Goal: Task Accomplishment & Management: Manage account settings

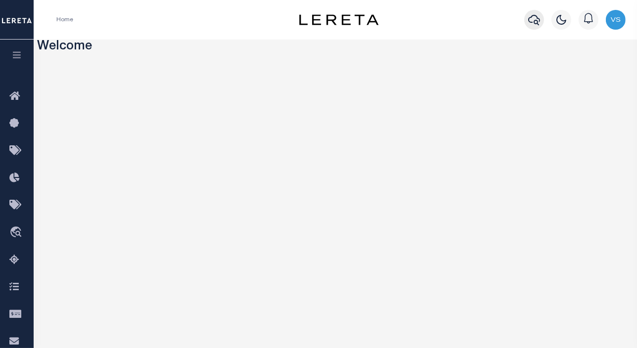
click at [531, 16] on icon "button" at bounding box center [534, 20] width 12 height 12
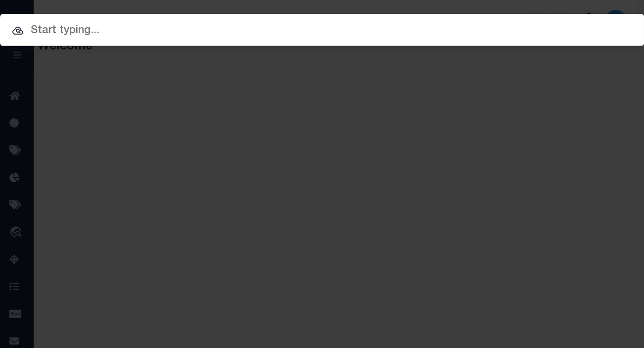
paste input "6070009987"
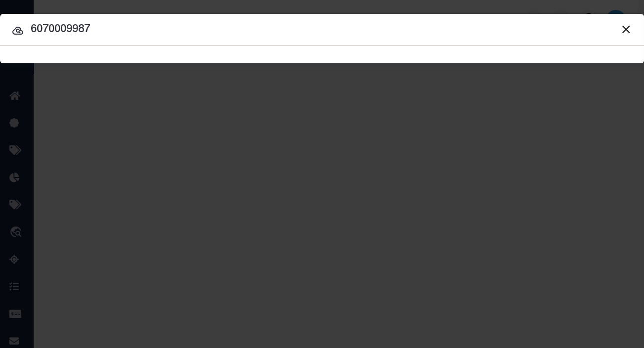
type input "6070009987"
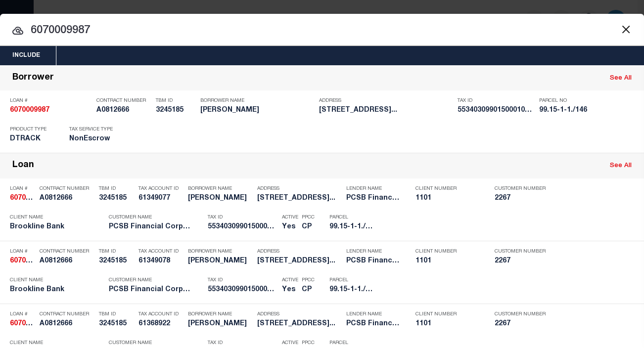
click at [84, 25] on input "6070009987" at bounding box center [322, 30] width 644 height 17
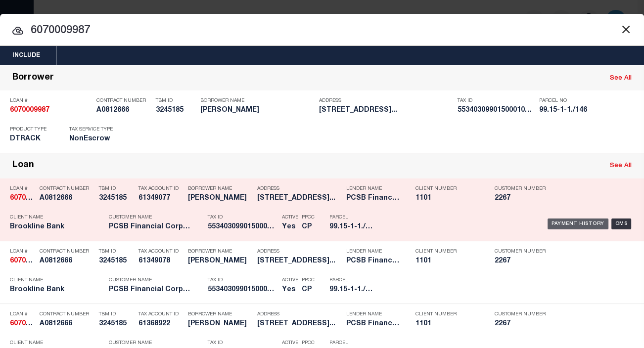
click at [556, 223] on div "Payment History" at bounding box center [578, 224] width 61 height 11
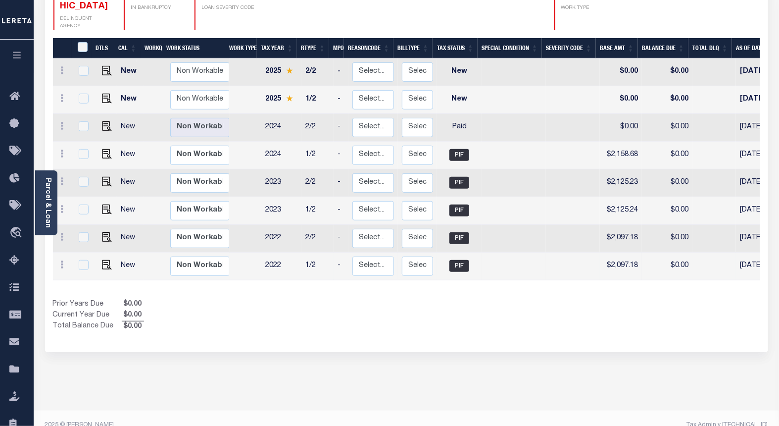
scroll to position [15, 0]
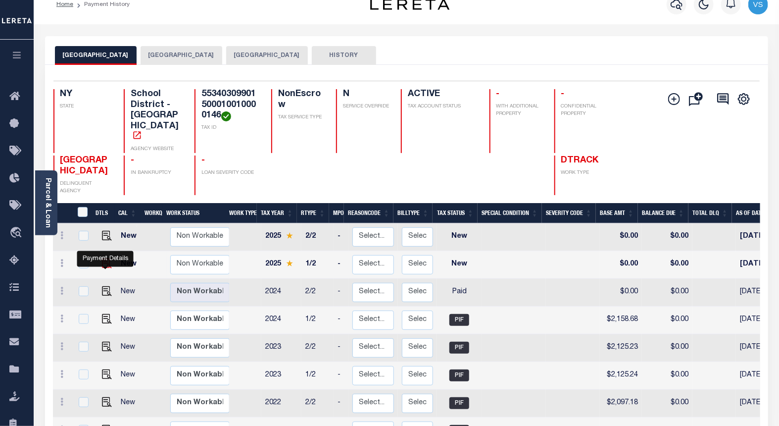
click at [102, 264] on img "" at bounding box center [107, 263] width 10 height 10
checkbox input "true"
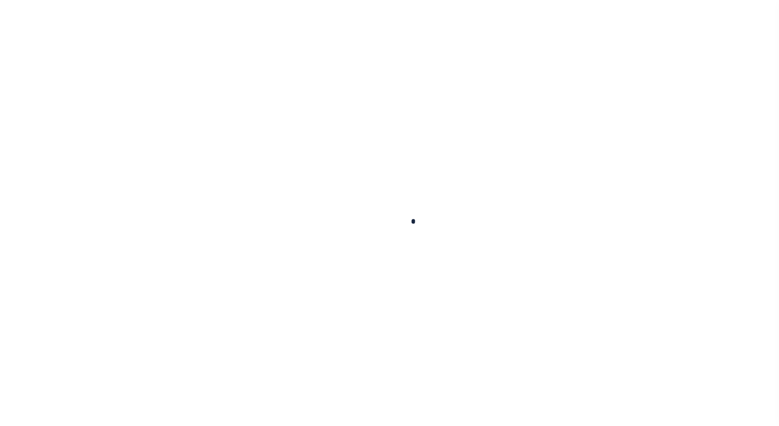
checkbox input "false"
type input "06/06/2025"
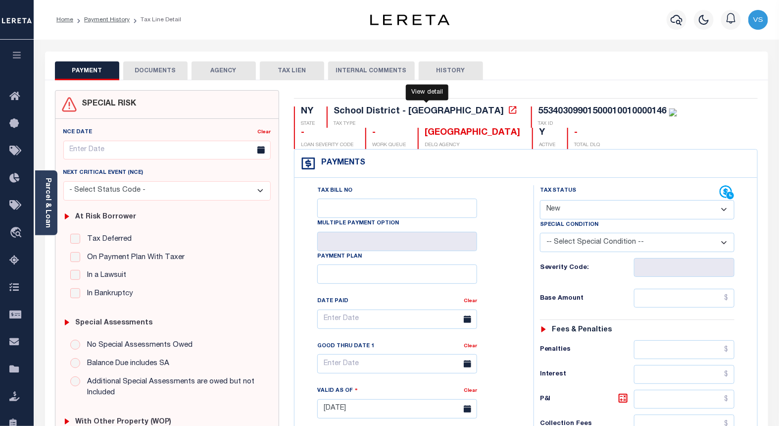
click at [508, 115] on icon at bounding box center [513, 110] width 10 height 10
click at [48, 219] on link "Parcel & Loan" at bounding box center [47, 203] width 7 height 50
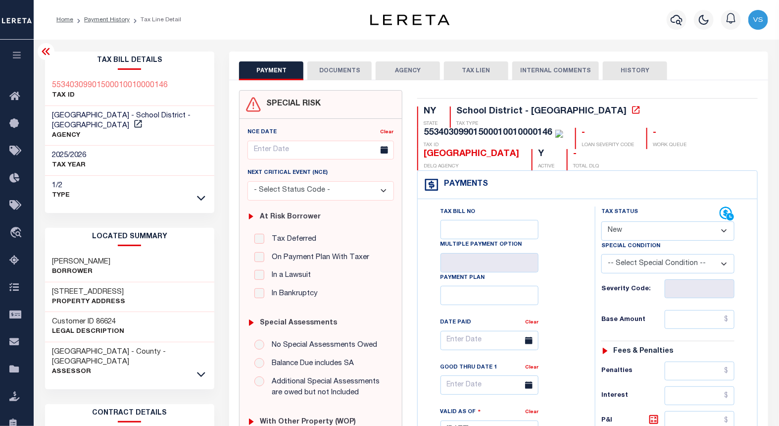
drag, startPoint x: 141, startPoint y: 289, endPoint x: 49, endPoint y: 292, distance: 91.1
click at [49, 292] on div "21 -7 FOXWOOD DRIVE Property Address" at bounding box center [130, 297] width 170 height 30
copy h3 "21 -7 FOXWOOD DRIVE"
drag, startPoint x: 116, startPoint y: 260, endPoint x: 53, endPoint y: 256, distance: 63.0
click at [53, 256] on div "APONTE, RICHARD Borrower" at bounding box center [130, 267] width 170 height 30
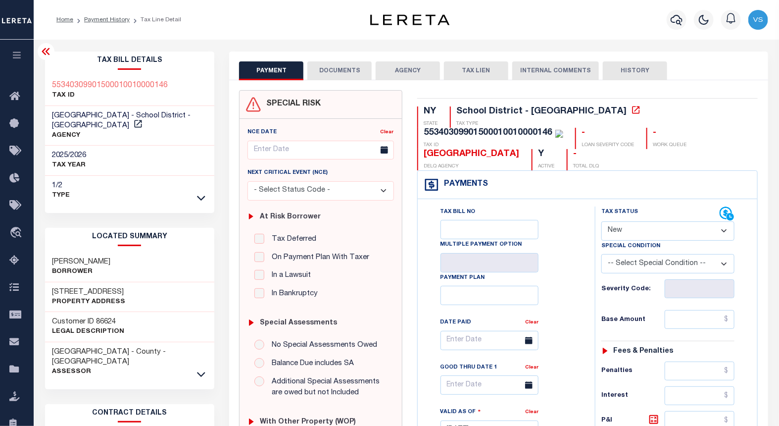
copy h3 "APONTE, RICHARD"
click at [620, 233] on select "- Select Status Code - Open Due/Unpaid Paid Incomplete No Tax Due Internal Refu…" at bounding box center [667, 230] width 133 height 19
select select "PYD"
click at [601, 222] on select "- Select Status Code - Open Due/Unpaid Paid Incomplete No Tax Due Internal Refu…" at bounding box center [667, 230] width 133 height 19
type input "10/15/2025"
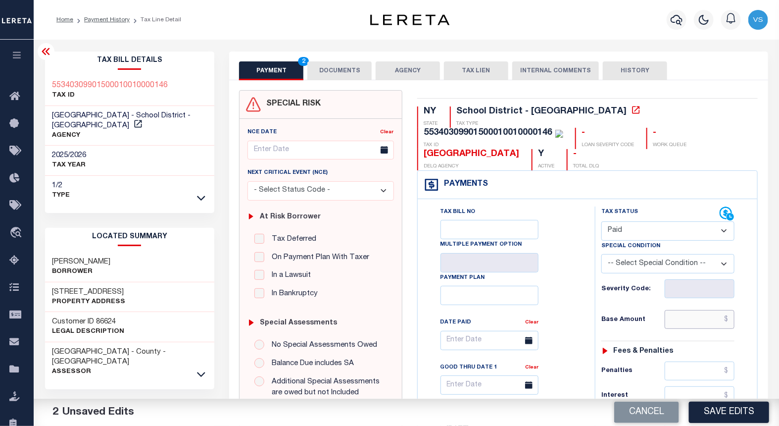
click at [693, 322] on input "text" at bounding box center [700, 319] width 70 height 19
paste input "2,182.66"
type input "$2,182.66"
click at [333, 71] on button "DOCUMENTS" at bounding box center [339, 70] width 64 height 19
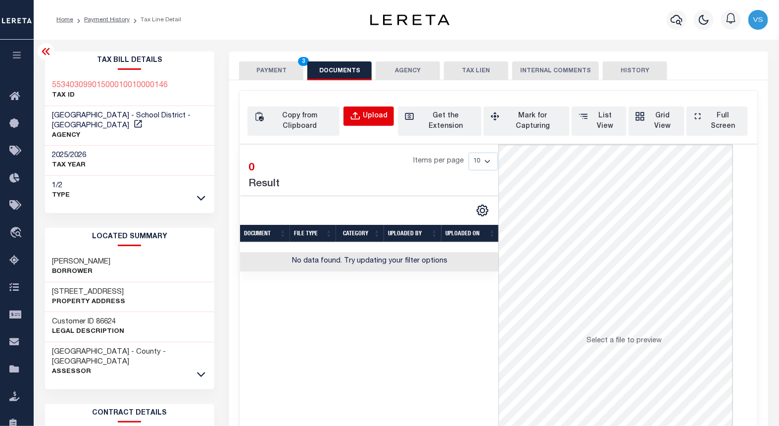
click at [346, 118] on button "Upload" at bounding box center [368, 115] width 50 height 19
select select "POP"
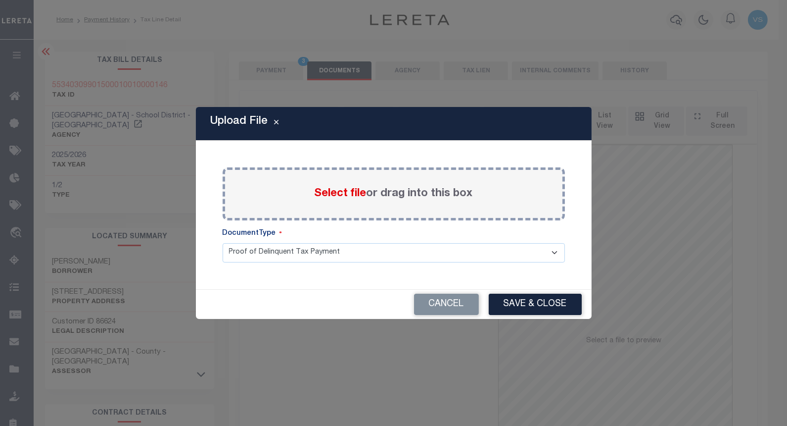
click at [341, 190] on span "Select file" at bounding box center [341, 193] width 52 height 11
click at [0, 0] on input "Select file or drag into this box" at bounding box center [0, 0] width 0 height 0
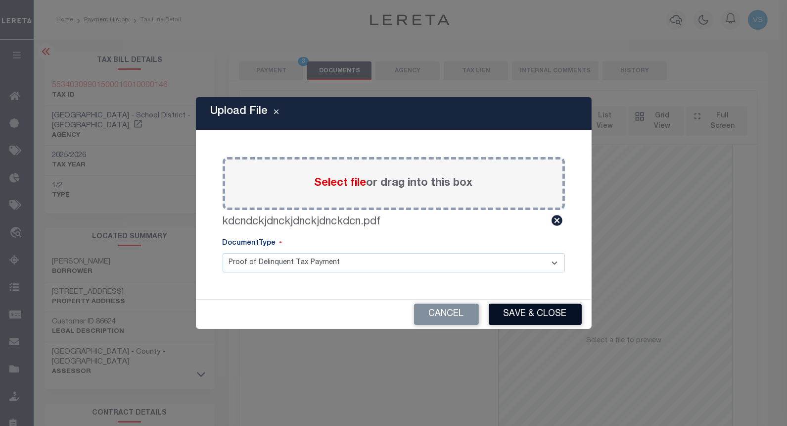
click at [510, 314] on button "Save & Close" at bounding box center [535, 313] width 93 height 21
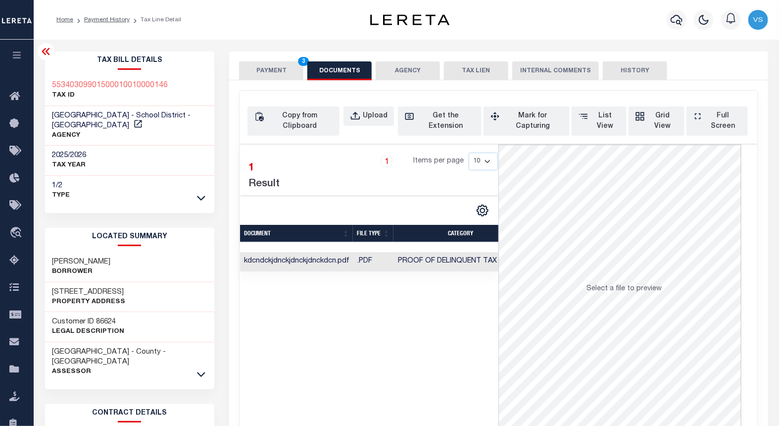
click at [266, 73] on button "PAYMENT 3" at bounding box center [271, 70] width 64 height 19
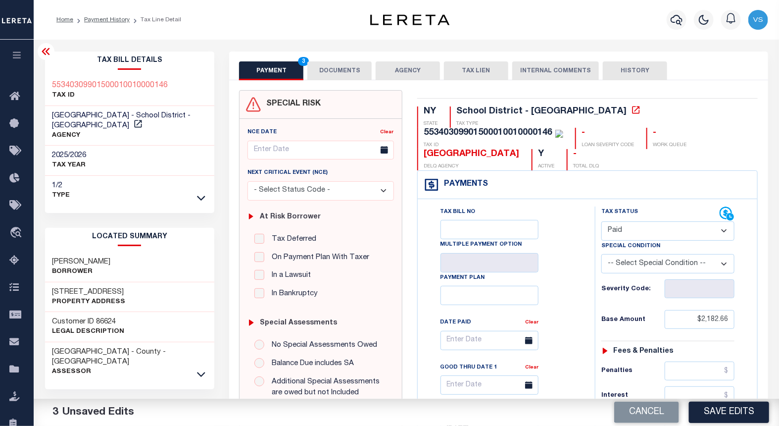
scroll to position [220, 0]
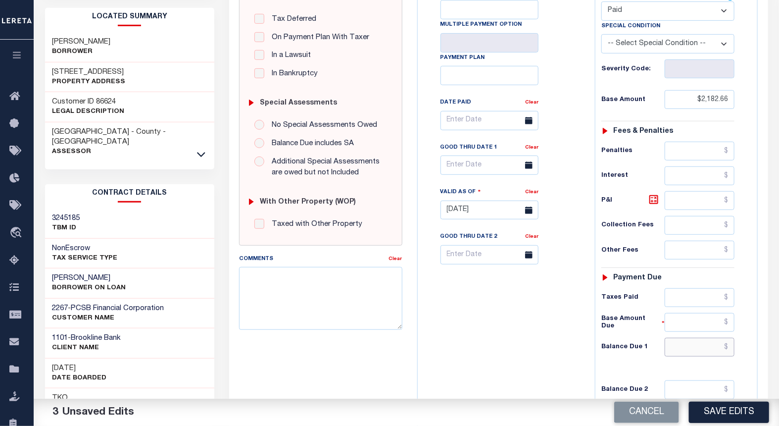
click at [709, 345] on input "text" at bounding box center [700, 346] width 70 height 19
type input "$0.00"
click at [707, 416] on button "Save Edits" at bounding box center [729, 411] width 80 height 21
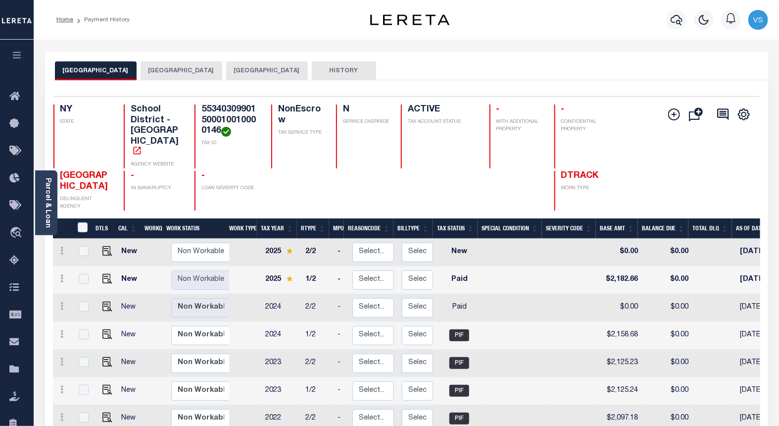
click at [308, 72] on button "MOUNT PLEASANT TOWN" at bounding box center [267, 70] width 82 height 19
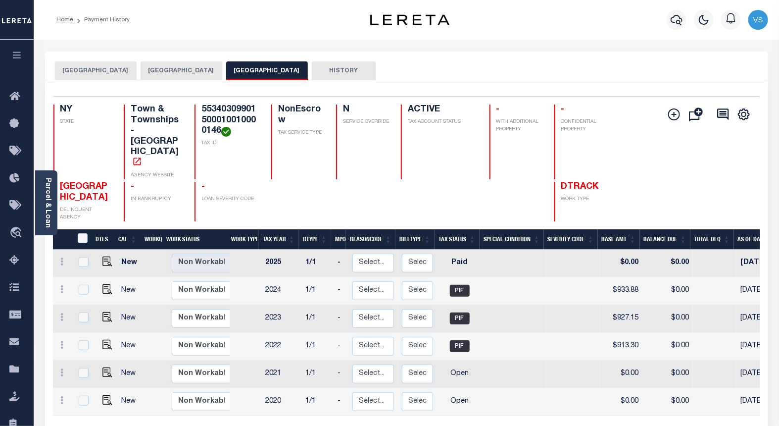
click at [204, 71] on button "[GEOGRAPHIC_DATA]" at bounding box center [182, 70] width 82 height 19
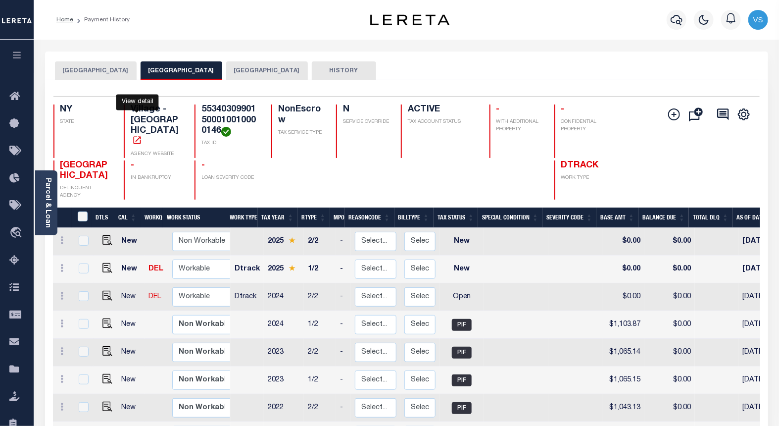
click at [137, 135] on icon "" at bounding box center [137, 140] width 10 height 10
click at [106, 296] on img "" at bounding box center [107, 295] width 10 height 10
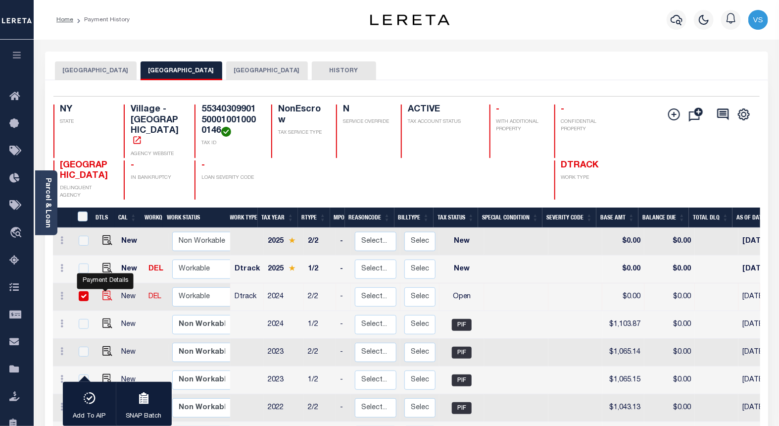
checkbox input "true"
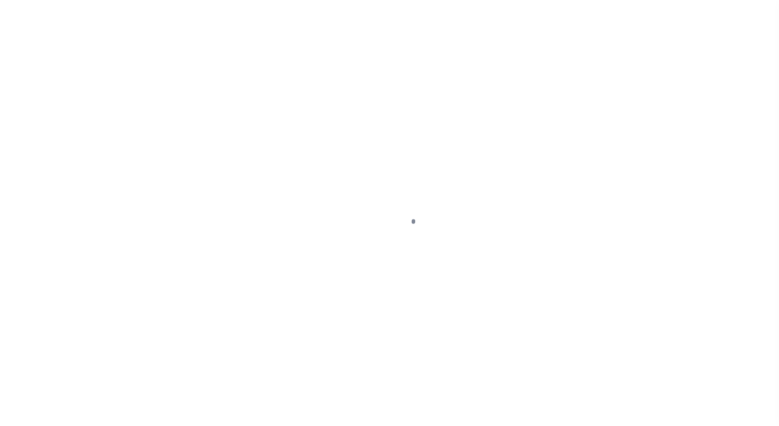
select select "OP2"
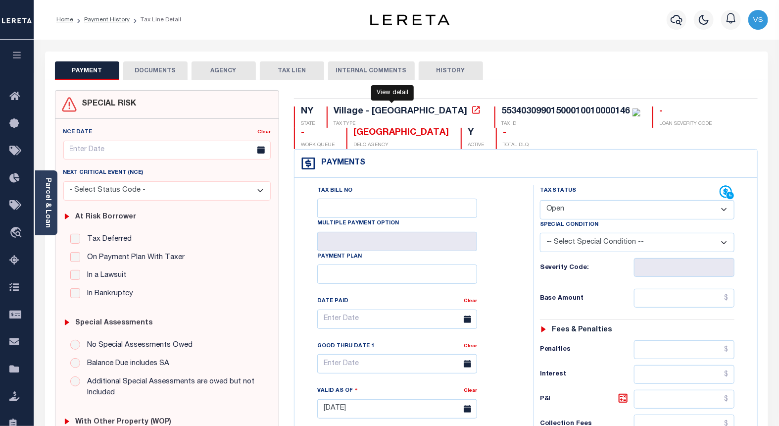
click at [473, 111] on icon at bounding box center [476, 109] width 7 height 7
click at [51, 223] on link "Parcel & Loan" at bounding box center [47, 203] width 7 height 50
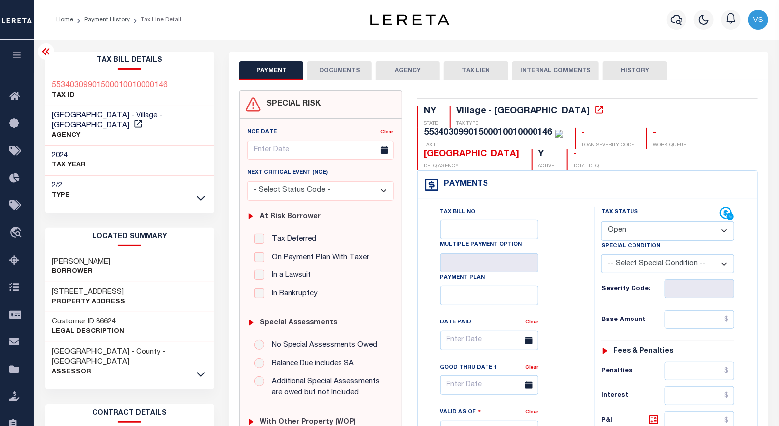
click at [98, 287] on h3 "21 -7 FOXWOOD DRIVE" at bounding box center [88, 292] width 73 height 10
copy h3 "FOXWOOD"
drag, startPoint x: 54, startPoint y: 251, endPoint x: 48, endPoint y: 250, distance: 6.5
click at [48, 252] on div "APONTE, RICHARD Borrower" at bounding box center [130, 267] width 170 height 30
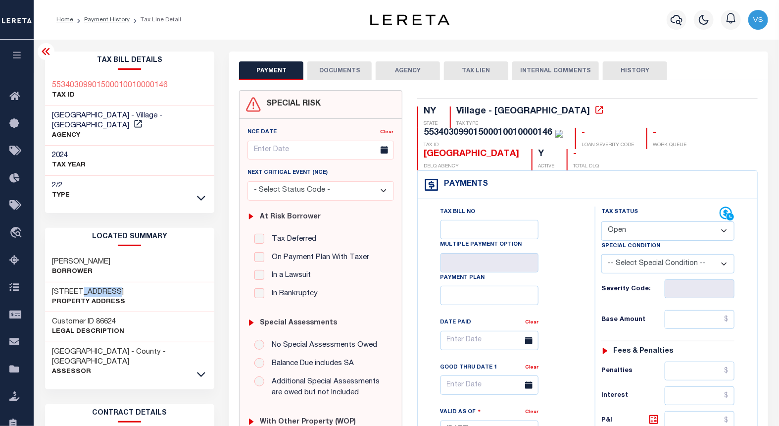
copy h3 "APONTE, RICHARD"
click at [333, 68] on button "DOCUMENTS" at bounding box center [339, 70] width 64 height 19
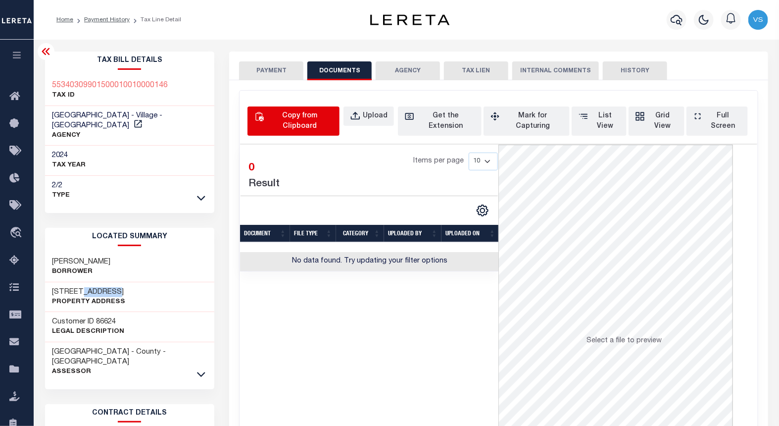
click at [295, 122] on button "Copy from Clipboard" at bounding box center [293, 120] width 92 height 29
select select "POP"
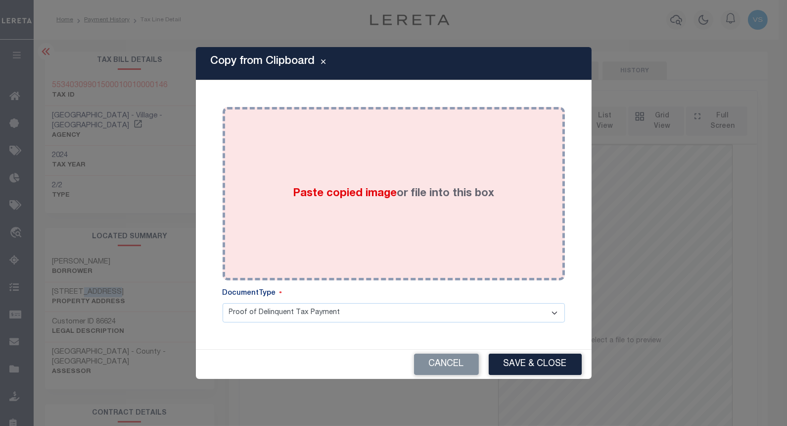
click at [362, 198] on span "Paste copied image" at bounding box center [345, 193] width 104 height 11
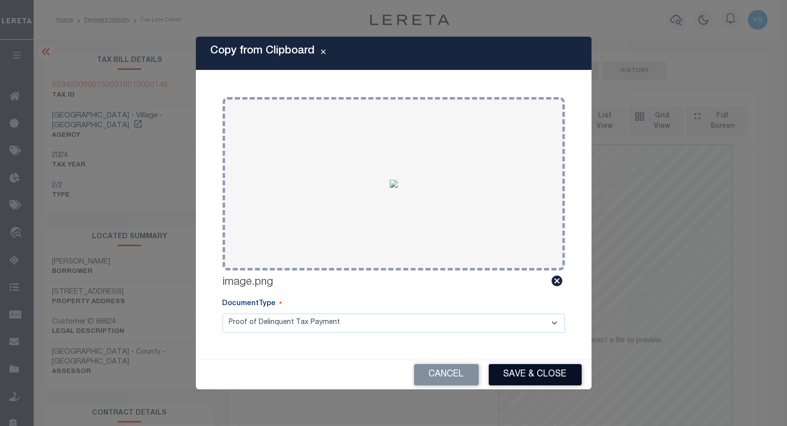
click at [515, 368] on button "Save & Close" at bounding box center [535, 374] width 93 height 21
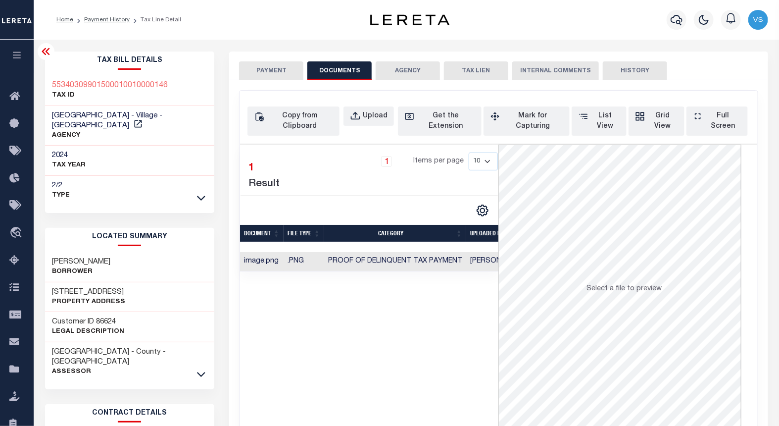
click at [271, 70] on button "PAYMENT" at bounding box center [271, 70] width 64 height 19
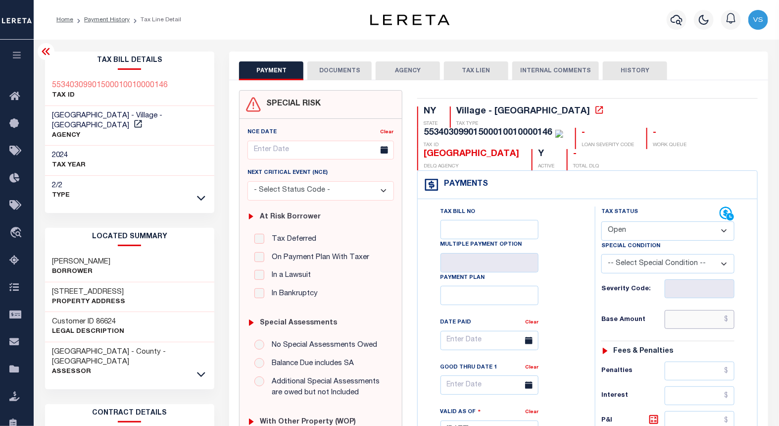
paste input "1,103.87"
click at [699, 310] on input "text" at bounding box center [700, 319] width 70 height 19
type input "$1,103.87"
type input "[DATE]"
click at [625, 221] on select "- Select Status Code - Open Due/Unpaid Paid Incomplete No Tax Due Internal Refu…" at bounding box center [667, 230] width 133 height 19
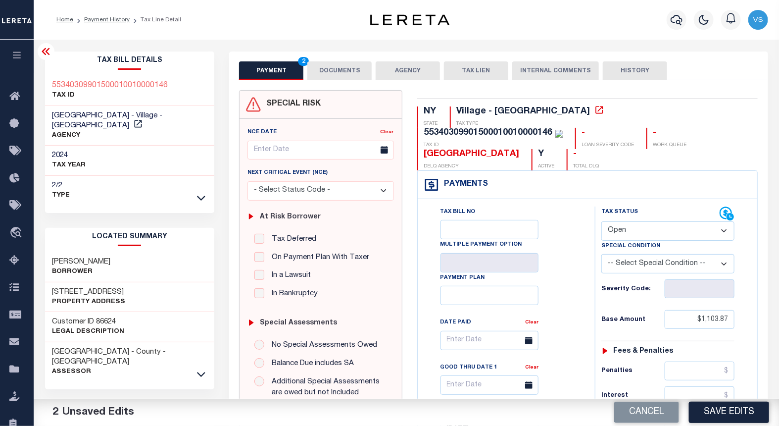
select select "PYD"
click at [601, 221] on select "- Select Status Code - Open Due/Unpaid Paid Incomplete No Tax Due Internal Refu…" at bounding box center [667, 230] width 133 height 19
click at [716, 417] on button "Save Edits" at bounding box center [729, 411] width 80 height 21
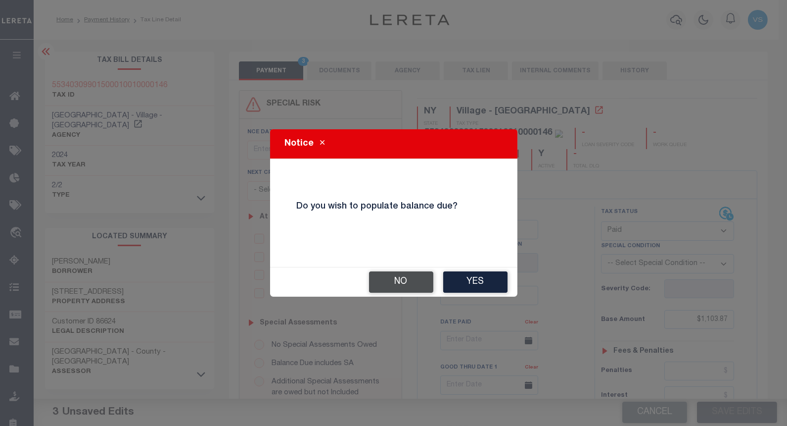
click at [385, 288] on button "No" at bounding box center [401, 281] width 64 height 21
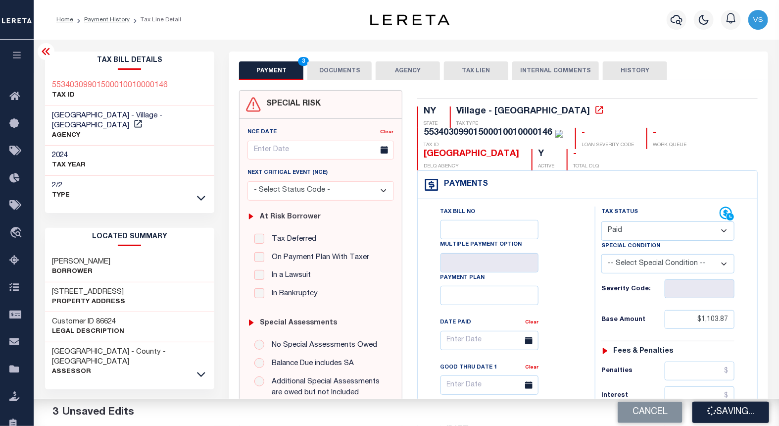
checkbox input "false"
type input "$1,103.87"
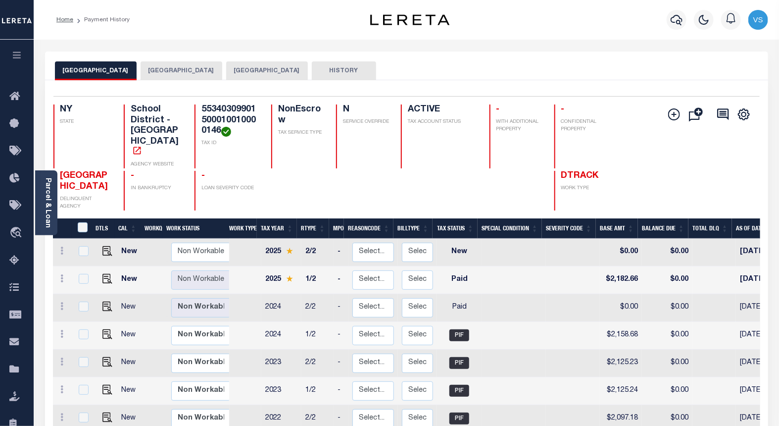
click at [222, 76] on button "[GEOGRAPHIC_DATA]" at bounding box center [182, 70] width 82 height 19
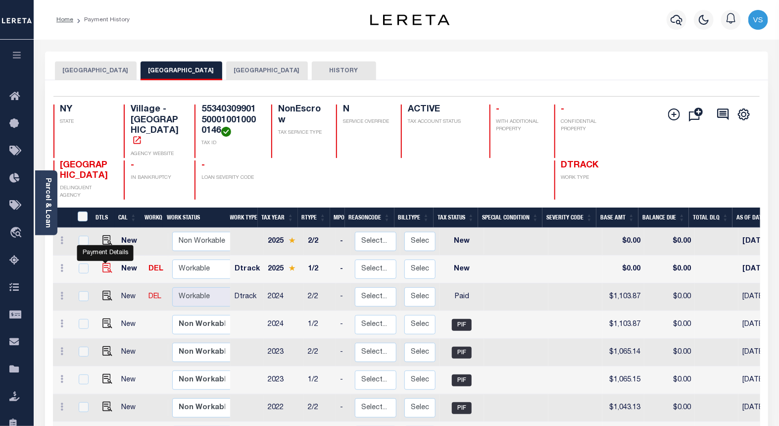
click at [102, 271] on img "" at bounding box center [107, 268] width 10 height 10
checkbox input "true"
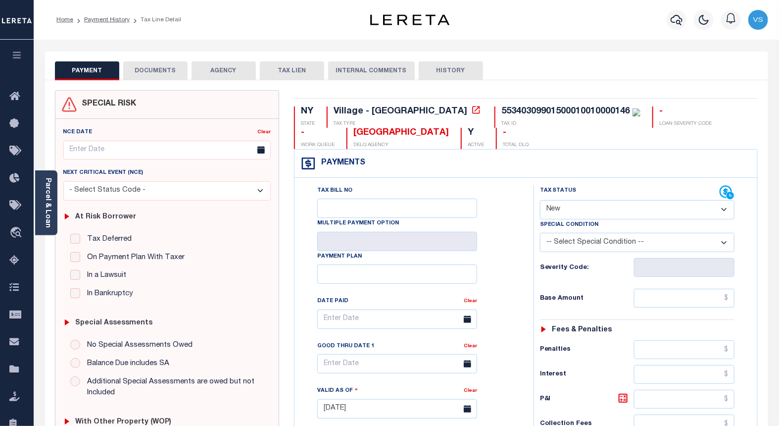
drag, startPoint x: 570, startPoint y: 205, endPoint x: 571, endPoint y: 214, distance: 9.0
click at [570, 205] on select "- Select Status Code - Open Due/Unpaid Paid Incomplete No Tax Due Internal Refu…" at bounding box center [637, 209] width 195 height 19
select select "PYD"
click at [540, 200] on select "- Select Status Code - Open Due/Unpaid Paid Incomplete No Tax Due Internal Refu…" at bounding box center [637, 209] width 195 height 19
type input "[DATE]"
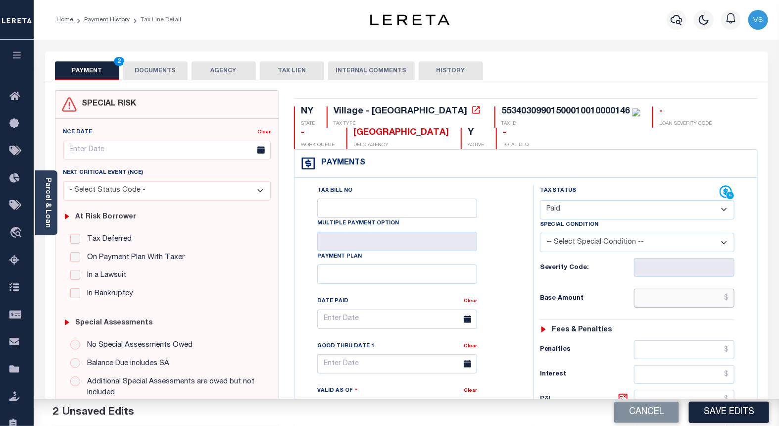
click at [662, 298] on input "text" at bounding box center [684, 297] width 101 height 19
paste input "1,132.82"
type input "$1,132.82"
click at [151, 71] on button "DOCUMENTS" at bounding box center [155, 70] width 64 height 19
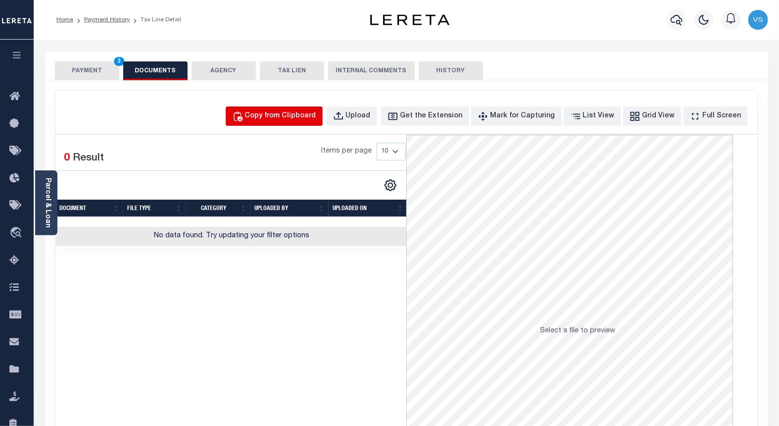
click at [304, 117] on div "Copy from Clipboard" at bounding box center [280, 116] width 71 height 11
select select "POP"
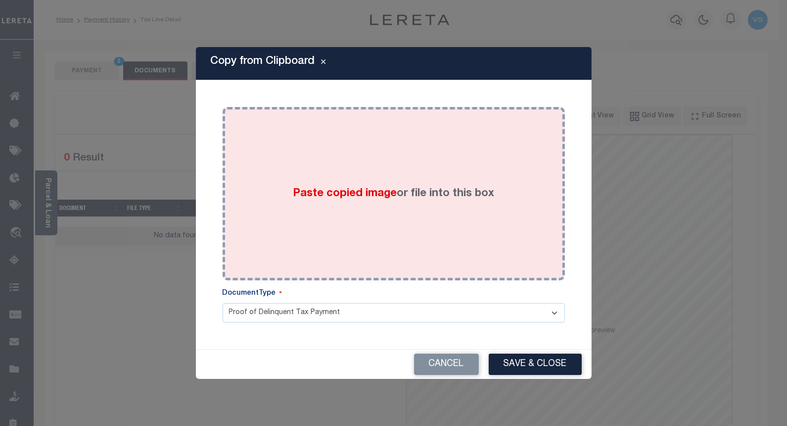
click at [339, 173] on div "Paste copied image or file into this box" at bounding box center [394, 193] width 328 height 158
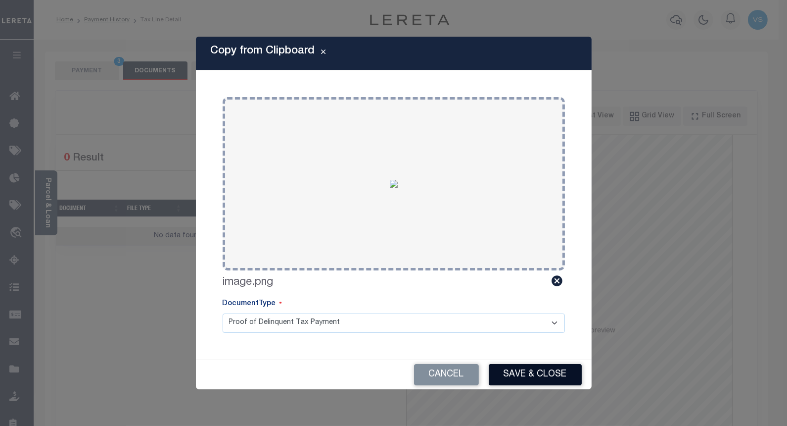
click at [509, 370] on button "Save & Close" at bounding box center [535, 374] width 93 height 21
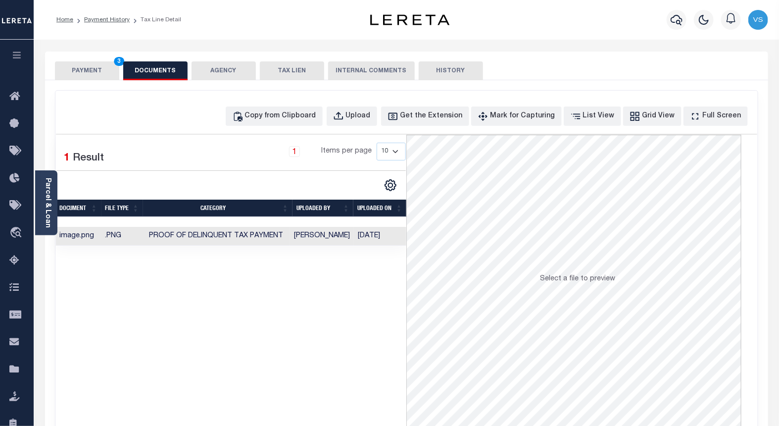
click at [87, 71] on button "PAYMENT 3" at bounding box center [87, 70] width 64 height 19
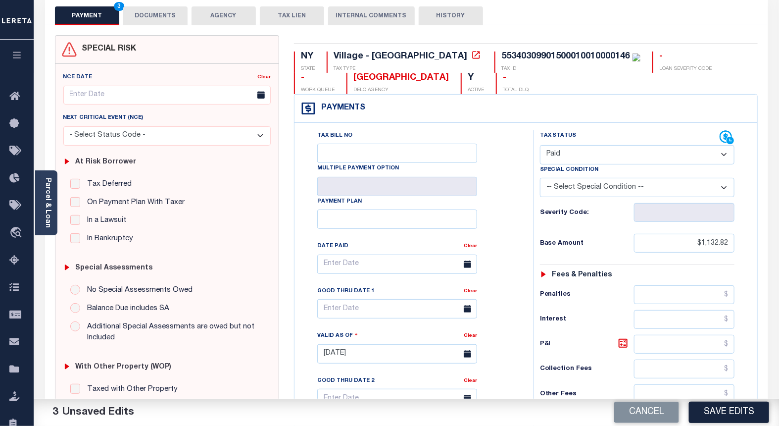
scroll to position [165, 0]
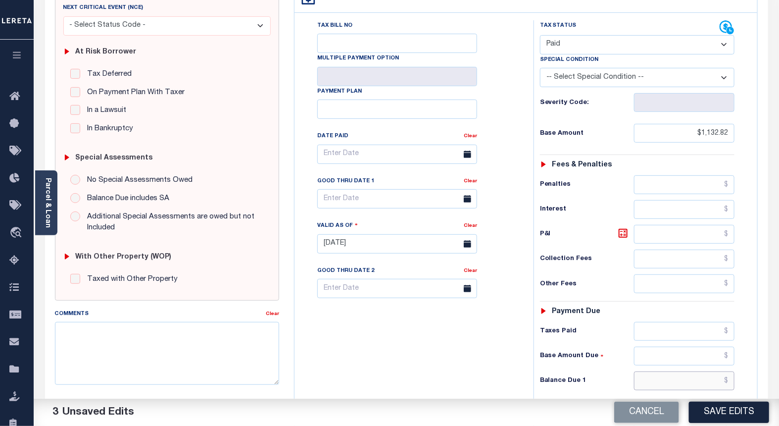
click at [674, 382] on input "text" at bounding box center [684, 380] width 101 height 19
type input "$0.00"
click at [695, 407] on button "Save Edits" at bounding box center [729, 411] width 80 height 21
checkbox input "false"
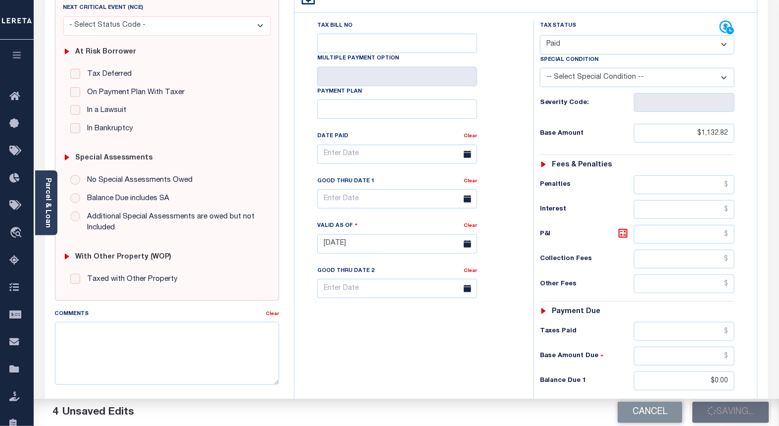
checkbox input "false"
type input "$1,132.82"
type input "$0"
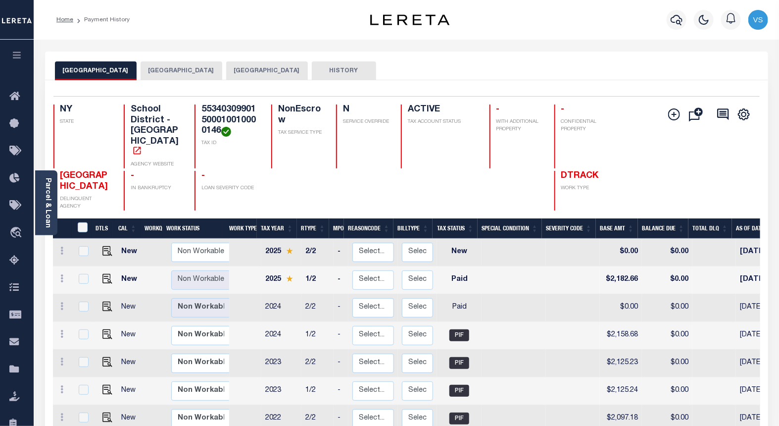
click at [205, 73] on button "[GEOGRAPHIC_DATA]" at bounding box center [182, 70] width 82 height 19
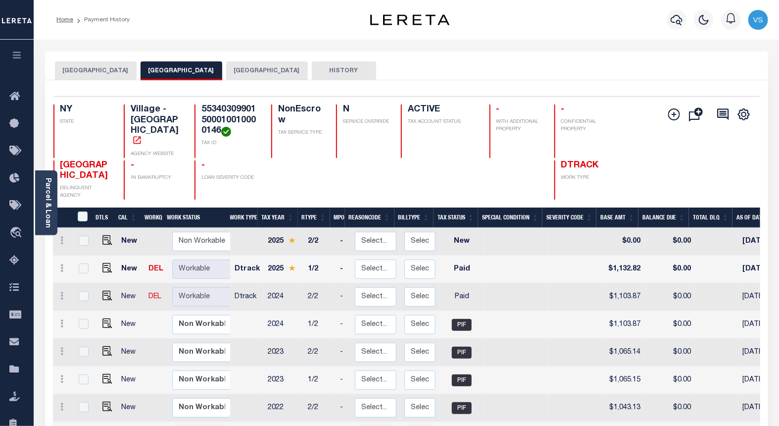
click at [308, 69] on button "[GEOGRAPHIC_DATA]" at bounding box center [267, 70] width 82 height 19
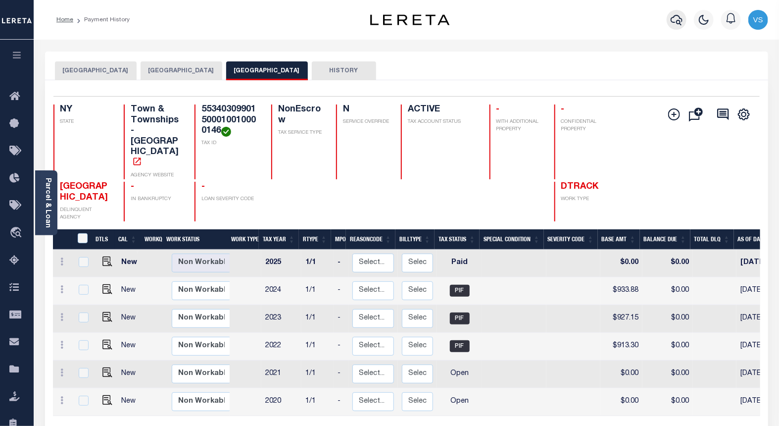
click at [684, 22] on button "button" at bounding box center [677, 20] width 20 height 20
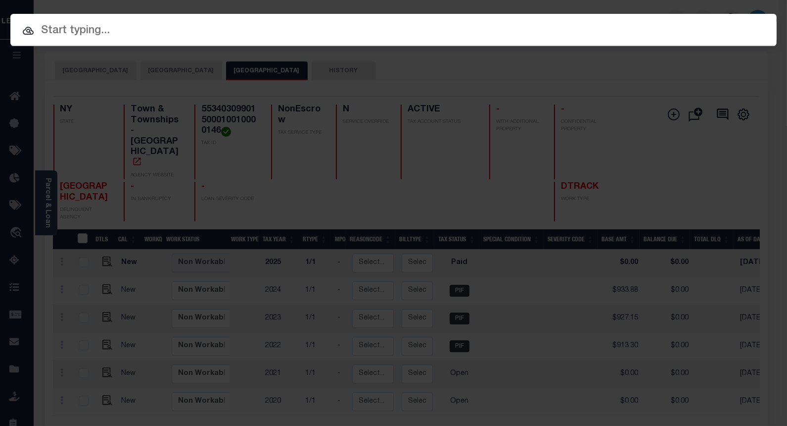
paste input "6070009664"
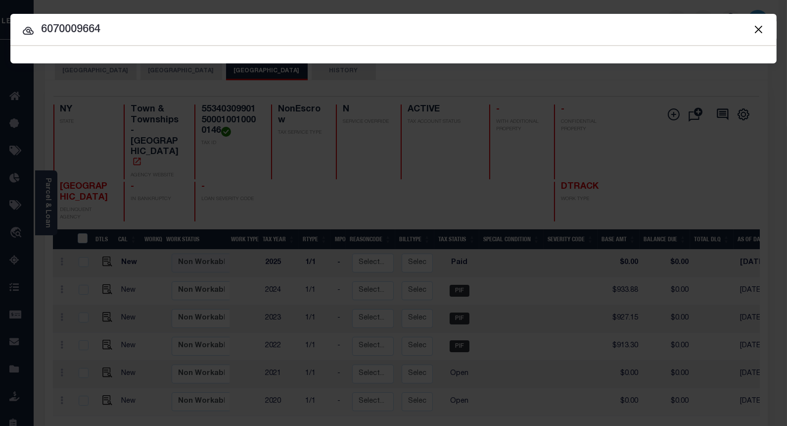
type input "6070009664"
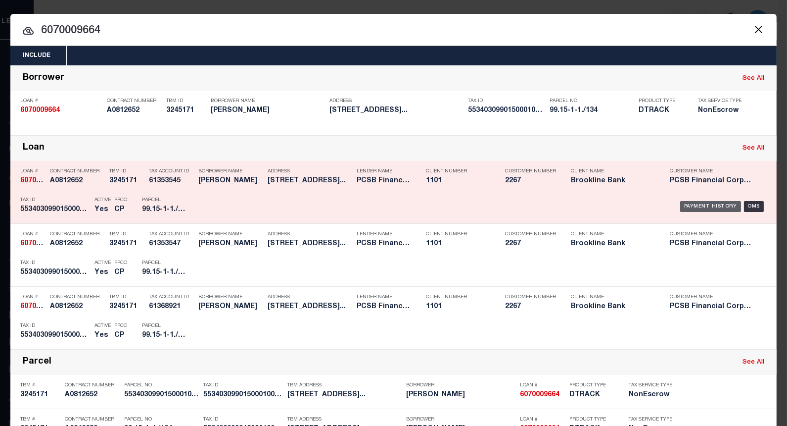
click at [700, 209] on div "Payment History" at bounding box center [710, 206] width 61 height 11
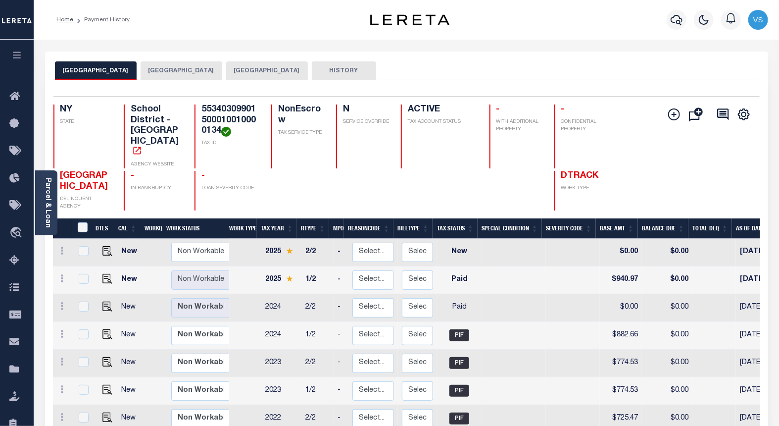
click at [211, 75] on button "[GEOGRAPHIC_DATA]" at bounding box center [182, 70] width 82 height 19
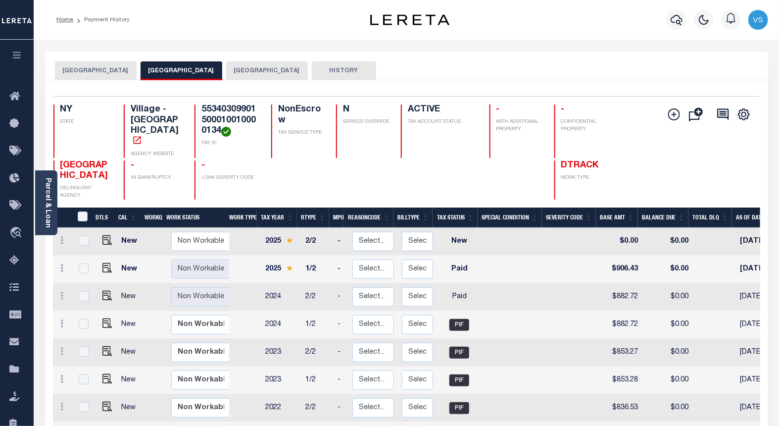
click at [308, 66] on button "[GEOGRAPHIC_DATA]" at bounding box center [267, 70] width 82 height 19
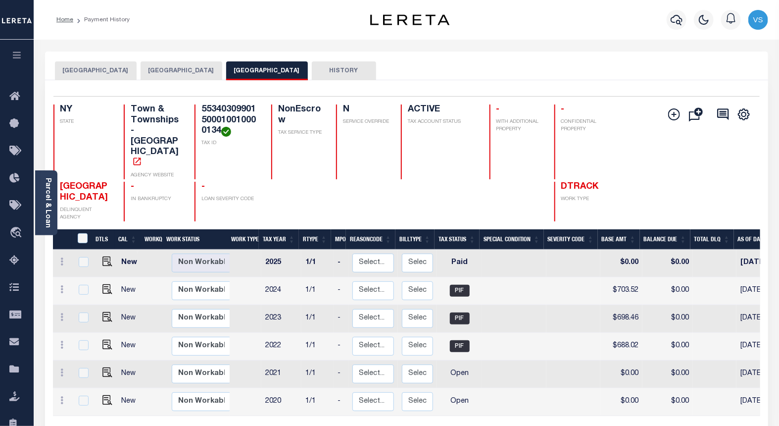
click at [676, 17] on icon "button" at bounding box center [676, 20] width 12 height 12
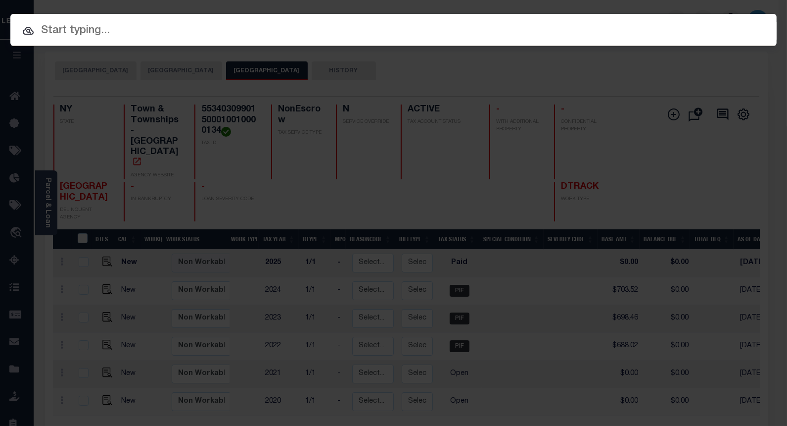
paste input "6070009987"
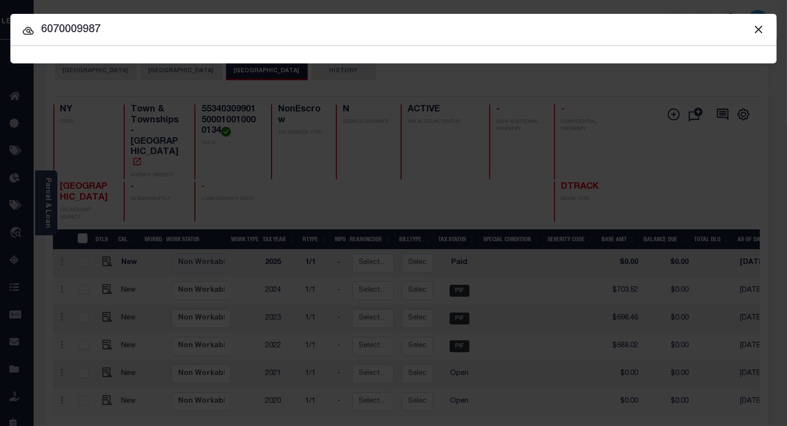
type input "6070009987"
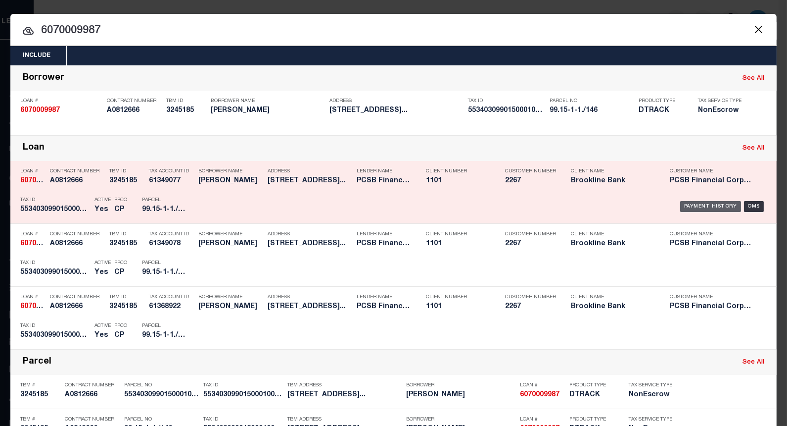
click at [692, 204] on div "Payment History" at bounding box center [710, 206] width 61 height 11
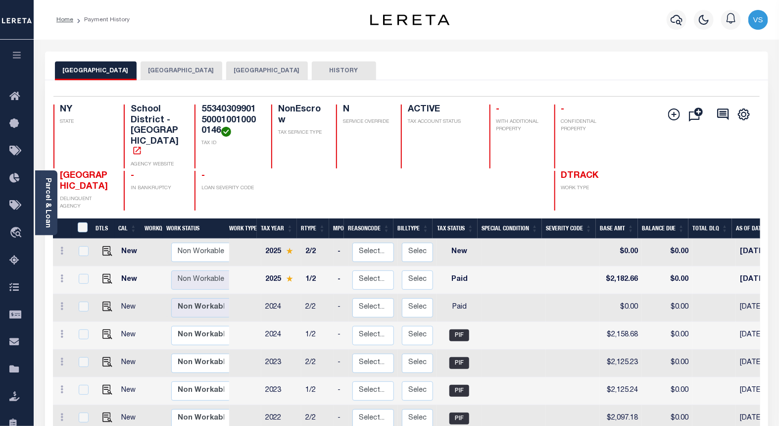
click at [195, 70] on button "[GEOGRAPHIC_DATA]" at bounding box center [182, 70] width 82 height 19
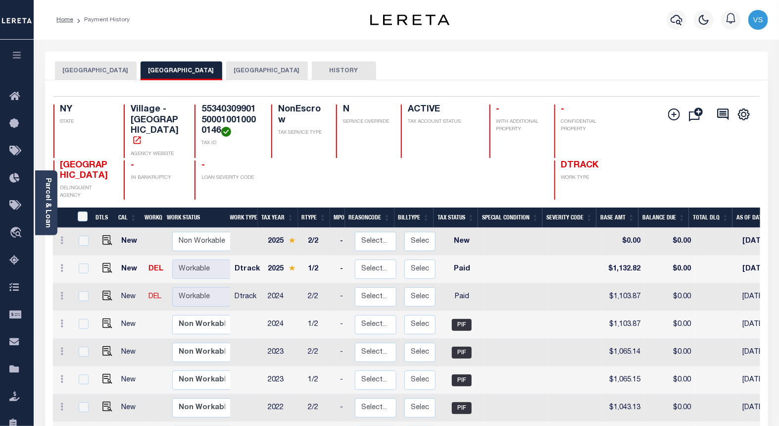
click at [297, 68] on button "[GEOGRAPHIC_DATA]" at bounding box center [267, 70] width 82 height 19
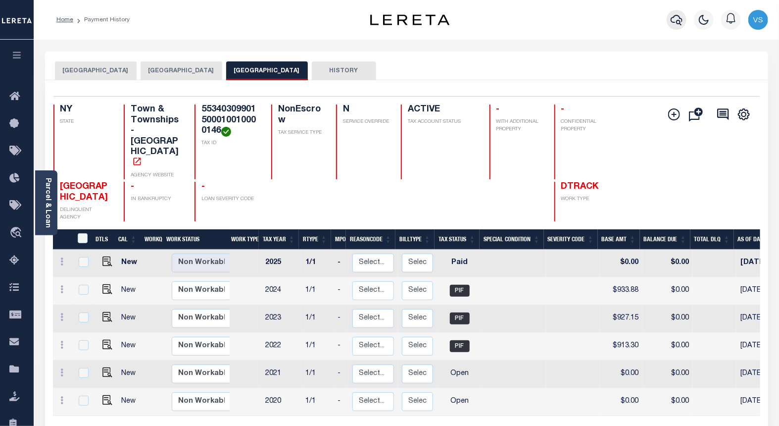
click at [675, 18] on icon "button" at bounding box center [676, 20] width 12 height 12
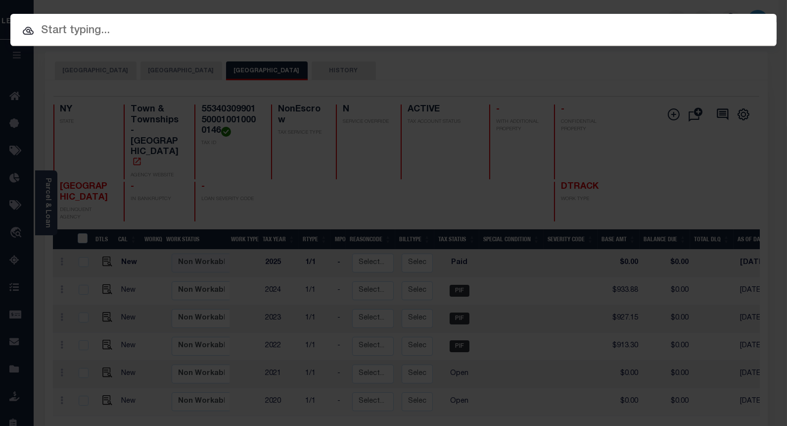
paste input "2030110160"
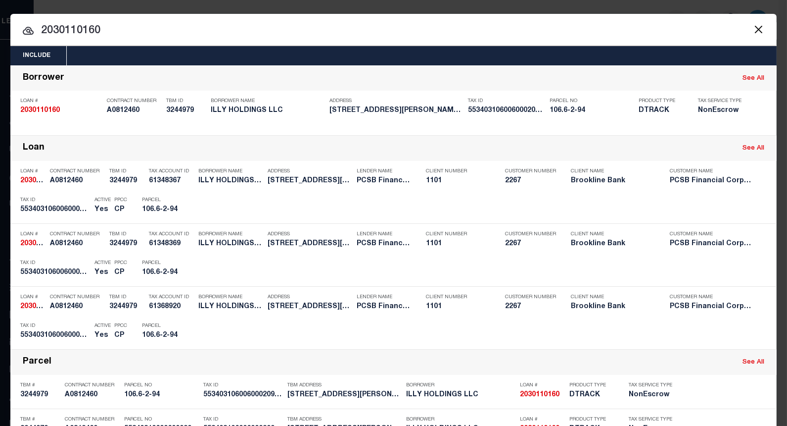
paste input "55340310600600020940000000"
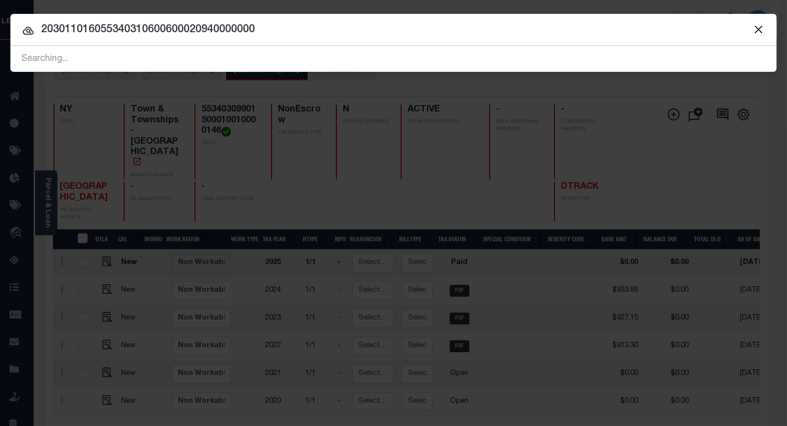
click at [269, 27] on input "203011016055340310600600020940000000" at bounding box center [393, 29] width 766 height 17
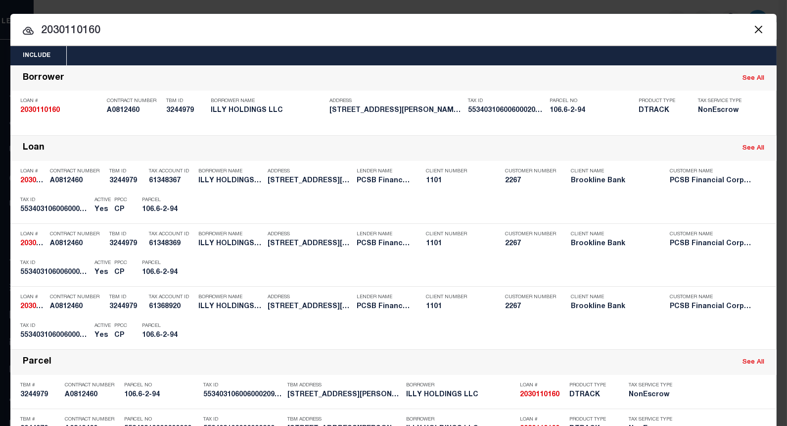
type input "2030110160"
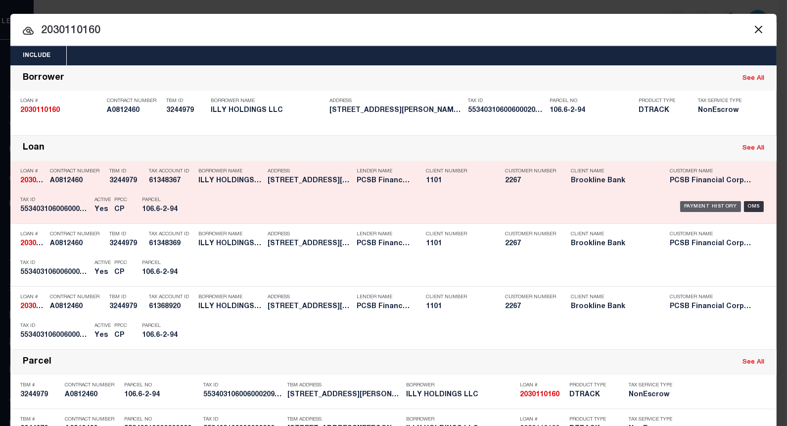
click at [688, 206] on div "Payment History" at bounding box center [710, 206] width 61 height 11
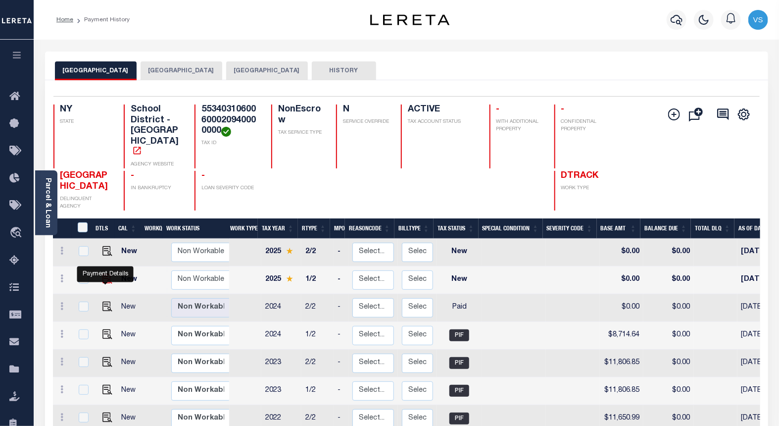
click at [102, 284] on img "" at bounding box center [107, 279] width 10 height 10
checkbox input "true"
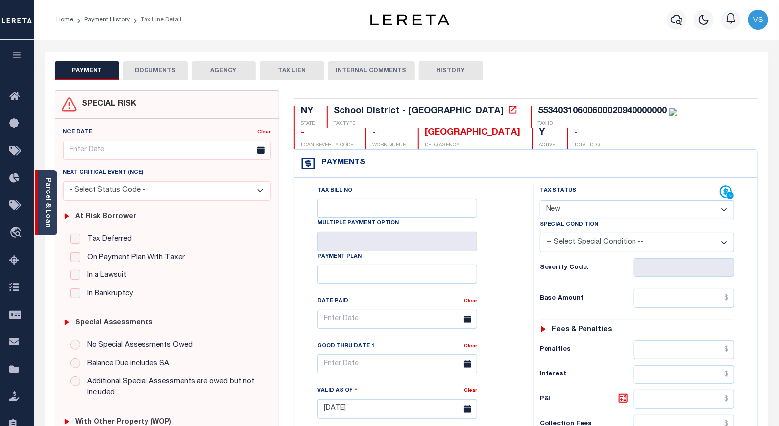
click at [45, 214] on link "Parcel & Loan" at bounding box center [47, 203] width 7 height 50
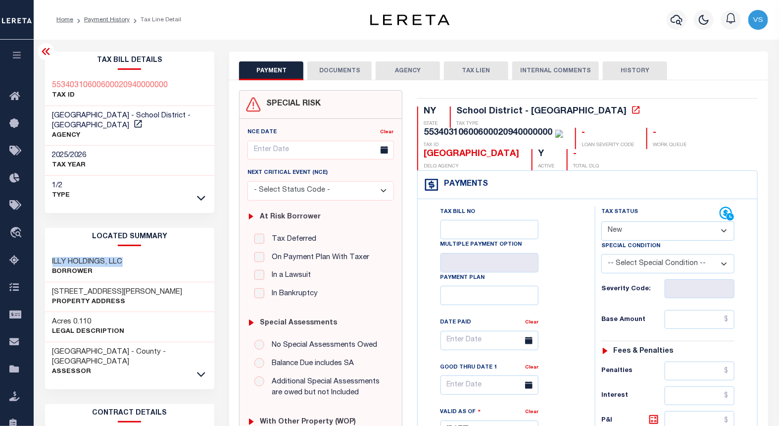
drag, startPoint x: 132, startPoint y: 260, endPoint x: 50, endPoint y: 263, distance: 81.7
click at [50, 263] on div "ILLY HOLDINGS, LLC Borrower" at bounding box center [130, 267] width 170 height 30
copy h3 "ILLY HOLDINGS, LLC"
click at [632, 231] on select "- Select Status Code - Open Due/Unpaid Paid Incomplete No Tax Due Internal Refu…" at bounding box center [667, 230] width 133 height 19
select select "PYD"
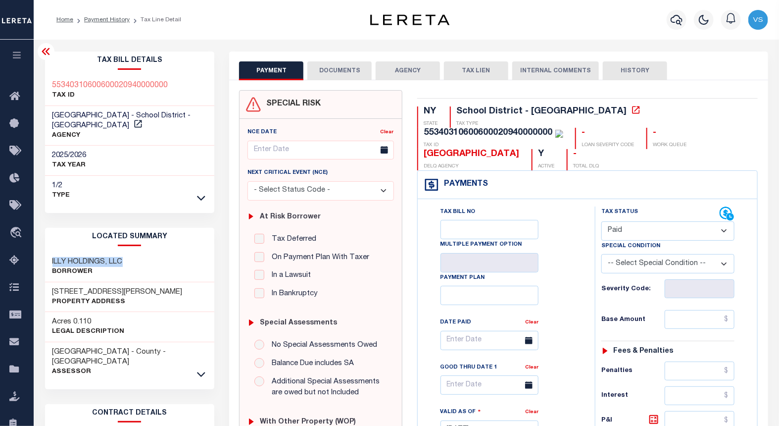
click at [601, 222] on select "- Select Status Code - Open Due/Unpaid Paid Incomplete No Tax Due Internal Refu…" at bounding box center [667, 230] width 133 height 19
type input "[DATE]"
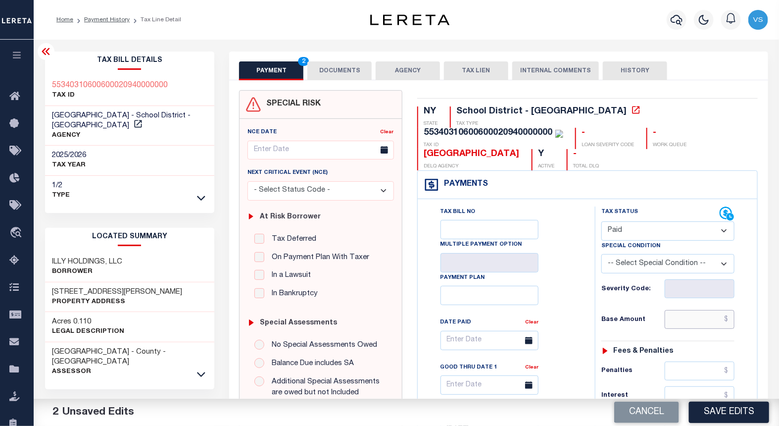
click at [689, 327] on input "text" at bounding box center [700, 319] width 70 height 19
paste input "8,811.47"
type input "$8,811.47"
click at [336, 69] on button "DOCUMENTS" at bounding box center [339, 70] width 64 height 19
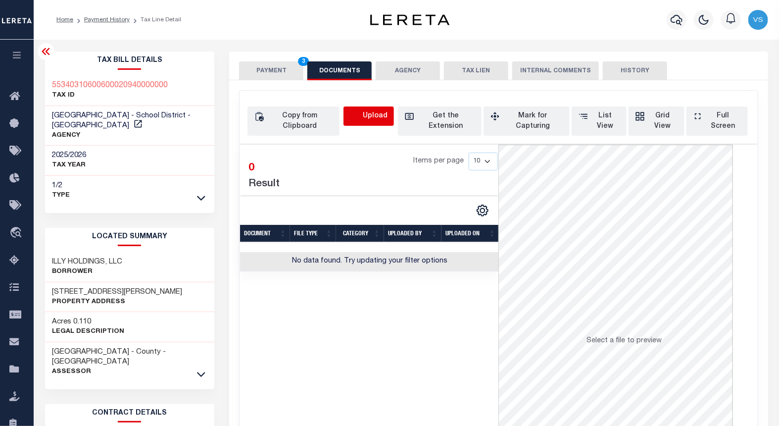
click at [360, 115] on icon "button" at bounding box center [355, 116] width 11 height 11
select select "POP"
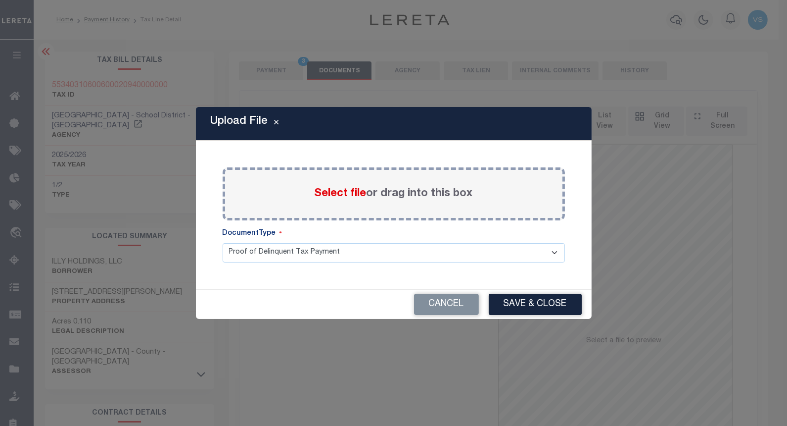
click at [328, 193] on span "Select file" at bounding box center [341, 193] width 52 height 11
click at [0, 0] on input "Select file or drag into this box" at bounding box center [0, 0] width 0 height 0
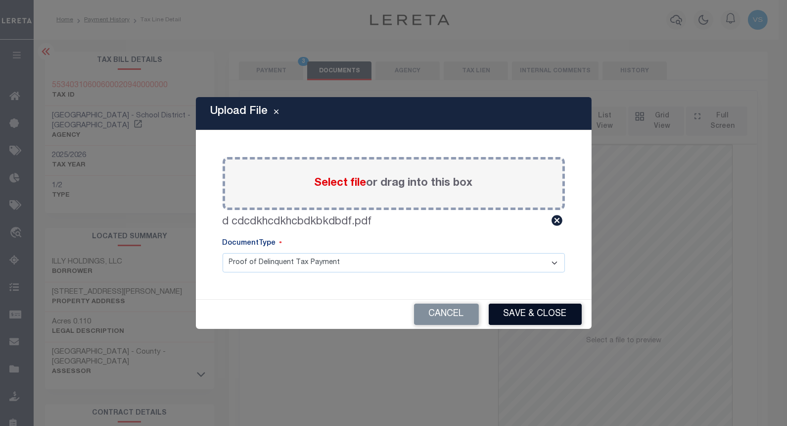
click at [499, 314] on button "Save & Close" at bounding box center [535, 313] width 93 height 21
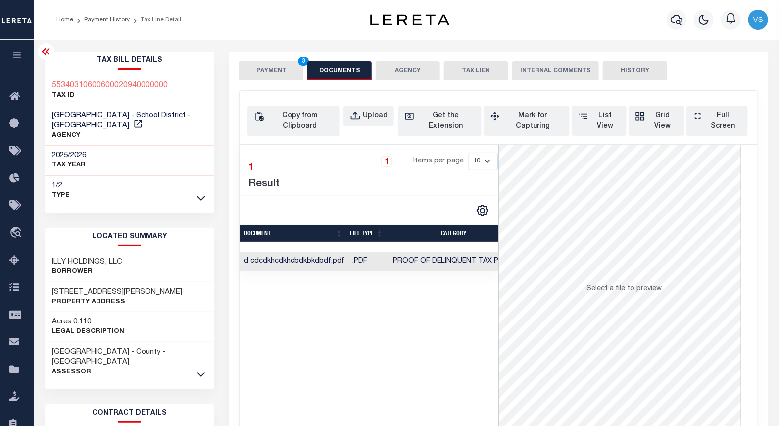
click at [260, 67] on button "PAYMENT 3" at bounding box center [271, 70] width 64 height 19
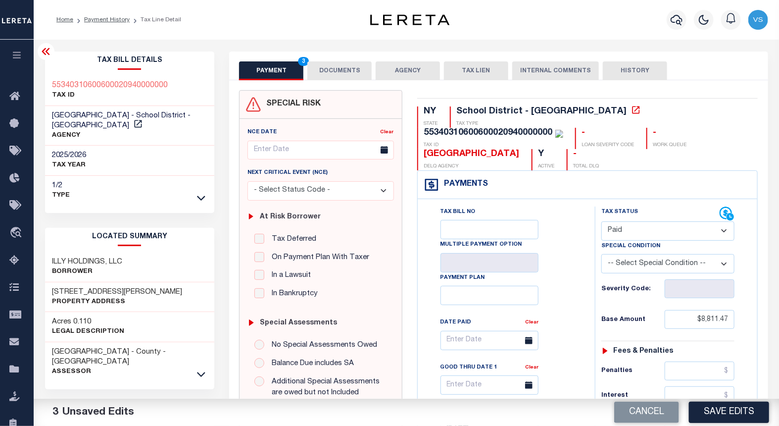
scroll to position [275, 0]
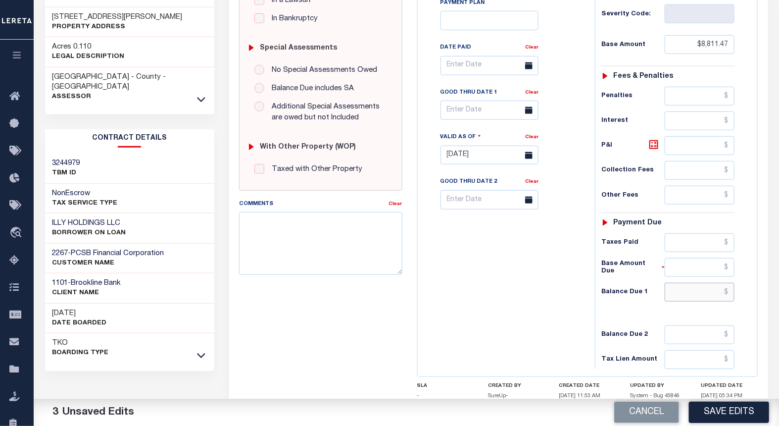
click at [694, 301] on input "text" at bounding box center [700, 292] width 70 height 19
type input "$0.00"
click at [708, 416] on button "Save Edits" at bounding box center [729, 411] width 80 height 21
checkbox input "false"
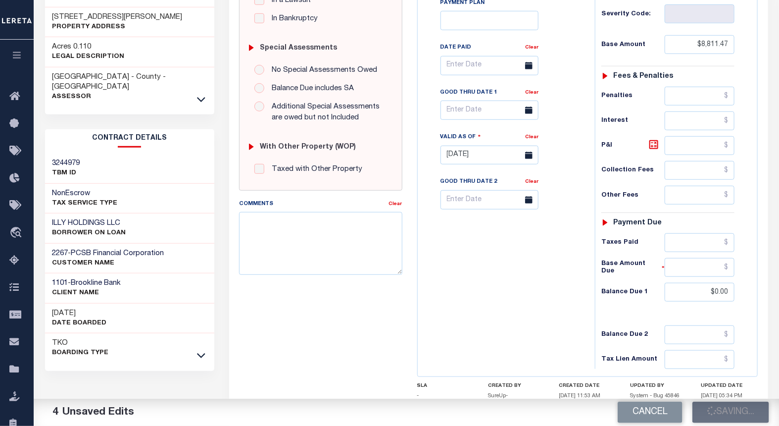
checkbox input "false"
type input "$8,811.47"
type input "$0"
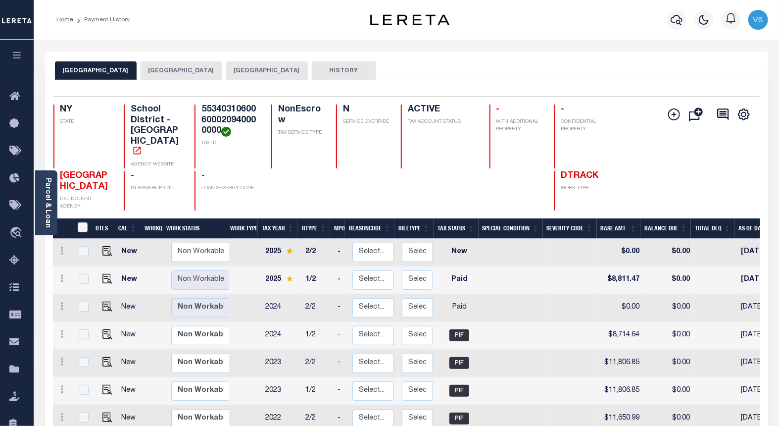
click at [205, 68] on button "[GEOGRAPHIC_DATA]" at bounding box center [182, 70] width 82 height 19
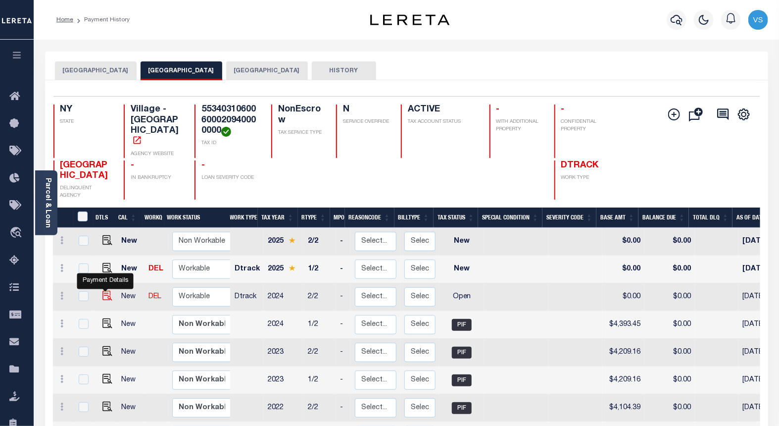
click at [105, 299] on img "" at bounding box center [107, 295] width 10 height 10
checkbox input "true"
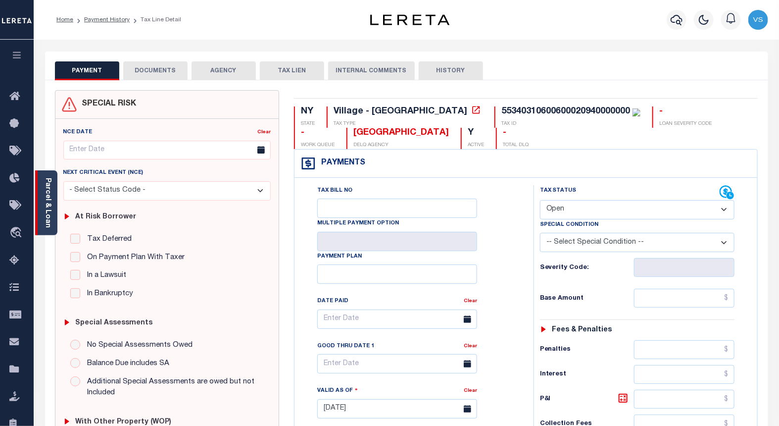
click at [48, 212] on link "Parcel & Loan" at bounding box center [47, 203] width 7 height 50
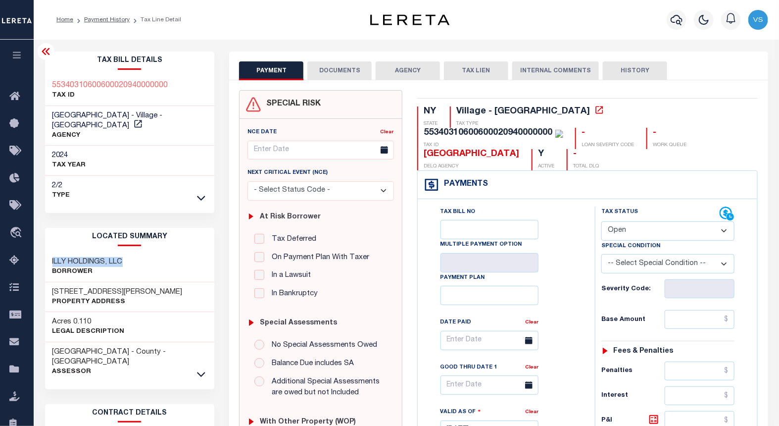
drag, startPoint x: 126, startPoint y: 250, endPoint x: 47, endPoint y: 254, distance: 78.8
click at [47, 254] on div "ILLY HOLDINGS, LLC Borrower" at bounding box center [130, 267] width 170 height 30
copy h3 "ILLY HOLDINGS, LLC"
click at [619, 221] on select "- Select Status Code - Open Due/Unpaid Paid Incomplete No Tax Due Internal Refu…" at bounding box center [667, 230] width 133 height 19
select select "PYD"
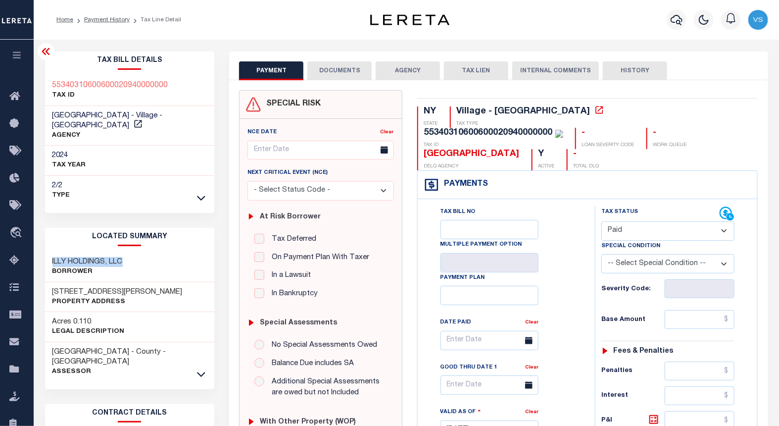
click at [601, 221] on select "- Select Status Code - Open Due/Unpaid Paid Incomplete No Tax Due Internal Refu…" at bounding box center [667, 230] width 133 height 19
type input "[DATE]"
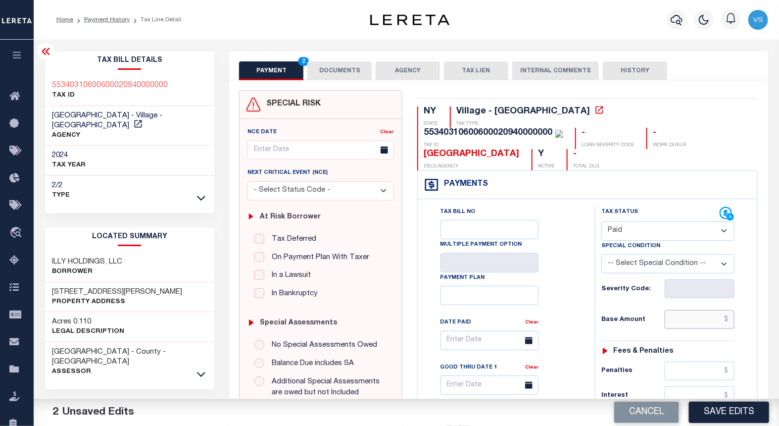
click at [693, 310] on input "text" at bounding box center [700, 319] width 70 height 19
paste input "4,393.45"
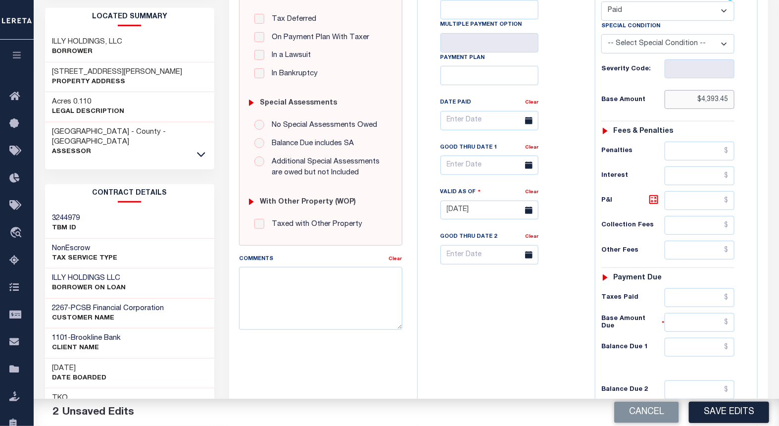
type input "$4,393.45"
click at [703, 337] on input "text" at bounding box center [700, 346] width 70 height 19
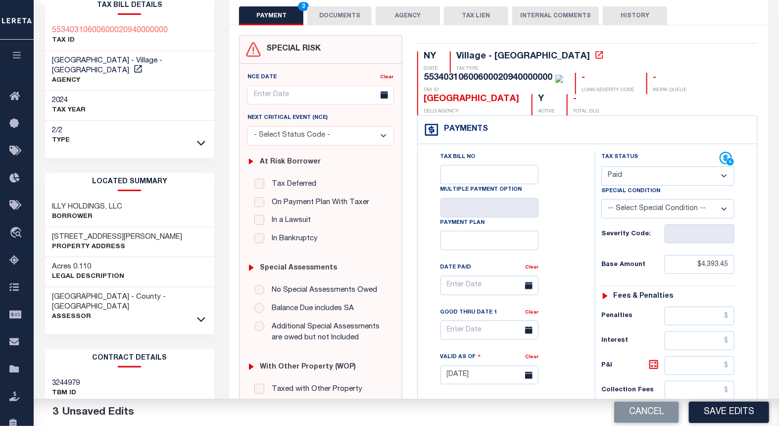
scroll to position [0, 0]
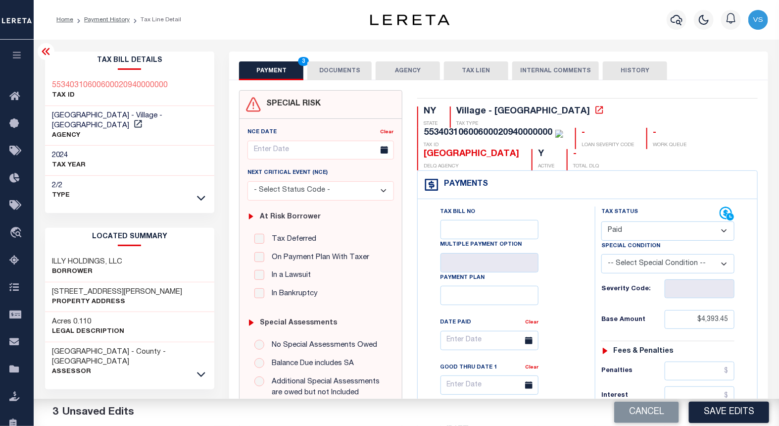
type input "$0.00"
click at [324, 72] on button "DOCUMENTS" at bounding box center [339, 70] width 64 height 19
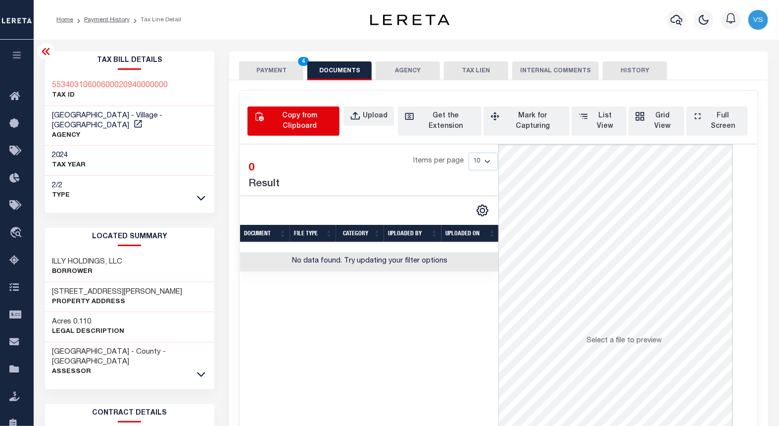
click at [292, 111] on div "Copy from Clipboard" at bounding box center [299, 121] width 67 height 21
select select "POP"
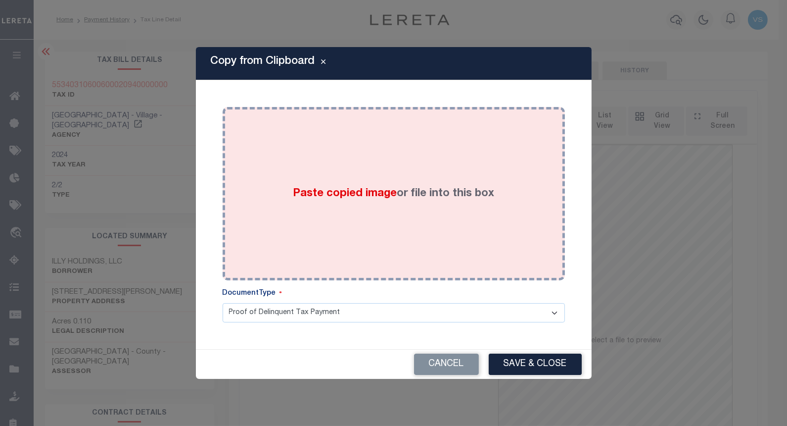
click at [350, 191] on span "Paste copied image" at bounding box center [345, 193] width 104 height 11
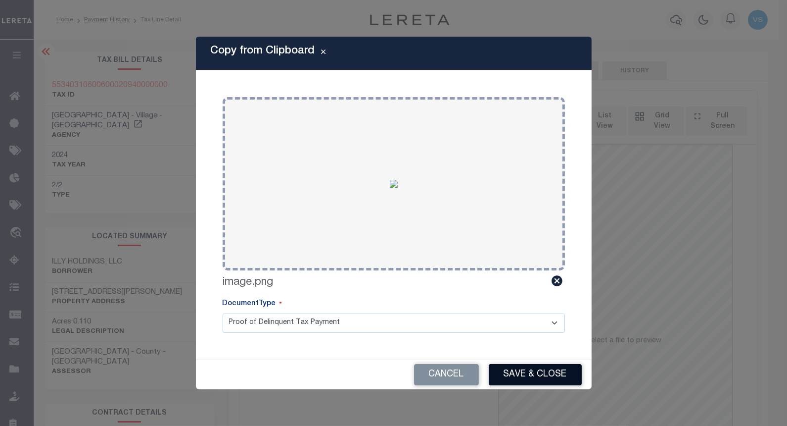
click at [520, 372] on button "Save & Close" at bounding box center [535, 374] width 93 height 21
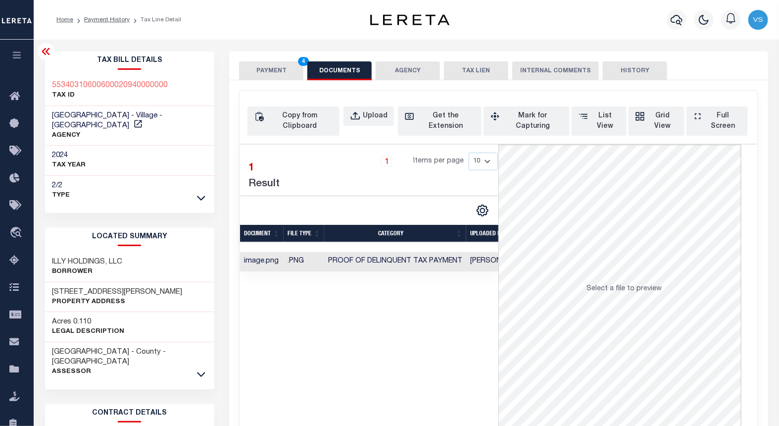
click at [260, 70] on button "PAYMENT 4" at bounding box center [271, 70] width 64 height 19
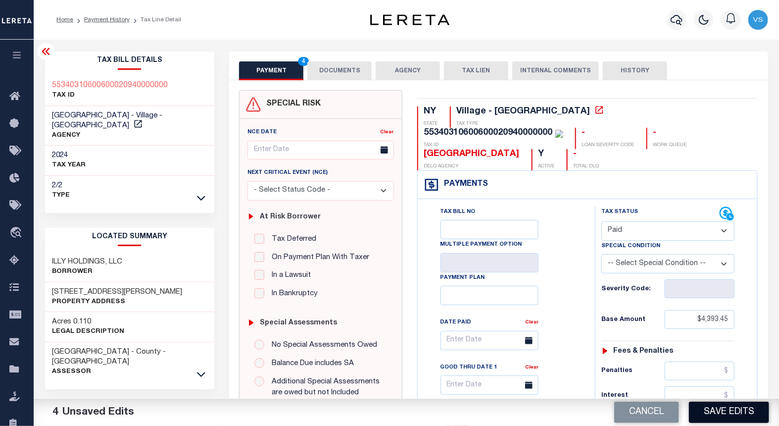
scroll to position [165, 0]
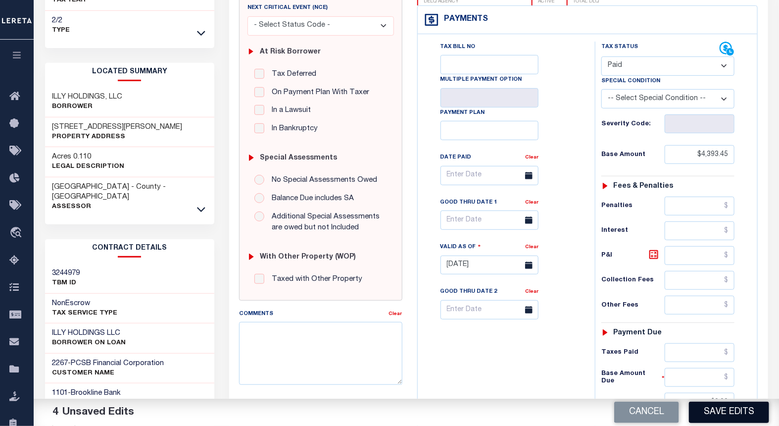
click at [704, 415] on button "Save Edits" at bounding box center [729, 411] width 80 height 21
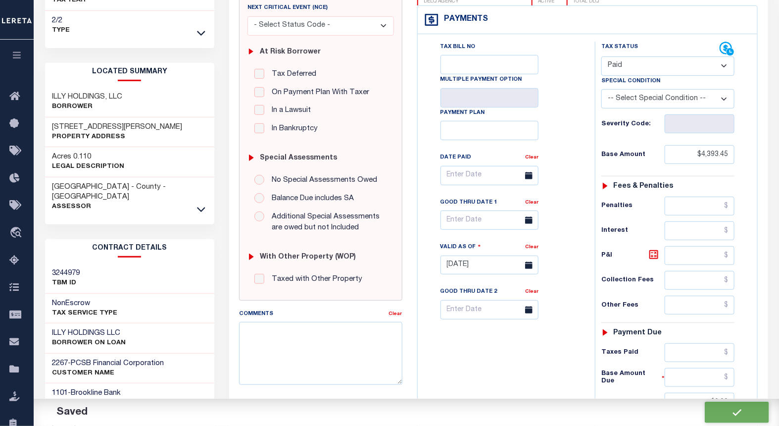
checkbox input "false"
type input "$4,393.45"
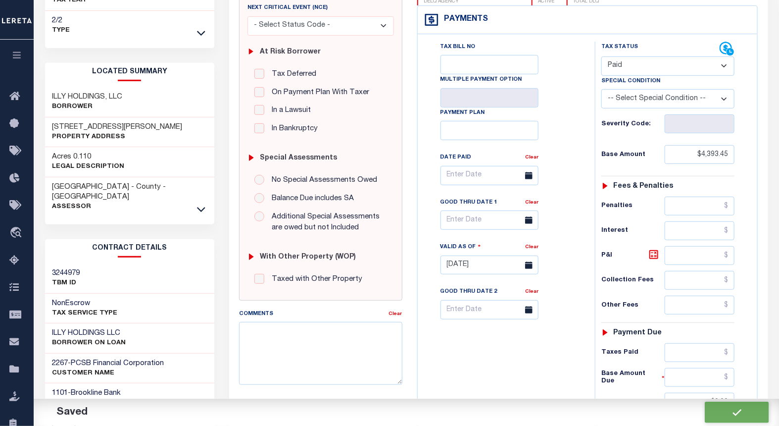
type input "$0"
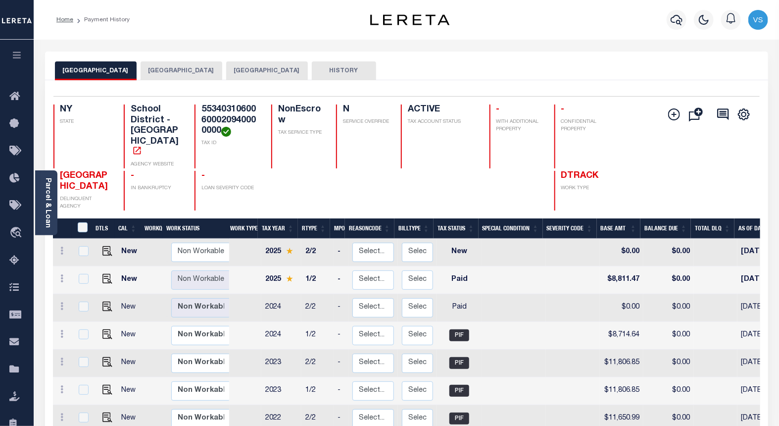
click at [215, 71] on button "[GEOGRAPHIC_DATA]" at bounding box center [182, 70] width 82 height 19
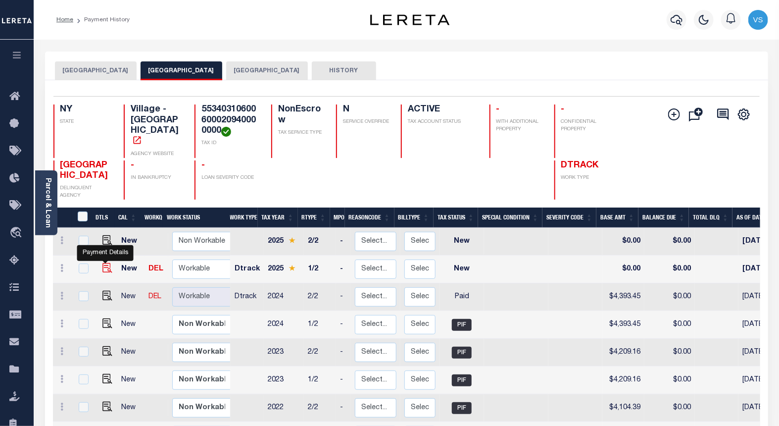
click at [103, 266] on img "" at bounding box center [107, 268] width 10 height 10
checkbox input "true"
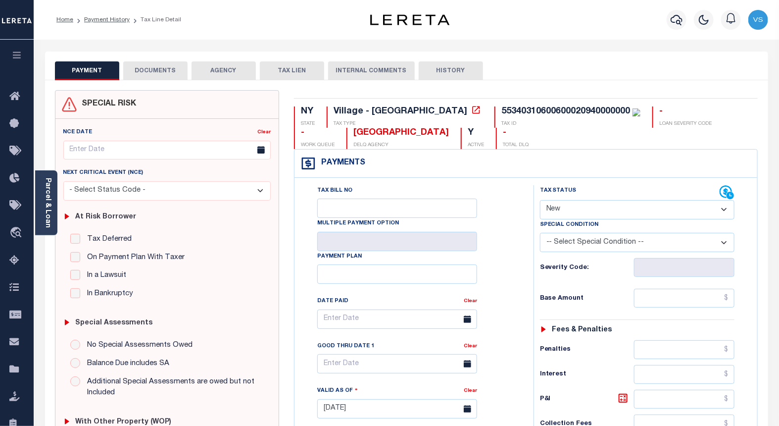
click at [560, 209] on select "- Select Status Code - Open Due/Unpaid Paid Incomplete No Tax Due Internal Refu…" at bounding box center [637, 209] width 195 height 19
select select "PYD"
click at [540, 200] on select "- Select Status Code - Open Due/Unpaid Paid Incomplete No Tax Due Internal Refu…" at bounding box center [637, 209] width 195 height 19
type input "[DATE]"
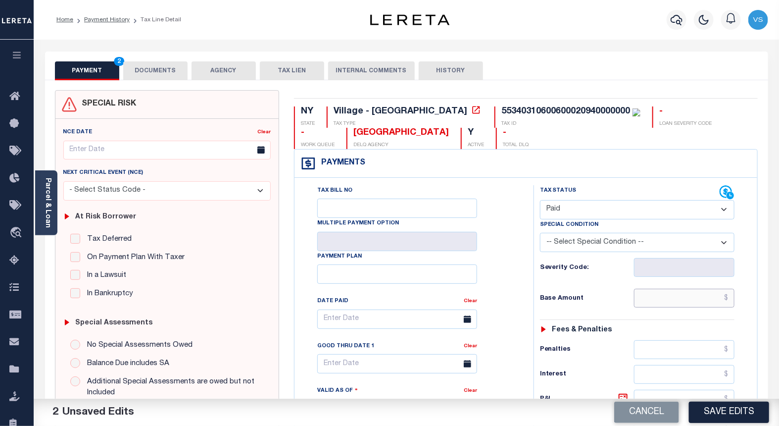
click at [701, 302] on input "text" at bounding box center [684, 297] width 101 height 19
paste input "4,497.76"
type input "$4,497.76"
click at [147, 65] on button "DOCUMENTS" at bounding box center [155, 70] width 64 height 19
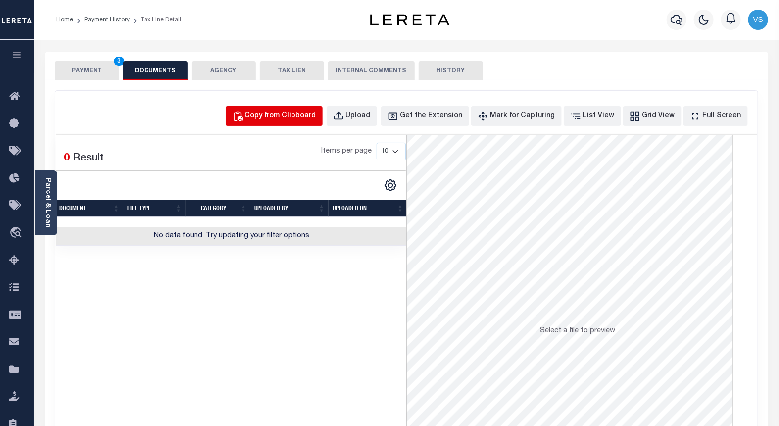
click at [274, 117] on div "Copy from Clipboard" at bounding box center [280, 116] width 71 height 11
select select "POP"
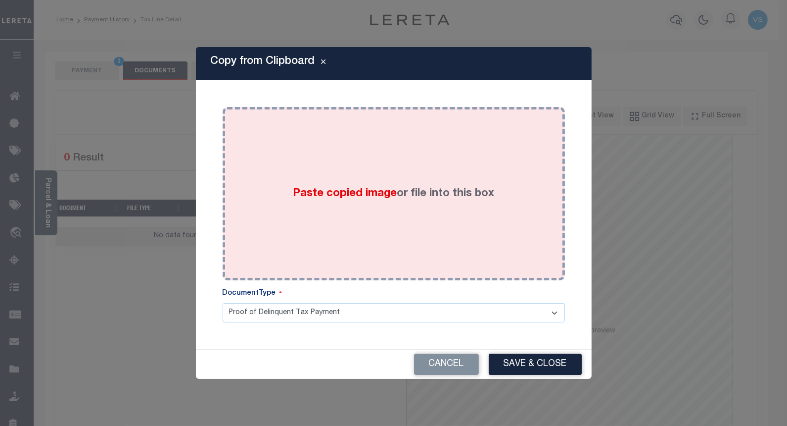
click at [309, 188] on span "Paste copied image" at bounding box center [345, 193] width 104 height 11
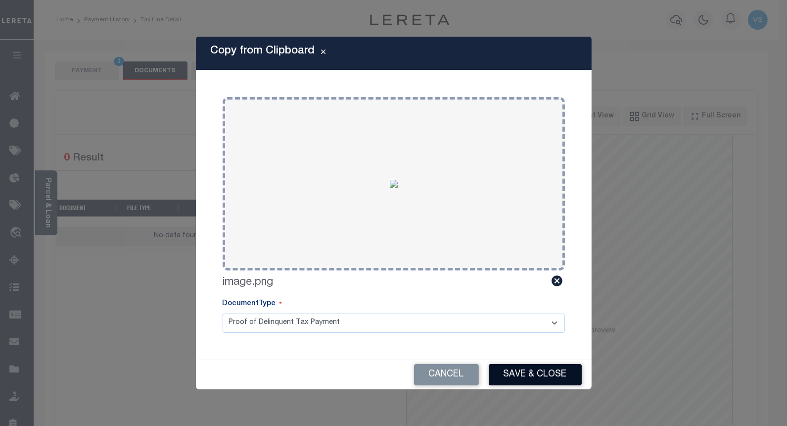
click at [525, 370] on button "Save & Close" at bounding box center [535, 374] width 93 height 21
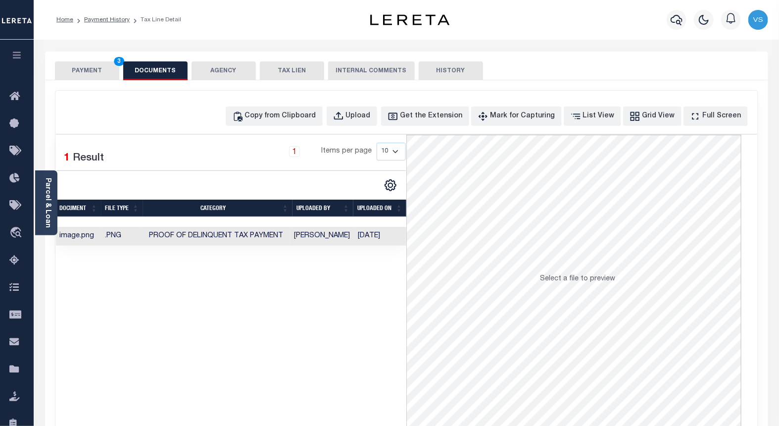
click at [71, 66] on button "PAYMENT 3" at bounding box center [87, 70] width 64 height 19
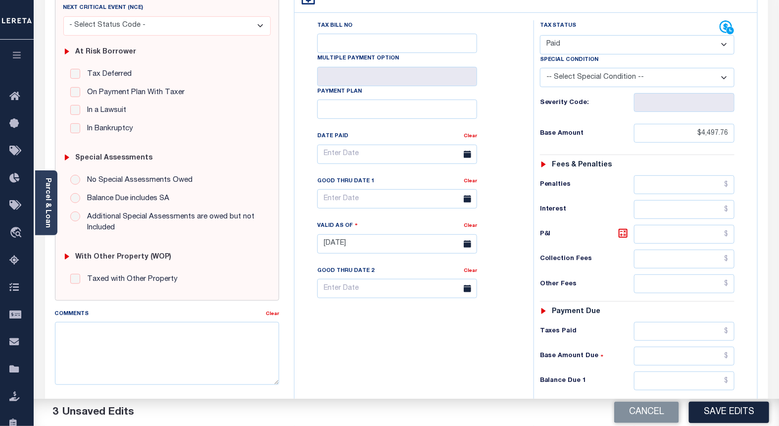
scroll to position [275, 0]
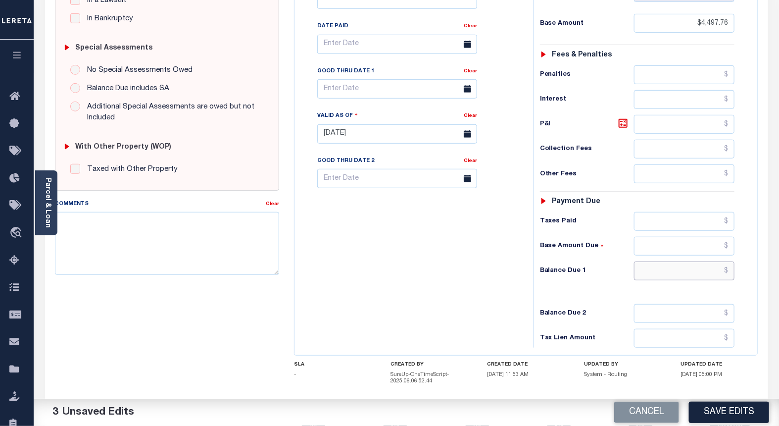
click at [676, 276] on input "text" at bounding box center [684, 270] width 101 height 19
type input "$0.00"
click at [708, 413] on button "Save Edits" at bounding box center [729, 411] width 80 height 21
checkbox input "false"
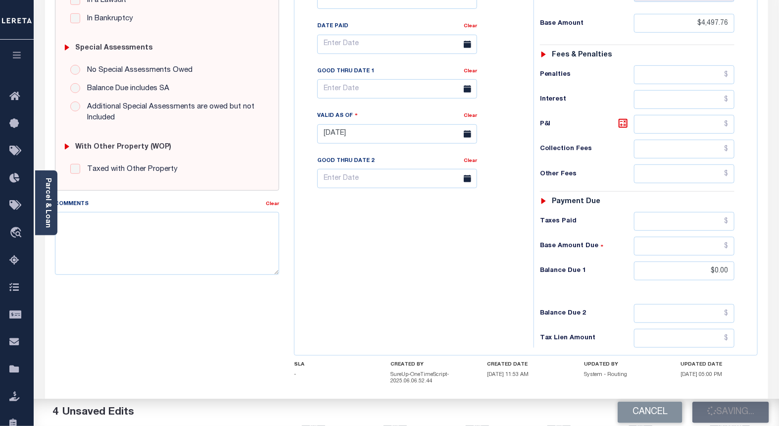
checkbox input "false"
type input "$4,497.76"
type input "$0"
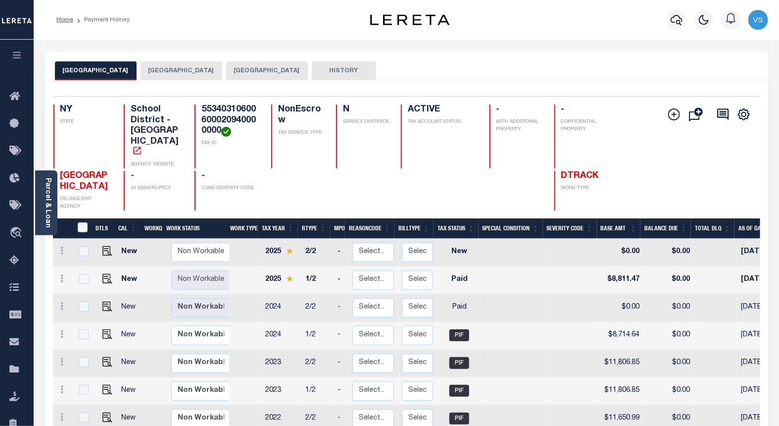
click at [204, 65] on button "[GEOGRAPHIC_DATA]" at bounding box center [182, 70] width 82 height 19
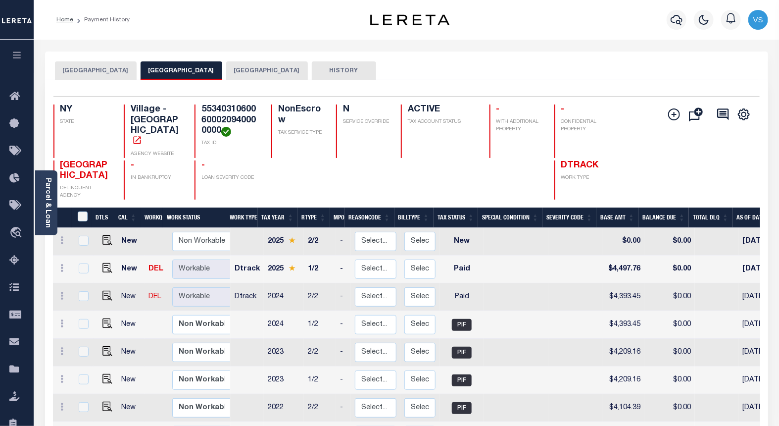
click at [308, 70] on button "[GEOGRAPHIC_DATA]" at bounding box center [267, 70] width 82 height 19
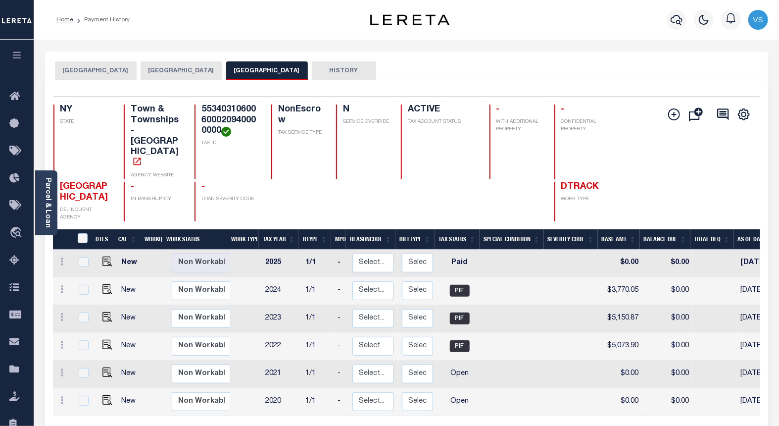
click at [110, 63] on button "[GEOGRAPHIC_DATA]" at bounding box center [96, 70] width 82 height 19
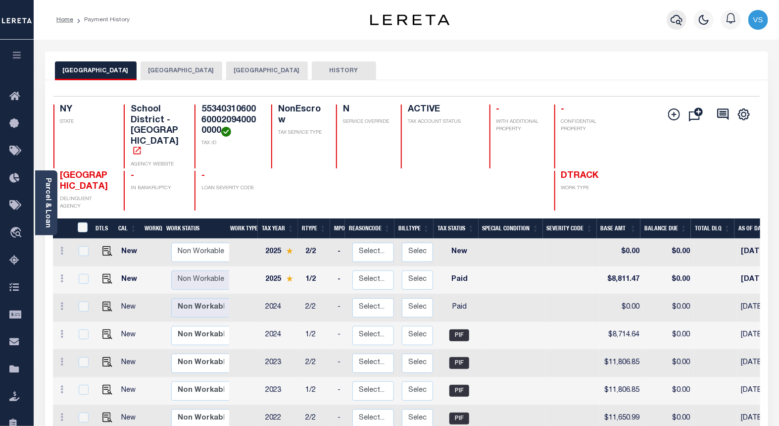
click at [677, 17] on icon "button" at bounding box center [676, 20] width 12 height 12
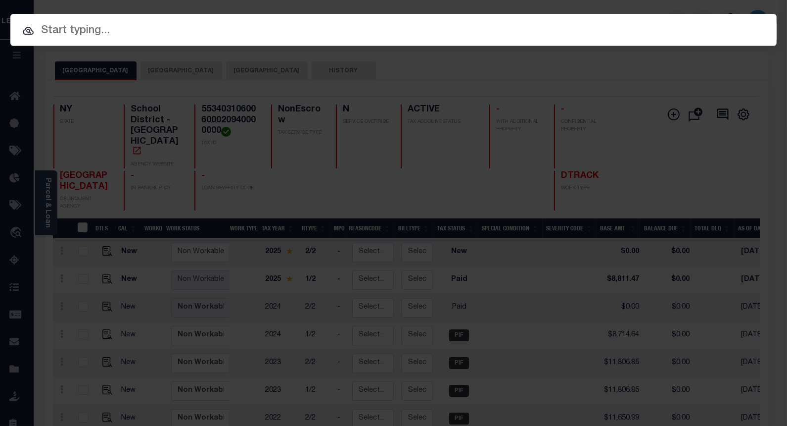
paste input "2030110710"
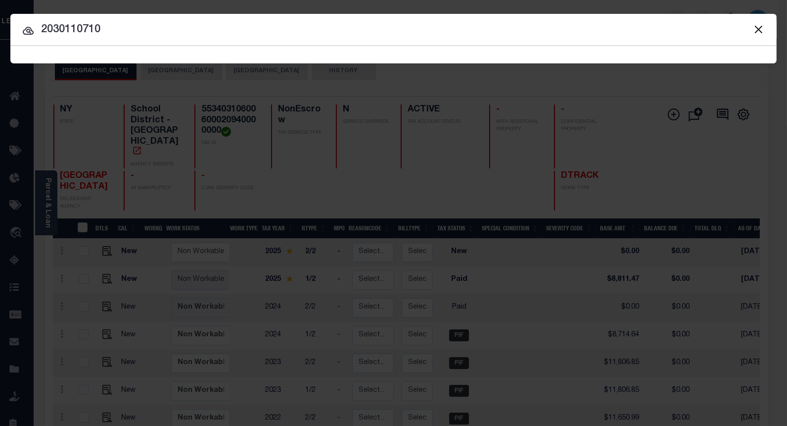
type input "2030110710"
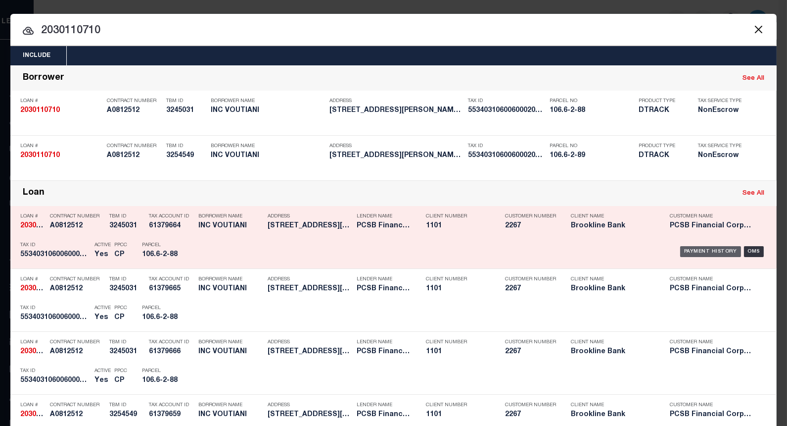
click at [684, 251] on div "Payment History" at bounding box center [710, 251] width 61 height 11
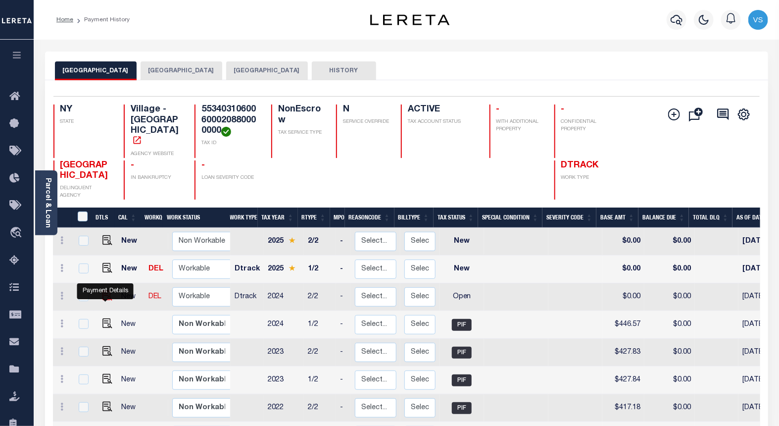
click at [104, 298] on img "" at bounding box center [107, 295] width 10 height 10
checkbox input "true"
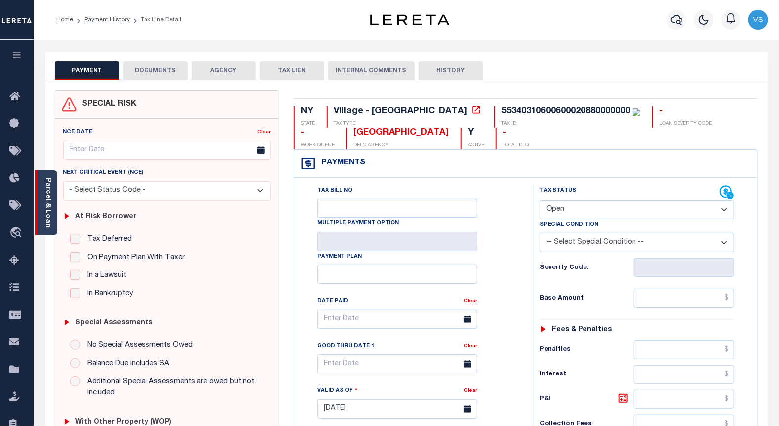
click at [44, 212] on link "Parcel & Loan" at bounding box center [47, 203] width 7 height 50
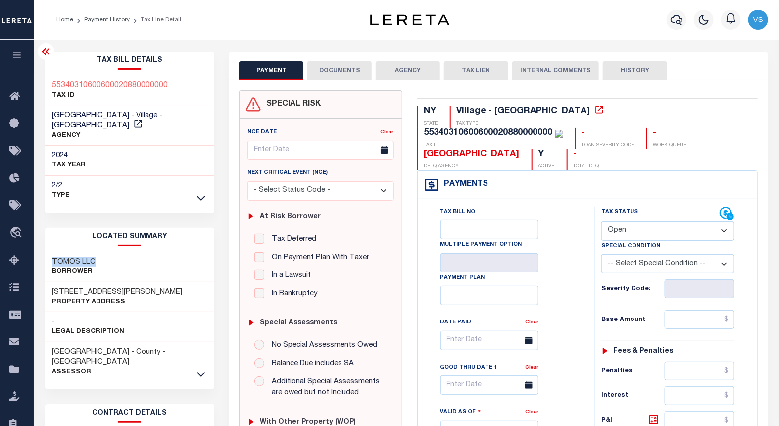
drag, startPoint x: 105, startPoint y: 251, endPoint x: 37, endPoint y: 251, distance: 68.3
click at [38, 251] on div "Tax Bill Details 55340310600600020880000000 TAX ID AGENCY 2024 TAX YEAR [DATE]" at bounding box center [130, 410] width 185 height 718
copy h3 "TOMOS LLC"
click at [617, 221] on select "- Select Status Code - Open Due/Unpaid Paid Incomplete No Tax Due Internal Refu…" at bounding box center [667, 230] width 133 height 19
select select "PYD"
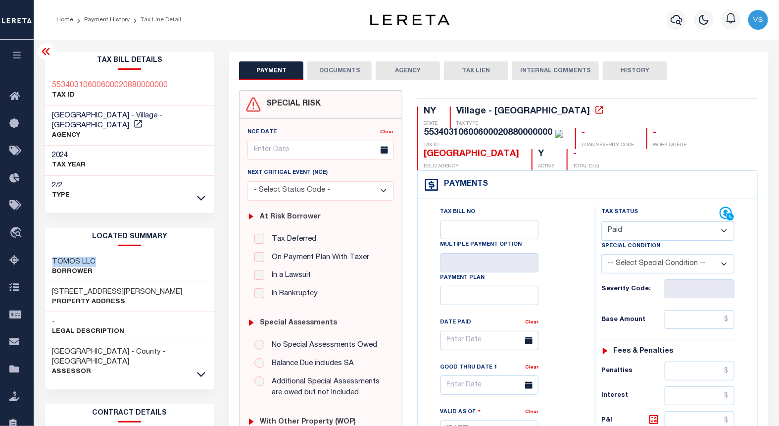
click at [601, 221] on select "- Select Status Code - Open Due/Unpaid Paid Incomplete No Tax Due Internal Refu…" at bounding box center [667, 230] width 133 height 19
type input "[DATE]"
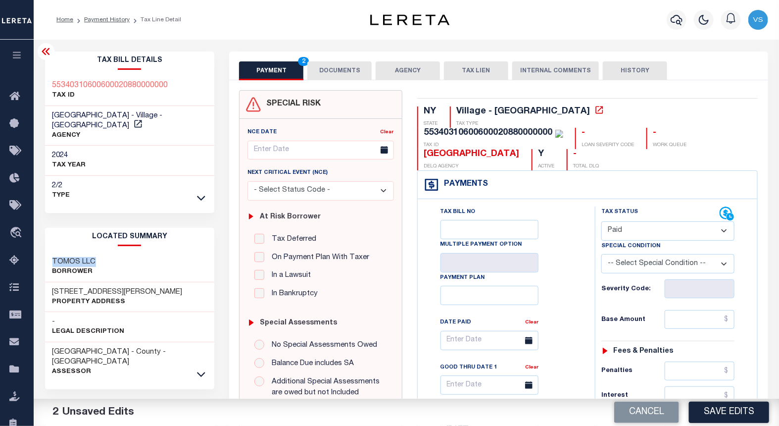
click at [330, 69] on button "DOCUMENTS" at bounding box center [339, 70] width 64 height 19
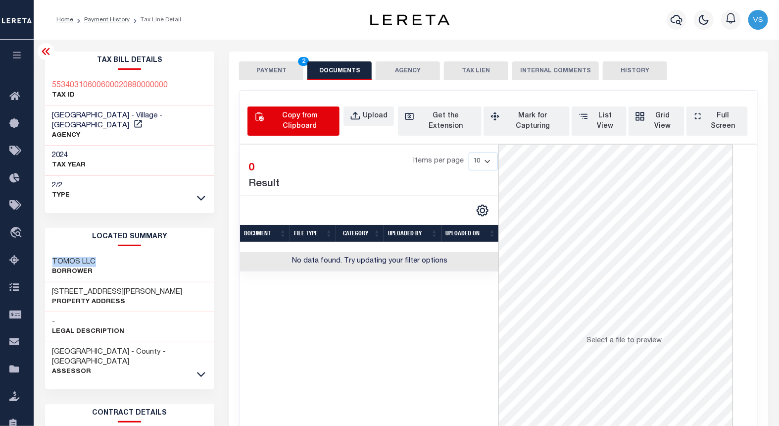
click at [312, 117] on div "Copy from Clipboard" at bounding box center [299, 121] width 67 height 21
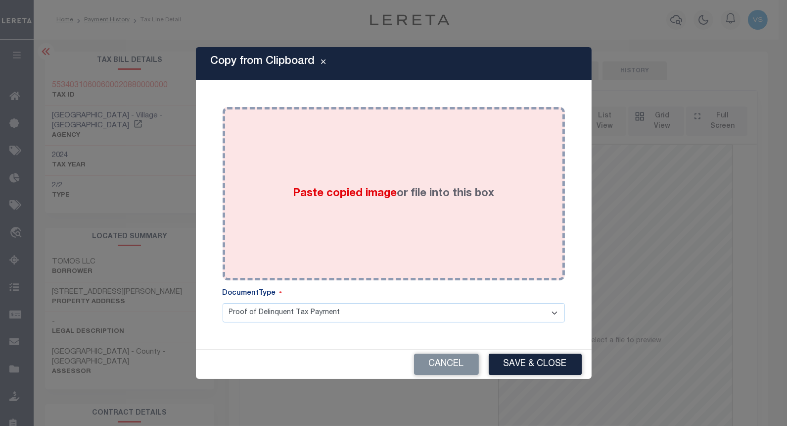
click at [349, 206] on div "Paste copied image or file into this box" at bounding box center [394, 193] width 328 height 158
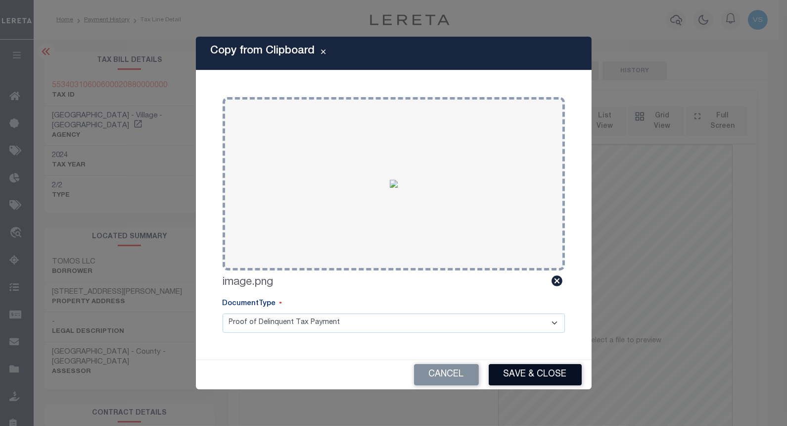
click at [506, 368] on button "Save & Close" at bounding box center [535, 374] width 93 height 21
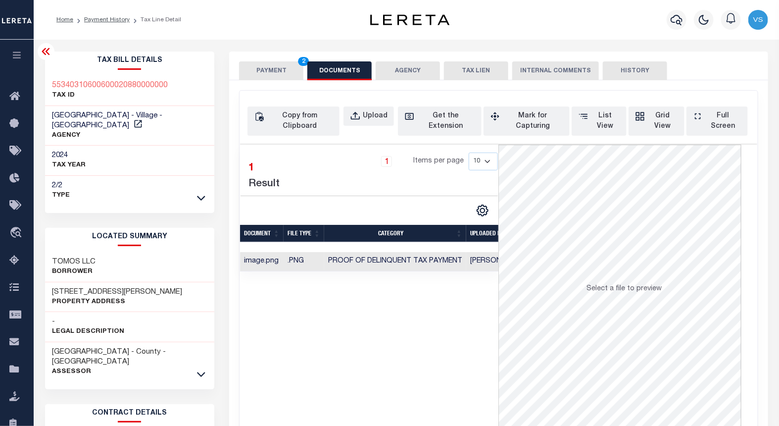
click at [275, 69] on button "PAYMENT 2" at bounding box center [271, 70] width 64 height 19
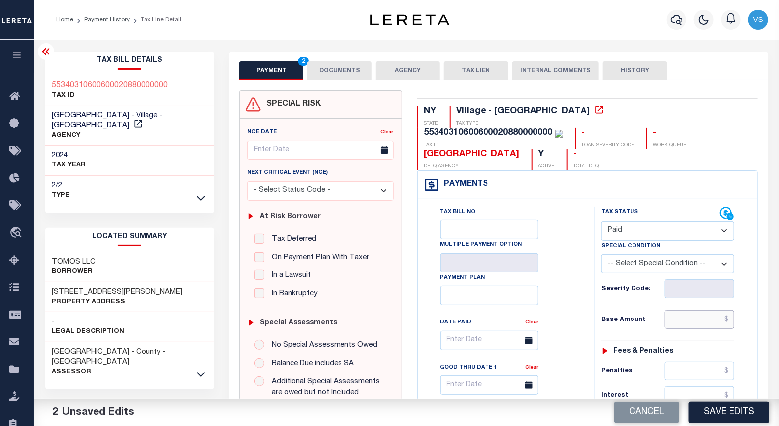
click at [686, 310] on input "text" at bounding box center [700, 319] width 70 height 19
paste input "5,291.92"
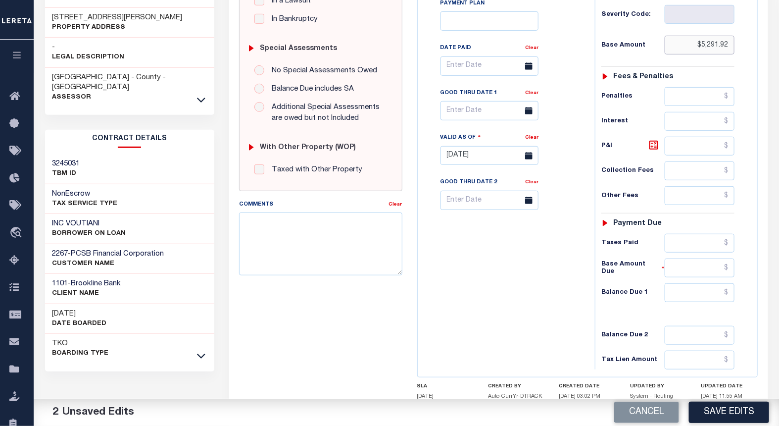
scroll to position [285, 0]
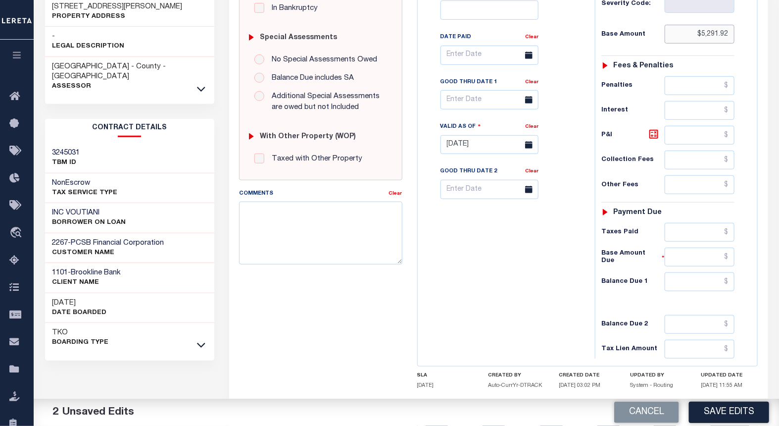
type input "$5,291.92"
click at [669, 272] on input "text" at bounding box center [700, 281] width 70 height 19
type input "$0.00"
click at [703, 412] on button "Save Edits" at bounding box center [729, 411] width 80 height 21
checkbox input "false"
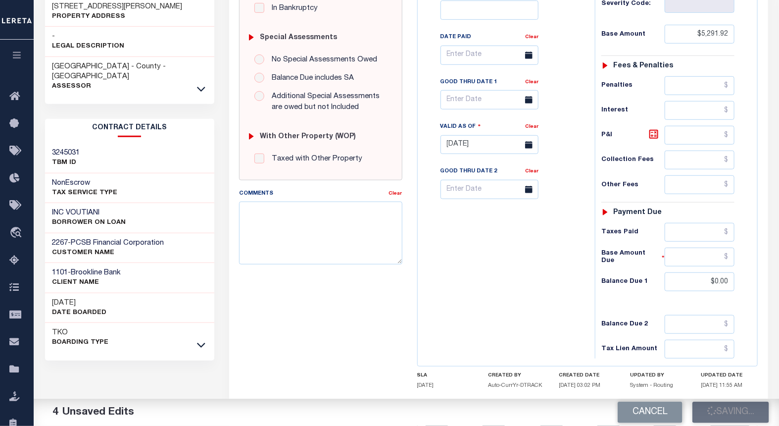
checkbox input "false"
type input "$5,291.92"
type input "$0"
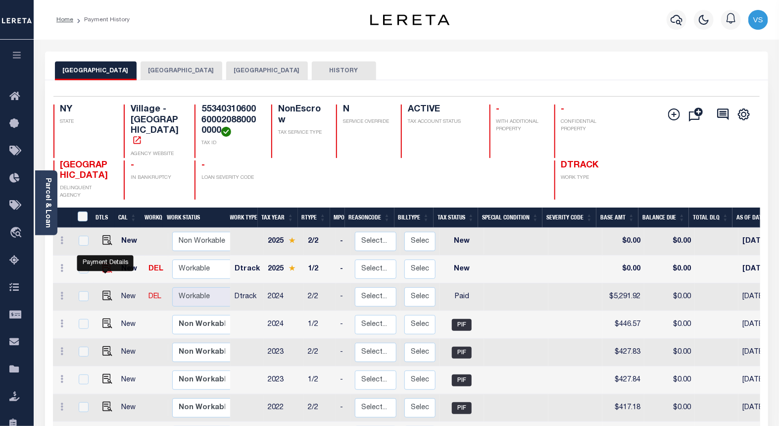
click at [106, 269] on img "" at bounding box center [107, 268] width 10 height 10
checkbox input "true"
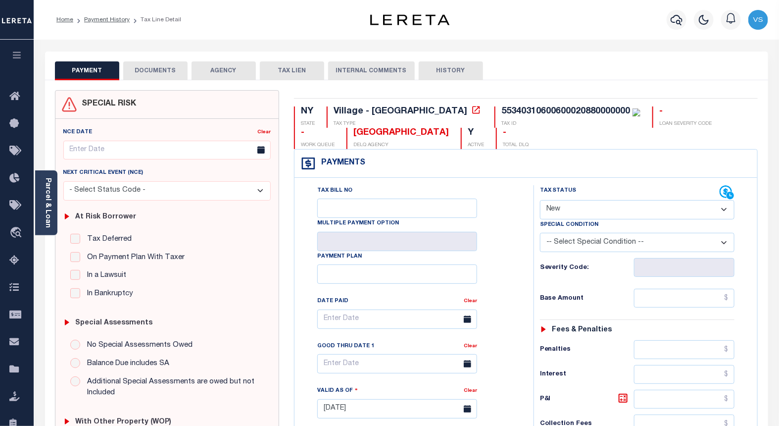
click at [574, 211] on select "- Select Status Code - Open Due/Unpaid Paid Incomplete No Tax Due Internal Refu…" at bounding box center [637, 209] width 195 height 19
select select "PYD"
click at [540, 200] on select "- Select Status Code - Open Due/Unpaid Paid Incomplete No Tax Due Internal Refu…" at bounding box center [637, 209] width 195 height 19
type input "[DATE]"
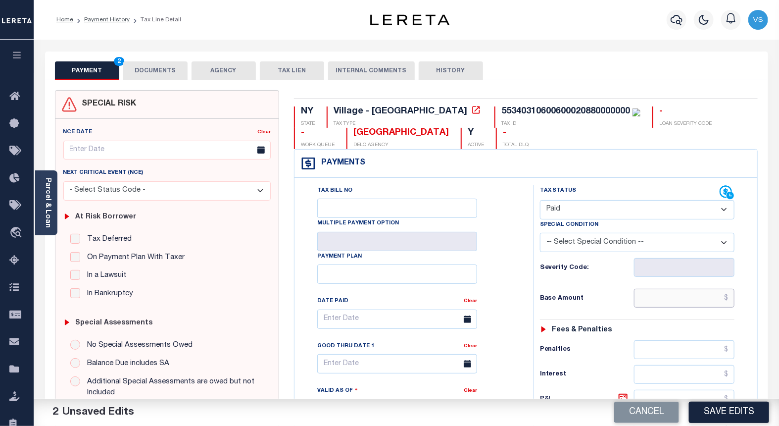
paste input "5,417.57"
click at [713, 299] on input "text" at bounding box center [684, 297] width 101 height 19
type input "$5,417.57"
click at [145, 74] on button "DOCUMENTS" at bounding box center [155, 70] width 64 height 19
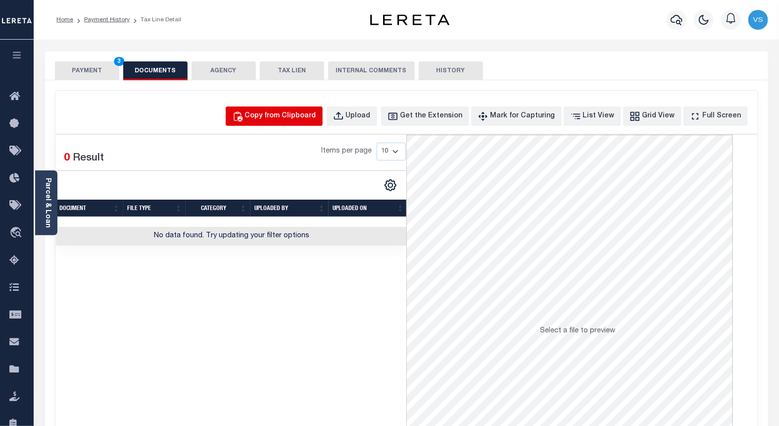
click at [294, 112] on div "Copy from Clipboard" at bounding box center [280, 116] width 71 height 11
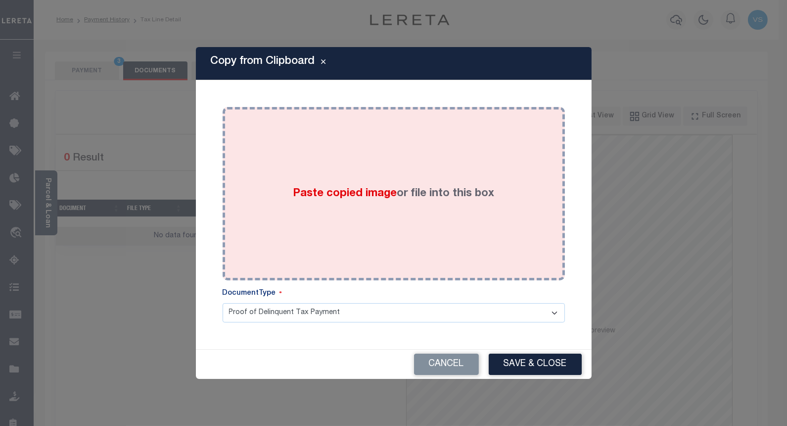
click at [384, 159] on div "Paste copied image or file into this box" at bounding box center [394, 193] width 328 height 158
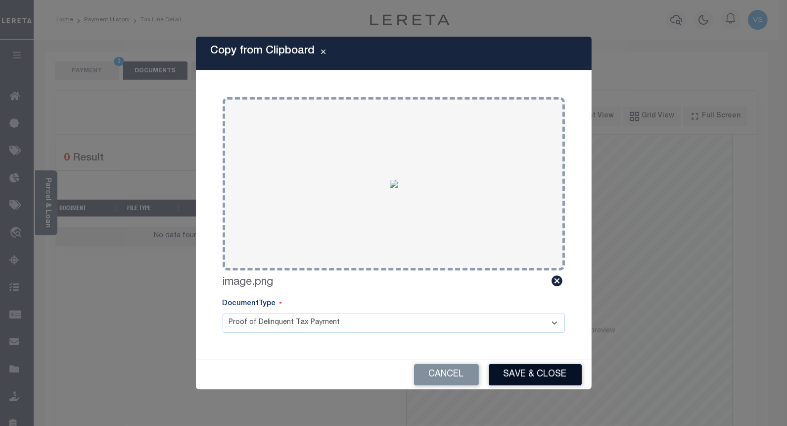
click at [506, 367] on button "Save & Close" at bounding box center [535, 374] width 93 height 21
click at [506, 367] on div "Cancel Save & Close" at bounding box center [394, 374] width 396 height 29
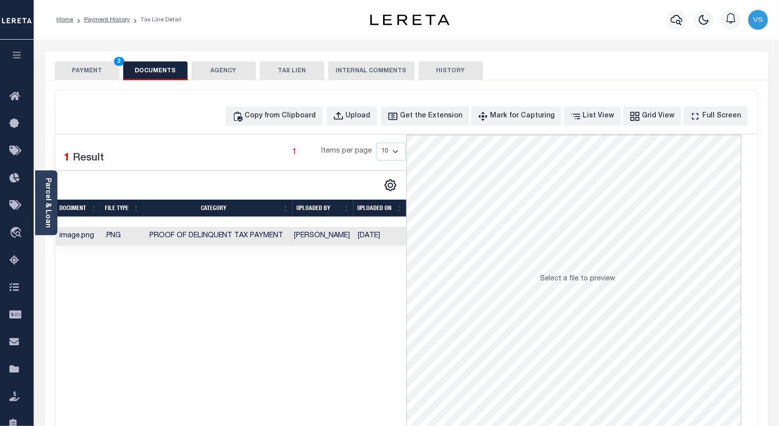
click at [95, 68] on button "PAYMENT 3" at bounding box center [87, 70] width 64 height 19
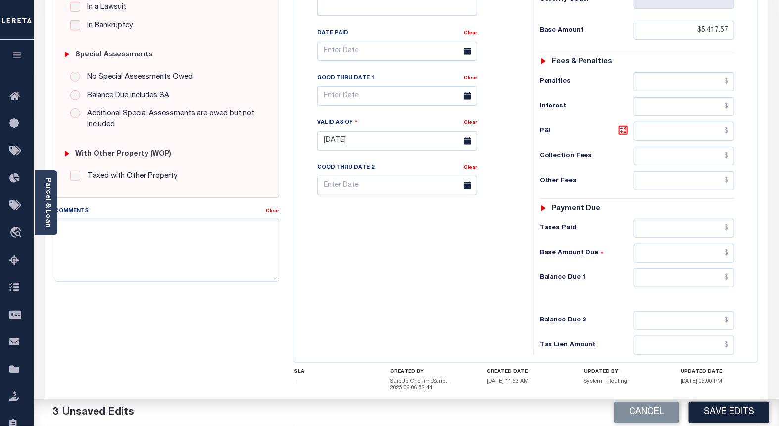
scroll to position [294, 0]
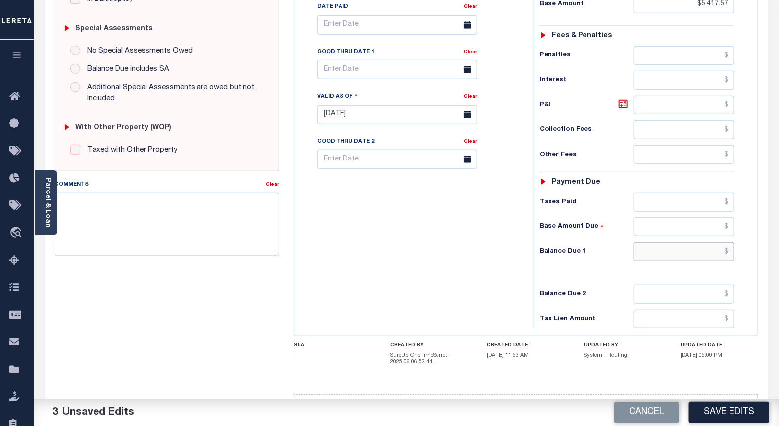
click at [713, 251] on input "text" at bounding box center [684, 251] width 101 height 19
type input "$0.00"
click at [698, 407] on button "Save Edits" at bounding box center [729, 411] width 80 height 21
checkbox input "false"
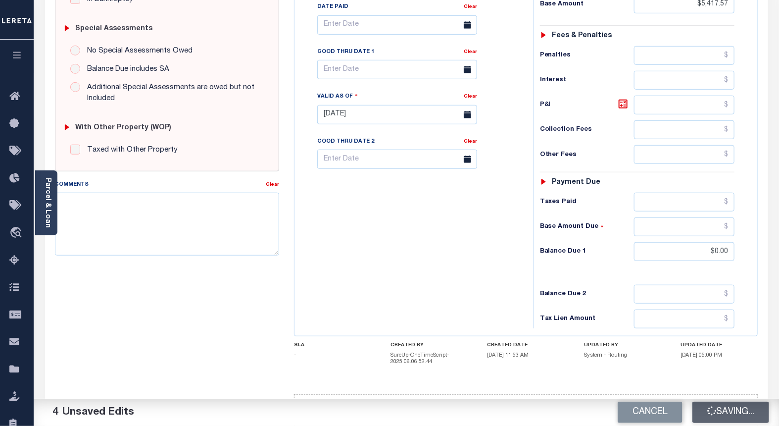
checkbox input "false"
type input "$5,417.57"
type input "$0"
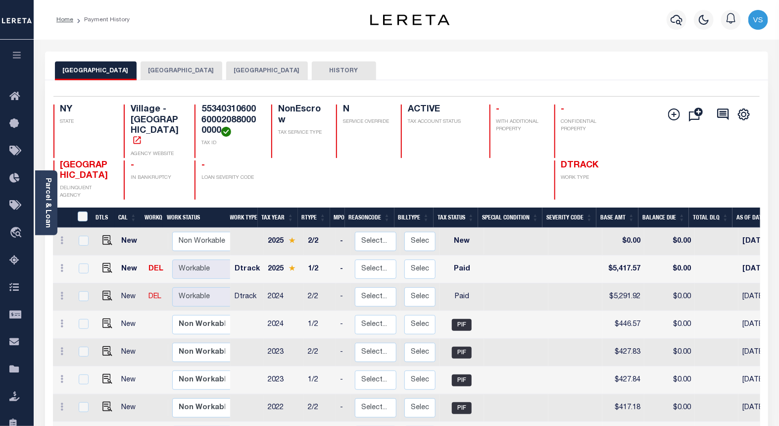
click at [192, 76] on button "[GEOGRAPHIC_DATA]" at bounding box center [182, 70] width 82 height 19
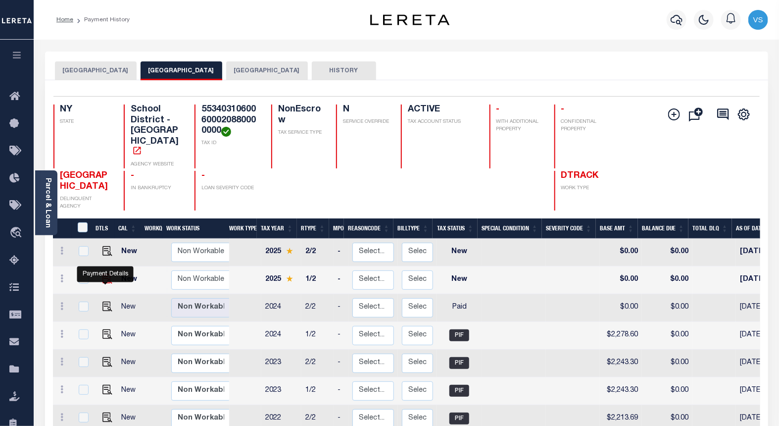
click at [105, 279] on img "" at bounding box center [107, 279] width 10 height 10
checkbox input "true"
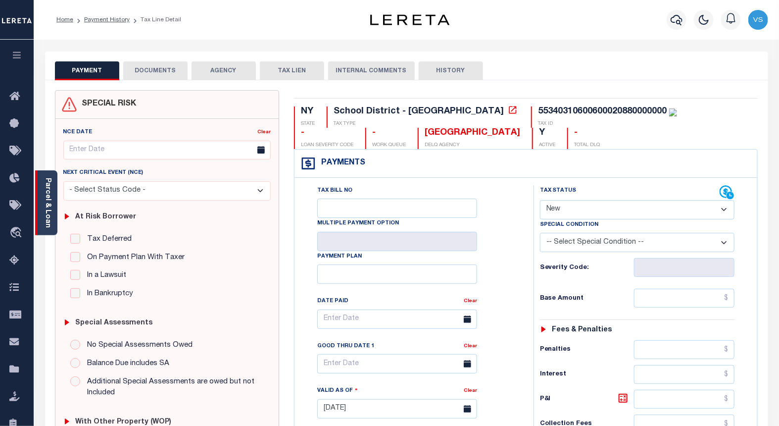
click at [48, 209] on link "Parcel & Loan" at bounding box center [47, 203] width 7 height 50
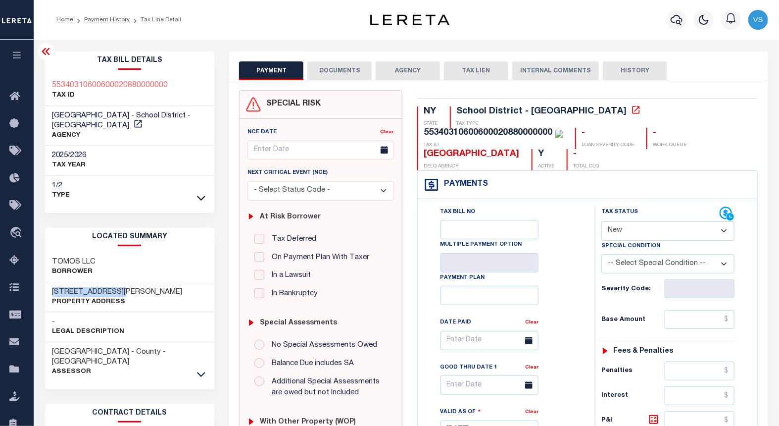
drag, startPoint x: 133, startPoint y: 290, endPoint x: 51, endPoint y: 288, distance: 81.2
click at [51, 288] on div "[STREET_ADDRESS][PERSON_NAME] Property Address" at bounding box center [130, 297] width 170 height 30
copy h3 "[STREET_ADDRESS][PERSON_NAME]"
click at [621, 229] on select "- Select Status Code - Open Due/Unpaid Paid Incomplete No Tax Due Internal Refu…" at bounding box center [667, 230] width 133 height 19
select select "PYD"
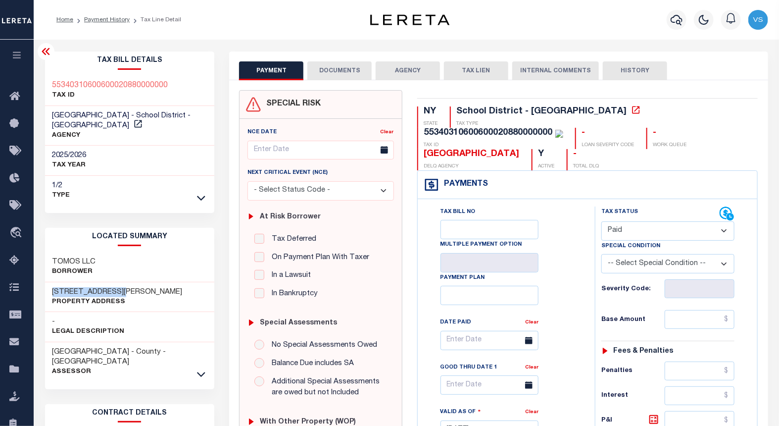
click at [601, 222] on select "- Select Status Code - Open Due/Unpaid Paid Incomplete No Tax Due Internal Refu…" at bounding box center [667, 230] width 133 height 19
type input "[DATE]"
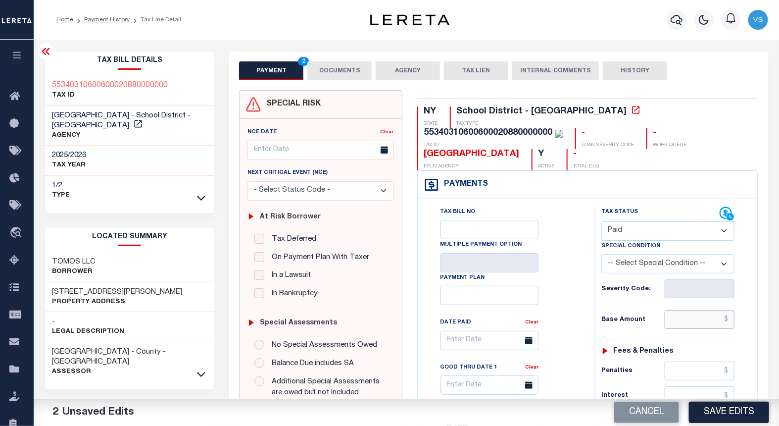
click at [678, 314] on input "text" at bounding box center [700, 319] width 70 height 19
paste input "13,960.92"
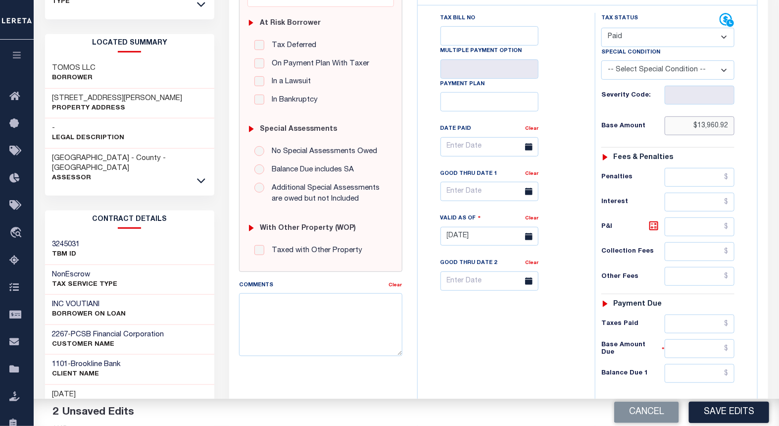
scroll to position [198, 0]
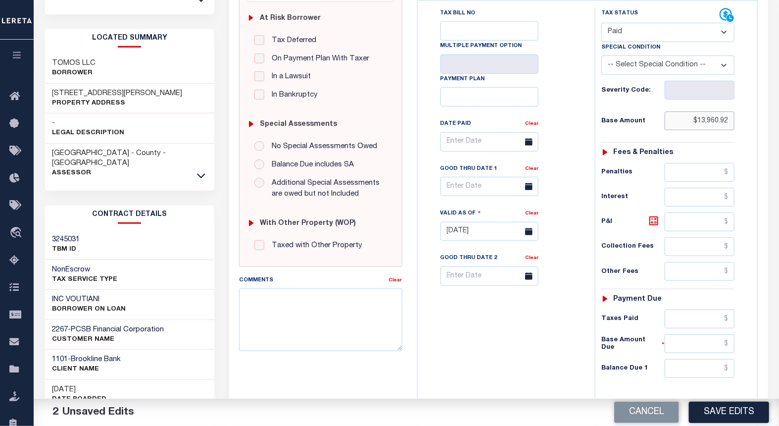
type input "$13,960.92"
click at [686, 375] on input "text" at bounding box center [700, 368] width 70 height 19
type input "$0.00"
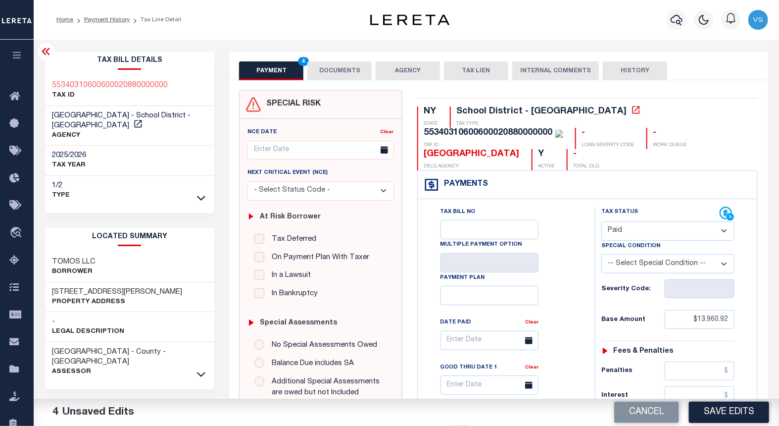
click at [335, 71] on button "DOCUMENTS" at bounding box center [339, 70] width 64 height 19
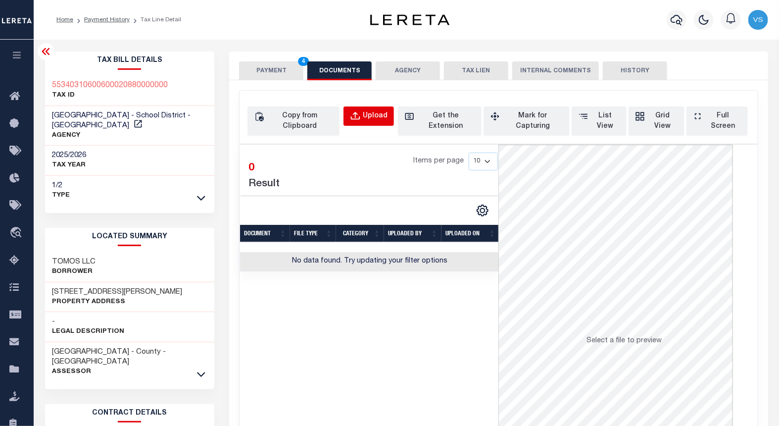
click at [367, 113] on div "Upload" at bounding box center [375, 116] width 25 height 11
select select "POP"
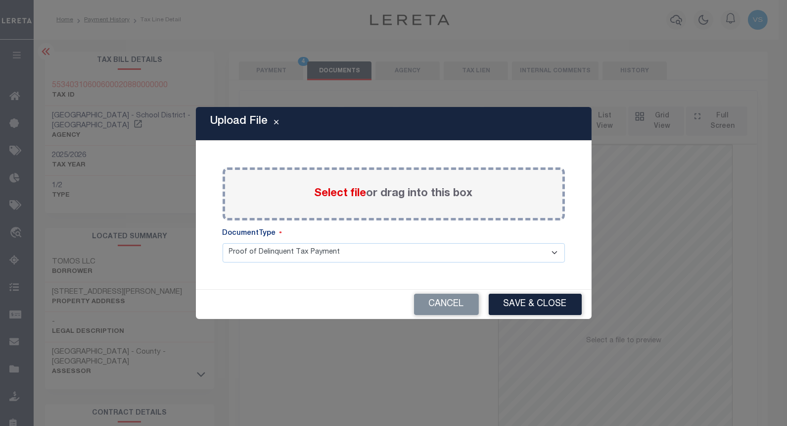
click at [331, 193] on span "Select file" at bounding box center [341, 193] width 52 height 11
click at [0, 0] on input "Select file or drag into this box" at bounding box center [0, 0] width 0 height 0
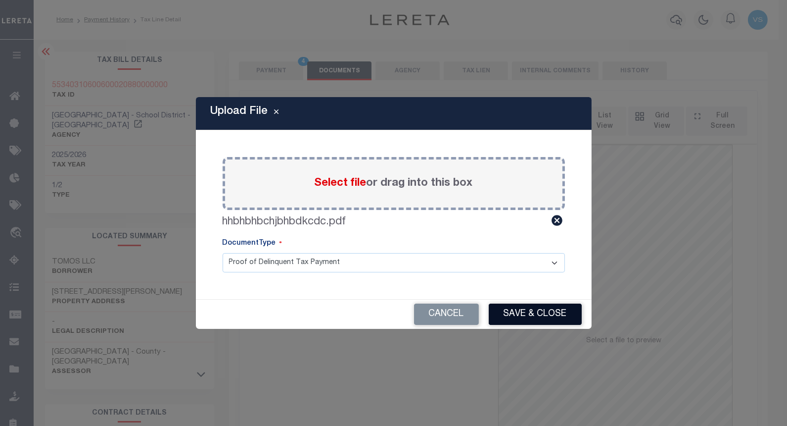
click at [502, 315] on button "Save & Close" at bounding box center [535, 313] width 93 height 21
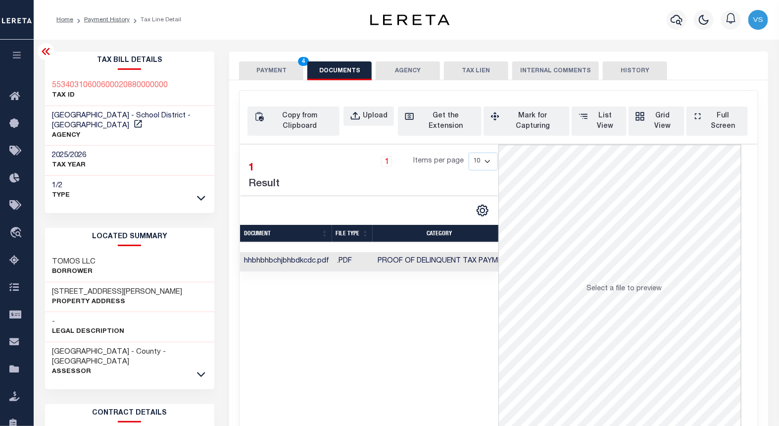
click at [267, 71] on button "PAYMENT 4" at bounding box center [271, 70] width 64 height 19
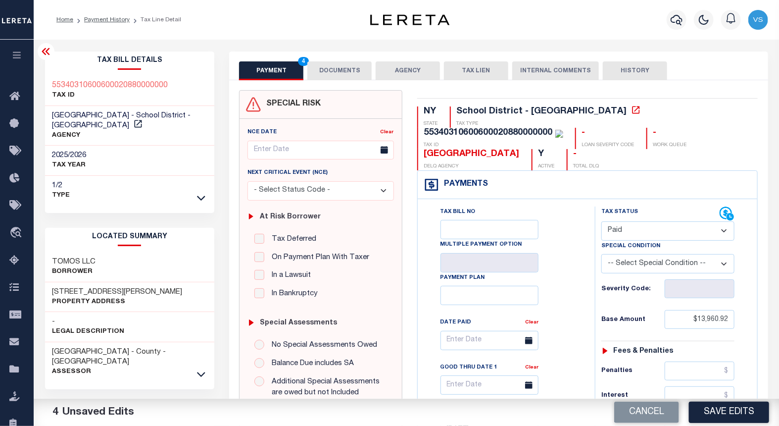
scroll to position [275, 0]
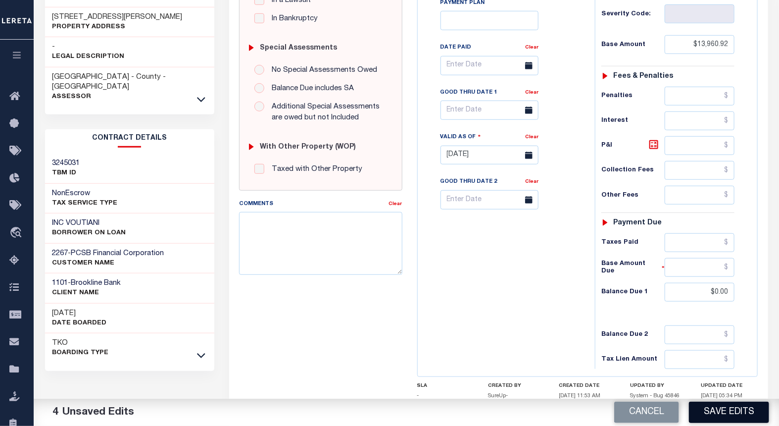
click at [712, 409] on button "Save Edits" at bounding box center [729, 411] width 80 height 21
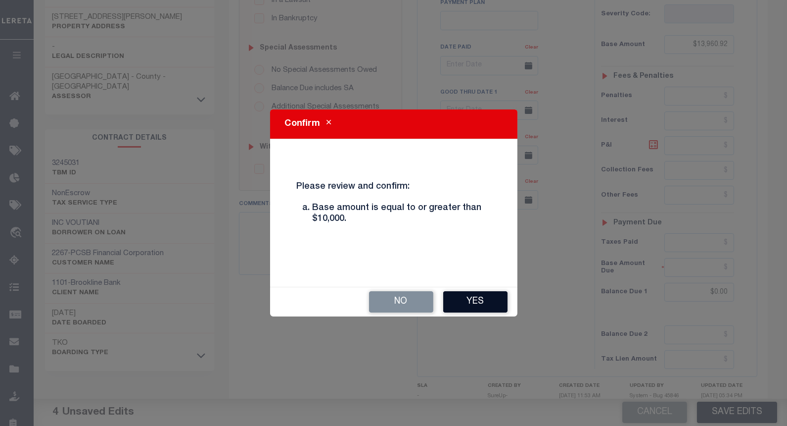
click at [467, 304] on button "Yes" at bounding box center [475, 301] width 64 height 21
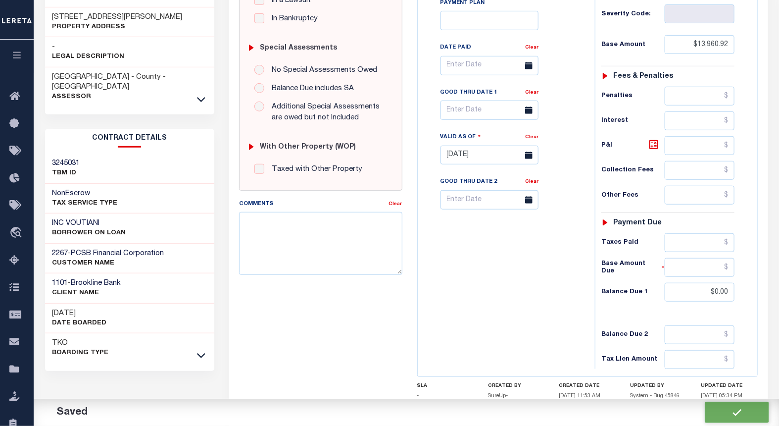
checkbox input "false"
type input "$13,960.92"
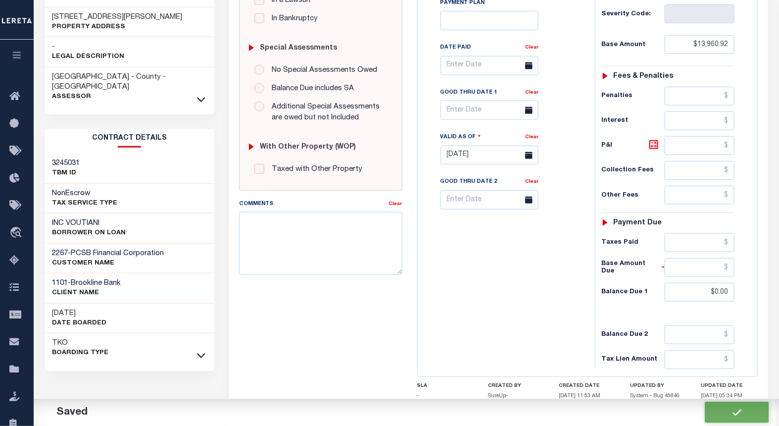
type input "$0"
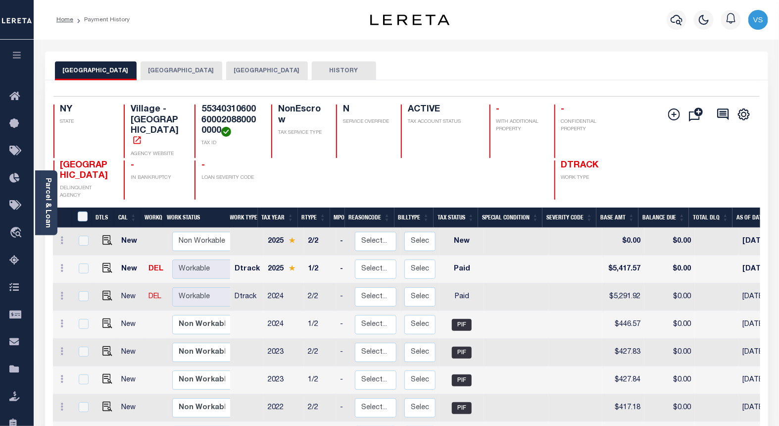
click at [308, 70] on button "[GEOGRAPHIC_DATA]" at bounding box center [267, 70] width 82 height 19
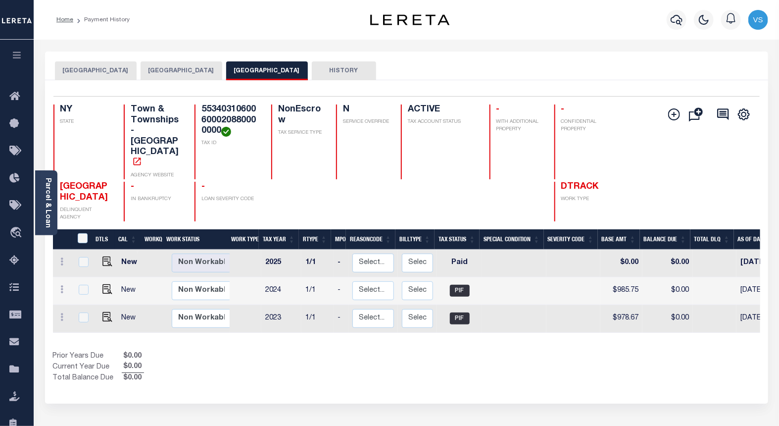
click at [677, 19] on icon "button" at bounding box center [676, 20] width 12 height 12
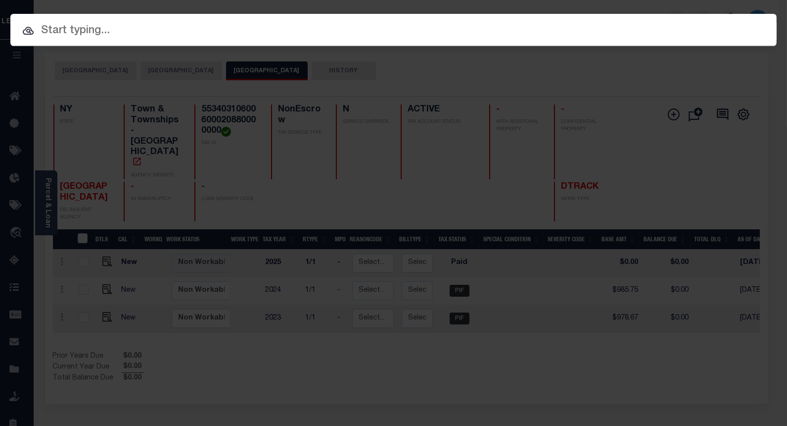
paste input "116496"
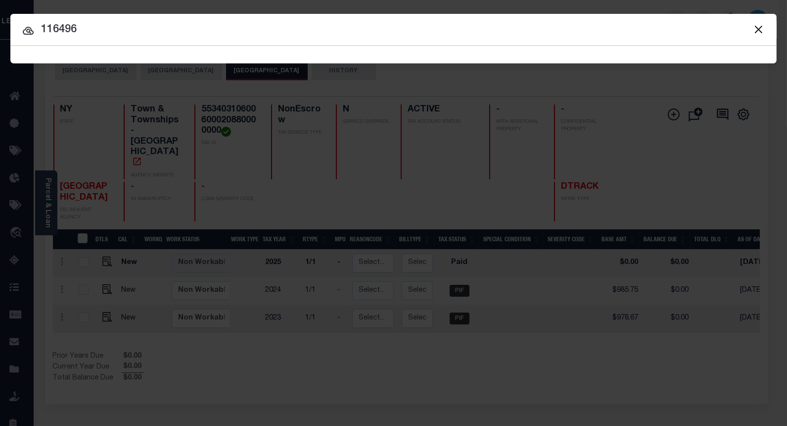
type input "116496"
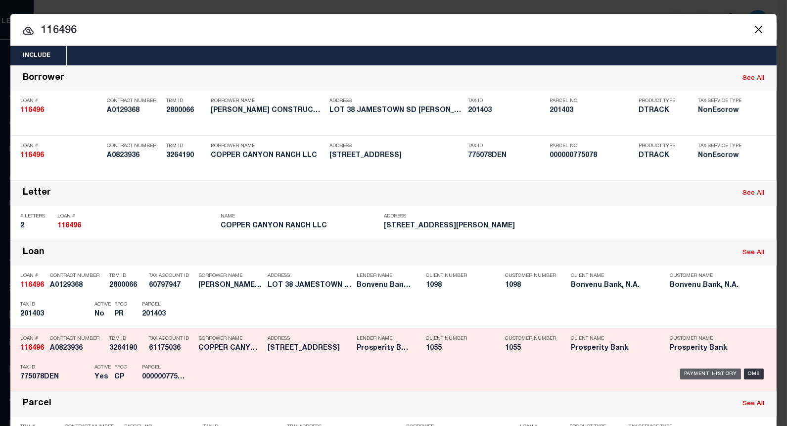
click at [695, 375] on div "Payment History" at bounding box center [710, 373] width 61 height 11
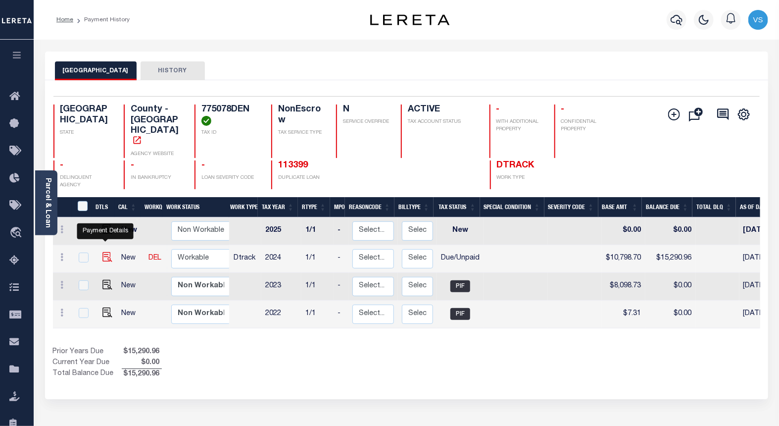
click at [104, 252] on img "" at bounding box center [107, 257] width 10 height 10
checkbox input "true"
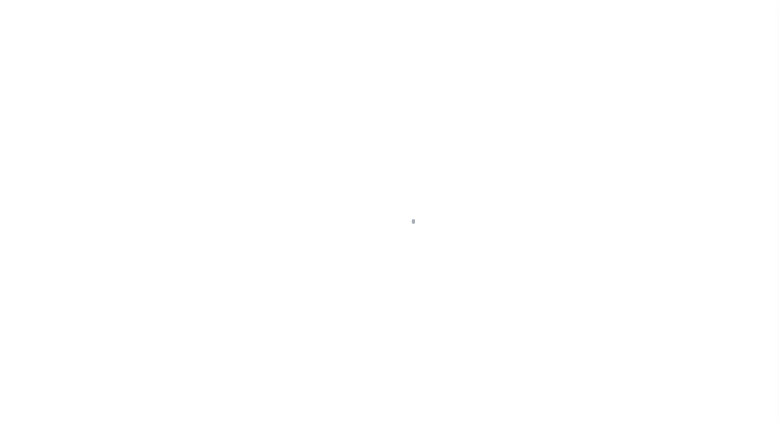
select select "DUE"
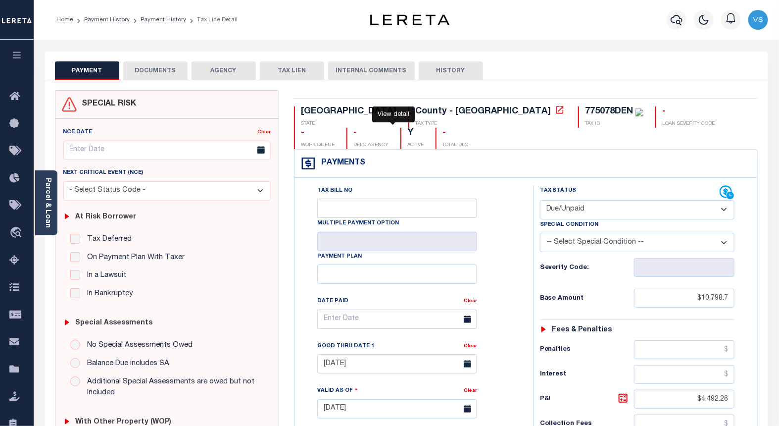
click at [555, 107] on icon at bounding box center [560, 110] width 10 height 10
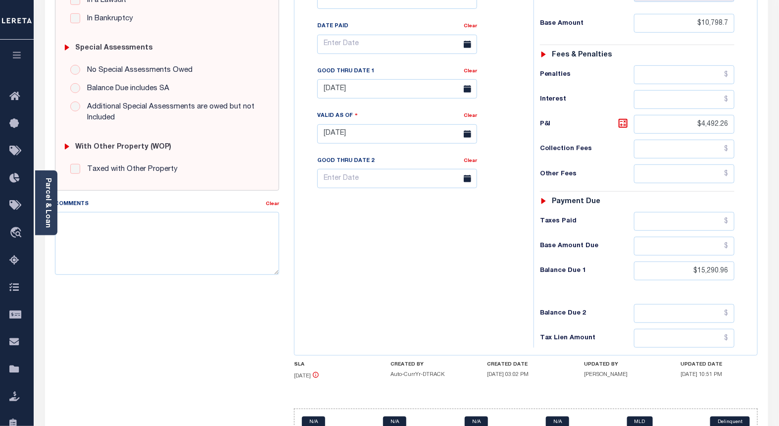
scroll to position [305, 0]
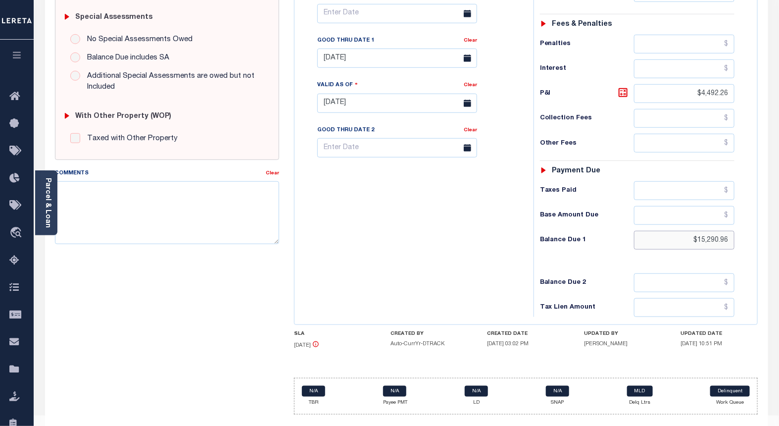
drag, startPoint x: 732, startPoint y: 219, endPoint x: 677, endPoint y: 219, distance: 55.4
click at [678, 231] on input "$15,290.96" at bounding box center [684, 240] width 101 height 19
paste input "679.70"
type input "$15,679.70"
type input "[DATE]"
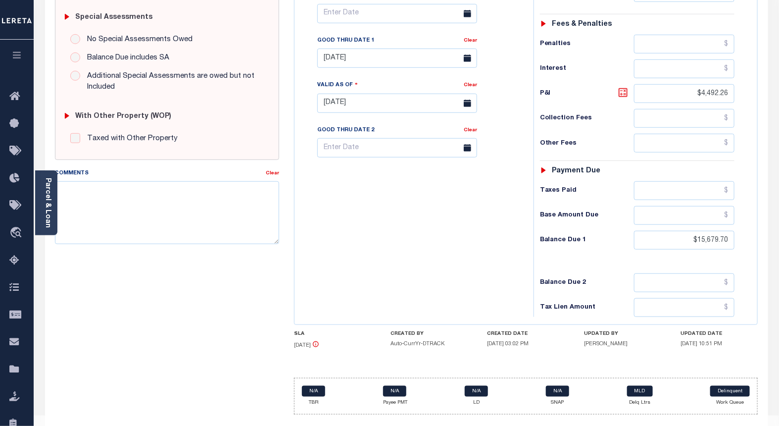
click at [621, 90] on icon at bounding box center [623, 93] width 6 height 6
type input "$4,881.00"
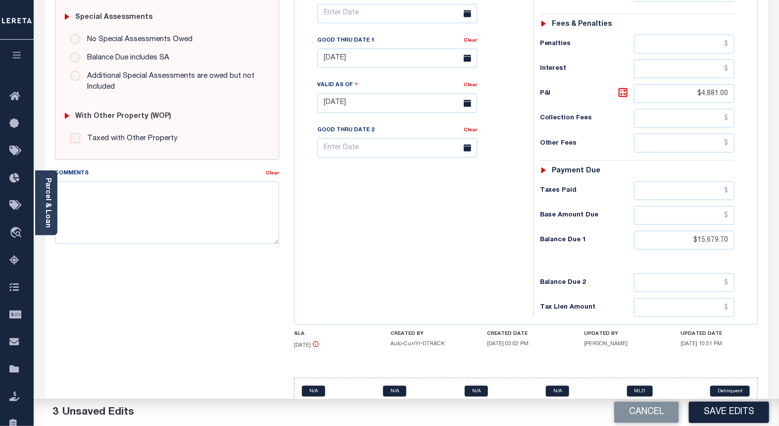
scroll to position [141, 0]
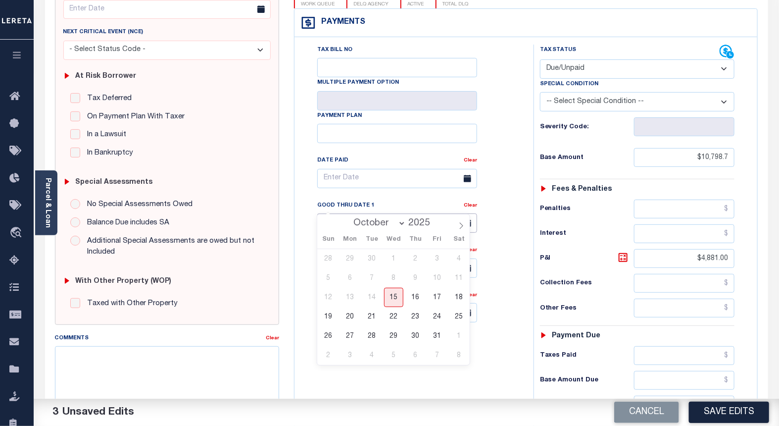
click at [334, 213] on input "07/31/2025" at bounding box center [397, 222] width 160 height 19
click at [432, 337] on span "31" at bounding box center [437, 335] width 19 height 19
type input "10/31/2025"
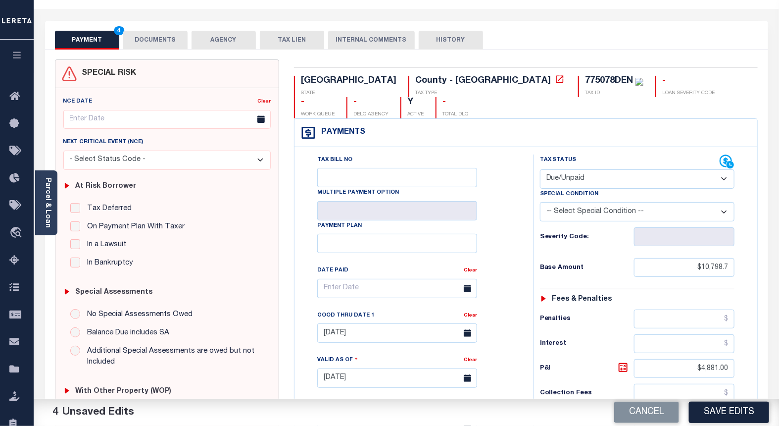
scroll to position [0, 0]
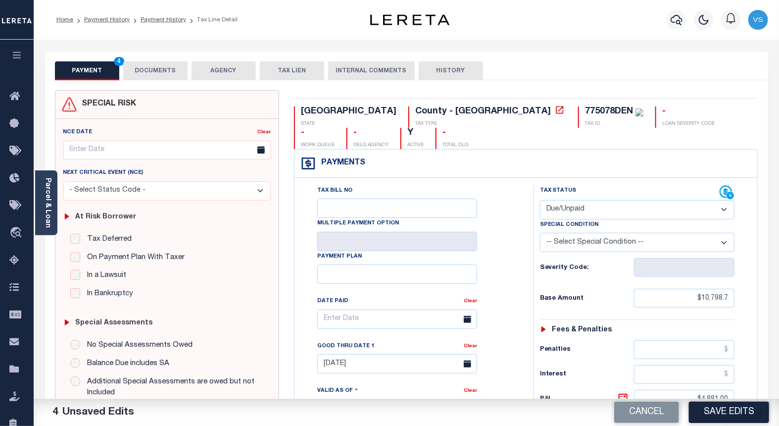
drag, startPoint x: 139, startPoint y: 71, endPoint x: 150, endPoint y: 85, distance: 17.9
click at [139, 71] on button "DOCUMENTS" at bounding box center [155, 70] width 64 height 19
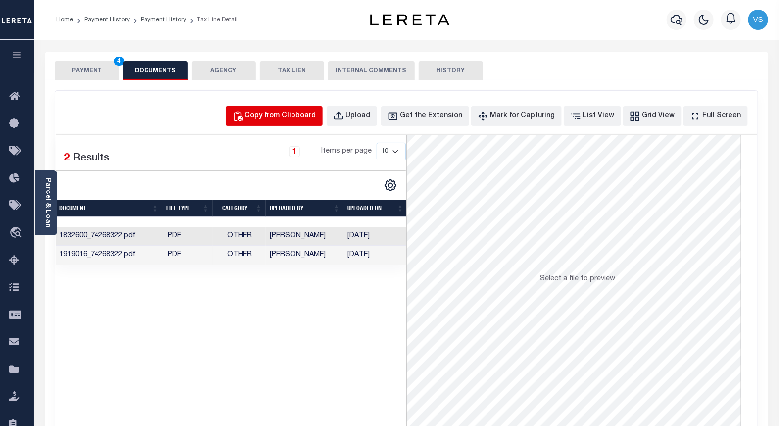
click at [312, 116] on div "Copy from Clipboard" at bounding box center [280, 116] width 71 height 11
select select "POP"
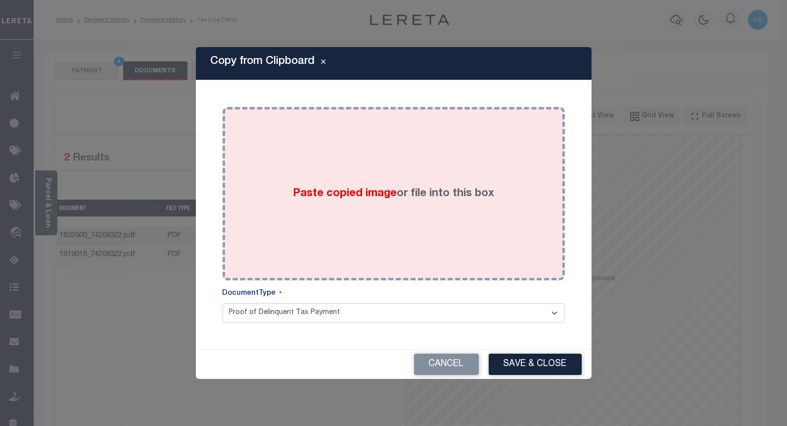
click at [339, 209] on div "Paste copied image or file into this box" at bounding box center [394, 193] width 328 height 158
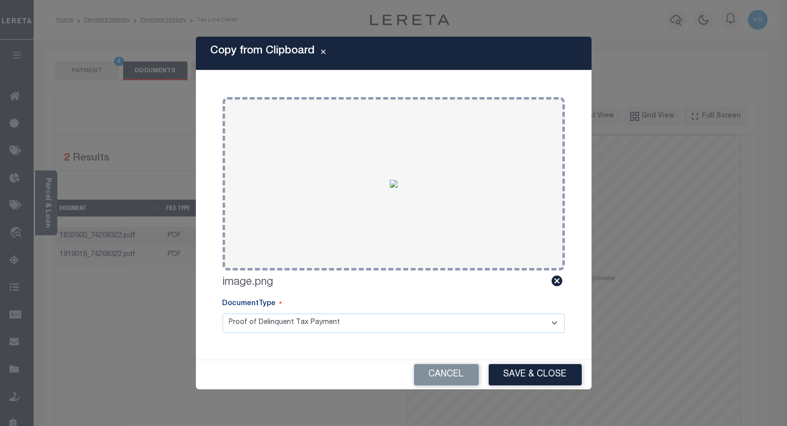
click at [505, 372] on button "Save & Close" at bounding box center [535, 374] width 93 height 21
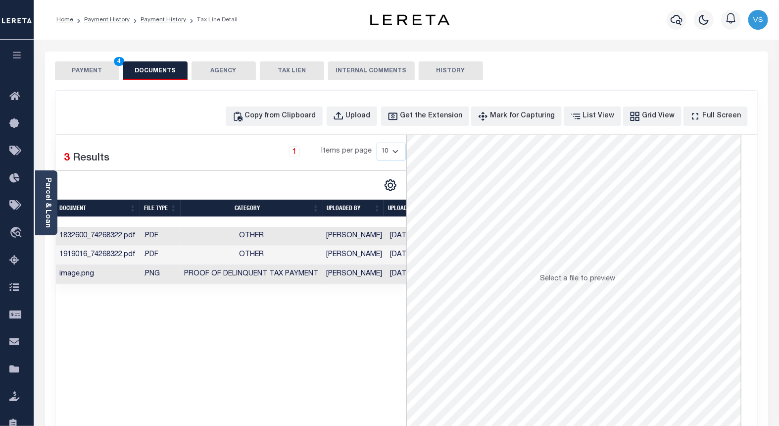
click at [92, 70] on button "PAYMENT 4" at bounding box center [87, 70] width 64 height 19
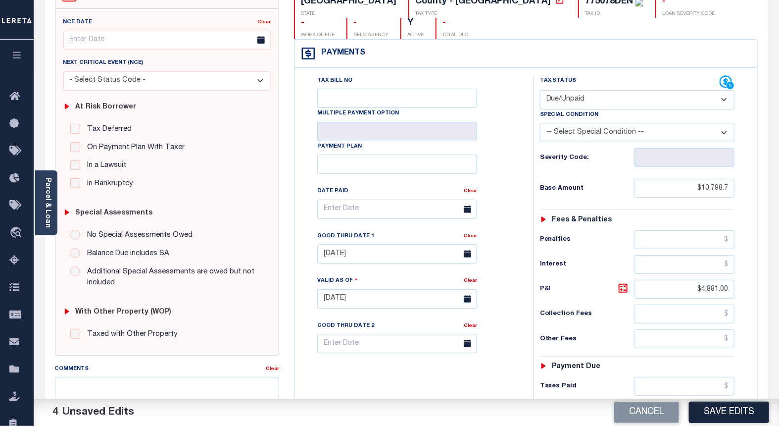
scroll to position [220, 0]
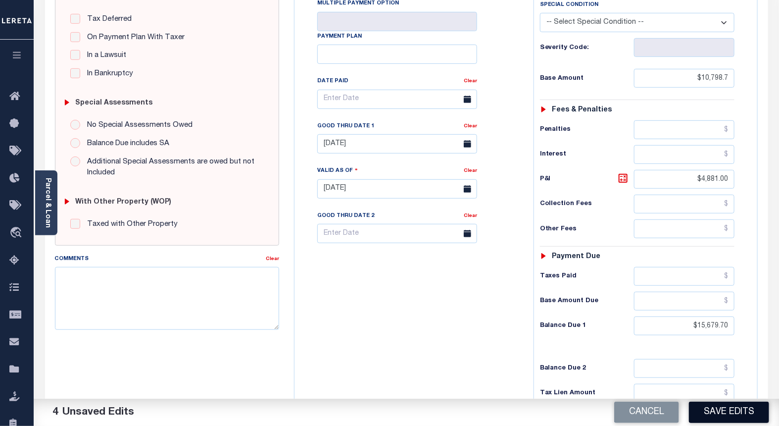
click at [735, 412] on button "Save Edits" at bounding box center [729, 411] width 80 height 21
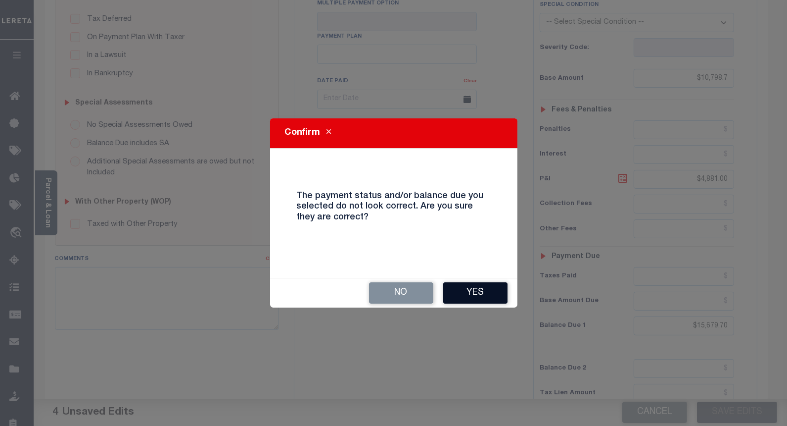
click at [461, 292] on button "Yes" at bounding box center [475, 292] width 64 height 21
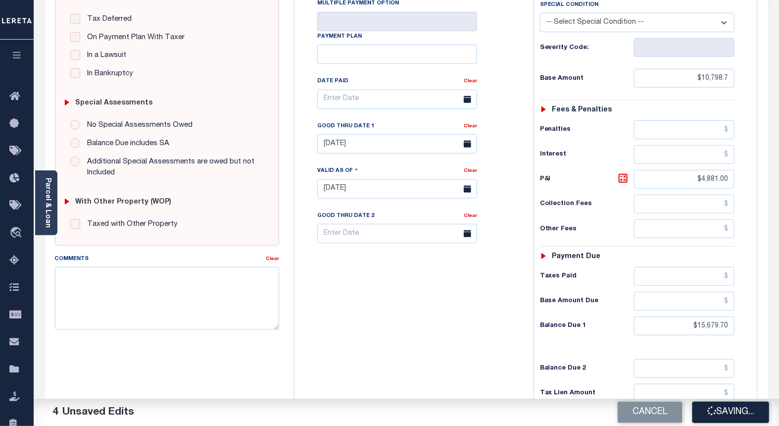
checkbox input "false"
type input "$10,798.7"
type input "$4,881"
type input "$15,679.7"
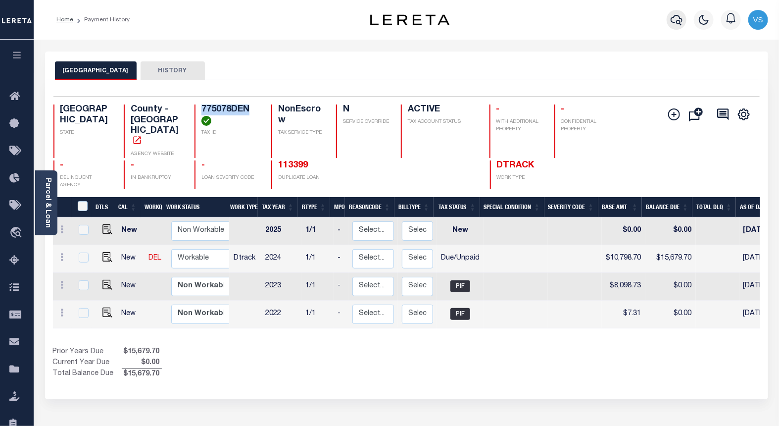
click at [672, 21] on icon "button" at bounding box center [676, 20] width 12 height 12
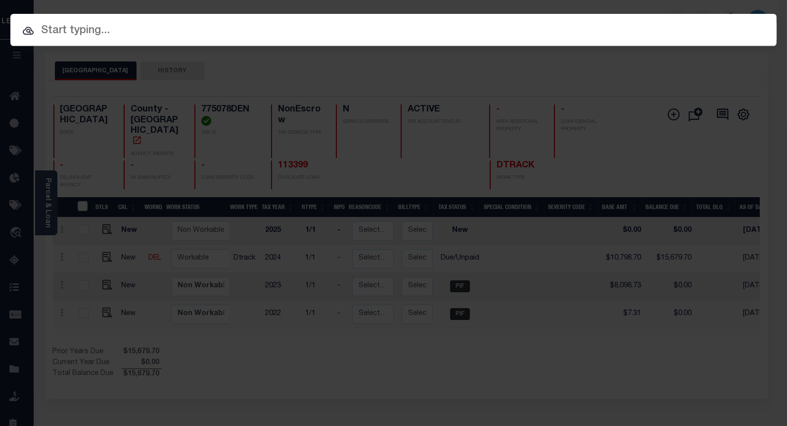
paste input "1300013493"
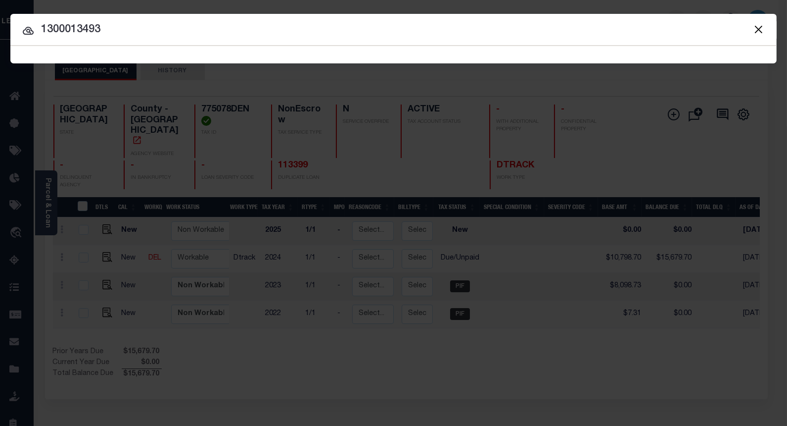
type input "1300013493"
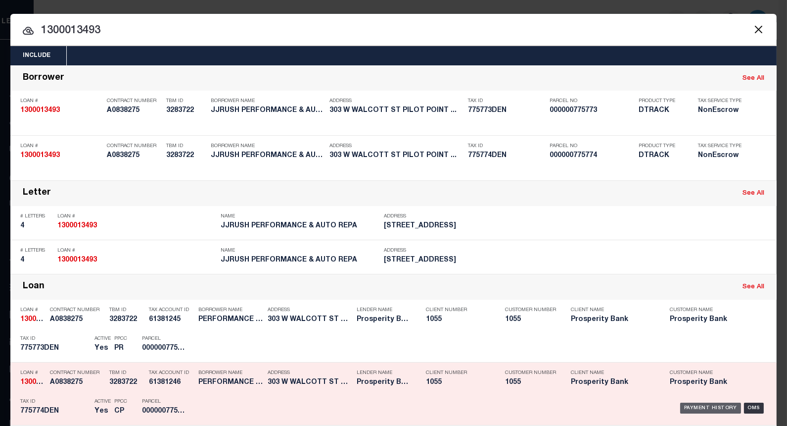
click at [704, 407] on div "Payment History" at bounding box center [710, 407] width 61 height 11
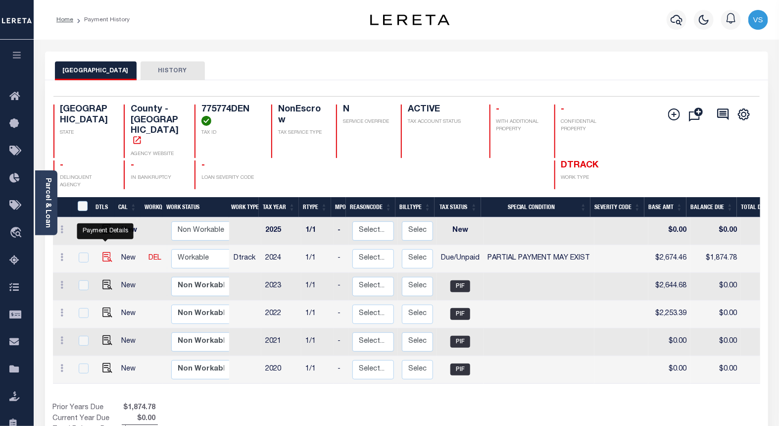
click at [105, 252] on img "" at bounding box center [107, 257] width 10 height 10
checkbox input "true"
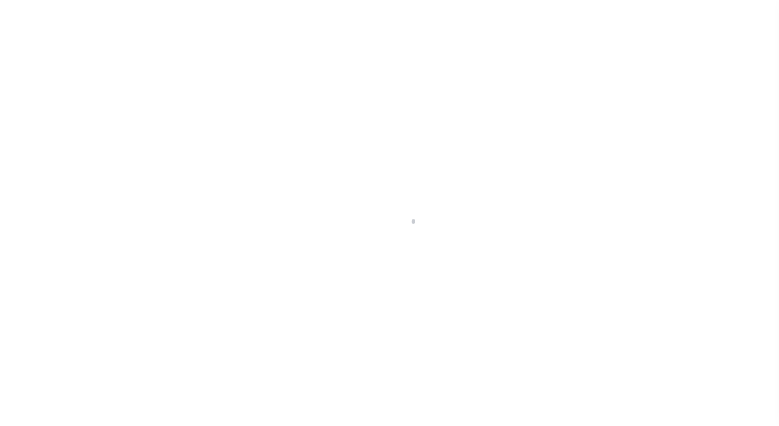
select select "DUE"
select select "15"
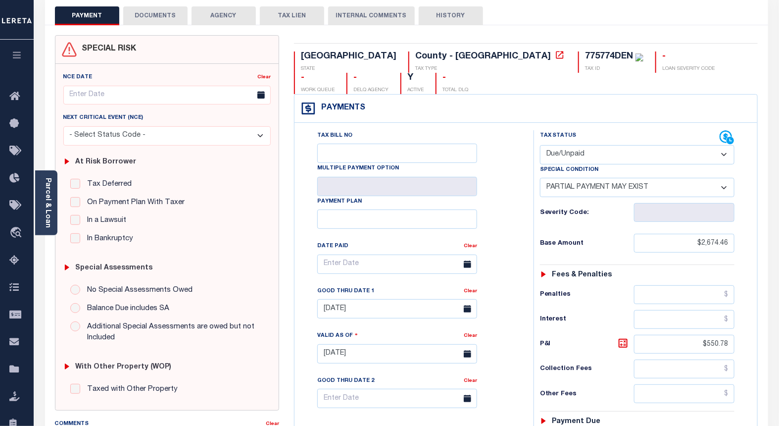
scroll to position [220, 0]
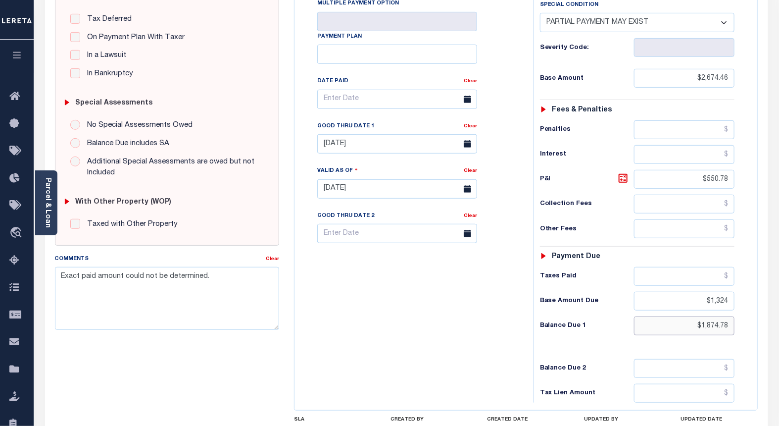
drag, startPoint x: 733, startPoint y: 304, endPoint x: 678, endPoint y: 304, distance: 54.4
click at [678, 316] on input "$1,874.78" at bounding box center [684, 325] width 101 height 19
paste input "922.46"
type input "$1,922.46"
type input "10/15/2025"
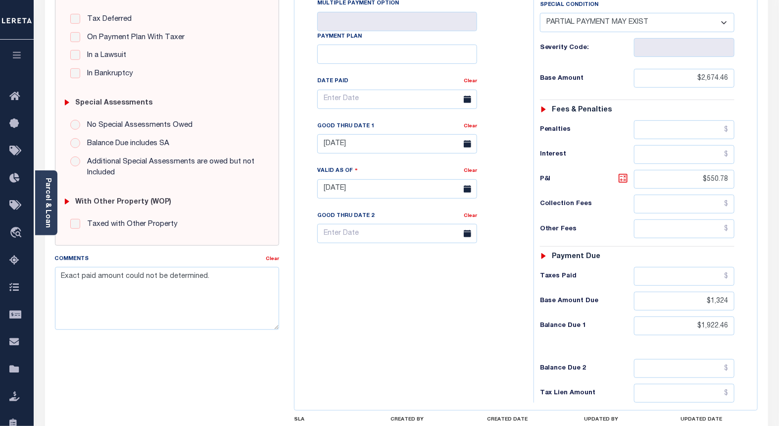
click at [622, 172] on icon at bounding box center [623, 178] width 12 height 12
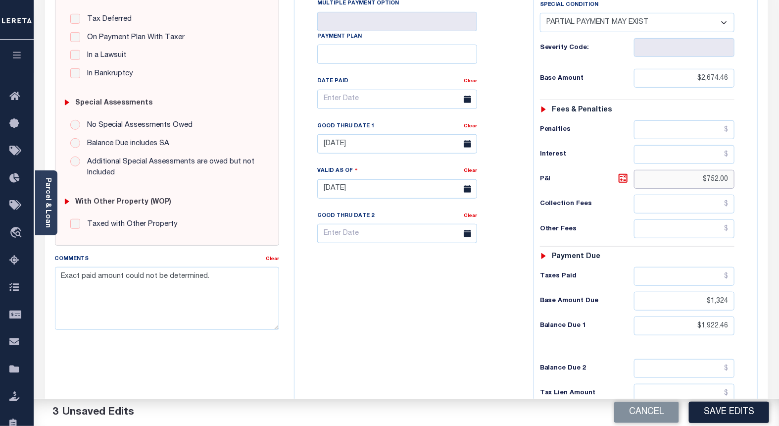
drag, startPoint x: 729, startPoint y: 160, endPoint x: 684, endPoint y: 153, distance: 45.5
click at [685, 170] on input "$752.00" at bounding box center [684, 179] width 101 height 19
paste input "598.46"
type input "$598.46"
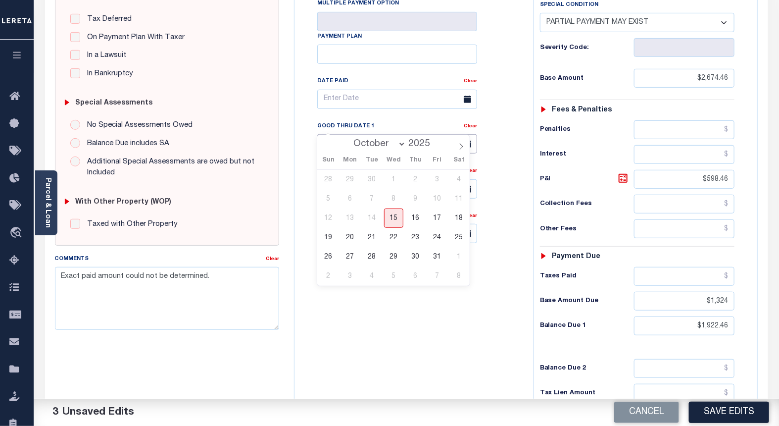
click at [337, 134] on input "07/31/2025" at bounding box center [397, 143] width 160 height 19
click at [434, 258] on span "31" at bounding box center [437, 256] width 19 height 19
type input "10/31/2025"
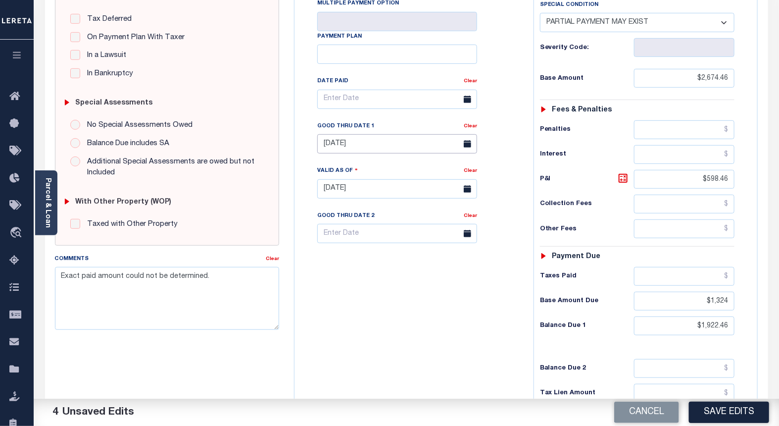
scroll to position [0, 0]
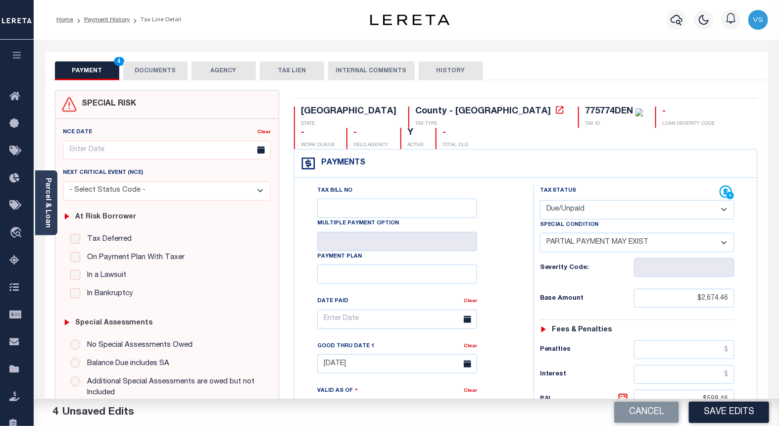
click at [147, 71] on button "DOCUMENTS" at bounding box center [155, 70] width 64 height 19
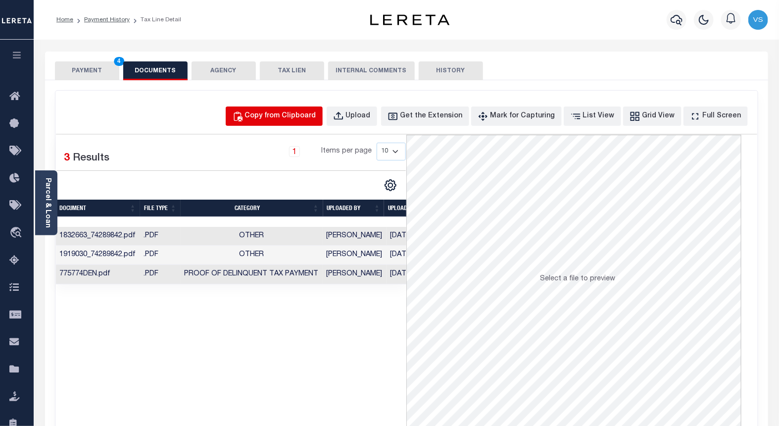
click at [278, 113] on div "Copy from Clipboard" at bounding box center [280, 116] width 71 height 11
select select "POP"
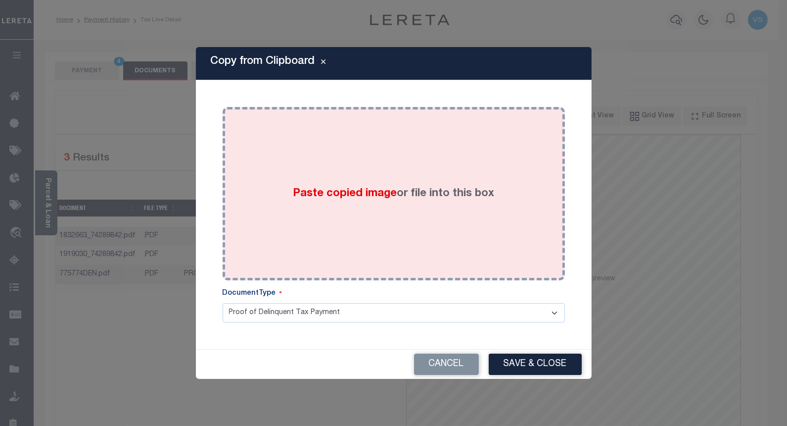
click at [300, 169] on div "Paste copied image or file into this box" at bounding box center [394, 193] width 328 height 158
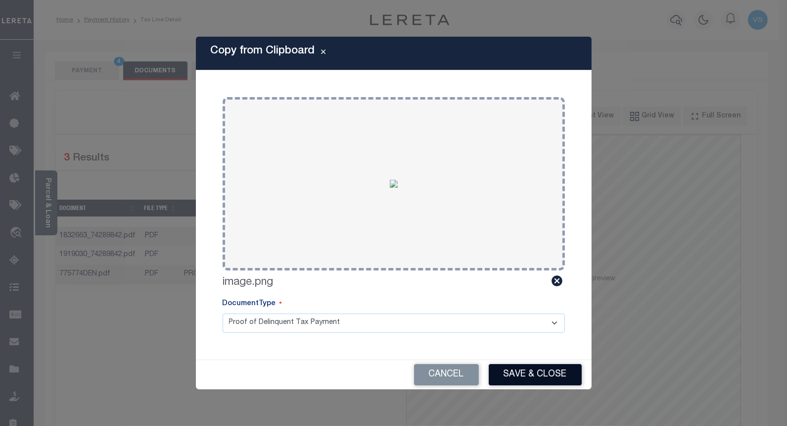
click at [522, 366] on button "Save & Close" at bounding box center [535, 374] width 93 height 21
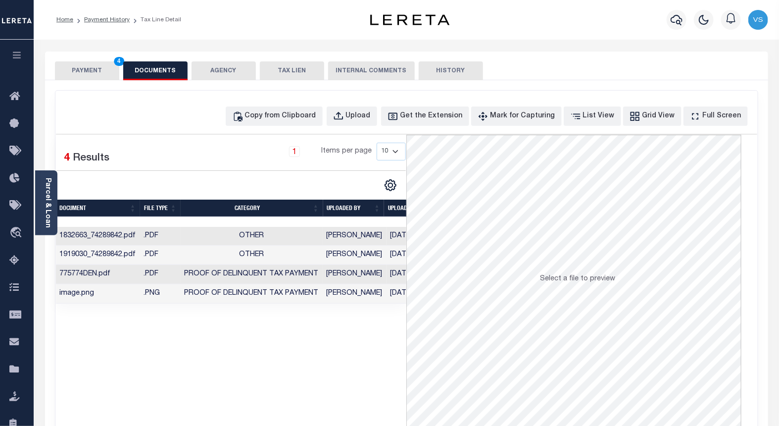
click at [86, 67] on button "PAYMENT 4" at bounding box center [87, 70] width 64 height 19
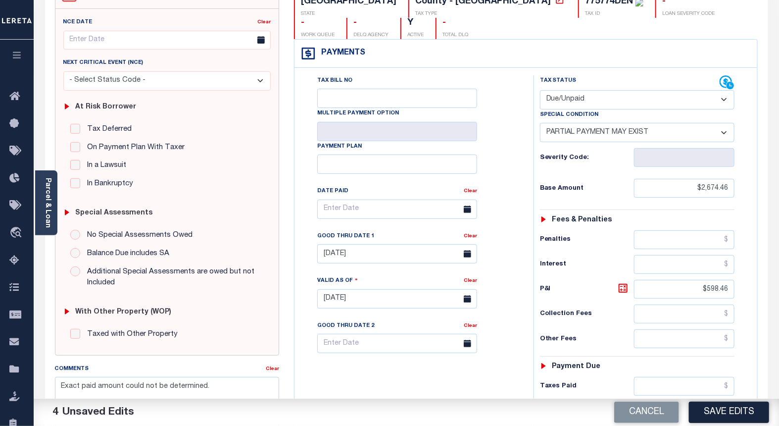
scroll to position [275, 0]
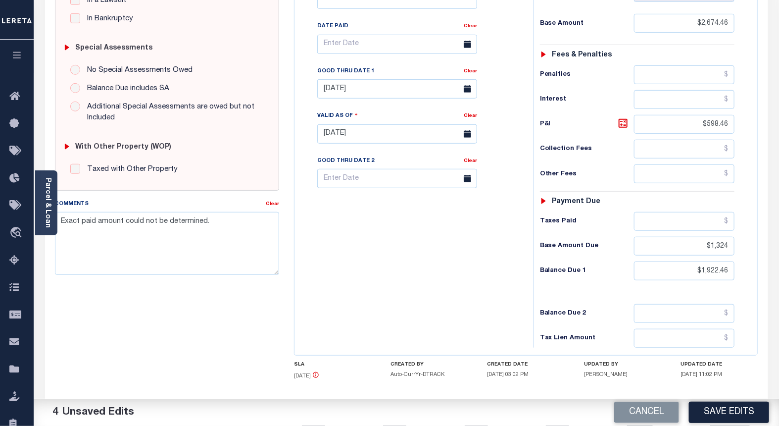
click at [714, 412] on button "Save Edits" at bounding box center [729, 411] width 80 height 21
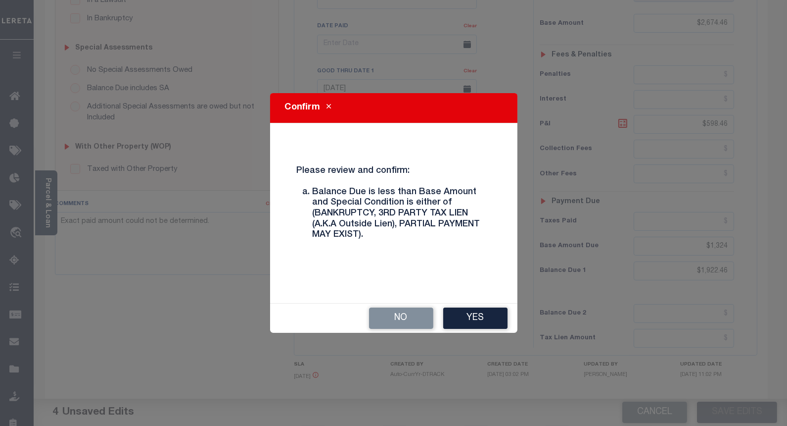
click at [473, 322] on button "Yes" at bounding box center [475, 317] width 64 height 21
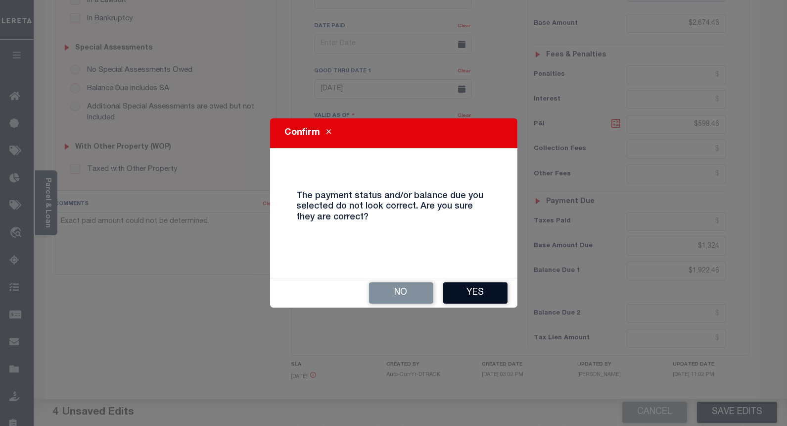
click at [459, 289] on button "Yes" at bounding box center [475, 292] width 64 height 21
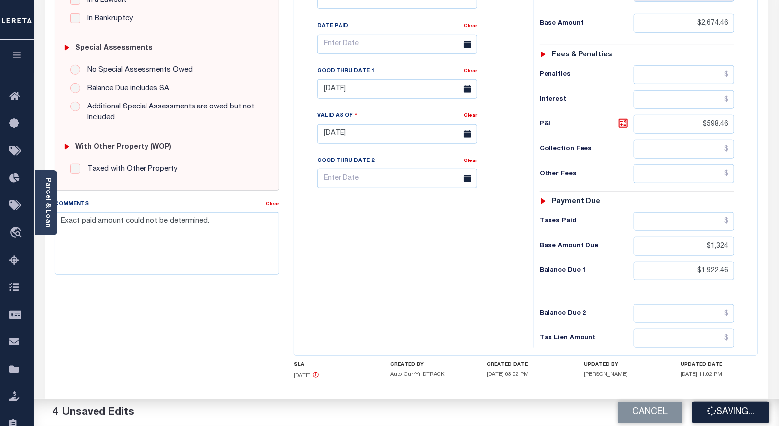
checkbox input "false"
type textarea "Exact paid amount could not be determined."
type input "$2,674.46"
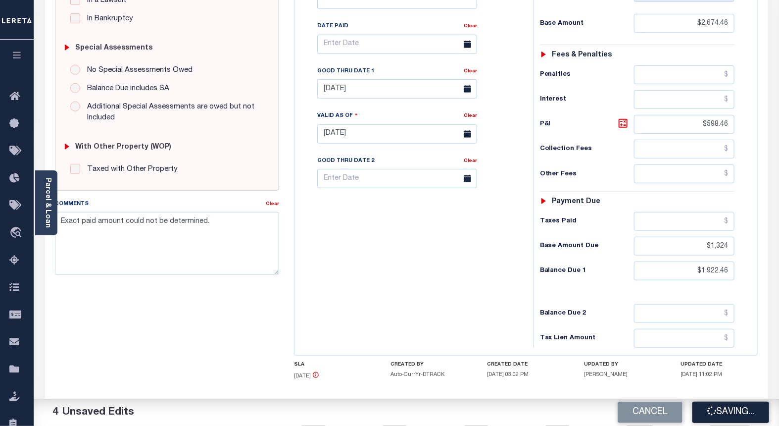
type input "$598.46"
type input "$1,324"
type input "$1,922.46"
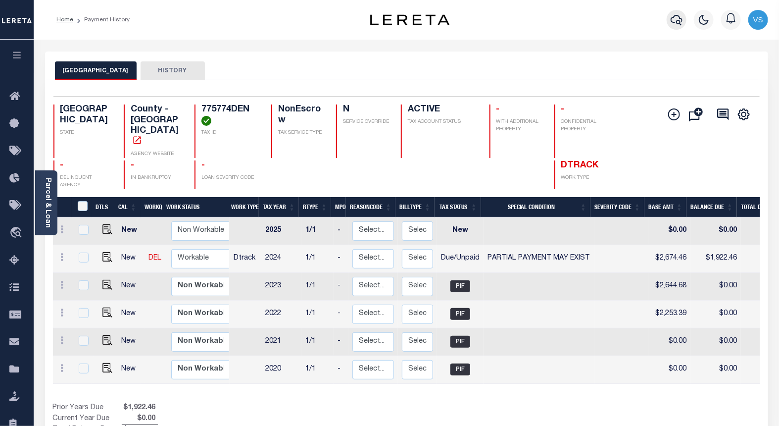
click at [676, 14] on icon "button" at bounding box center [676, 20] width 12 height 12
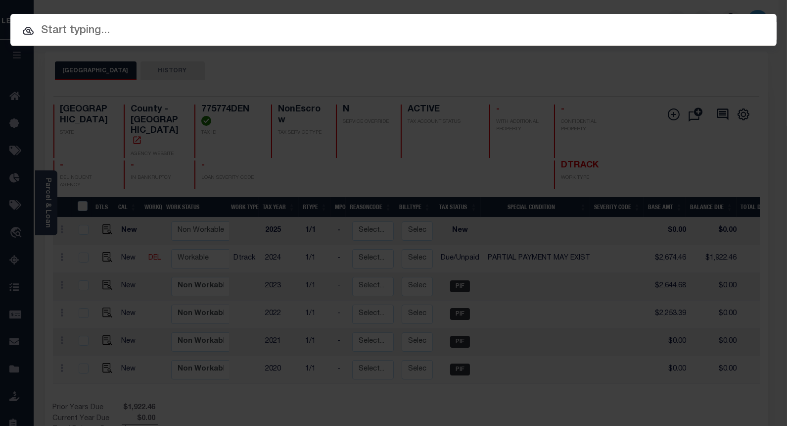
paste input "201900759"
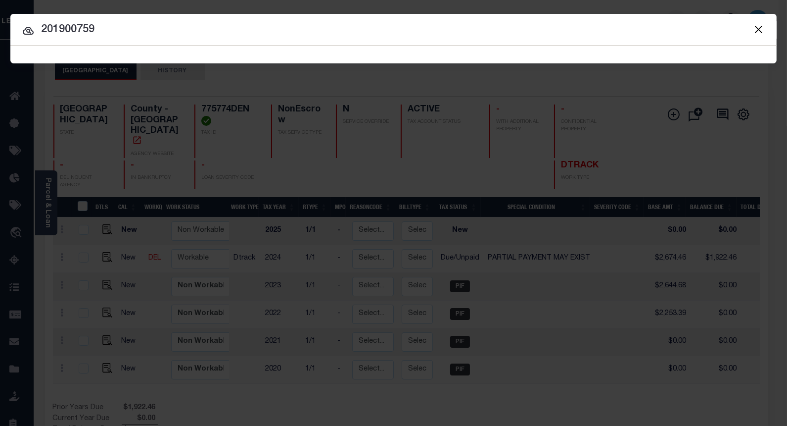
type input "201900759"
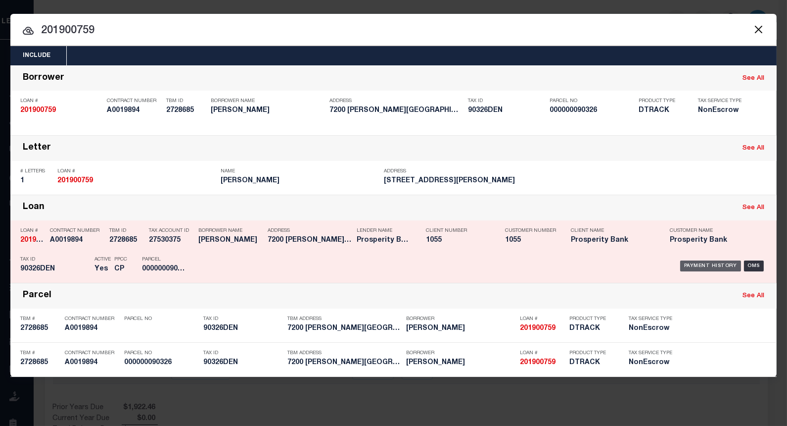
click at [699, 265] on div "Payment History" at bounding box center [710, 265] width 61 height 11
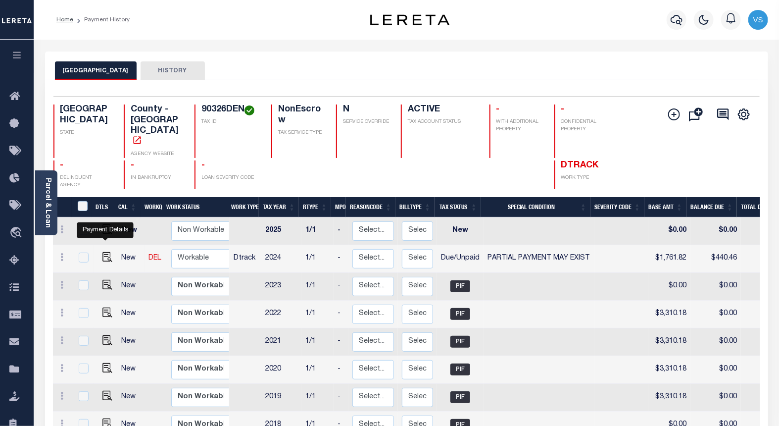
drag, startPoint x: 101, startPoint y: 235, endPoint x: 111, endPoint y: 248, distance: 16.6
click at [102, 252] on img "" at bounding box center [107, 257] width 10 height 10
checkbox input "true"
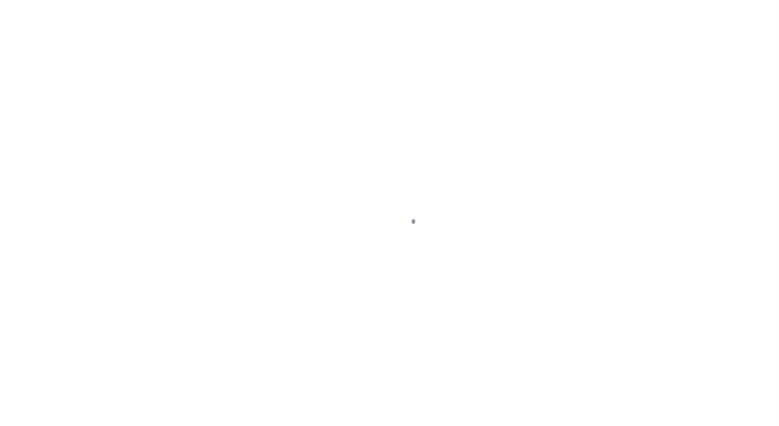
select select "DUE"
select select "15"
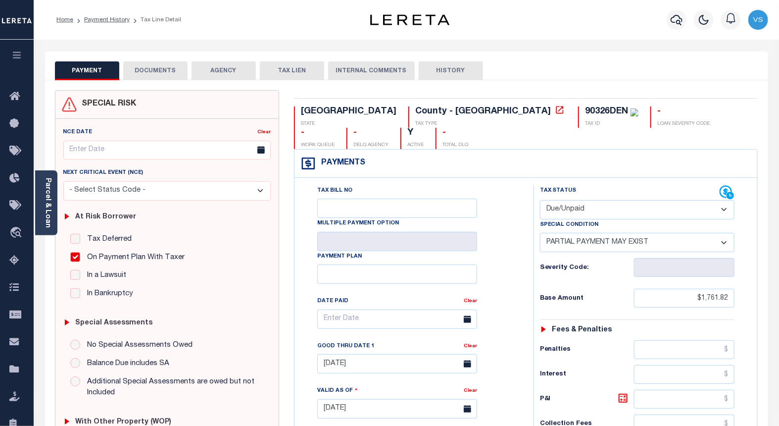
click at [589, 200] on select "- Select Status Code - Open Due/Unpaid Paid Incomplete No Tax Due Internal Refu…" at bounding box center [637, 209] width 195 height 19
select select "PYD"
click at [540, 200] on select "- Select Status Code - Open Due/Unpaid Paid Incomplete No Tax Due Internal Refu…" at bounding box center [637, 209] width 195 height 19
select select "0"
type input "[DATE]"
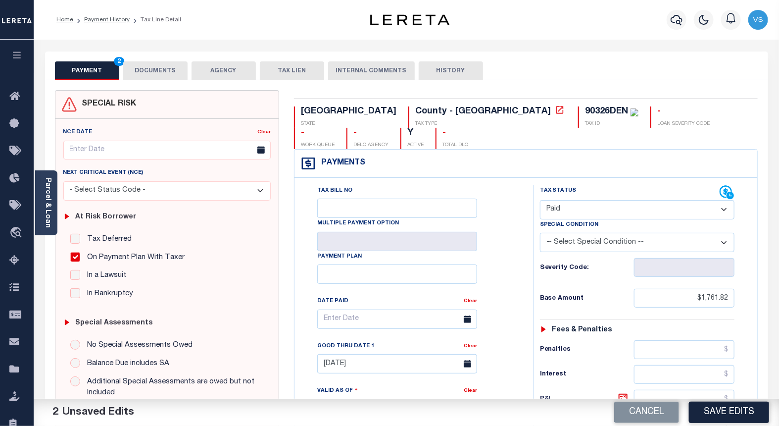
scroll to position [220, 0]
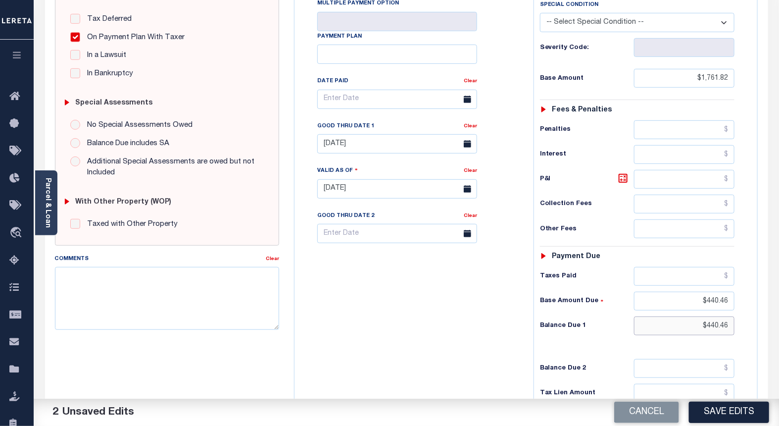
drag, startPoint x: 726, startPoint y: 309, endPoint x: 683, endPoint y: 307, distance: 42.6
click at [685, 316] on input "$440.46" at bounding box center [684, 325] width 101 height 19
type input "$"
click at [710, 291] on input "$440.46" at bounding box center [684, 300] width 101 height 19
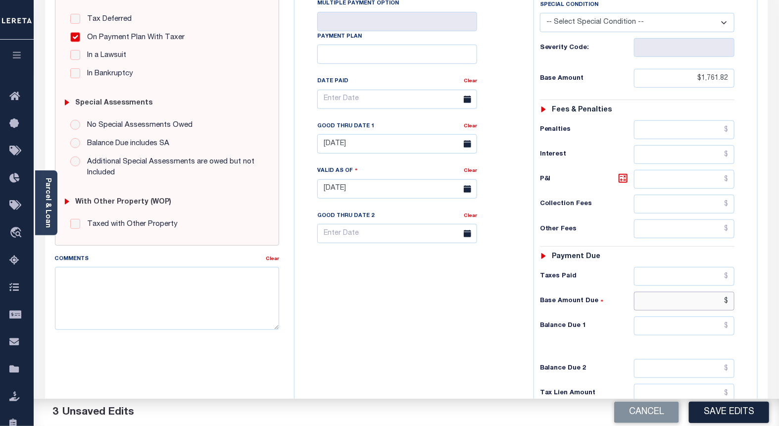
scroll to position [0, 0]
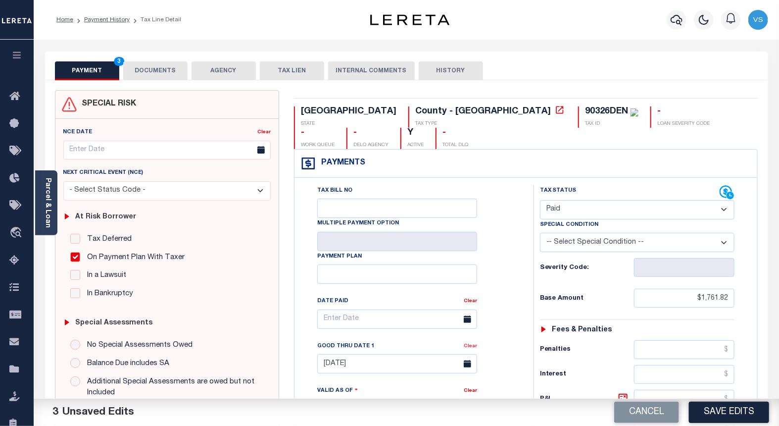
type input "$.00"
click at [472, 343] on link "Clear" at bounding box center [470, 345] width 13 height 5
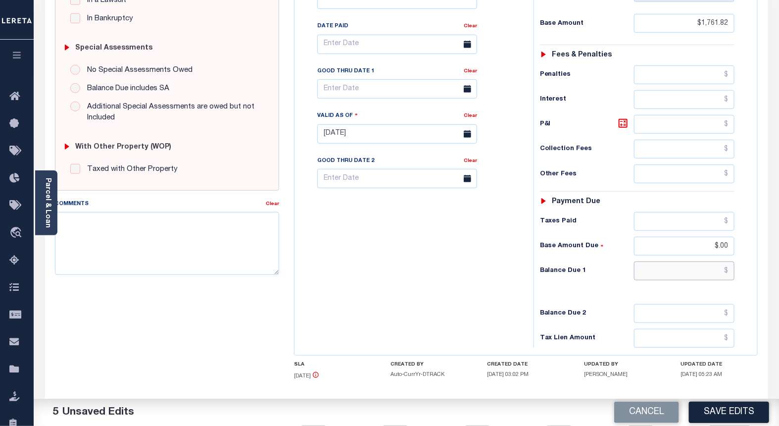
click at [725, 261] on input "text" at bounding box center [684, 270] width 101 height 19
type input "$0.00"
drag, startPoint x: 731, startPoint y: 226, endPoint x: 706, endPoint y: 223, distance: 25.0
click at [706, 237] on input "$.00" at bounding box center [684, 246] width 101 height 19
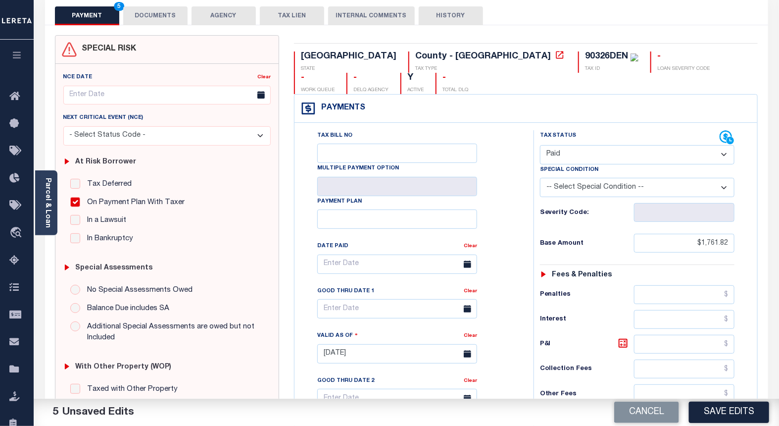
click at [160, 18] on button "DOCUMENTS" at bounding box center [155, 15] width 64 height 19
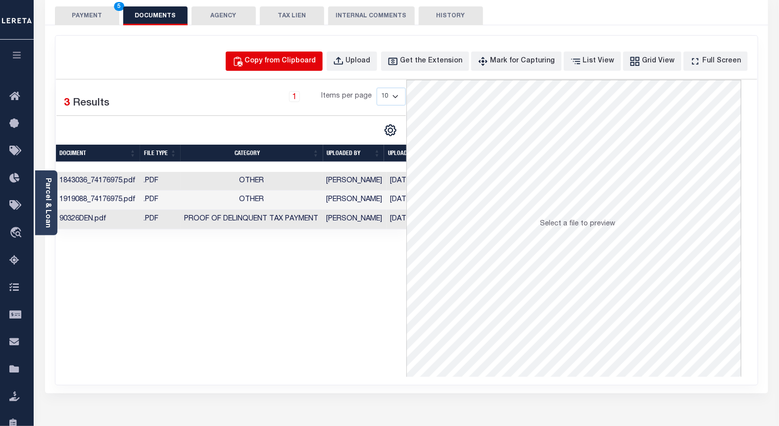
click at [284, 53] on button "Copy from Clipboard" at bounding box center [274, 60] width 97 height 19
select select "POP"
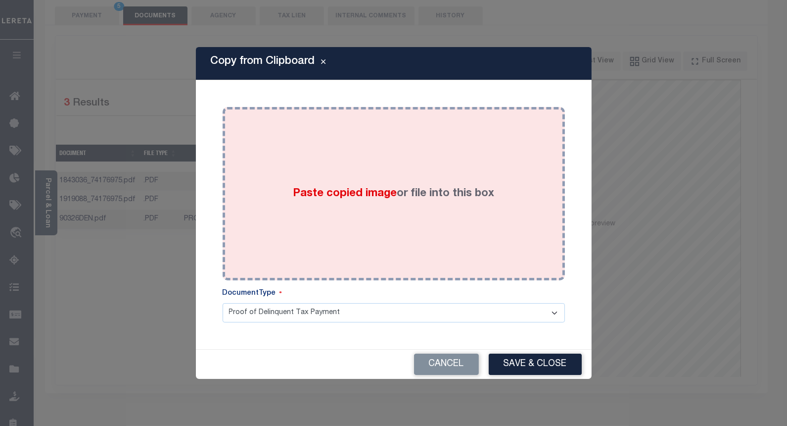
click at [447, 237] on div "Paste copied image or file into this box" at bounding box center [394, 193] width 328 height 158
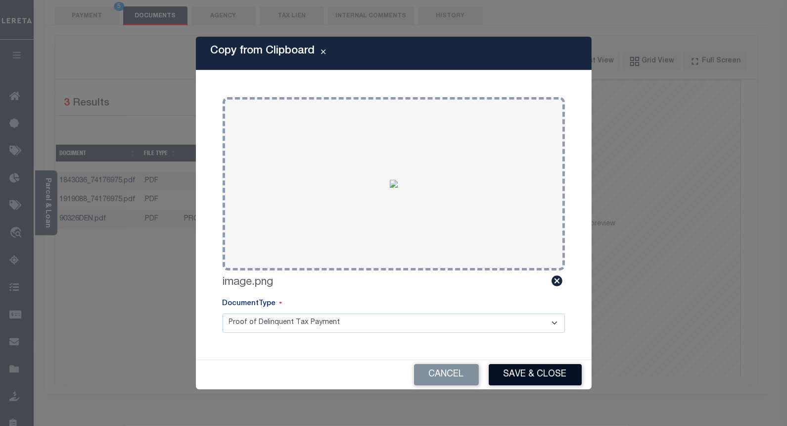
click at [512, 367] on button "Save & Close" at bounding box center [535, 374] width 93 height 21
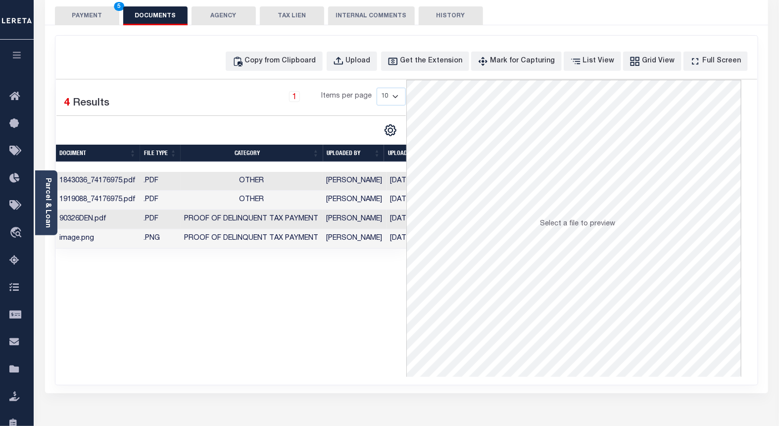
click at [84, 17] on button "PAYMENT 5" at bounding box center [87, 15] width 64 height 19
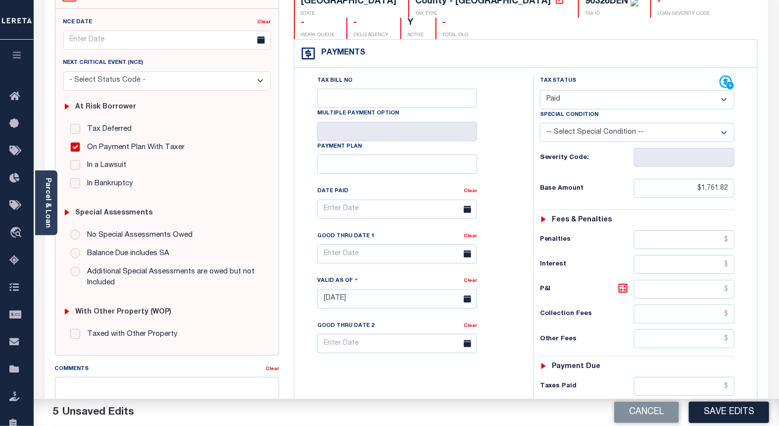
scroll to position [220, 0]
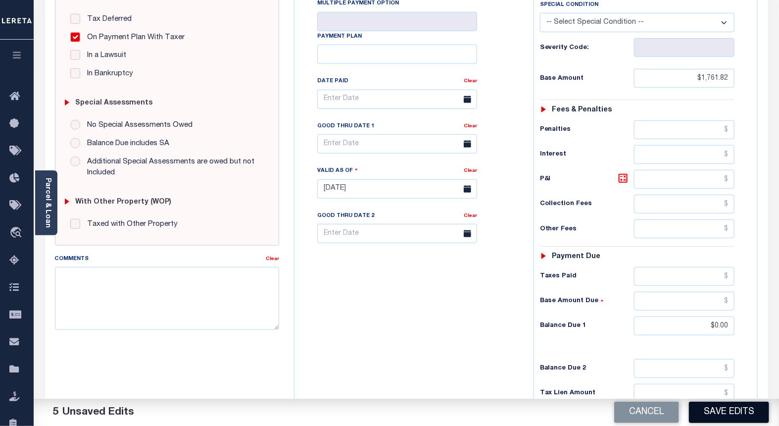
click at [725, 410] on button "Save Edits" at bounding box center [729, 411] width 80 height 21
click at [702, 407] on div "Cancel Saving..." at bounding box center [592, 412] width 373 height 28
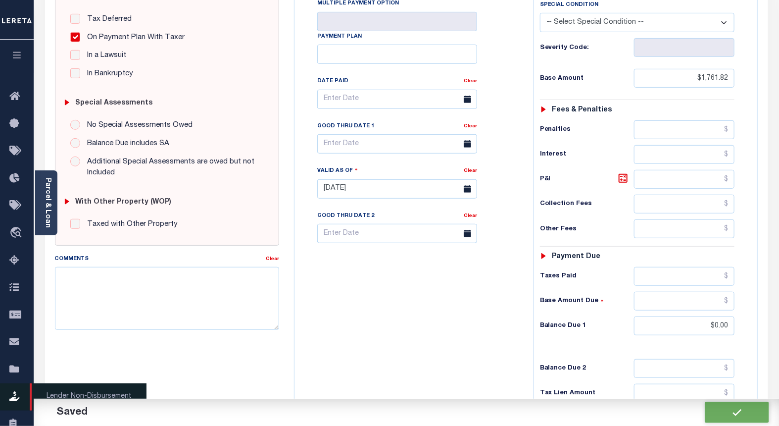
checkbox input "false"
type input "$1,761.82"
type input "$0"
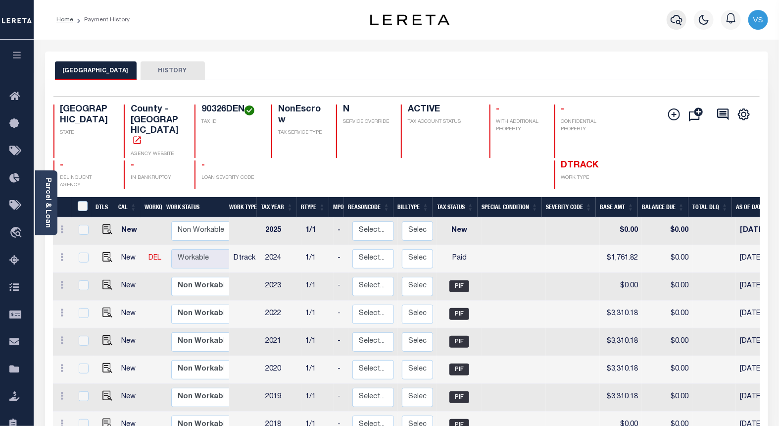
click at [672, 16] on icon "button" at bounding box center [676, 20] width 12 height 12
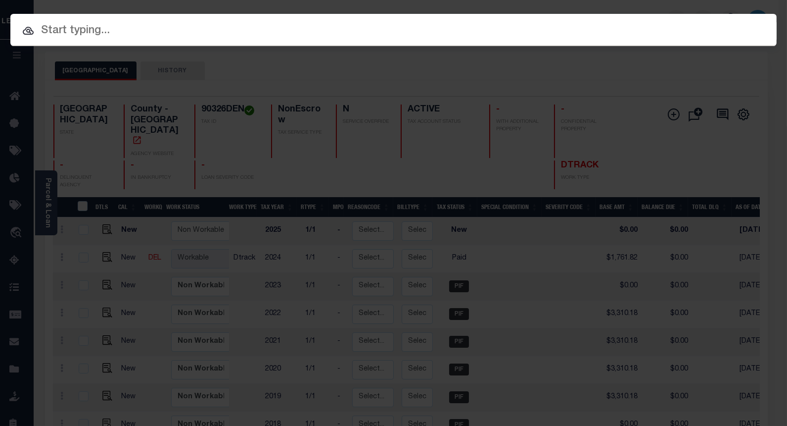
paste input "117077"
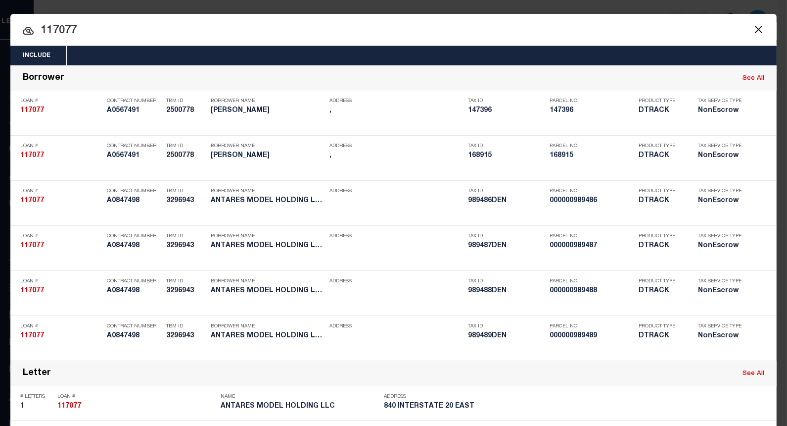
type input "117077"
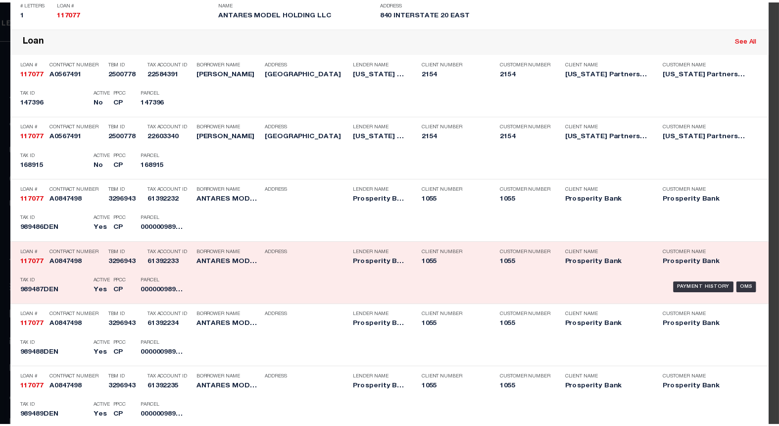
scroll to position [605, 0]
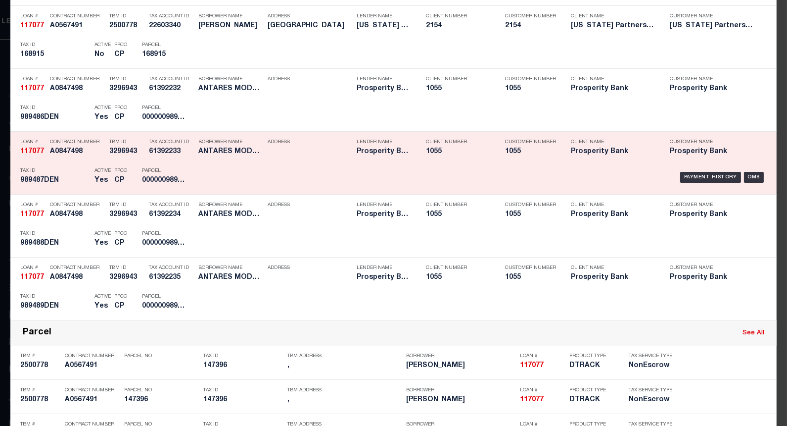
click at [710, 171] on div "Payment History OMS" at bounding box center [484, 177] width 566 height 29
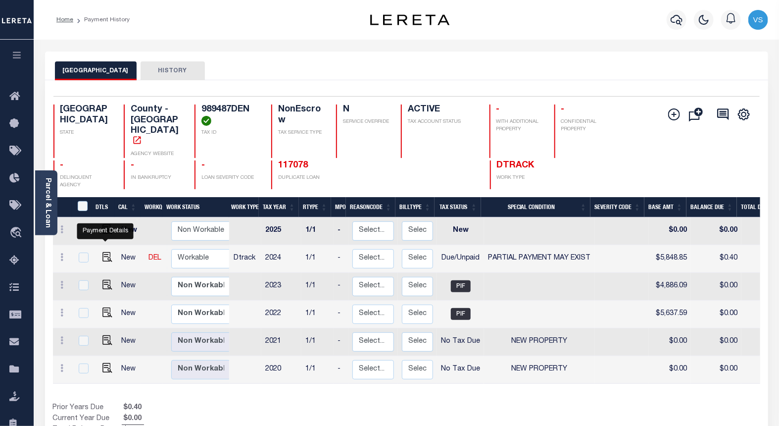
drag, startPoint x: 106, startPoint y: 239, endPoint x: 150, endPoint y: 251, distance: 45.1
click at [106, 252] on img "" at bounding box center [107, 257] width 10 height 10
checkbox input "true"
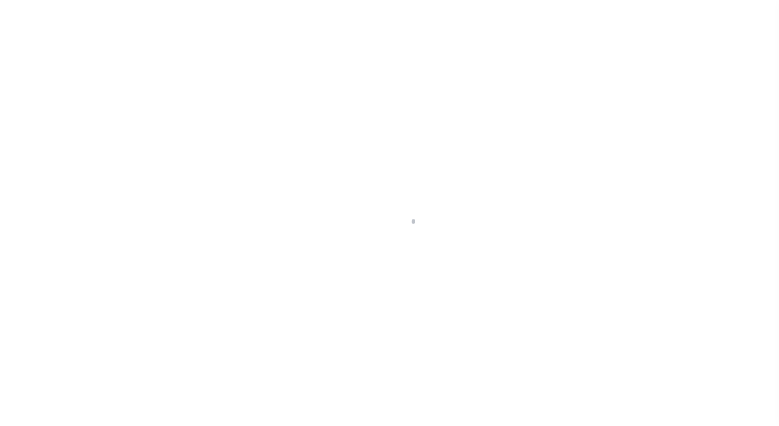
select select "DUE"
select select "15"
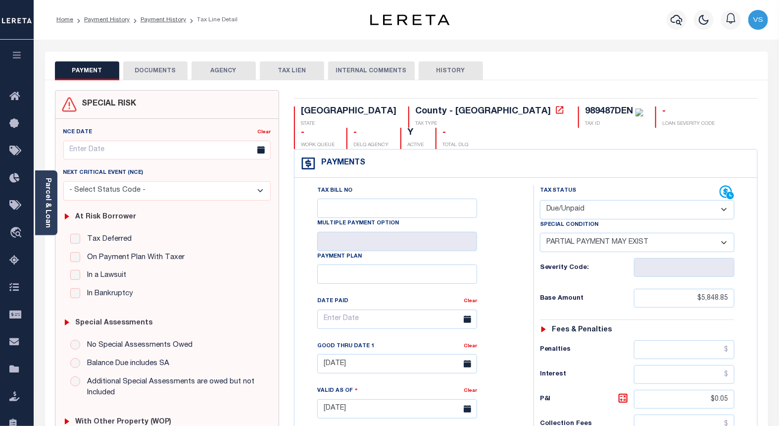
scroll to position [275, 0]
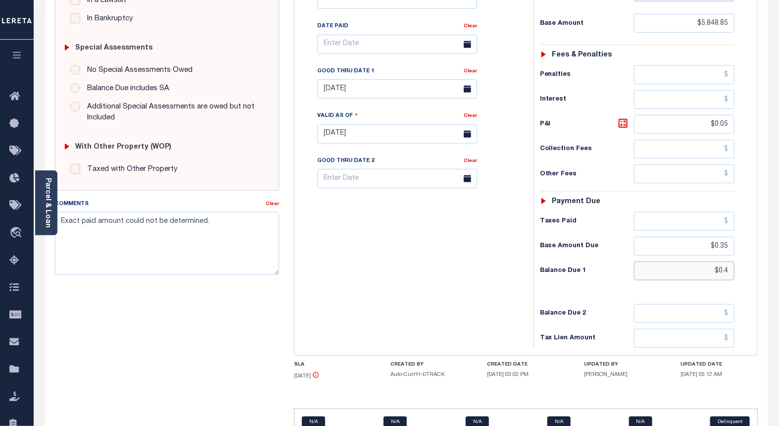
drag, startPoint x: 728, startPoint y: 255, endPoint x: 680, endPoint y: 254, distance: 47.5
click at [680, 261] on input "$0.4" at bounding box center [684, 270] width 101 height 19
click at [711, 261] on input "$0.4" at bounding box center [684, 270] width 101 height 19
click at [721, 261] on input "$0.4" at bounding box center [684, 270] width 101 height 19
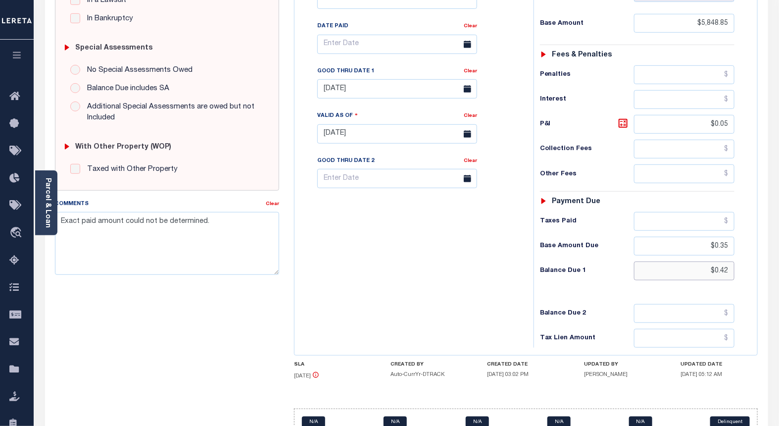
type input "$0.42"
type input "[DATE]"
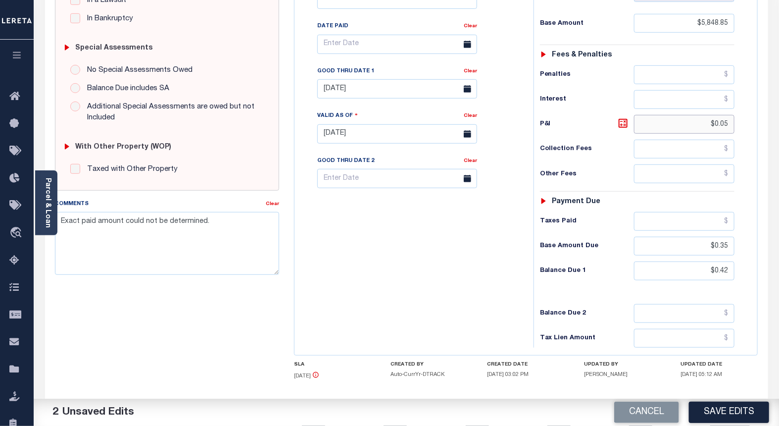
drag, startPoint x: 728, startPoint y: 106, endPoint x: 714, endPoint y: 104, distance: 15.0
click at [714, 115] on input "$0.05" at bounding box center [684, 124] width 101 height 19
type input "$0.07"
click at [345, 79] on input "[DATE]" at bounding box center [397, 88] width 160 height 19
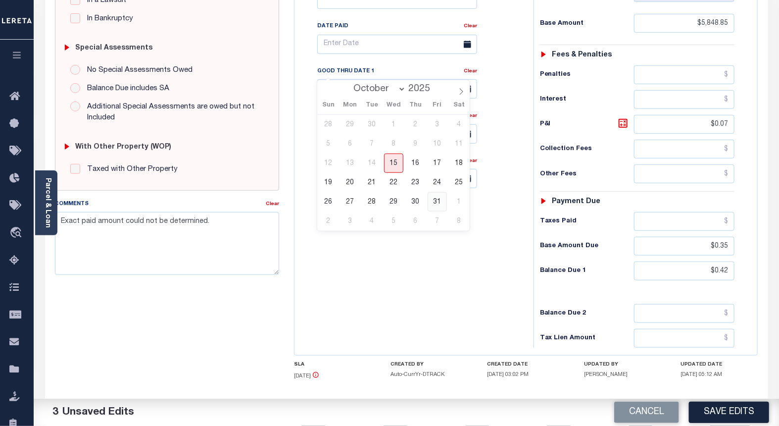
click at [430, 204] on span "31" at bounding box center [437, 201] width 19 height 19
type input "[DATE]"
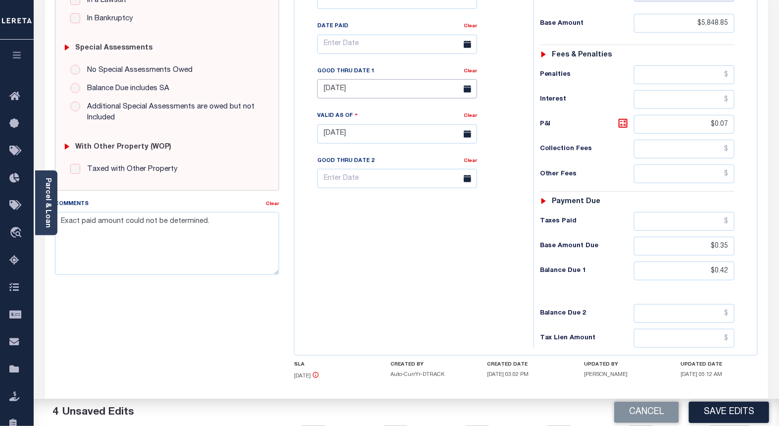
scroll to position [0, 0]
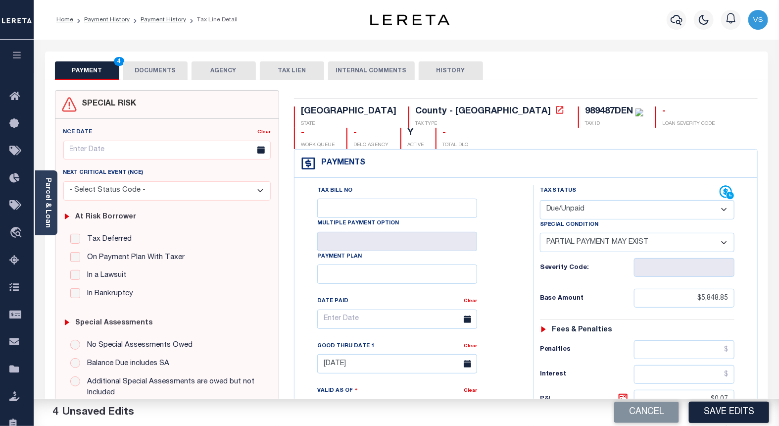
click at [151, 67] on button "DOCUMENTS" at bounding box center [155, 70] width 64 height 19
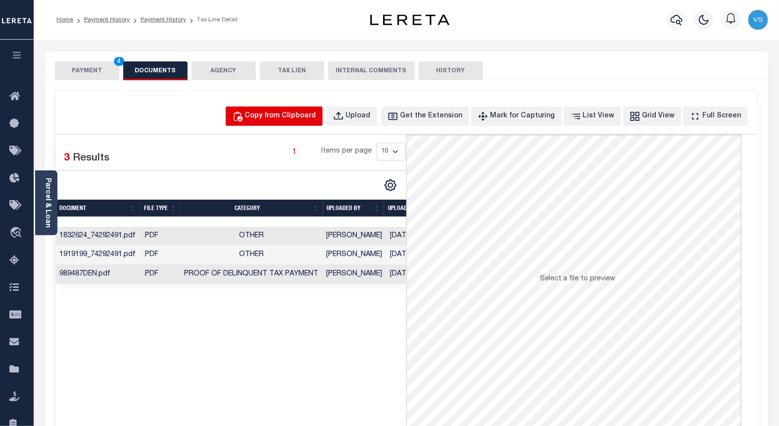
click at [288, 114] on div "Copy from Clipboard" at bounding box center [280, 116] width 71 height 11
select select "POP"
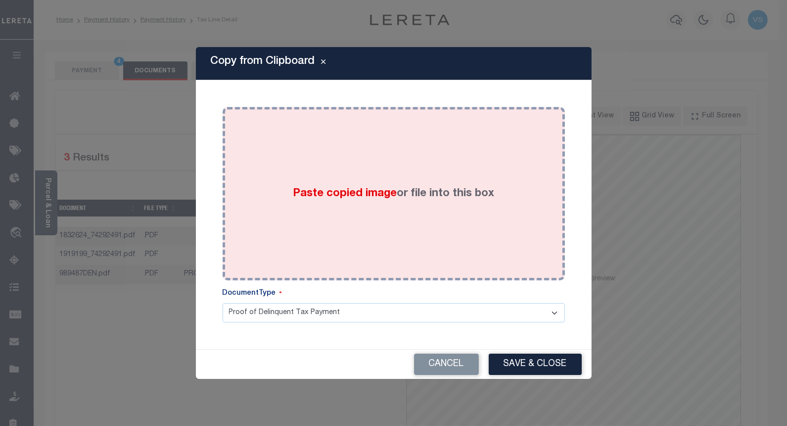
click at [302, 166] on div "Paste copied image or file into this box" at bounding box center [394, 193] width 328 height 158
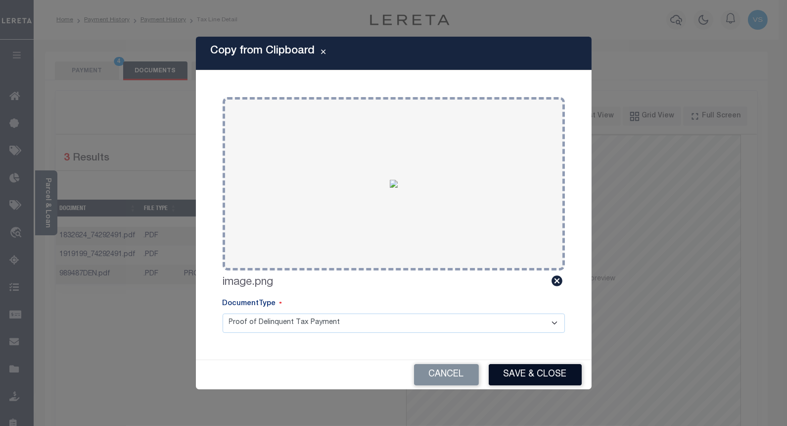
click at [524, 370] on button "Save & Close" at bounding box center [535, 374] width 93 height 21
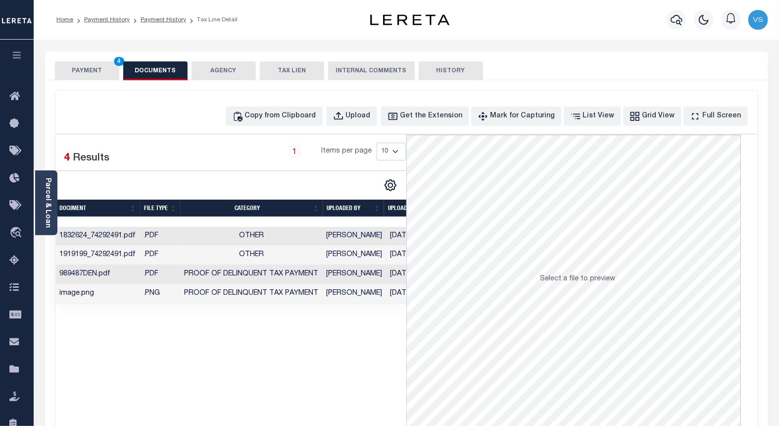
click at [88, 72] on button "PAYMENT 4" at bounding box center [87, 70] width 64 height 19
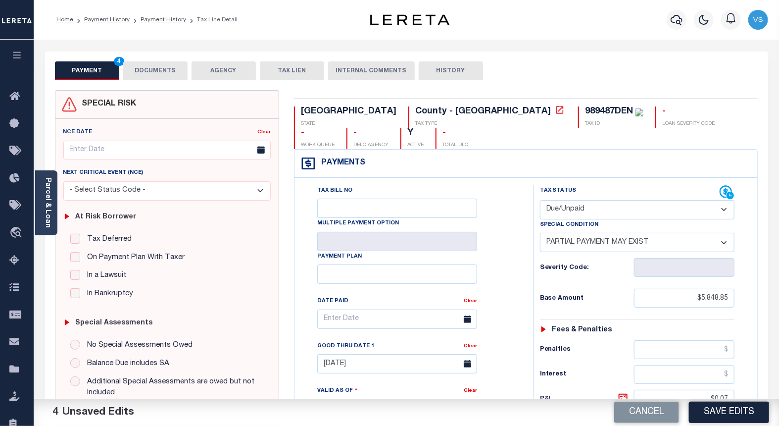
scroll to position [165, 0]
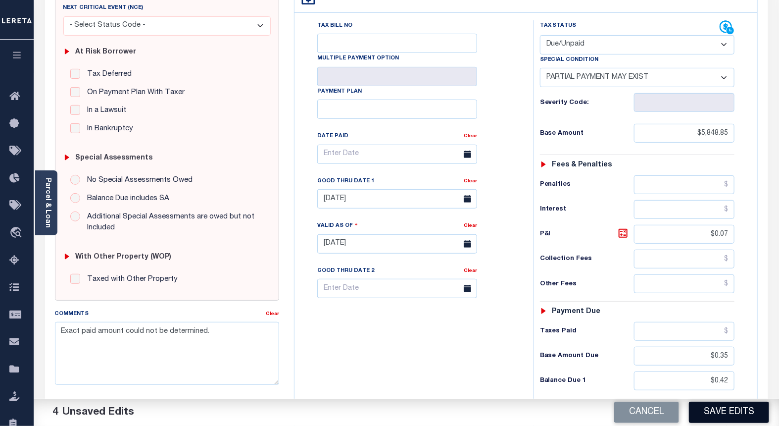
click at [710, 408] on button "Save Edits" at bounding box center [729, 411] width 80 height 21
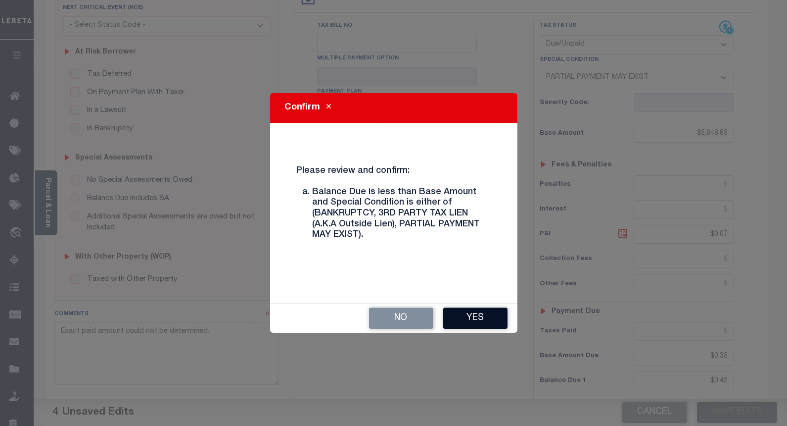
click at [462, 314] on button "Yes" at bounding box center [475, 317] width 64 height 21
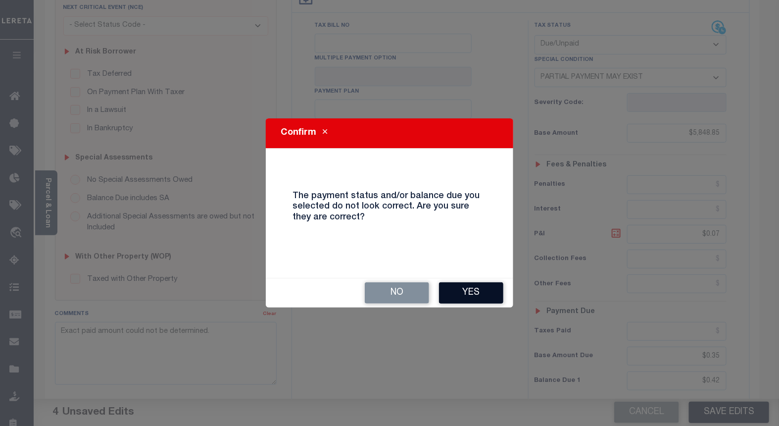
click at [463, 292] on button "Yes" at bounding box center [471, 292] width 64 height 21
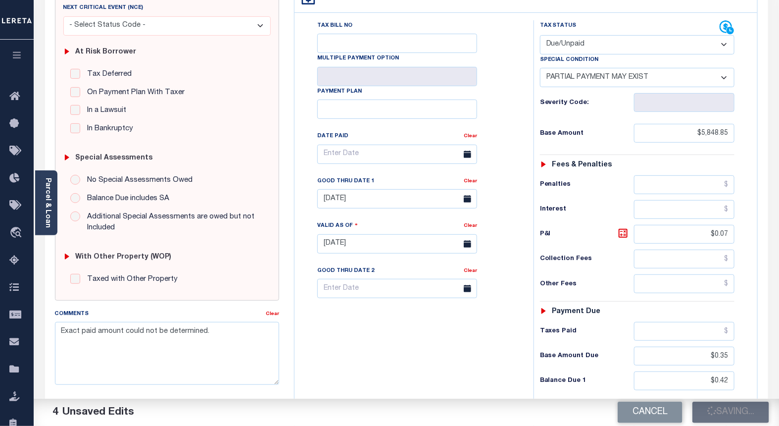
checkbox input "false"
type textarea "Exact paid amount could not be determined."
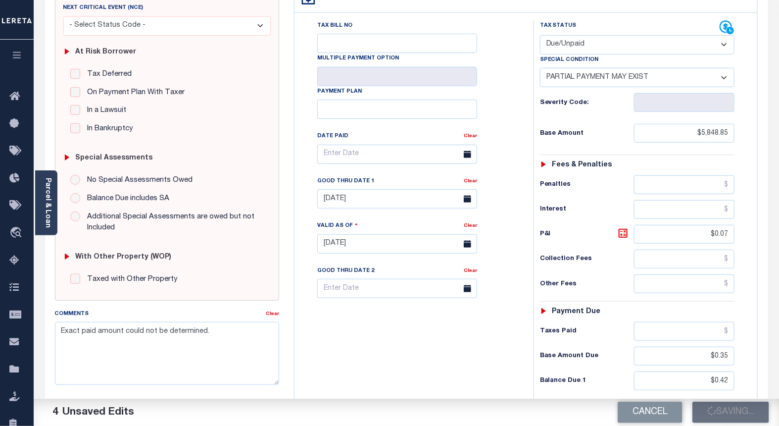
type input "$5,848.85"
type input "$0.07"
type input "$0.35"
type input "$0.42"
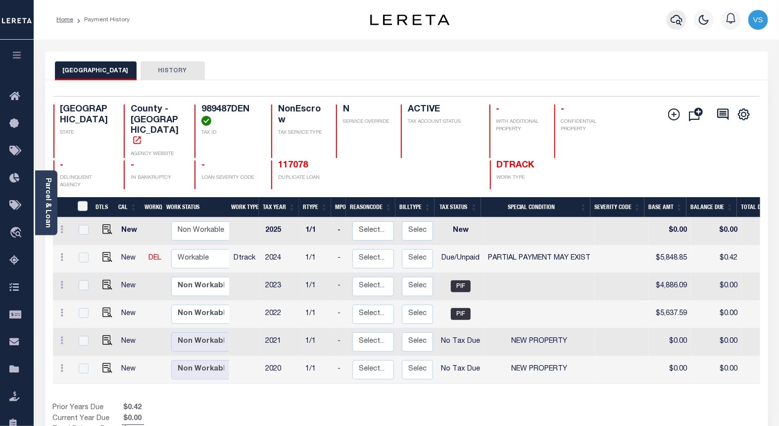
click at [678, 19] on icon "button" at bounding box center [676, 20] width 12 height 12
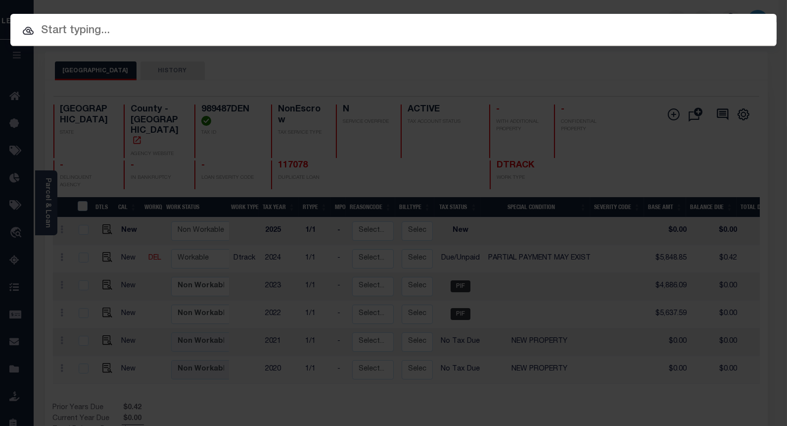
paste input "112465"
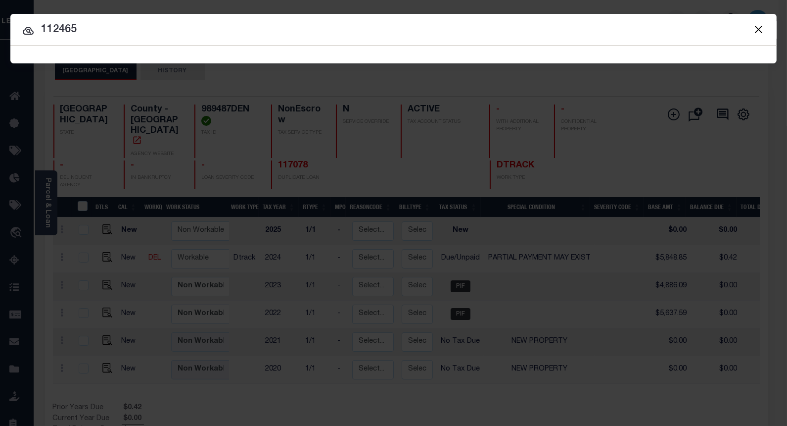
type input "112465"
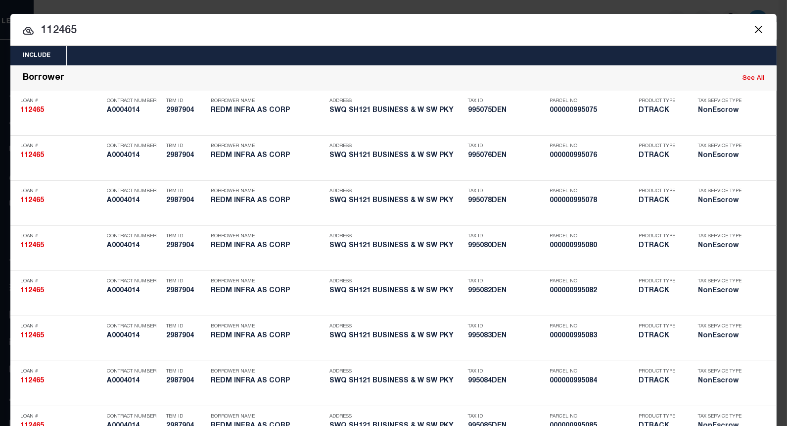
scroll to position [3595, 0]
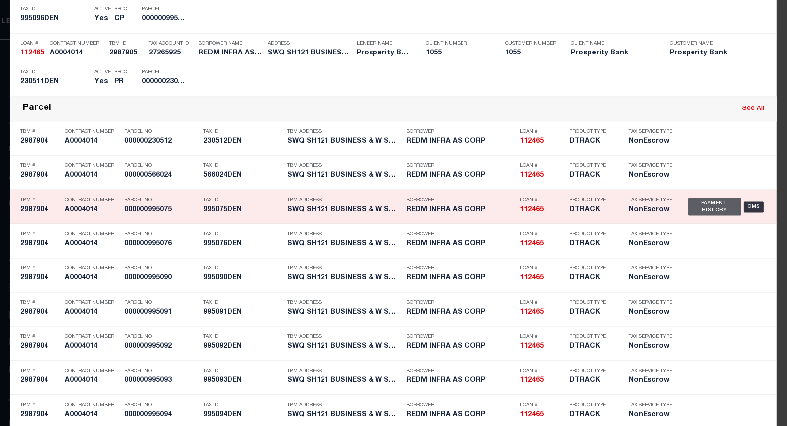
click at [695, 205] on div "Payment History" at bounding box center [714, 206] width 53 height 18
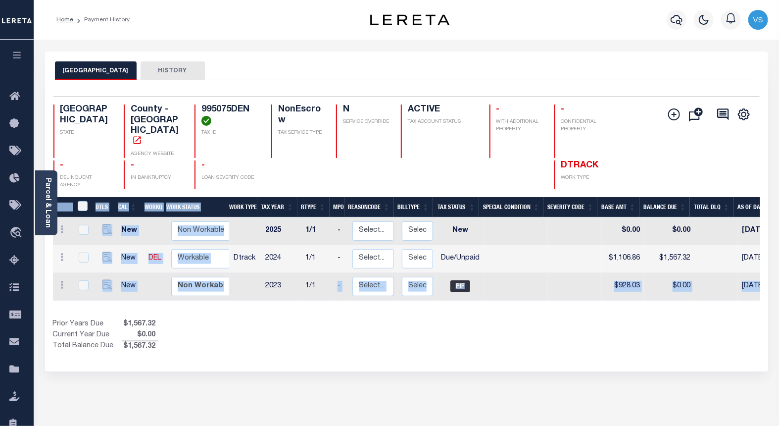
drag, startPoint x: 335, startPoint y: 280, endPoint x: 429, endPoint y: 288, distance: 93.9
click at [429, 288] on div "DTLS CAL WorkQ Work Status Work Type Tax Year RType MPO ReasonCode BillType Tax…" at bounding box center [406, 274] width 707 height 155
click at [515, 332] on div "Show Tax Lines before Bill Release Date Prior Years Due $1,567.32 Current Year …" at bounding box center [406, 335] width 707 height 33
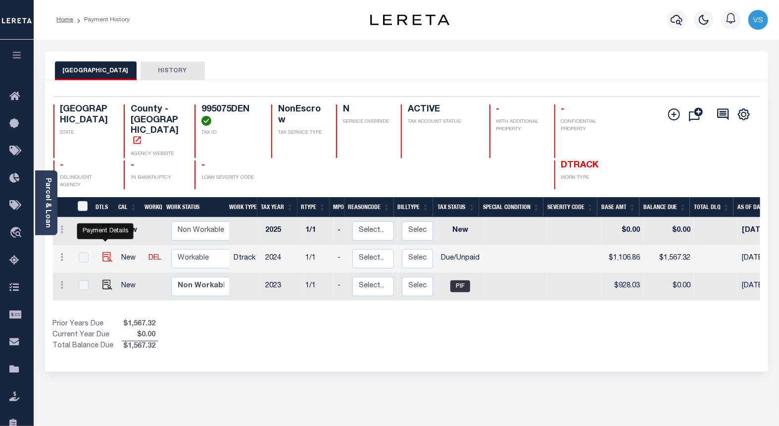
click at [105, 252] on img "" at bounding box center [107, 257] width 10 height 10
checkbox input "true"
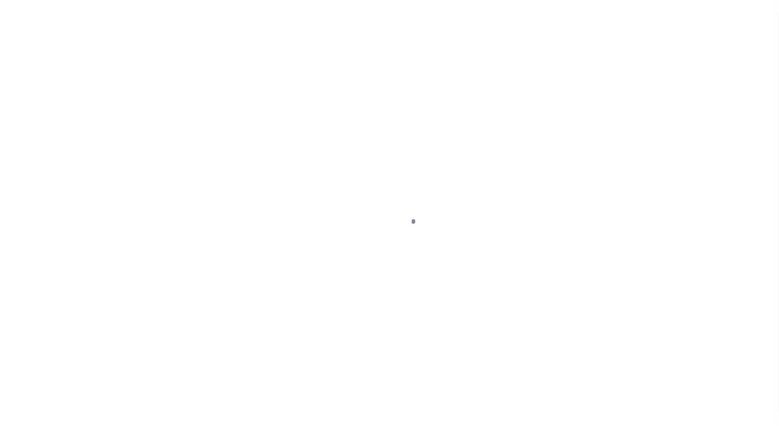
select select "DUE"
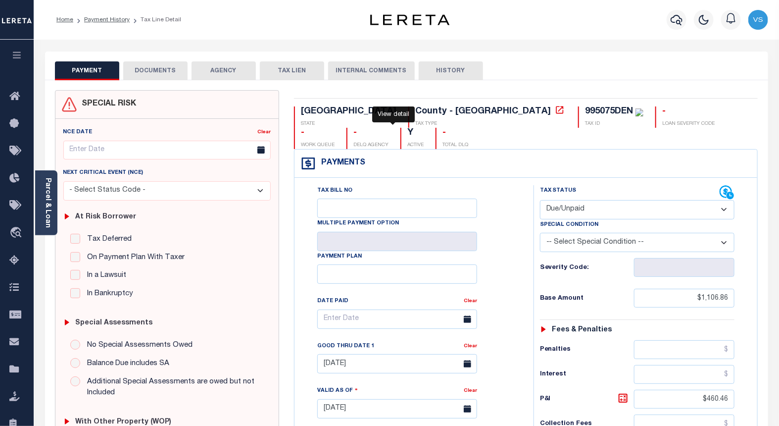
click at [556, 113] on icon at bounding box center [559, 109] width 7 height 7
click at [585, 111] on div "995075DEN" at bounding box center [609, 111] width 48 height 9
copy div "995075DEN"
click at [170, 74] on button "DOCUMENTS" at bounding box center [155, 70] width 64 height 19
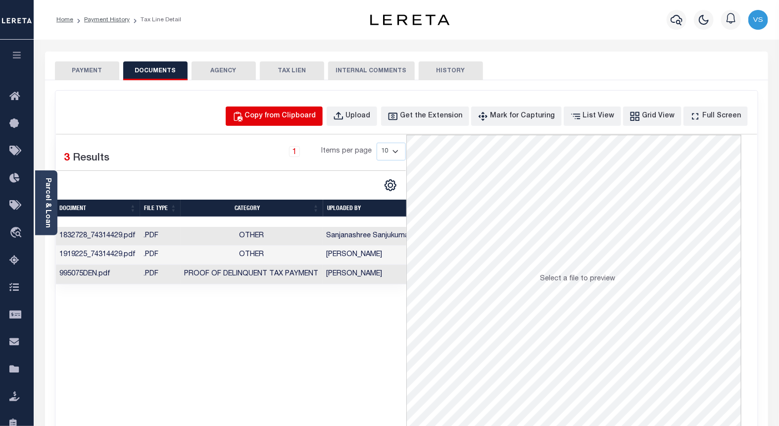
click at [293, 117] on div "Copy from Clipboard" at bounding box center [280, 116] width 71 height 11
select select "POP"
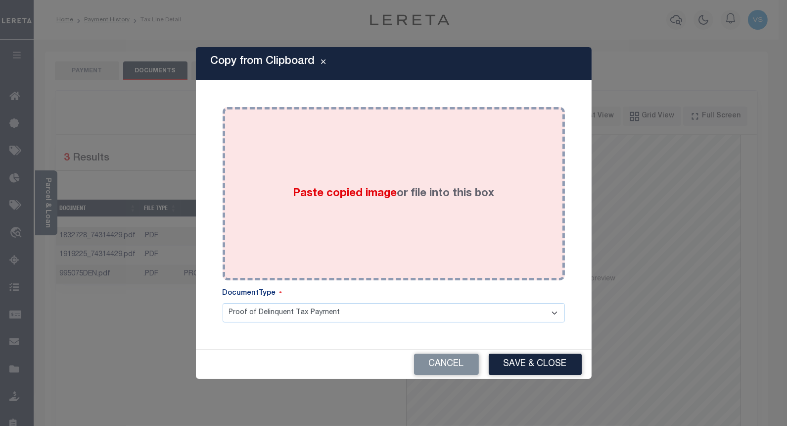
click at [293, 227] on div "Paste copied image or file into this box" at bounding box center [394, 193] width 328 height 158
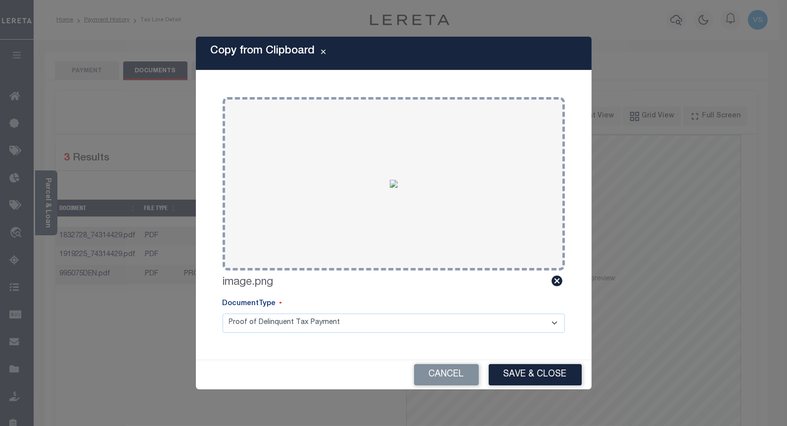
drag, startPoint x: 517, startPoint y: 378, endPoint x: 536, endPoint y: 354, distance: 30.7
click at [518, 378] on button "Save & Close" at bounding box center [535, 374] width 93 height 21
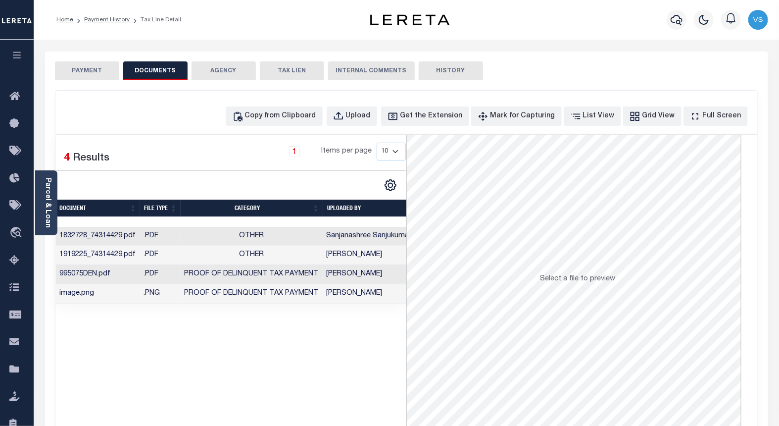
click at [87, 70] on button "PAYMENT" at bounding box center [87, 70] width 64 height 19
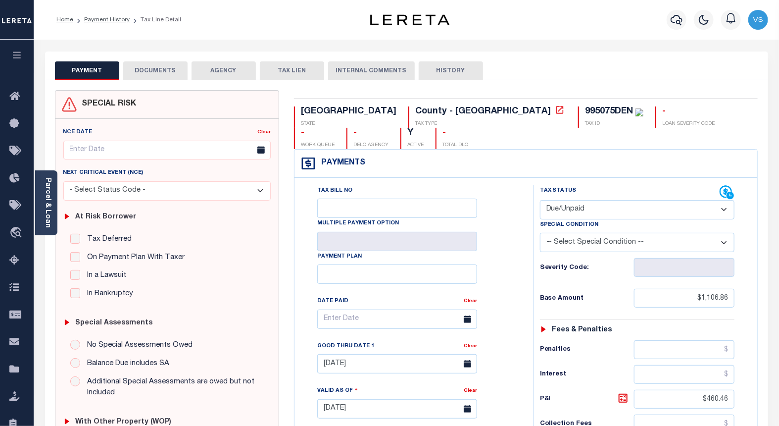
drag, startPoint x: 556, startPoint y: 185, endPoint x: 554, endPoint y: 198, distance: 13.4
click at [556, 200] on select "- Select Status Code - Open Due/Unpaid Paid Incomplete No Tax Due Internal Refu…" at bounding box center [637, 209] width 195 height 19
select select "PYD"
click at [540, 200] on select "- Select Status Code - Open Due/Unpaid Paid Incomplete No Tax Due Internal Refu…" at bounding box center [637, 209] width 195 height 19
type input "[DATE]"
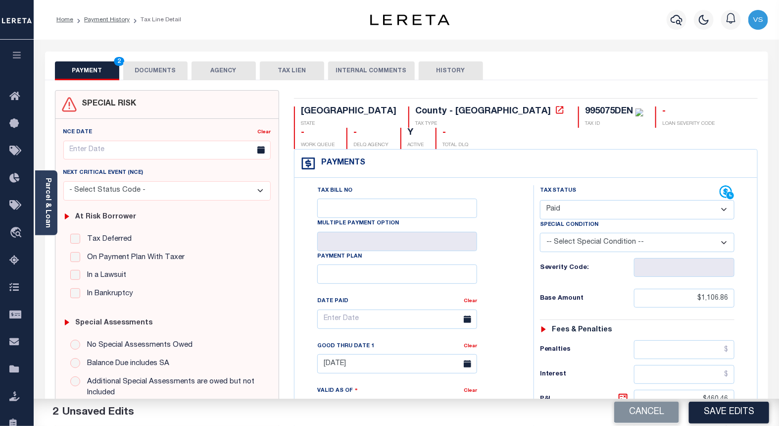
scroll to position [220, 0]
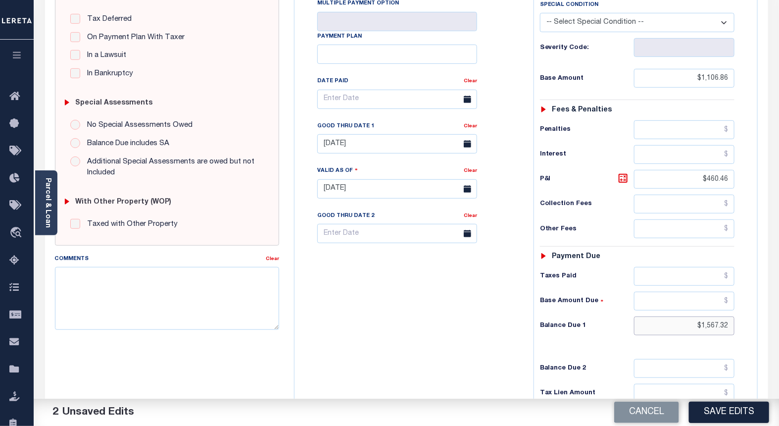
drag, startPoint x: 731, startPoint y: 304, endPoint x: 685, endPoint y: 305, distance: 46.5
click at [685, 316] on input "$1,567.32" at bounding box center [684, 325] width 101 height 19
drag, startPoint x: 729, startPoint y: 160, endPoint x: 693, endPoint y: 160, distance: 36.1
click at [693, 170] on input "$460.46" at bounding box center [684, 179] width 101 height 19
click at [470, 124] on link "Clear" at bounding box center [470, 126] width 13 height 5
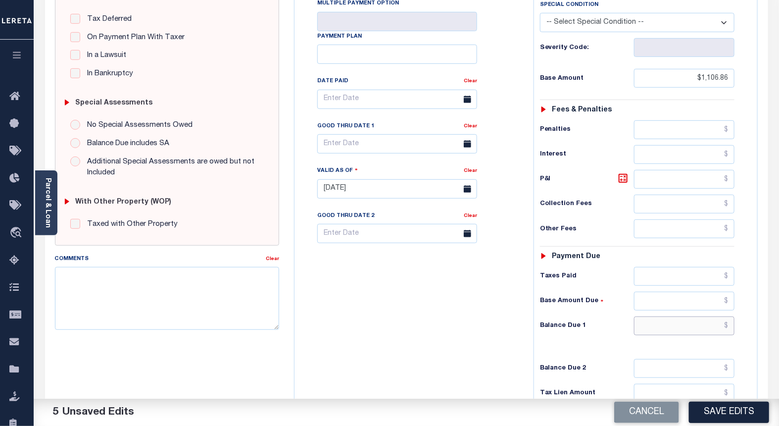
click at [695, 316] on input "text" at bounding box center [684, 325] width 101 height 19
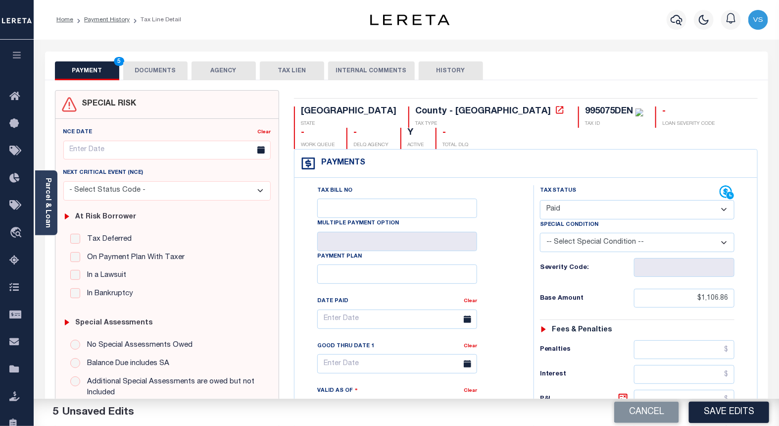
type input "$0.00"
click at [156, 70] on button "DOCUMENTS" at bounding box center [155, 70] width 64 height 19
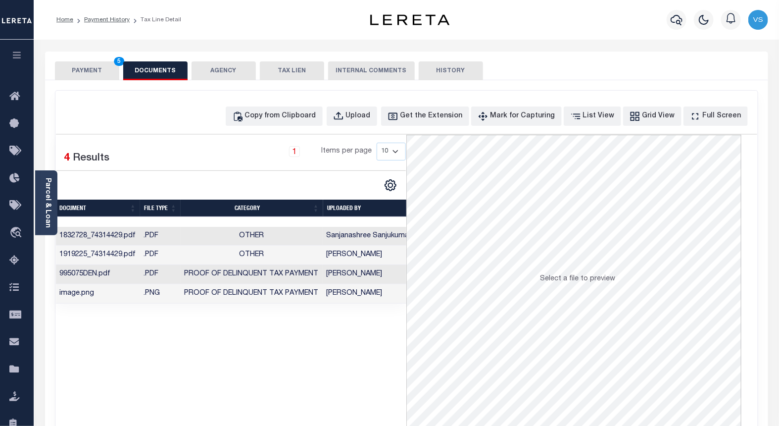
click at [81, 70] on button "PAYMENT 5" at bounding box center [87, 70] width 64 height 19
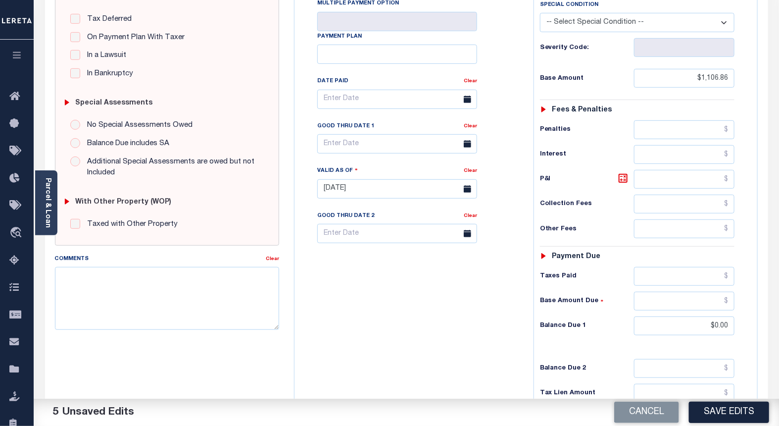
scroll to position [302, 0]
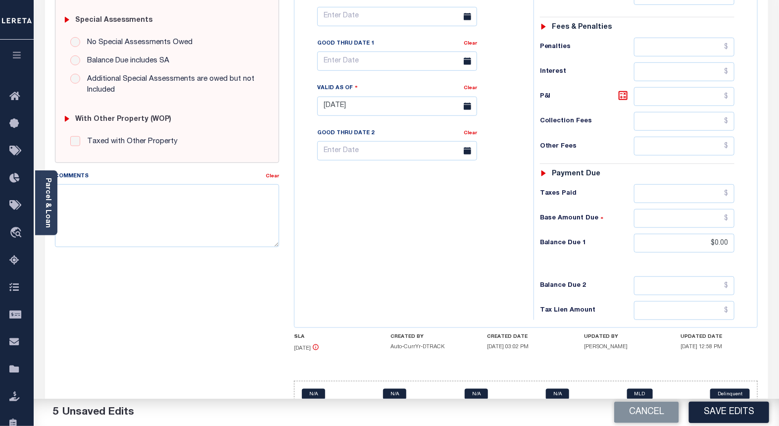
drag, startPoint x: 706, startPoint y: 413, endPoint x: 588, endPoint y: 275, distance: 181.4
click at [707, 413] on button "Save Edits" at bounding box center [729, 411] width 80 height 21
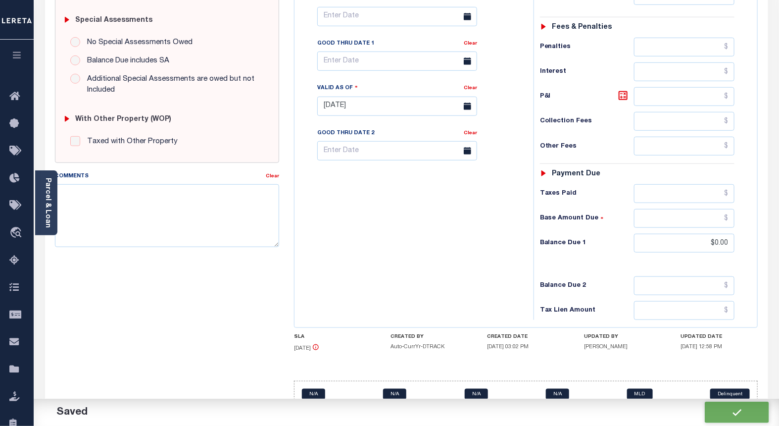
checkbox input "false"
type input "$1,106.86"
type input "$0"
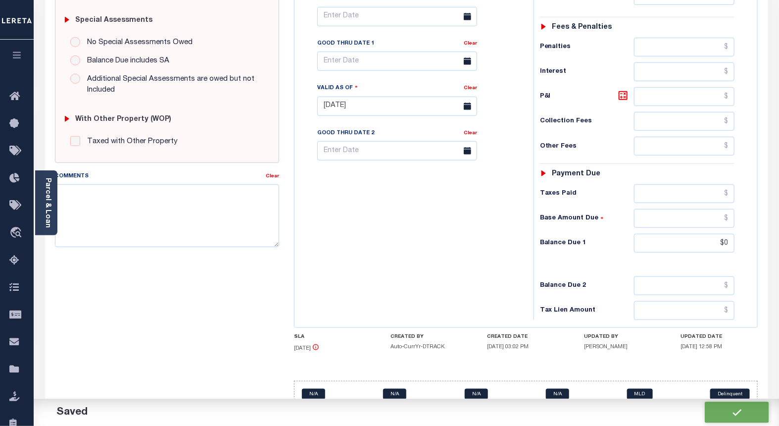
scroll to position [301, 0]
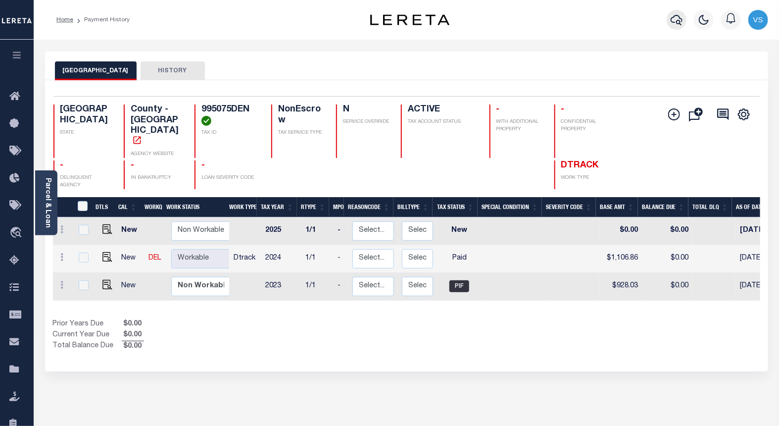
click at [670, 26] on icon "button" at bounding box center [676, 20] width 12 height 12
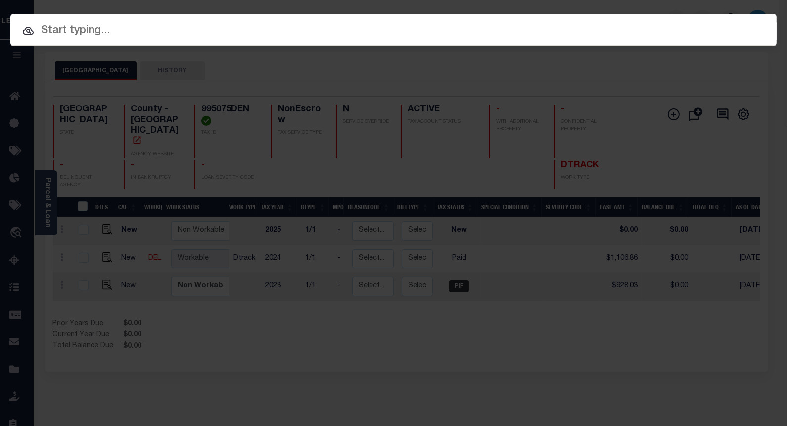
paste input "112465"
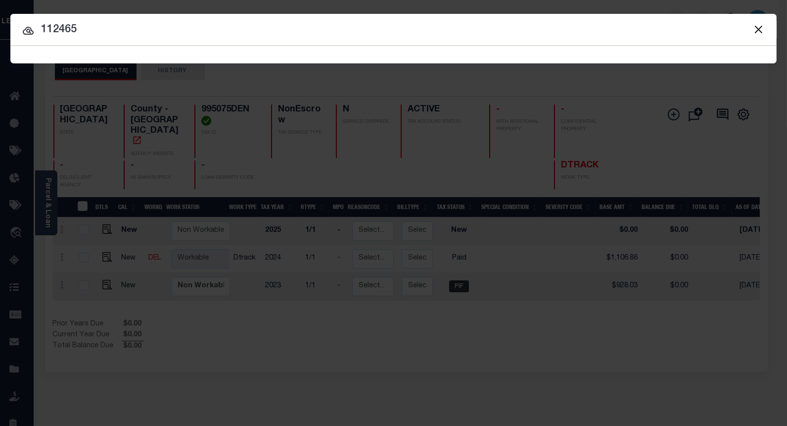
type input "112465"
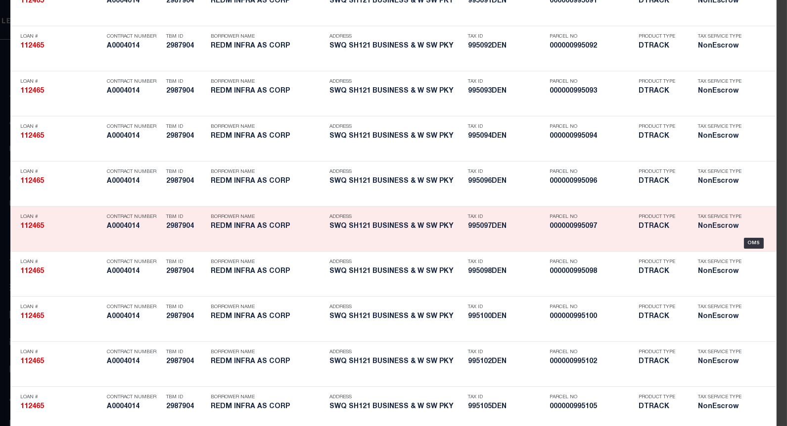
scroll to position [2084, 0]
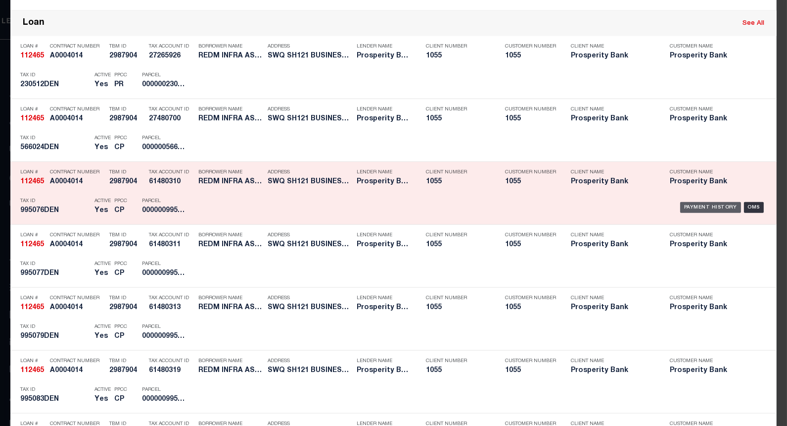
click at [688, 208] on div "Payment History" at bounding box center [710, 207] width 61 height 11
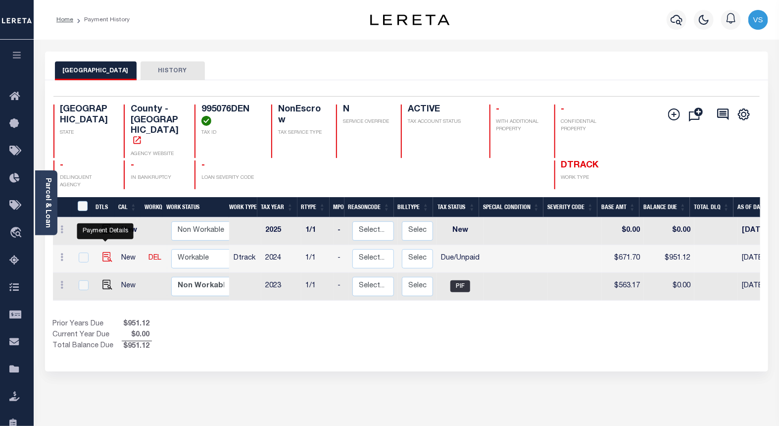
click at [105, 252] on img "" at bounding box center [107, 257] width 10 height 10
checkbox input "true"
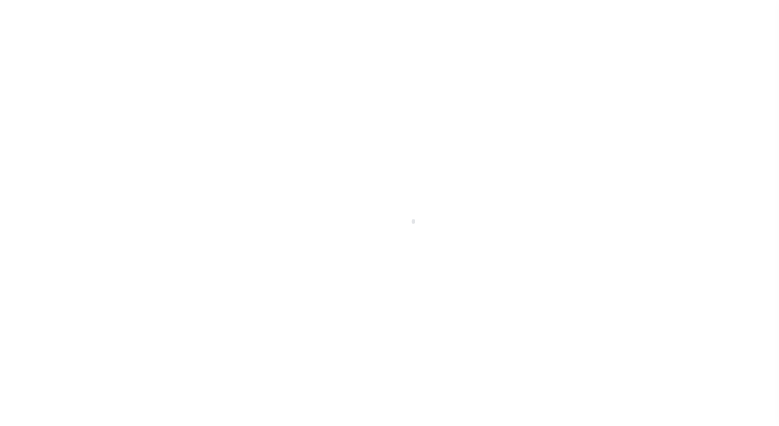
select select "DUE"
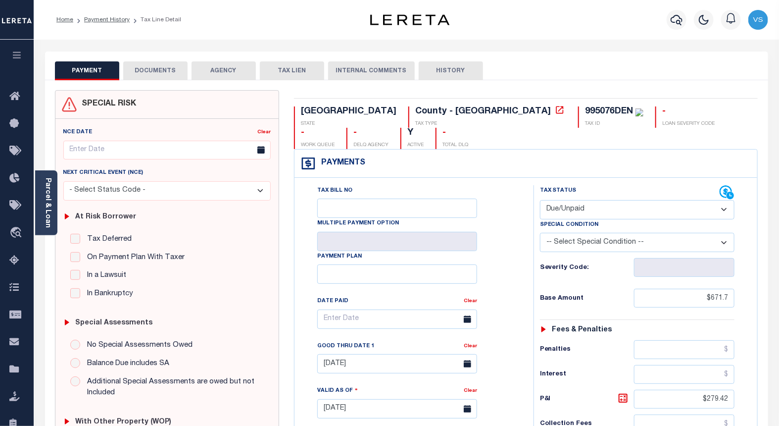
click at [145, 71] on button "DOCUMENTS" at bounding box center [155, 70] width 64 height 19
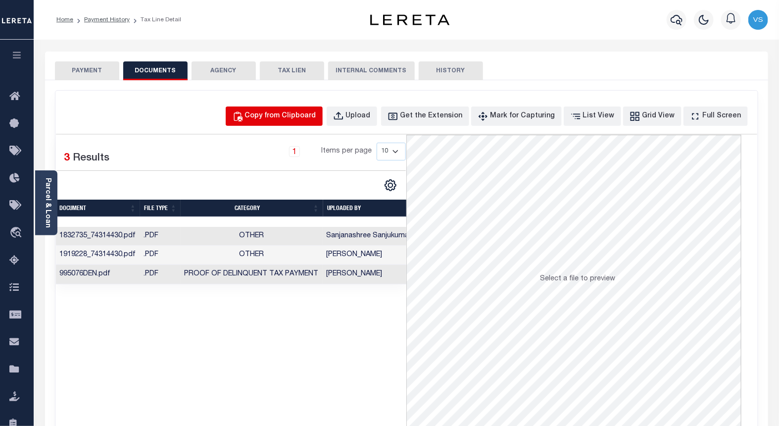
click at [282, 120] on div "Copy from Clipboard" at bounding box center [280, 116] width 71 height 11
select select "POP"
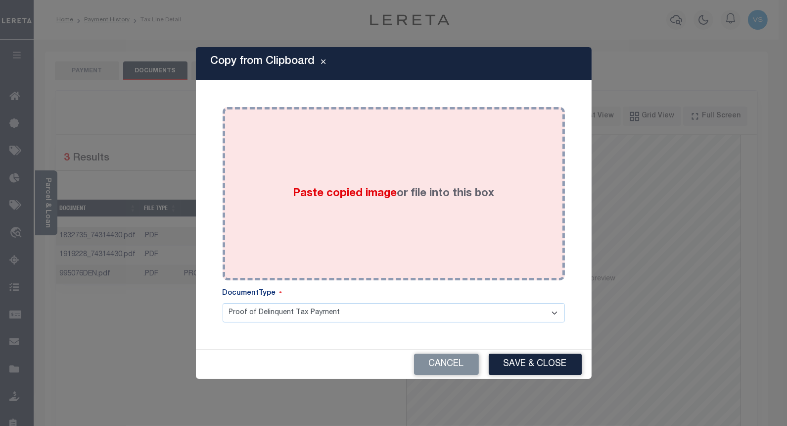
click at [287, 208] on div "Paste copied image or file into this box" at bounding box center [394, 193] width 328 height 158
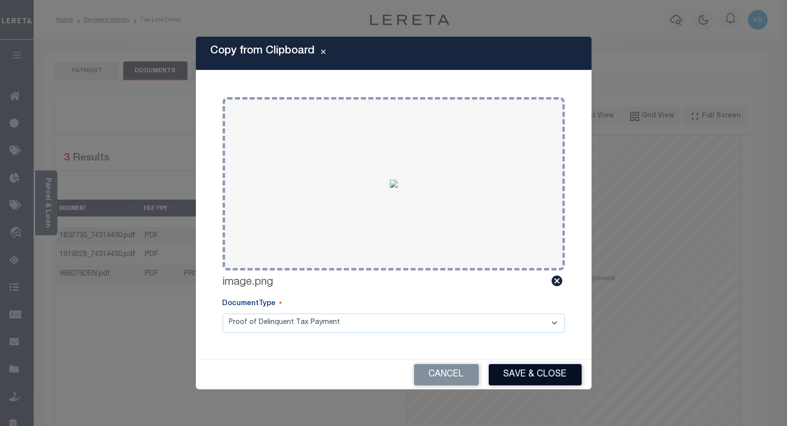
click at [511, 378] on button "Save & Close" at bounding box center [535, 374] width 93 height 21
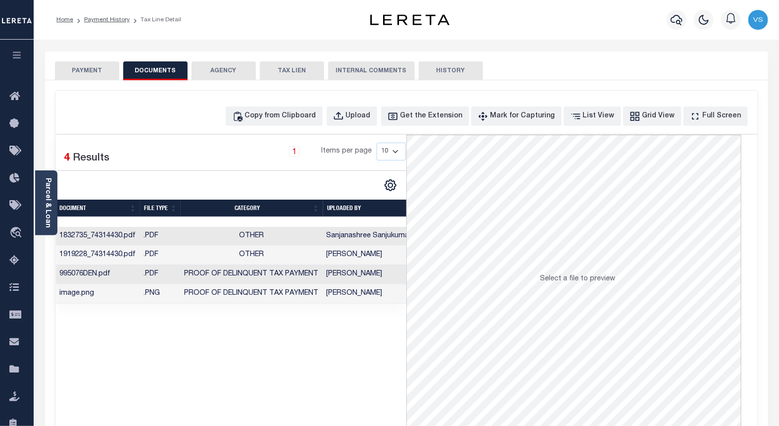
click at [82, 72] on button "PAYMENT" at bounding box center [87, 70] width 64 height 19
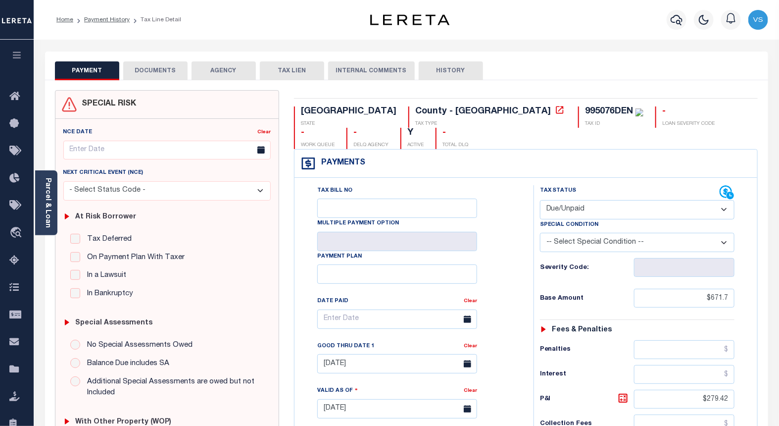
click at [565, 200] on select "- Select Status Code - Open Due/Unpaid Paid Incomplete No Tax Due Internal Refu…" at bounding box center [637, 209] width 195 height 19
select select "PYD"
click at [540, 200] on select "- Select Status Code - Open Due/Unpaid Paid Incomplete No Tax Due Internal Refu…" at bounding box center [637, 209] width 195 height 19
type input "[DATE]"
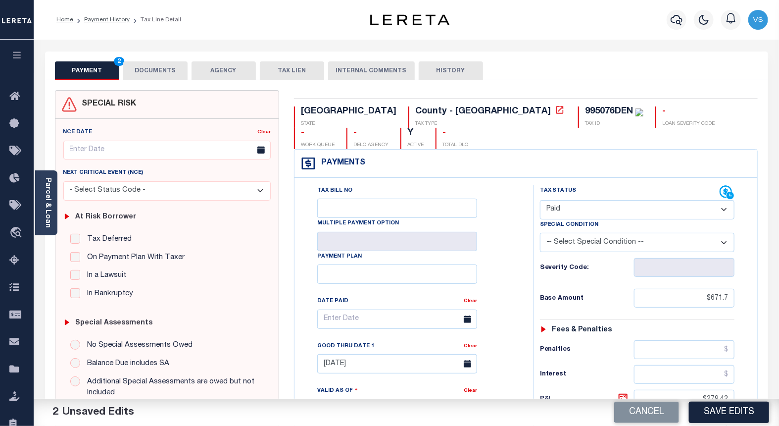
scroll to position [220, 0]
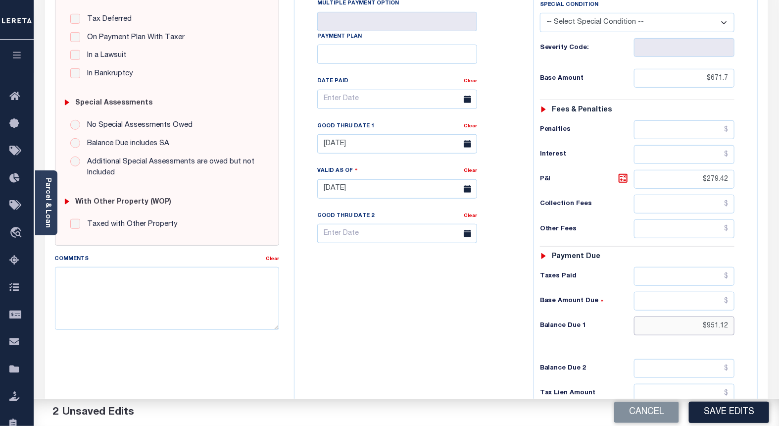
drag, startPoint x: 732, startPoint y: 305, endPoint x: 703, endPoint y: 308, distance: 29.8
click at [703, 316] on input "$951.12" at bounding box center [684, 325] width 101 height 19
drag, startPoint x: 730, startPoint y: 160, endPoint x: 684, endPoint y: 176, distance: 48.8
click at [703, 170] on input "$279.42" at bounding box center [684, 179] width 101 height 19
type input "$.00"
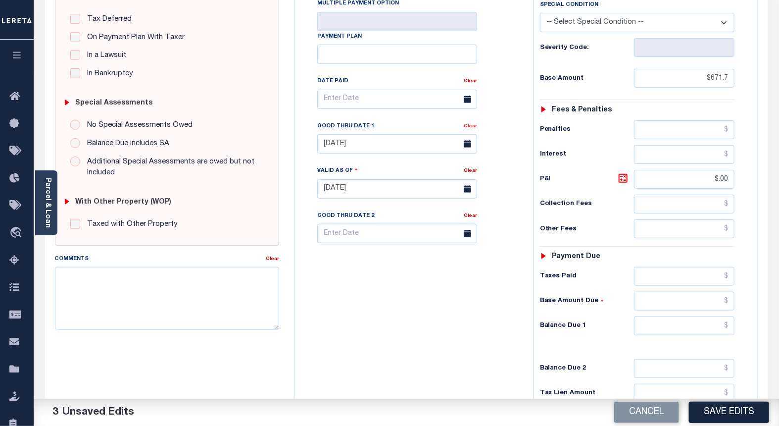
click at [471, 124] on link "Clear" at bounding box center [470, 126] width 13 height 5
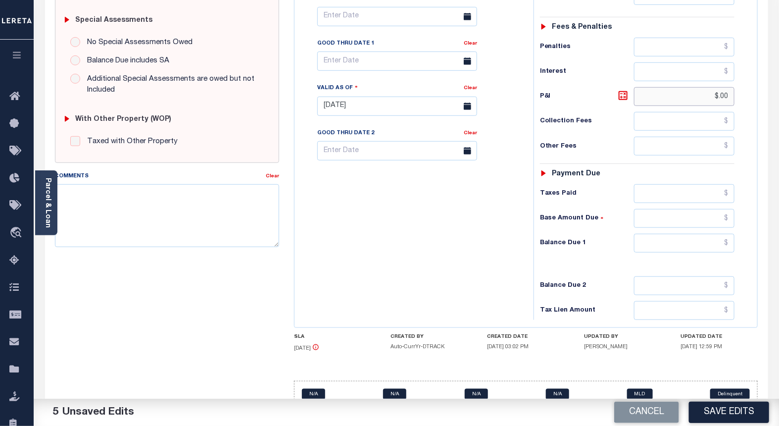
click at [708, 87] on input "$.00" at bounding box center [684, 96] width 101 height 19
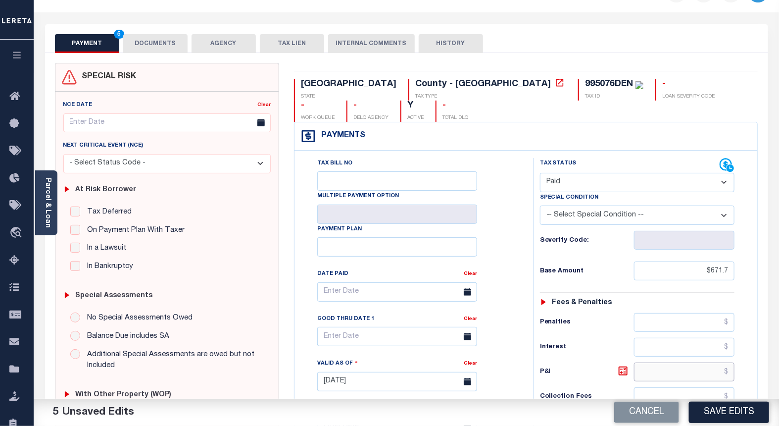
scroll to position [0, 0]
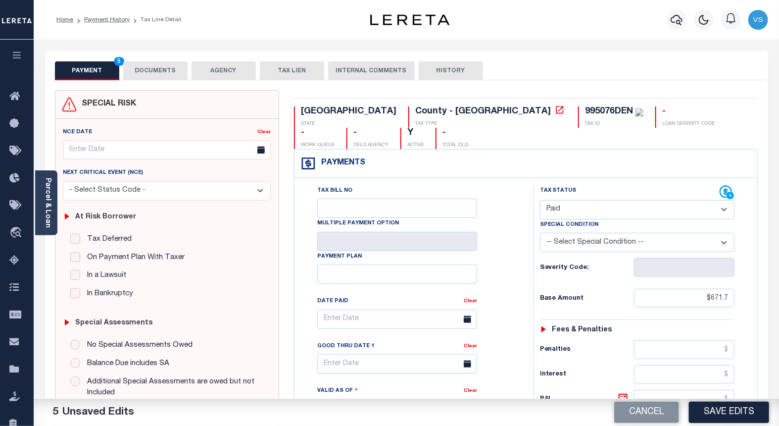
click at [147, 68] on button "DOCUMENTS" at bounding box center [155, 70] width 64 height 19
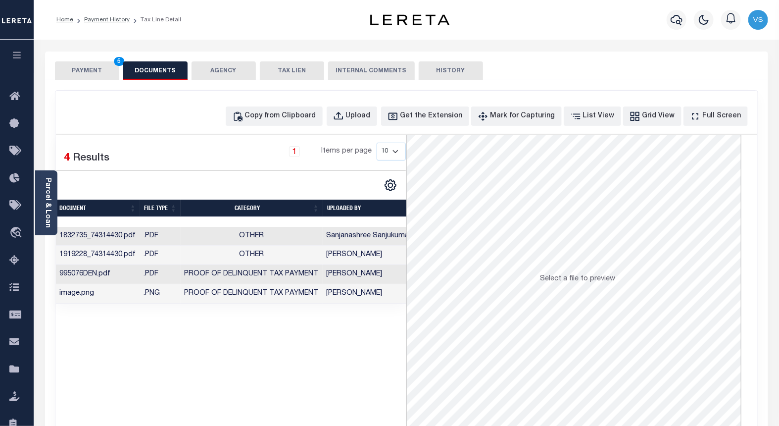
click at [87, 64] on button "PAYMENT 5" at bounding box center [87, 70] width 64 height 19
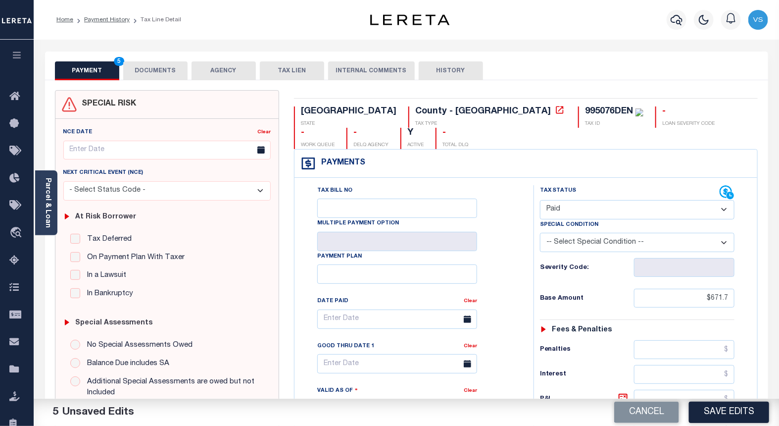
scroll to position [165, 0]
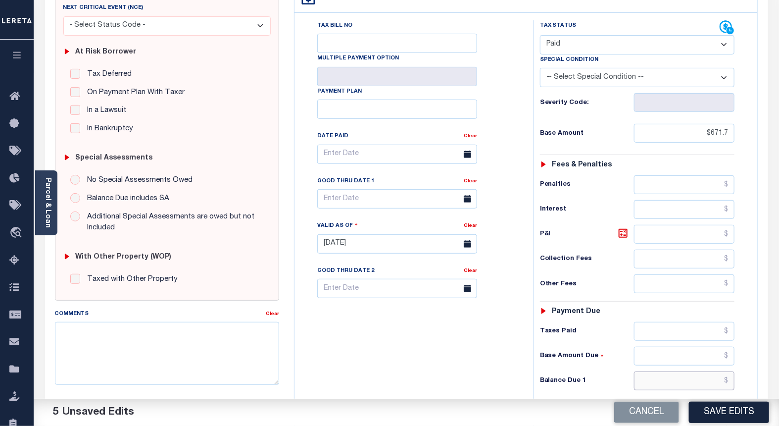
click at [663, 371] on input "text" at bounding box center [684, 380] width 101 height 19
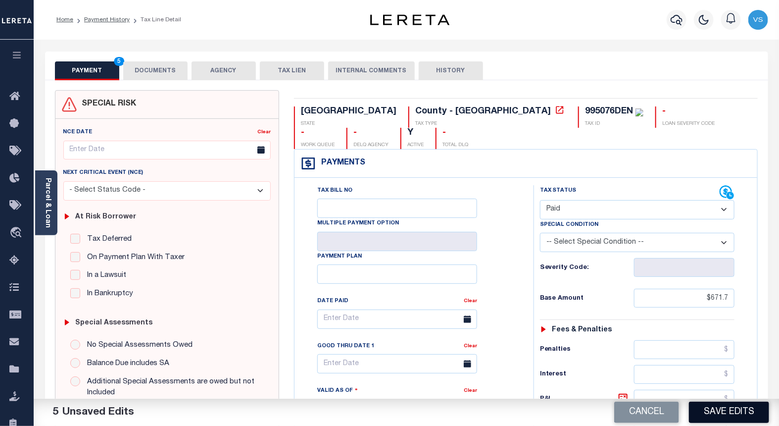
type input "$0.00"
click at [722, 409] on button "Save Edits" at bounding box center [729, 411] width 80 height 21
checkbox input "false"
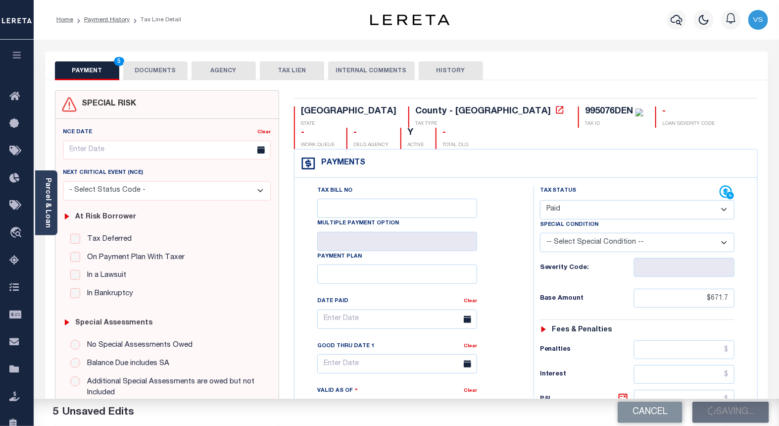
checkbox input "false"
type input "$671.7"
type input "$0"
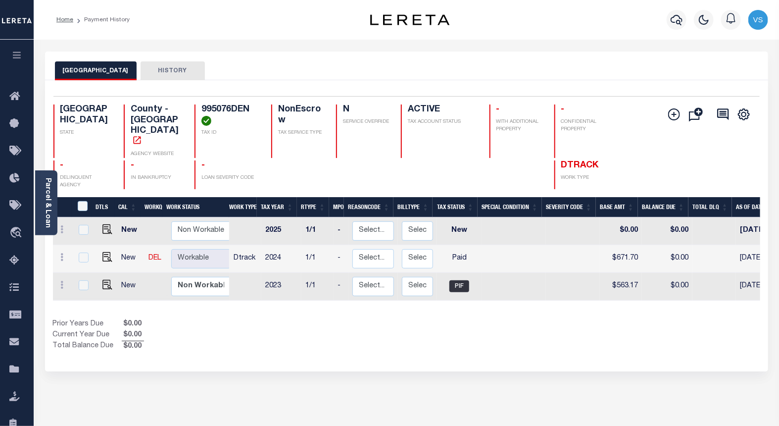
click at [673, 23] on icon "button" at bounding box center [676, 20] width 12 height 10
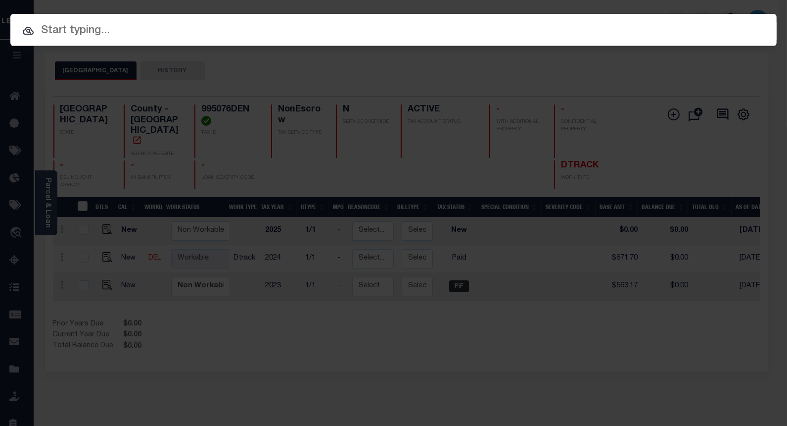
paste input "112465"
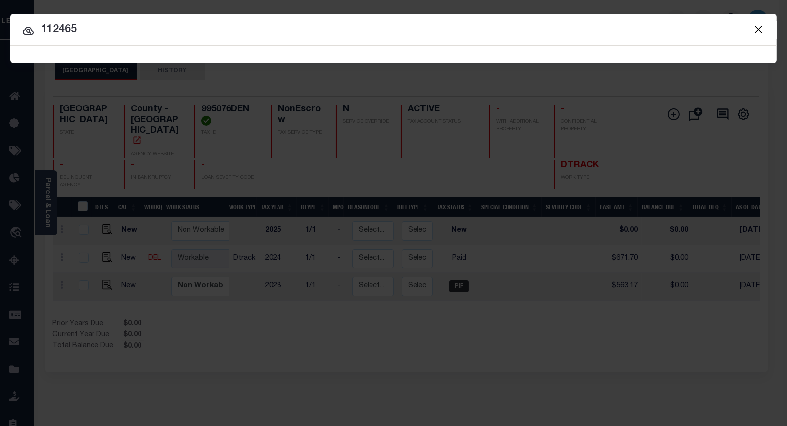
type input "112465"
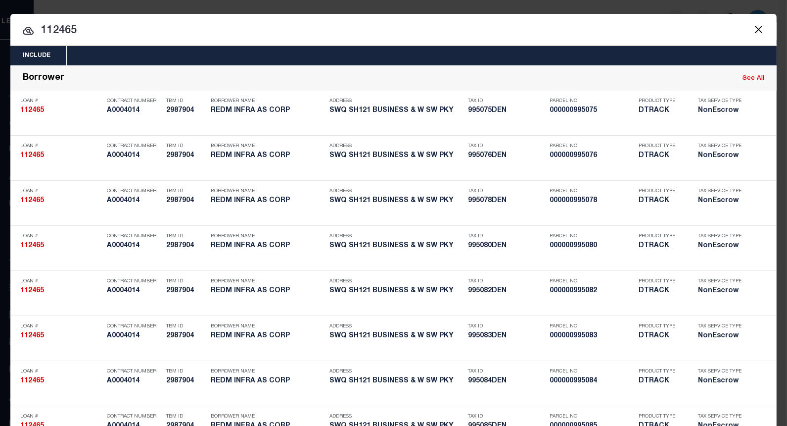
scroll to position [2148, 0]
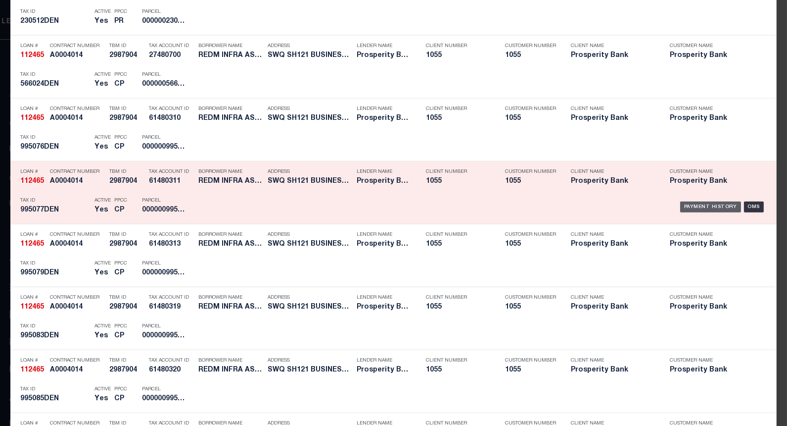
click at [687, 206] on div "Payment History" at bounding box center [710, 206] width 61 height 11
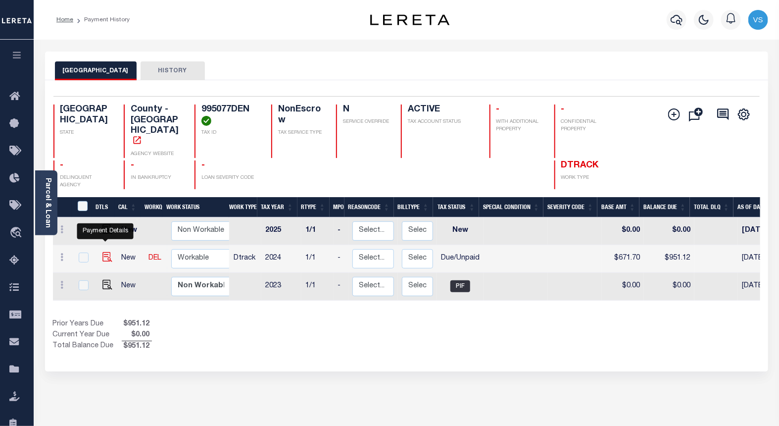
click at [105, 252] on img "" at bounding box center [107, 257] width 10 height 10
checkbox input "true"
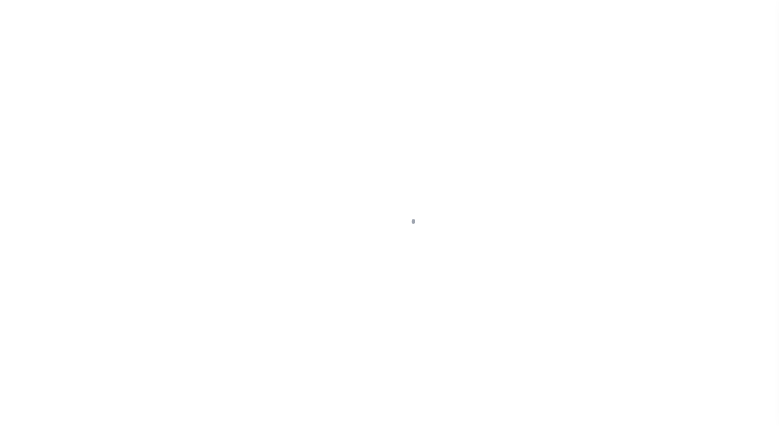
select select "DUE"
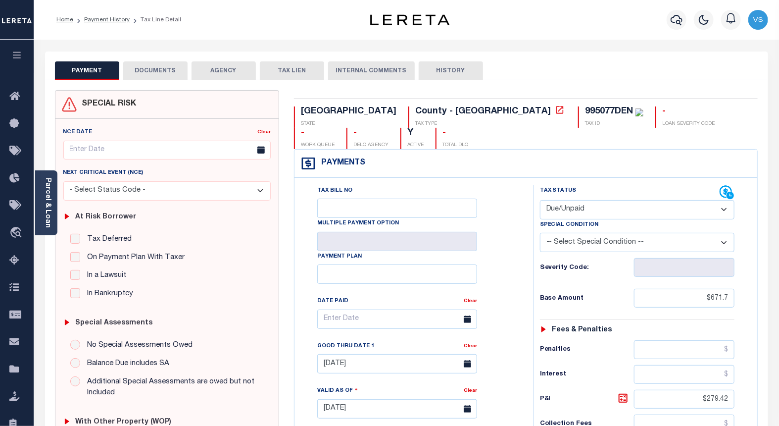
scroll to position [165, 0]
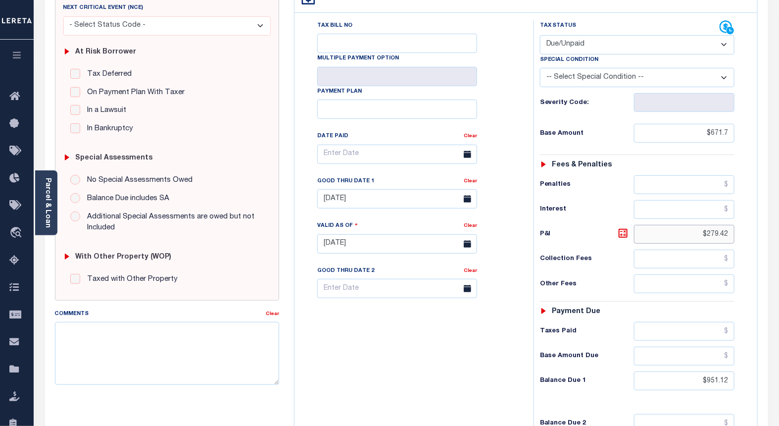
drag, startPoint x: 729, startPoint y: 218, endPoint x: 699, endPoint y: 215, distance: 30.8
click at [699, 225] on input "$279.42" at bounding box center [684, 234] width 101 height 19
type input "10/15/2025"
drag, startPoint x: 731, startPoint y: 359, endPoint x: 696, endPoint y: 362, distance: 35.3
click at [696, 371] on input "$951.12" at bounding box center [684, 380] width 101 height 19
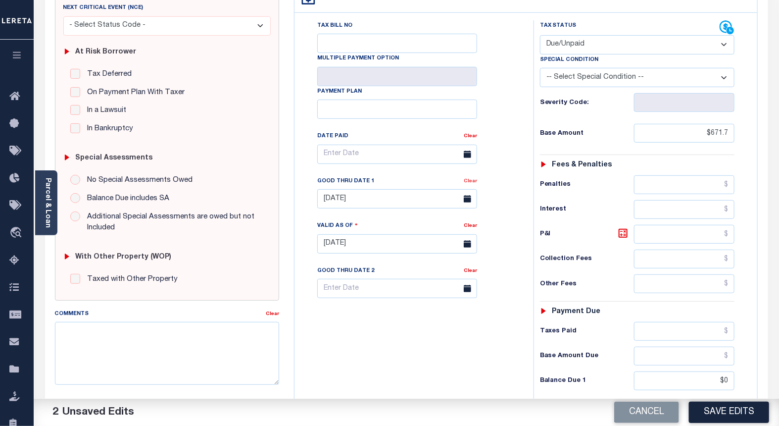
type input "$0.00"
click at [469, 179] on link "Clear" at bounding box center [470, 181] width 13 height 5
click at [551, 35] on select "- Select Status Code - Open Due/Unpaid Paid Incomplete No Tax Due Internal Refu…" at bounding box center [637, 44] width 195 height 19
select select "PYD"
click at [540, 35] on select "- Select Status Code - Open Due/Unpaid Paid Incomplete No Tax Due Internal Refu…" at bounding box center [637, 44] width 195 height 19
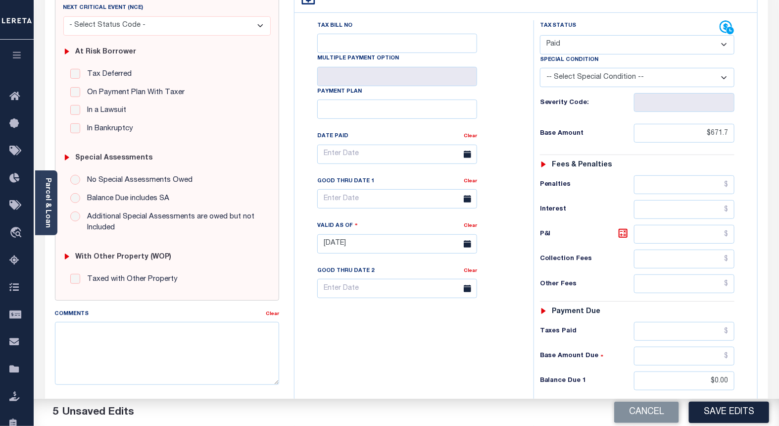
scroll to position [0, 0]
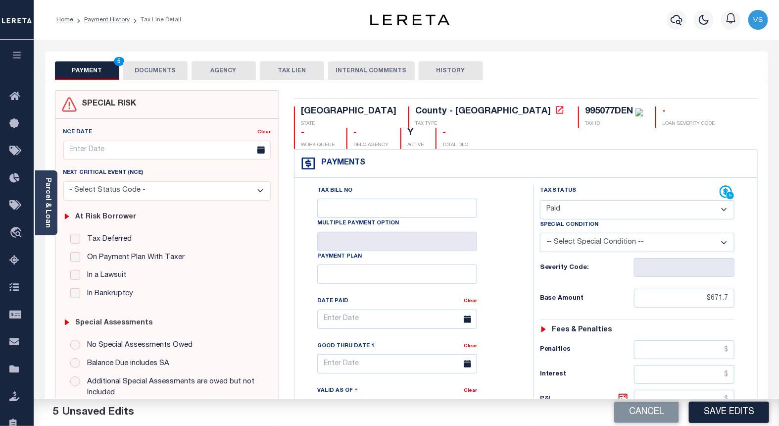
click at [151, 68] on button "DOCUMENTS" at bounding box center [155, 70] width 64 height 19
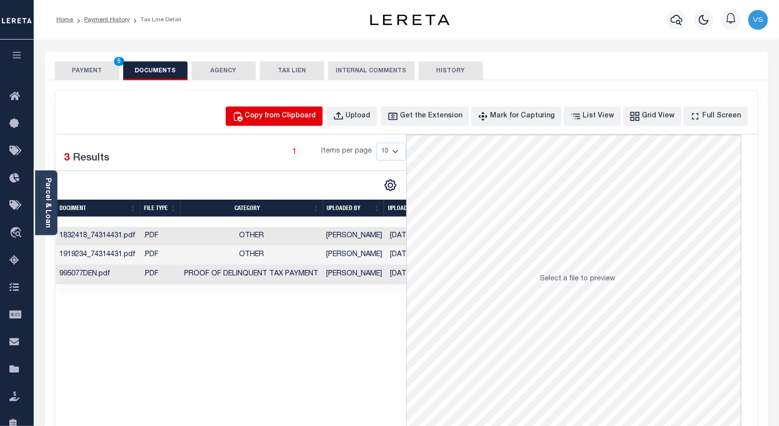
click at [281, 120] on div "Copy from Clipboard" at bounding box center [280, 116] width 71 height 11
select select "POP"
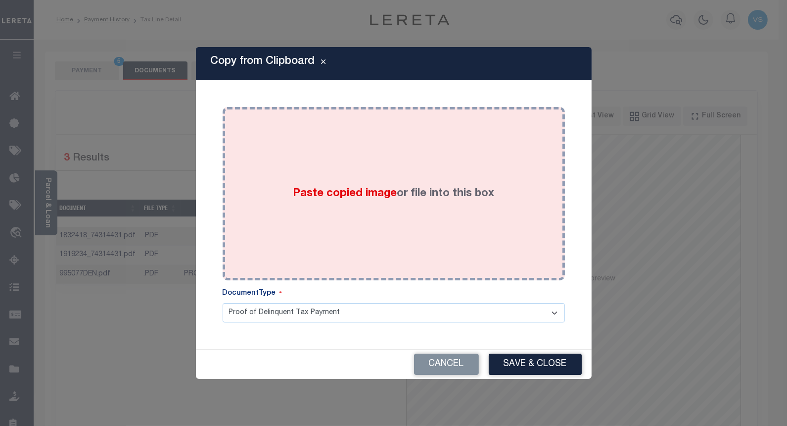
click at [353, 228] on div "Paste copied image or file into this box" at bounding box center [394, 193] width 328 height 158
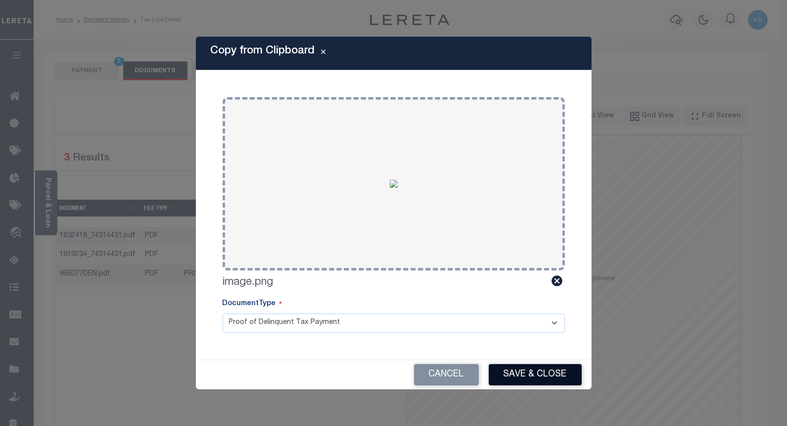
click at [513, 375] on button "Save & Close" at bounding box center [535, 374] width 93 height 21
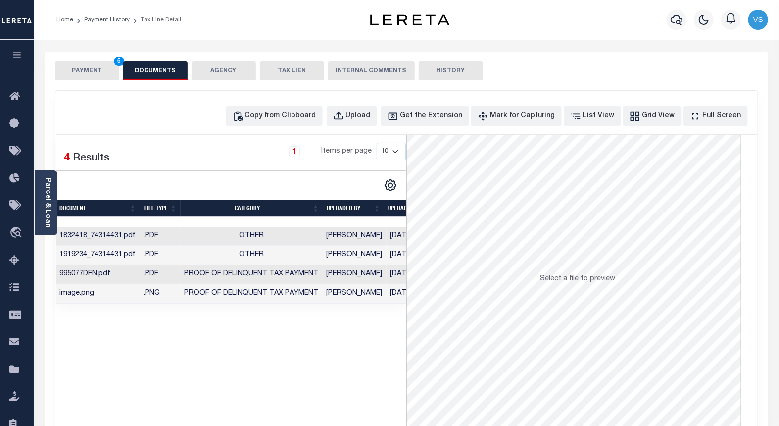
click at [95, 71] on button "PAYMENT 5" at bounding box center [87, 70] width 64 height 19
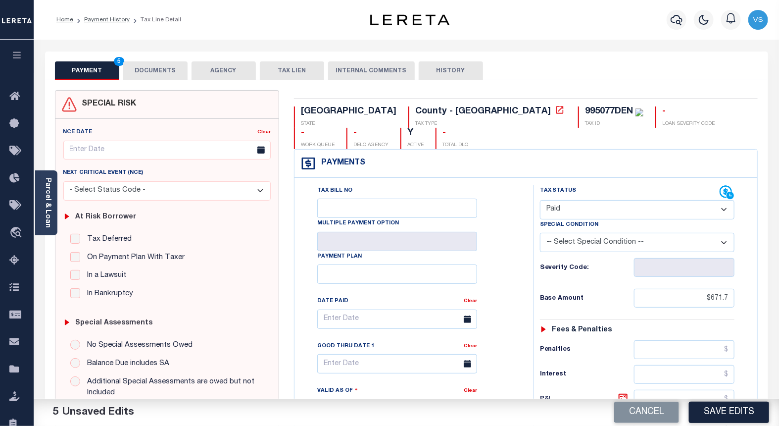
click at [154, 67] on button "DOCUMENTS" at bounding box center [155, 70] width 64 height 19
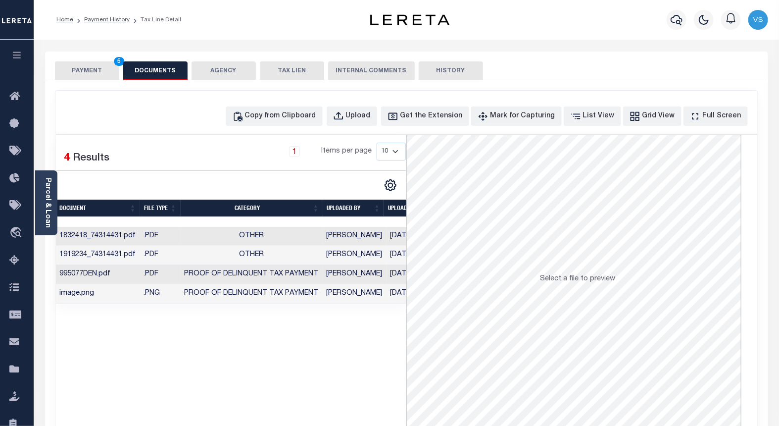
click at [96, 71] on button "PAYMENT 5" at bounding box center [87, 70] width 64 height 19
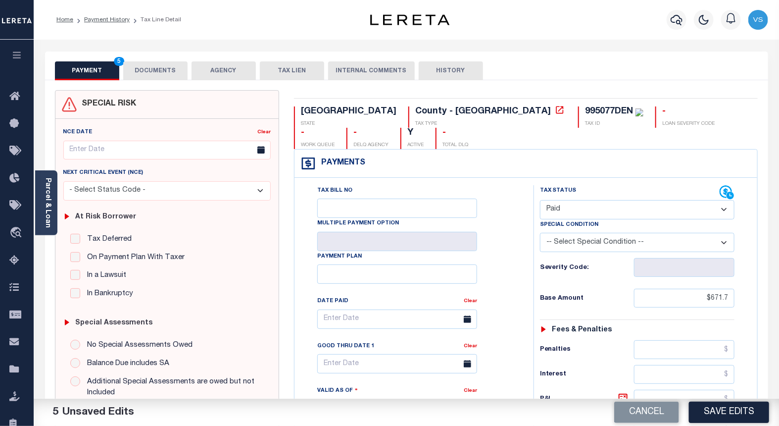
click at [143, 72] on button "DOCUMENTS" at bounding box center [155, 70] width 64 height 19
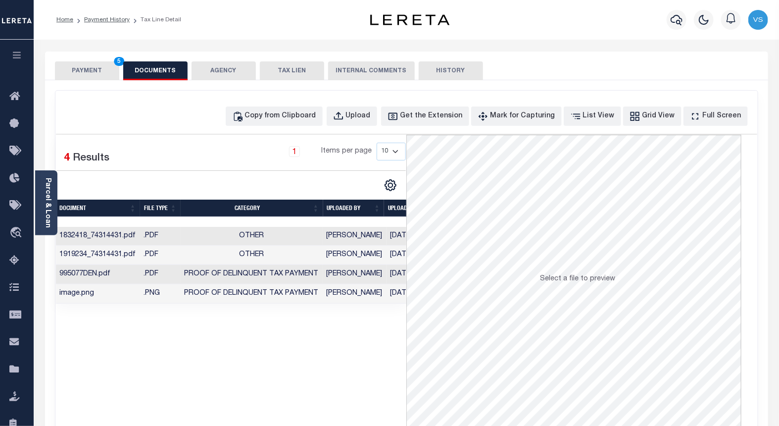
click at [83, 66] on button "PAYMENT 5" at bounding box center [87, 70] width 64 height 19
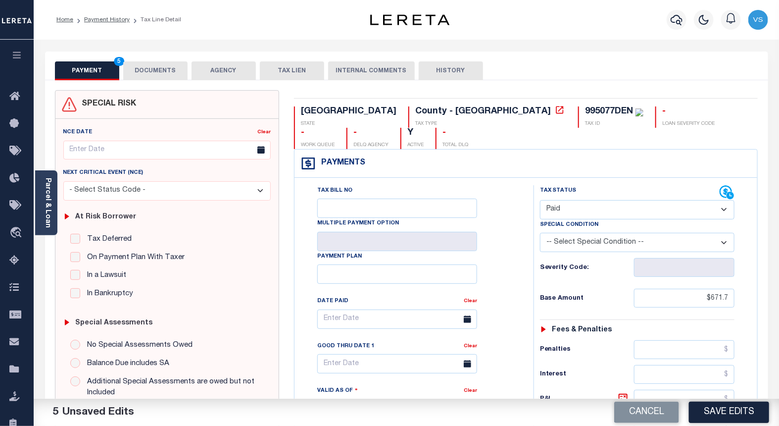
scroll to position [220, 0]
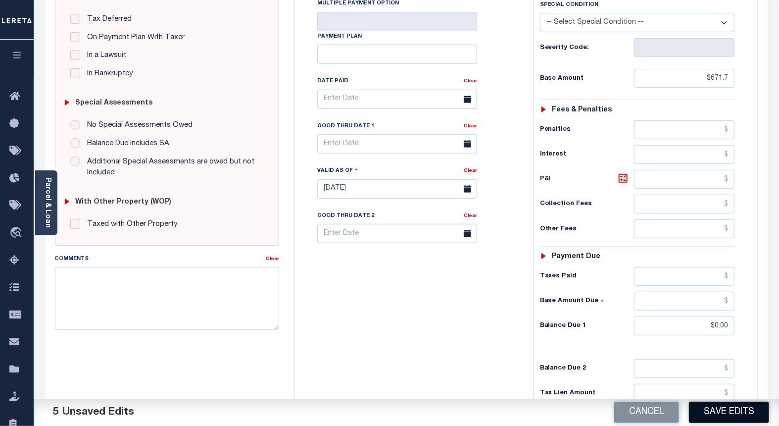
click at [709, 417] on button "Save Edits" at bounding box center [729, 411] width 80 height 21
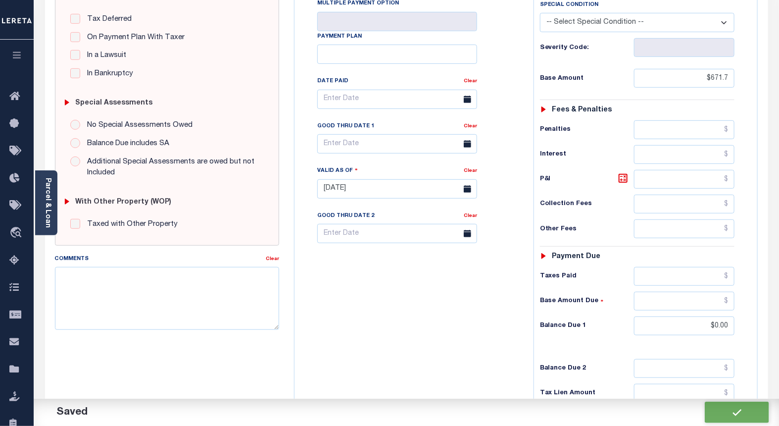
checkbox input "false"
type input "$671.7"
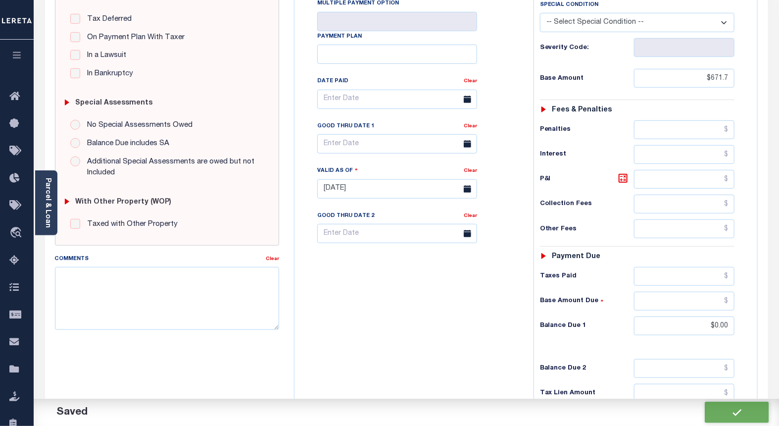
type input "$0"
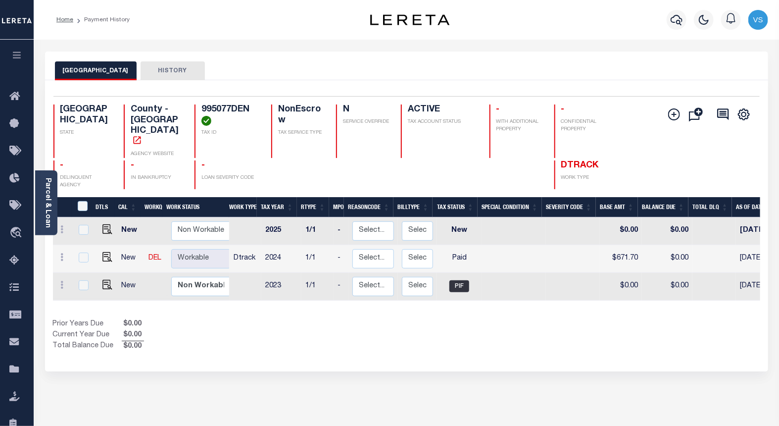
click at [671, 21] on icon "button" at bounding box center [676, 20] width 12 height 10
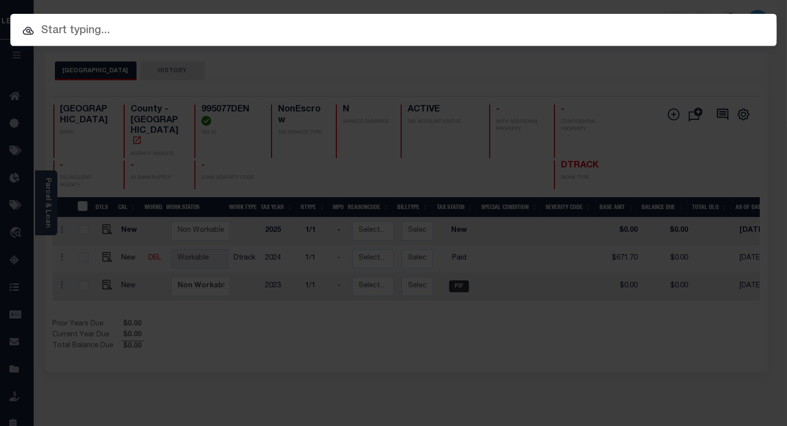
paste input "112465"
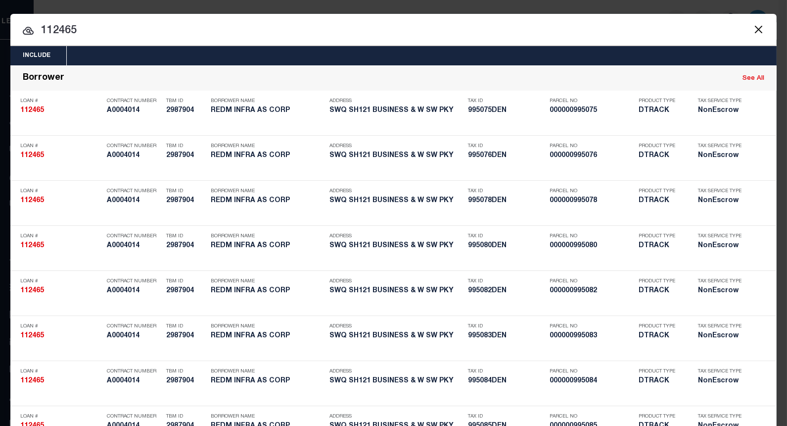
click at [89, 26] on input "112465" at bounding box center [393, 30] width 766 height 17
click at [112, 32] on input "112465" at bounding box center [393, 30] width 766 height 17
click at [53, 34] on input "112465" at bounding box center [393, 30] width 766 height 17
paste input "995078DEN"
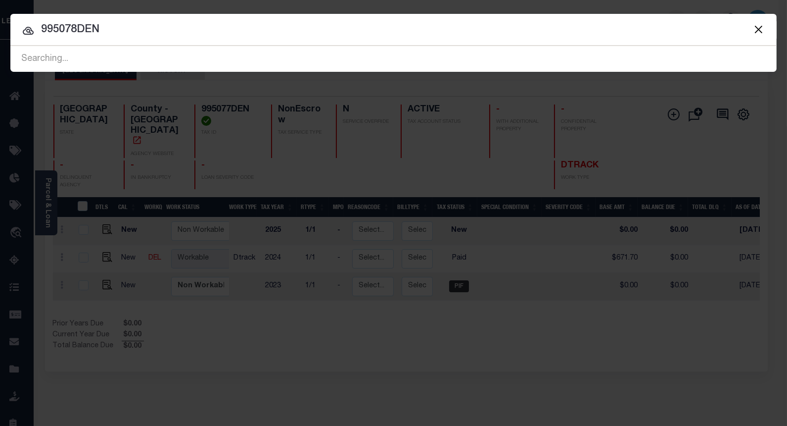
type input "995078DEN"
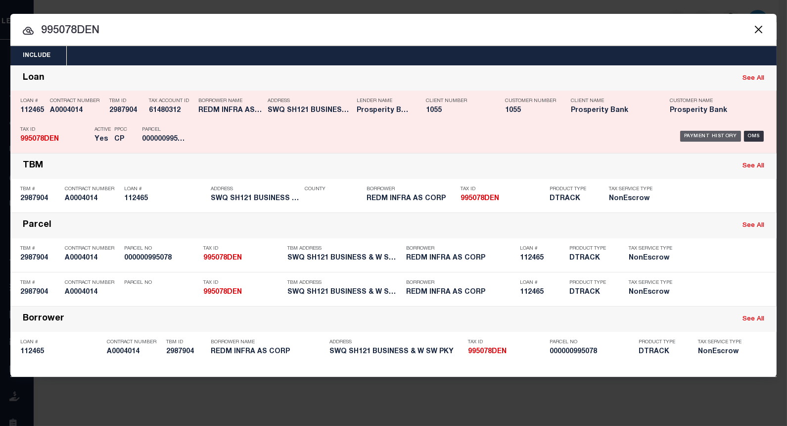
click at [690, 138] on div "Payment History" at bounding box center [710, 136] width 61 height 11
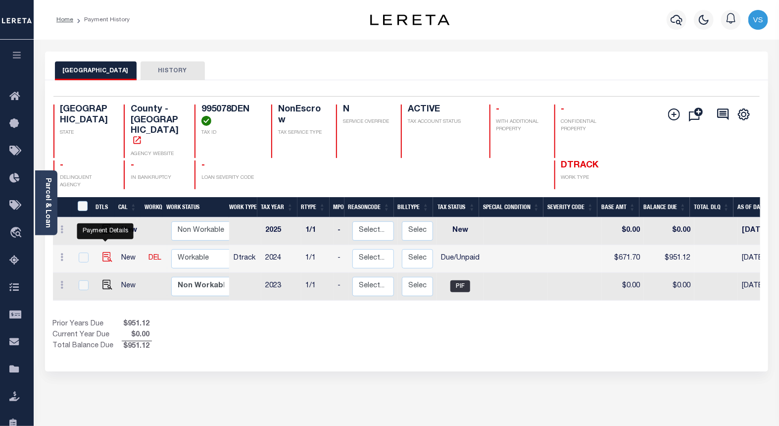
click at [106, 252] on img "" at bounding box center [107, 257] width 10 height 10
checkbox input "true"
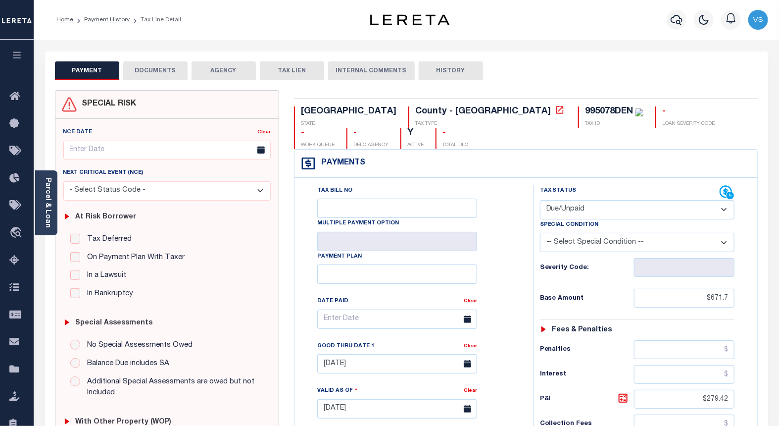
drag, startPoint x: 567, startPoint y: 188, endPoint x: 570, endPoint y: 196, distance: 8.5
click at [567, 200] on select "- Select Status Code - Open Due/Unpaid Paid Incomplete No Tax Due Internal Refu…" at bounding box center [637, 209] width 195 height 19
select select "PYD"
click at [540, 200] on select "- Select Status Code - Open Due/Unpaid Paid Incomplete No Tax Due Internal Refu…" at bounding box center [637, 209] width 195 height 19
type input "[DATE]"
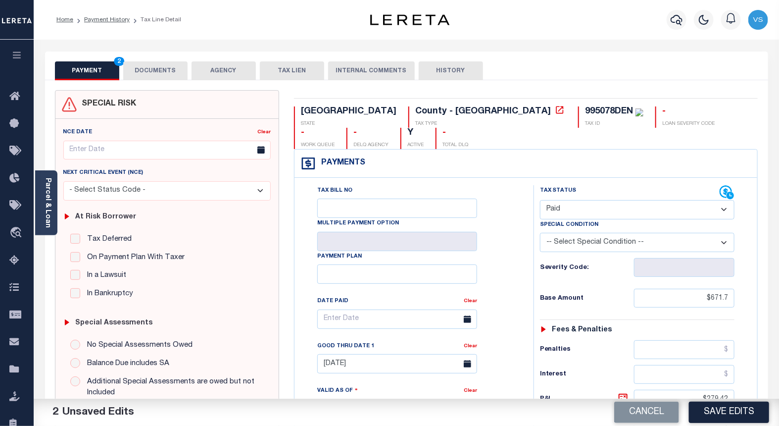
scroll to position [165, 0]
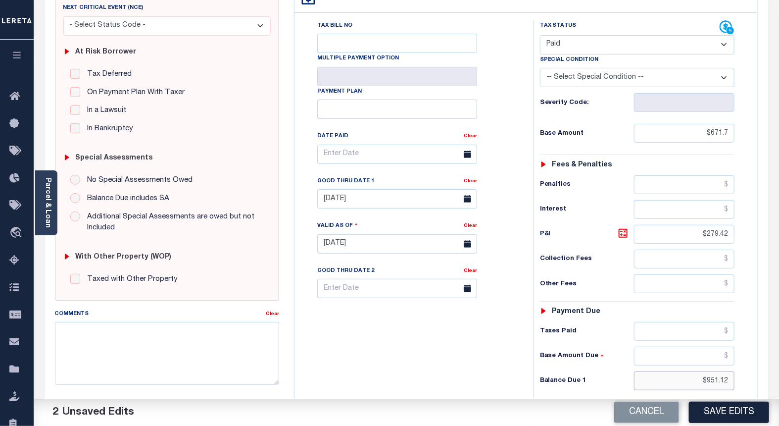
drag, startPoint x: 722, startPoint y: 366, endPoint x: 675, endPoint y: 372, distance: 47.4
click at [675, 372] on div "Tax Status Status - Select Status Code -" at bounding box center [640, 238] width 214 height 437
drag, startPoint x: 729, startPoint y: 214, endPoint x: 672, endPoint y: 214, distance: 56.9
click at [672, 225] on input "$279.42" at bounding box center [684, 234] width 101 height 19
click at [467, 179] on link "Clear" at bounding box center [470, 181] width 13 height 5
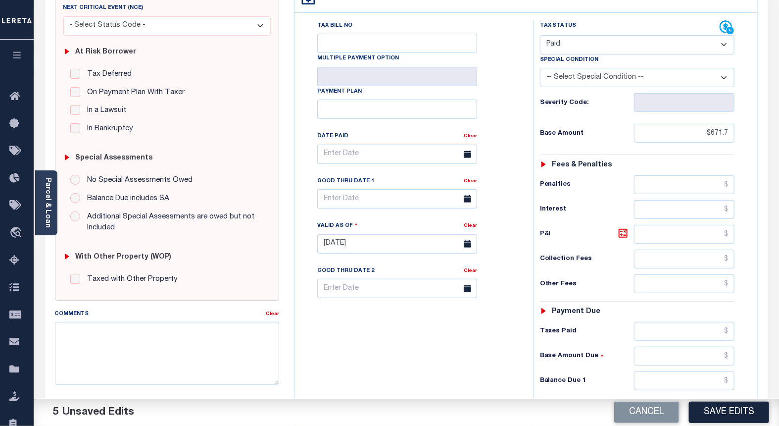
scroll to position [220, 0]
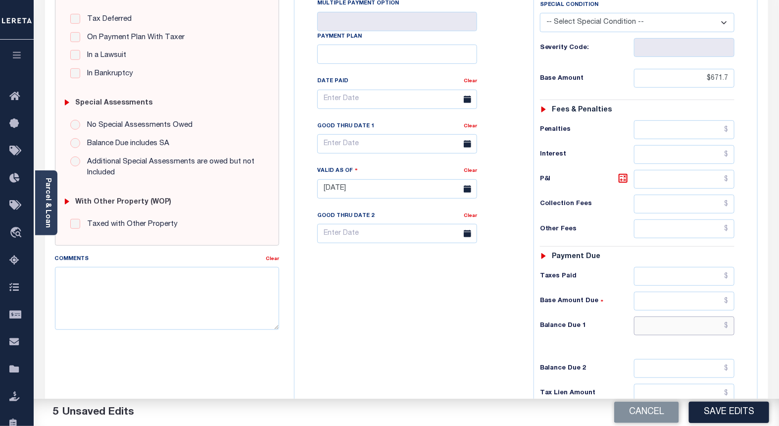
click at [670, 316] on input "text" at bounding box center [684, 325] width 101 height 19
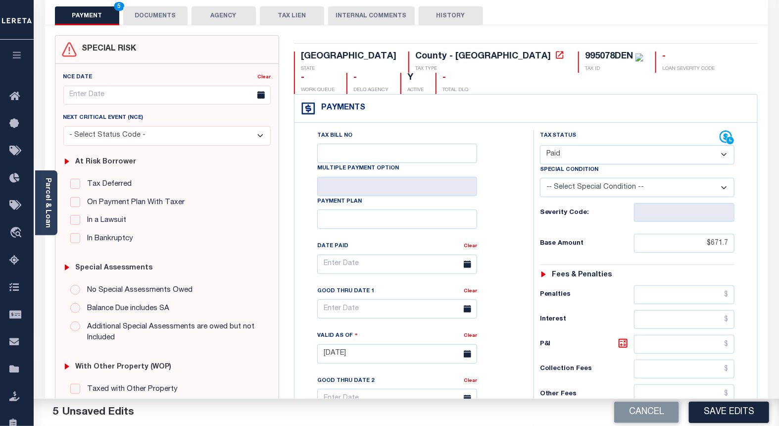
scroll to position [0, 0]
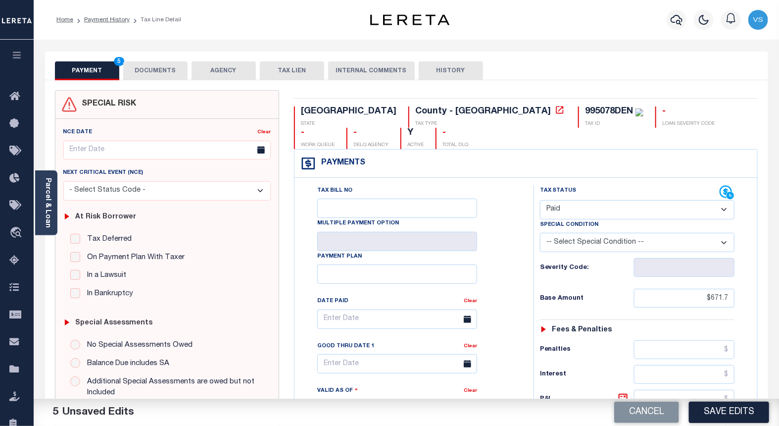
type input "$0.00"
click at [162, 76] on button "DOCUMENTS" at bounding box center [155, 70] width 64 height 19
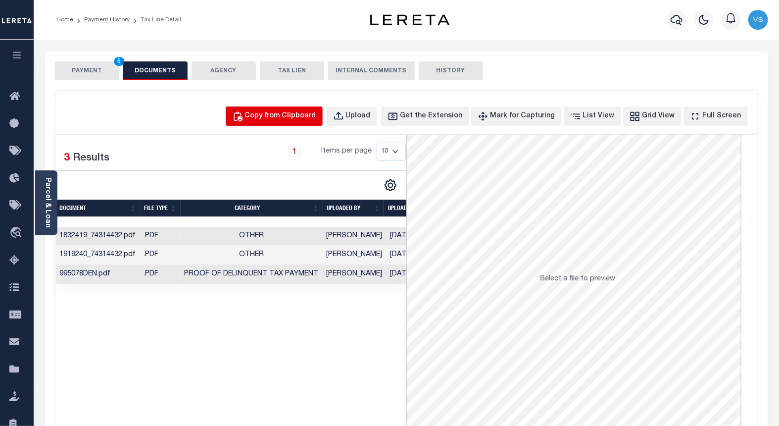
click at [286, 117] on div "Copy from Clipboard" at bounding box center [280, 116] width 71 height 11
select select "POP"
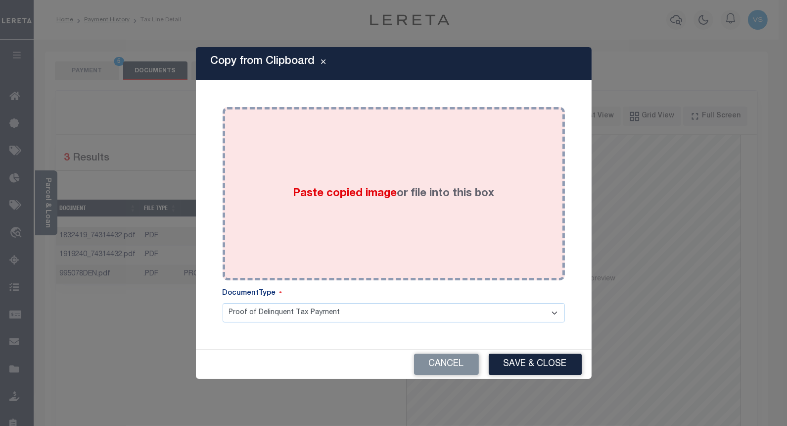
click at [314, 186] on label "Paste copied image or file into this box" at bounding box center [393, 194] width 201 height 16
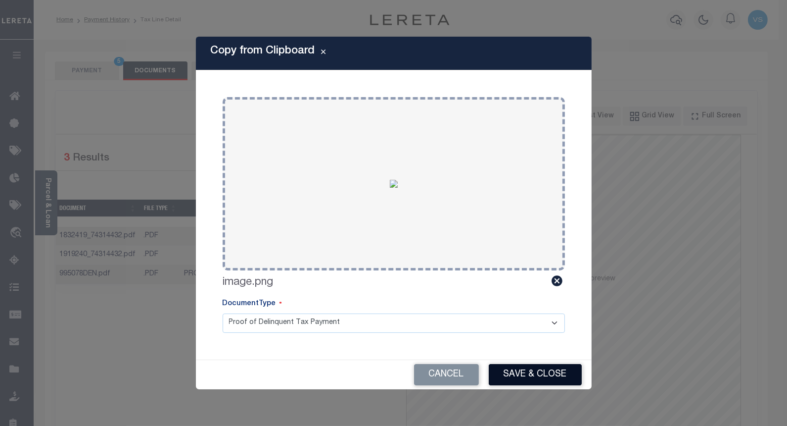
click at [511, 377] on button "Save & Close" at bounding box center [535, 374] width 93 height 21
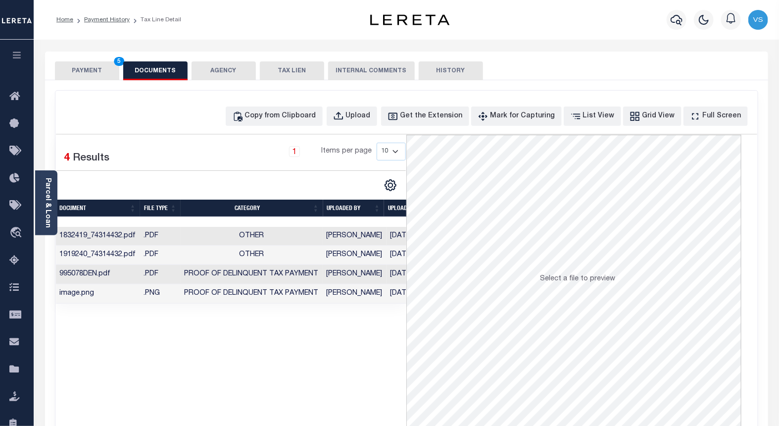
click at [78, 71] on button "PAYMENT 5" at bounding box center [87, 70] width 64 height 19
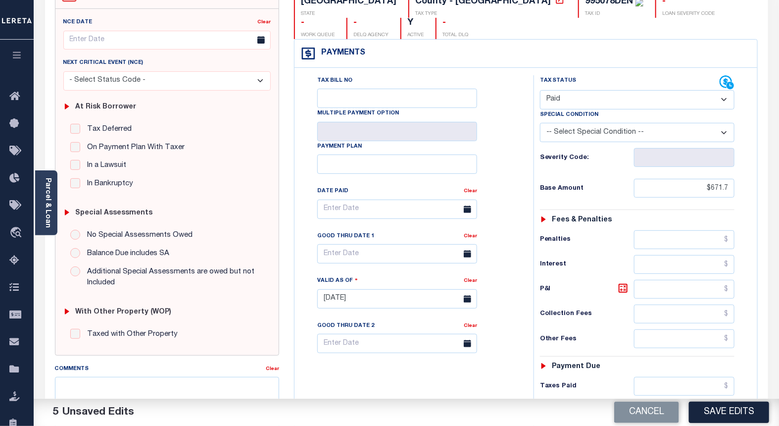
scroll to position [302, 0]
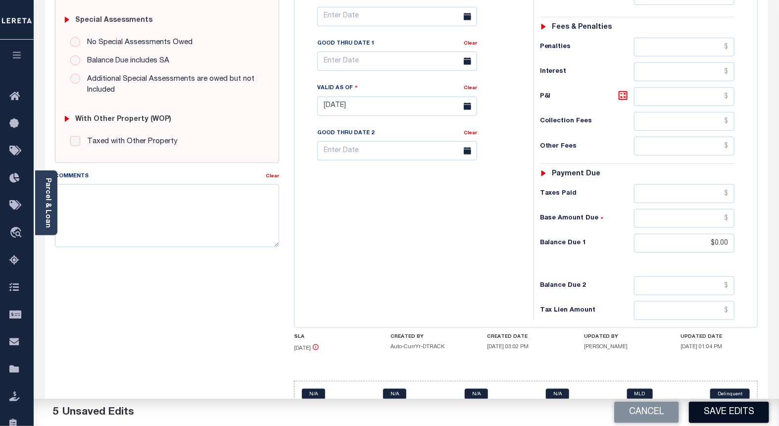
click at [701, 411] on button "Save Edits" at bounding box center [729, 411] width 80 height 21
checkbox input "false"
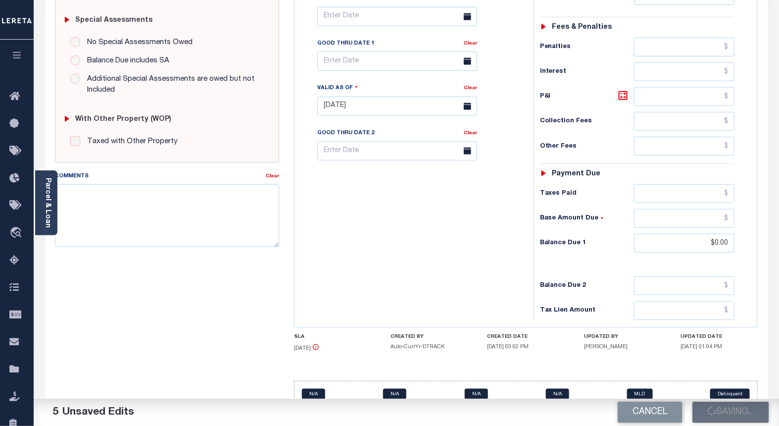
type input "$671.7"
type input "$0"
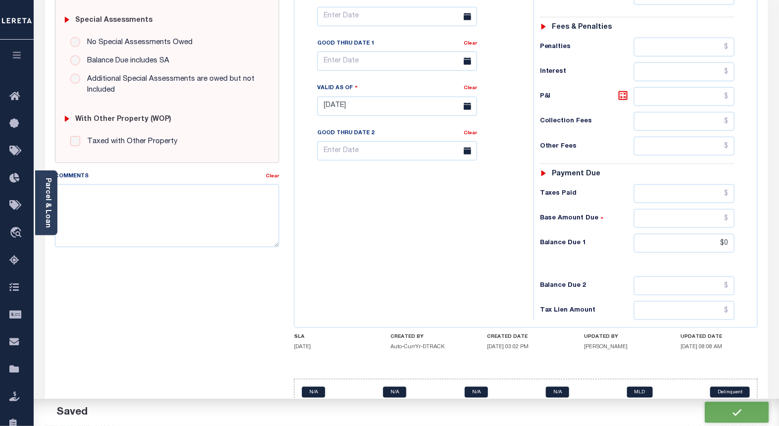
scroll to position [301, 0]
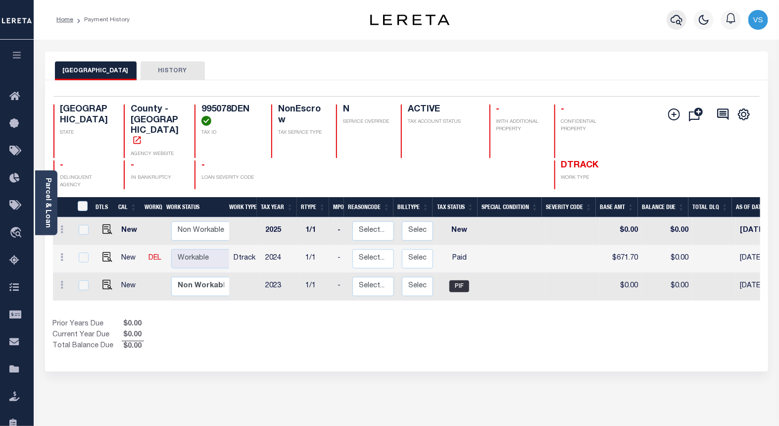
click at [672, 21] on icon "button" at bounding box center [676, 20] width 12 height 12
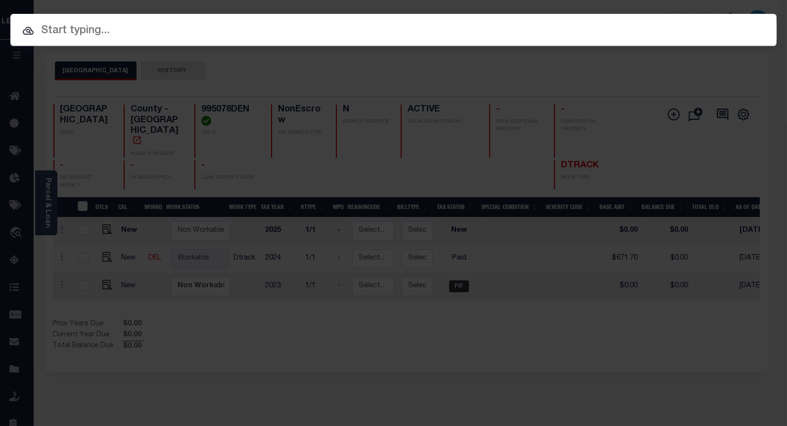
paste input "112465"
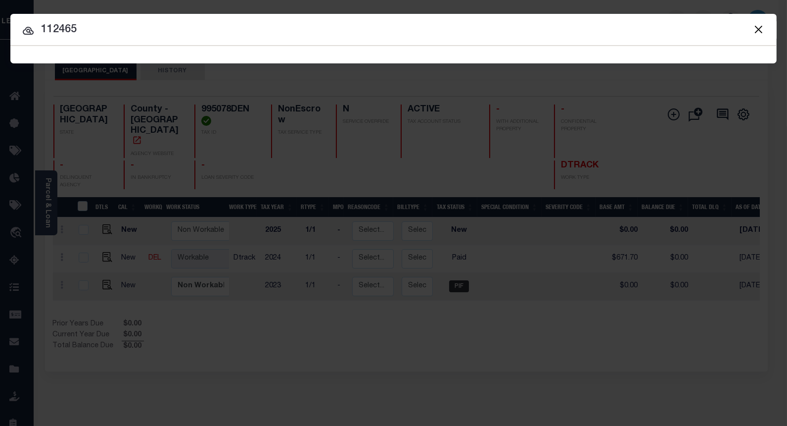
type input "112465"
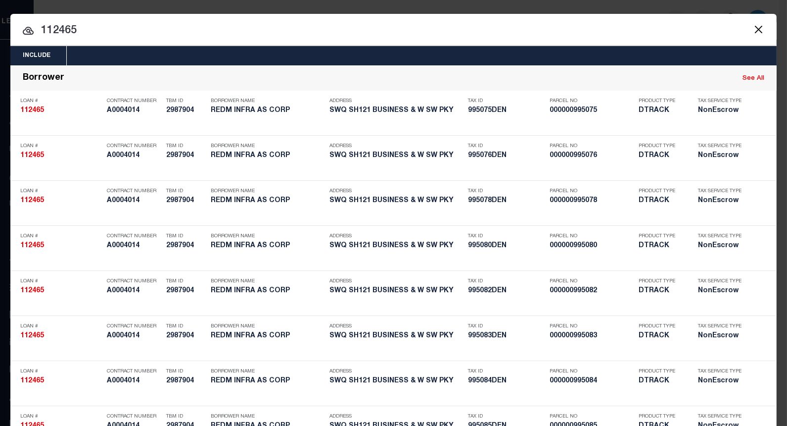
scroll to position [2210, 0]
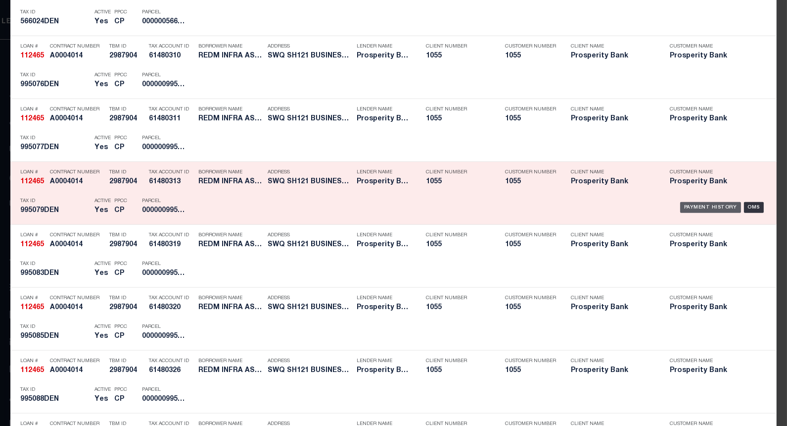
click at [687, 210] on div "Payment History" at bounding box center [710, 207] width 61 height 11
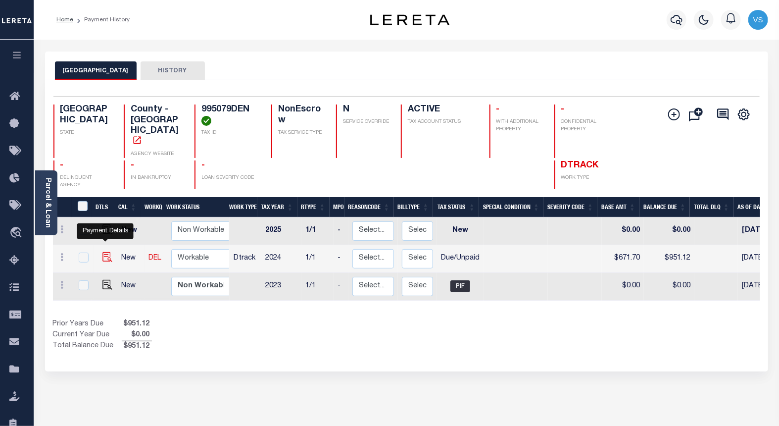
click at [102, 252] on img "" at bounding box center [107, 257] width 10 height 10
checkbox input "true"
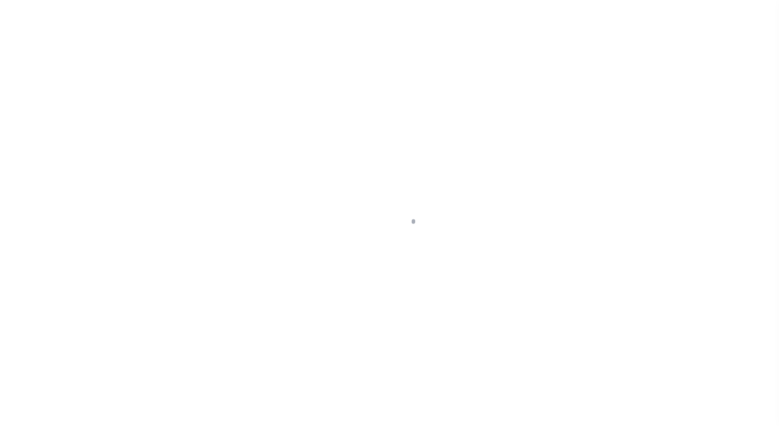
select select "DUE"
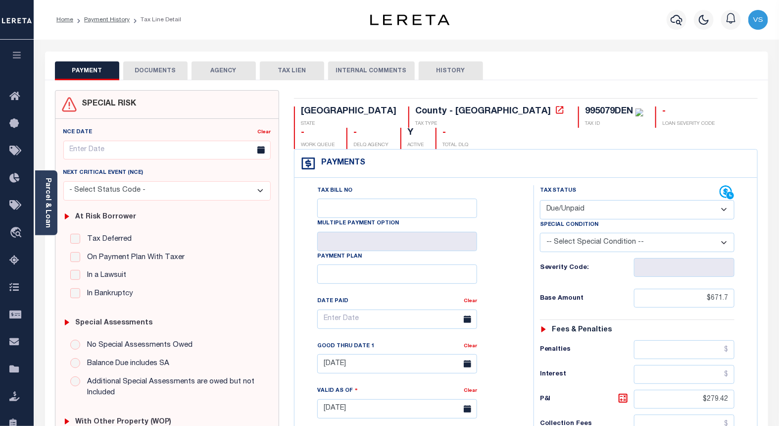
click at [149, 73] on button "DOCUMENTS" at bounding box center [155, 70] width 64 height 19
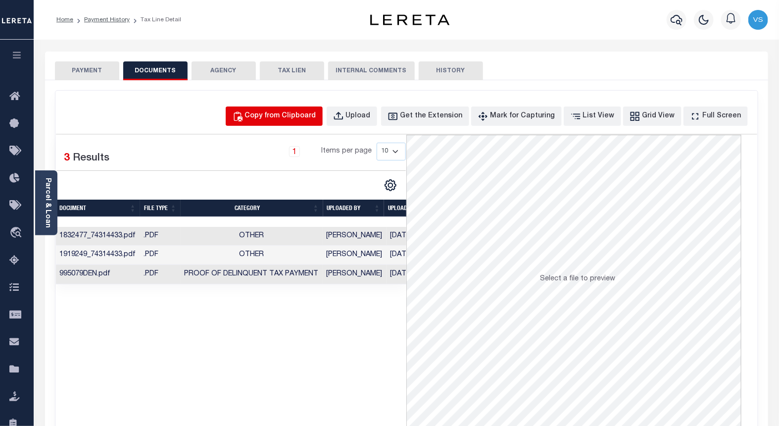
click at [281, 123] on button "Copy from Clipboard" at bounding box center [274, 115] width 97 height 19
select select "POP"
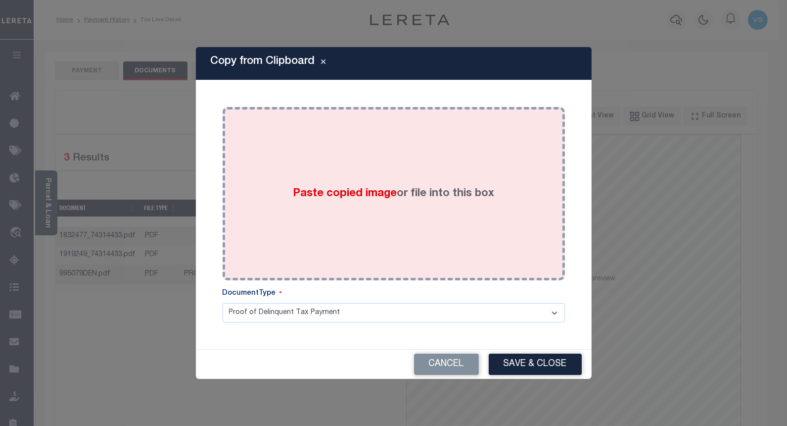
click at [285, 212] on div "Paste copied image or file into this box" at bounding box center [394, 193] width 328 height 158
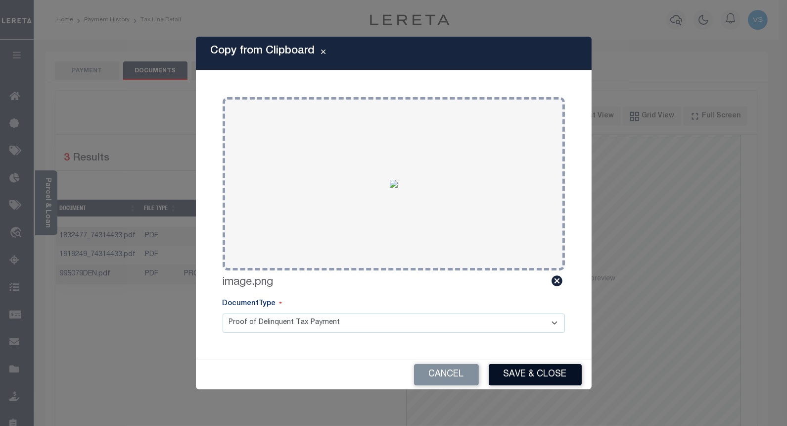
click at [503, 370] on button "Save & Close" at bounding box center [535, 374] width 93 height 21
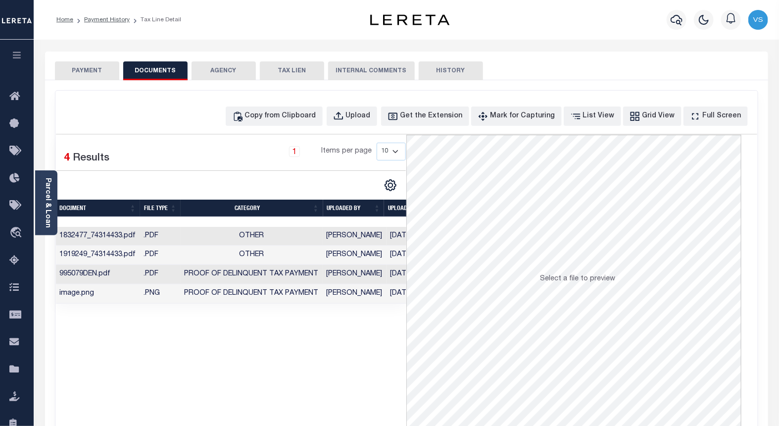
click at [87, 74] on button "PAYMENT" at bounding box center [87, 70] width 64 height 19
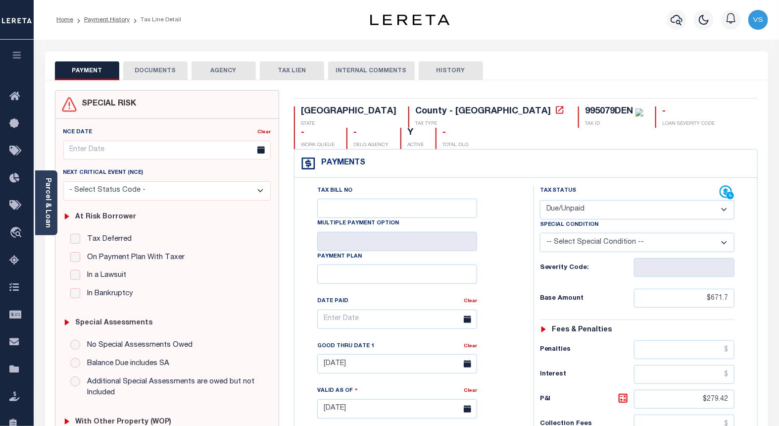
click at [572, 200] on select "- Select Status Code - Open Due/Unpaid Paid Incomplete No Tax Due Internal Refu…" at bounding box center [637, 209] width 195 height 19
select select "PYD"
click at [540, 200] on select "- Select Status Code - Open Due/Unpaid Paid Incomplete No Tax Due Internal Refu…" at bounding box center [637, 209] width 195 height 19
type input "[DATE]"
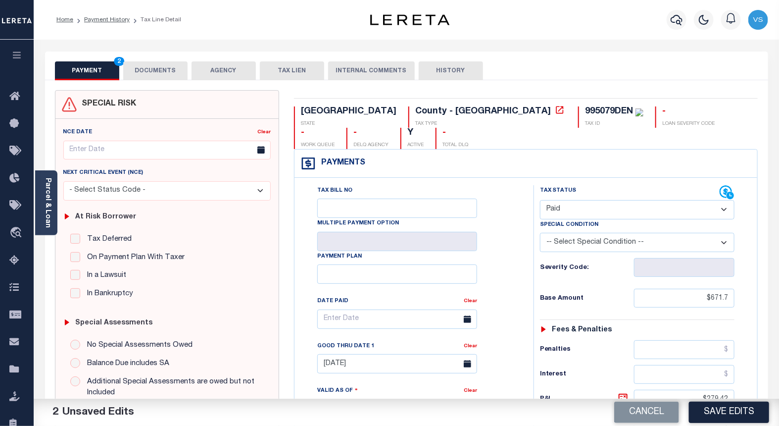
scroll to position [165, 0]
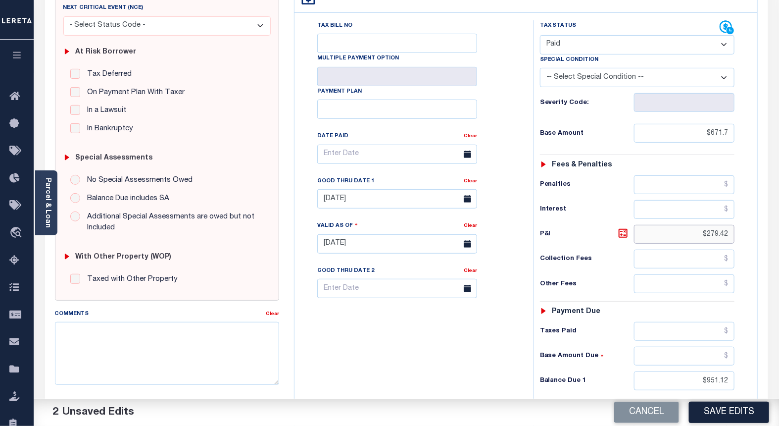
drag, startPoint x: 733, startPoint y: 213, endPoint x: 695, endPoint y: 217, distance: 37.8
click at [695, 225] on input "$279.42" at bounding box center [684, 234] width 101 height 19
drag, startPoint x: 729, startPoint y: 358, endPoint x: 653, endPoint y: 369, distance: 76.5
click at [653, 371] on input "$951.12" at bounding box center [684, 380] width 101 height 19
click at [467, 179] on link "Clear" at bounding box center [470, 181] width 13 height 5
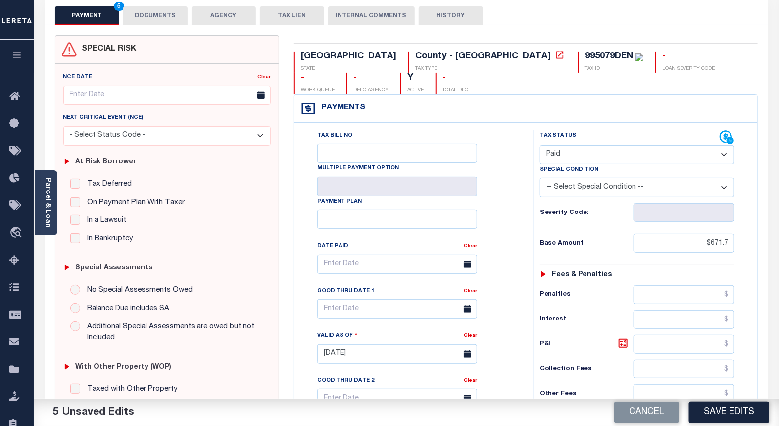
scroll to position [220, 0]
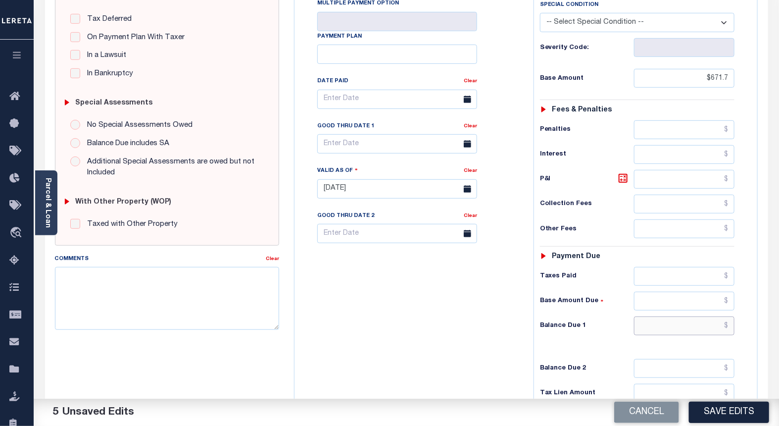
click at [714, 316] on input "text" at bounding box center [684, 325] width 101 height 19
type input "$0"
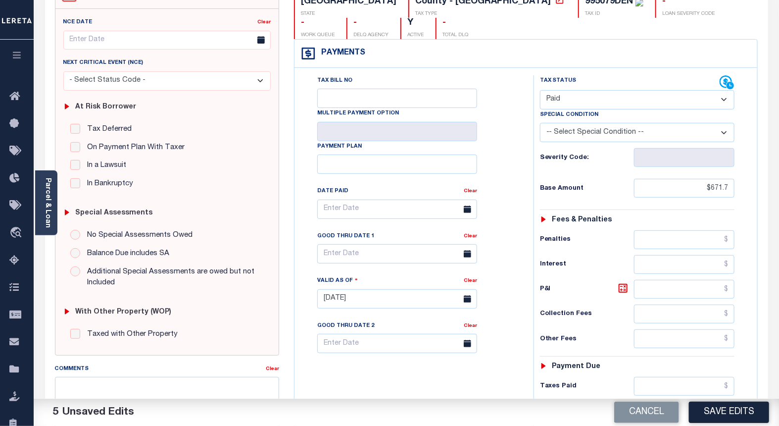
scroll to position [55, 0]
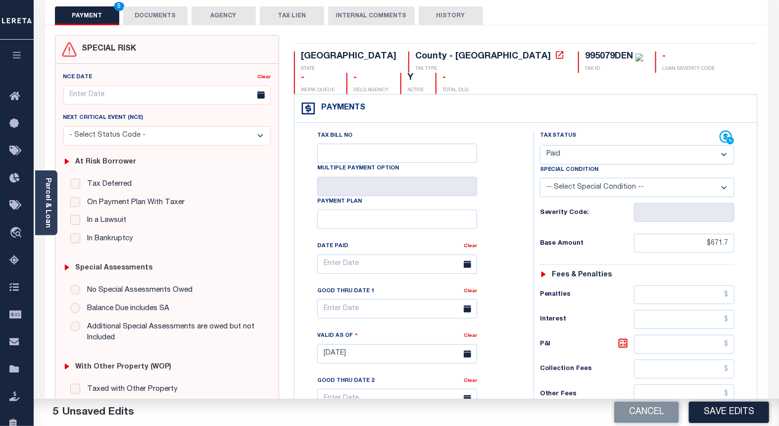
click at [147, 18] on button "DOCUMENTS" at bounding box center [155, 15] width 64 height 19
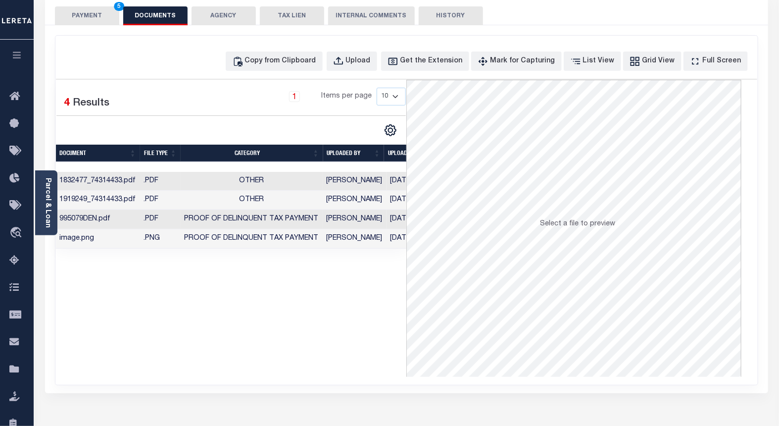
click at [79, 17] on button "PAYMENT 5" at bounding box center [87, 15] width 64 height 19
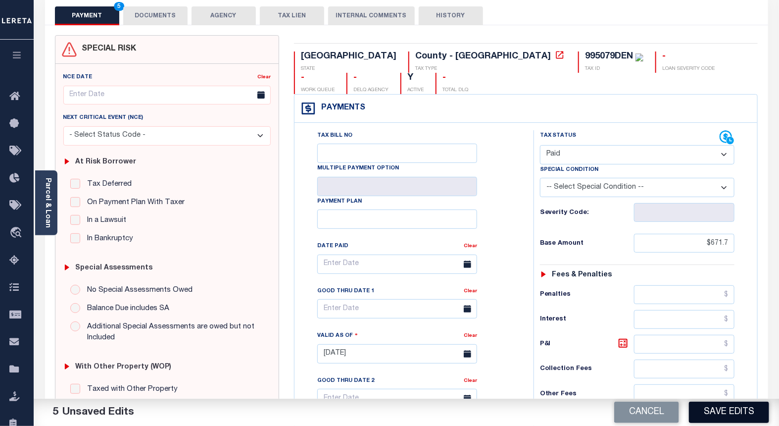
scroll to position [220, 0]
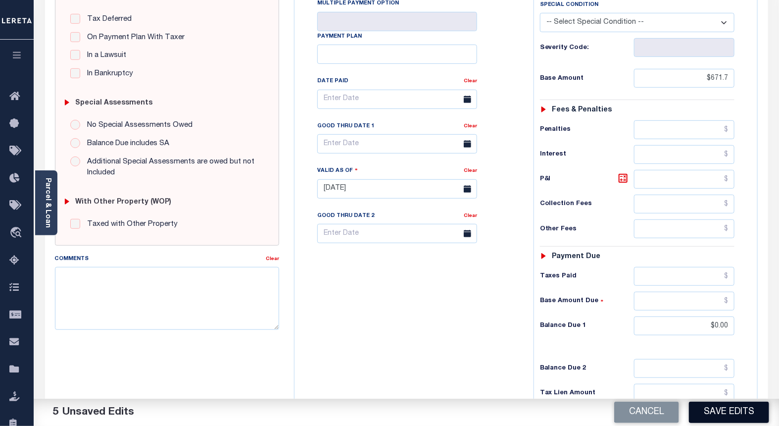
click at [709, 411] on button "Save Edits" at bounding box center [729, 411] width 80 height 21
checkbox input "false"
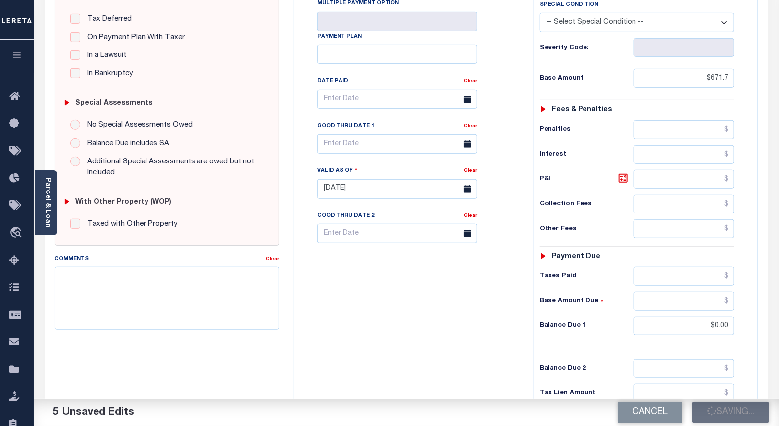
type input "$671.7"
type input "$0"
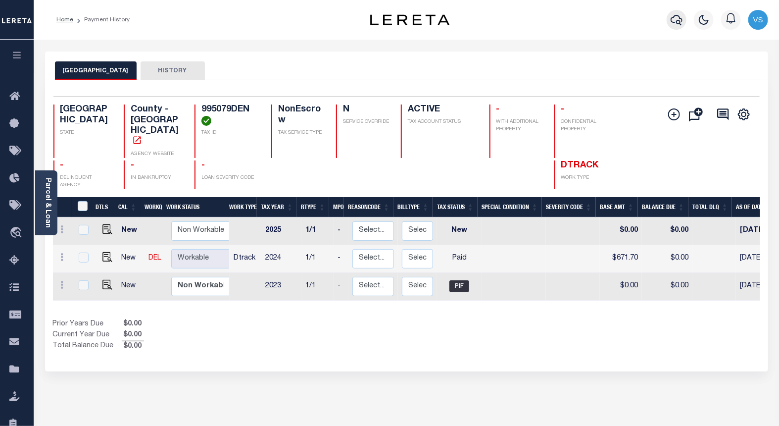
click at [673, 22] on icon "button" at bounding box center [676, 20] width 12 height 12
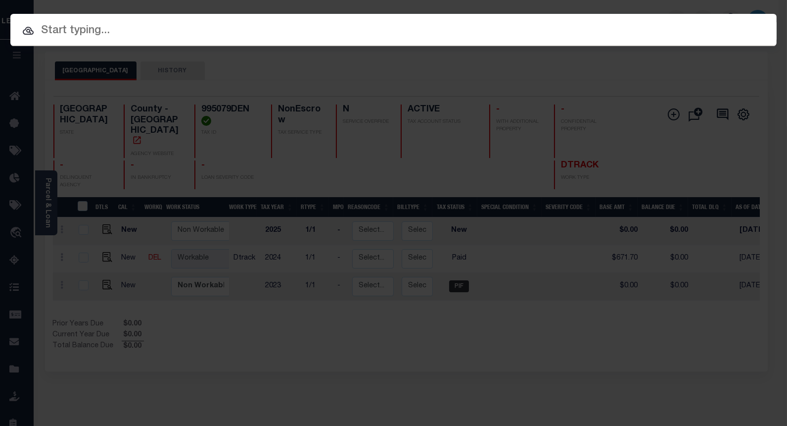
paste input "112465"
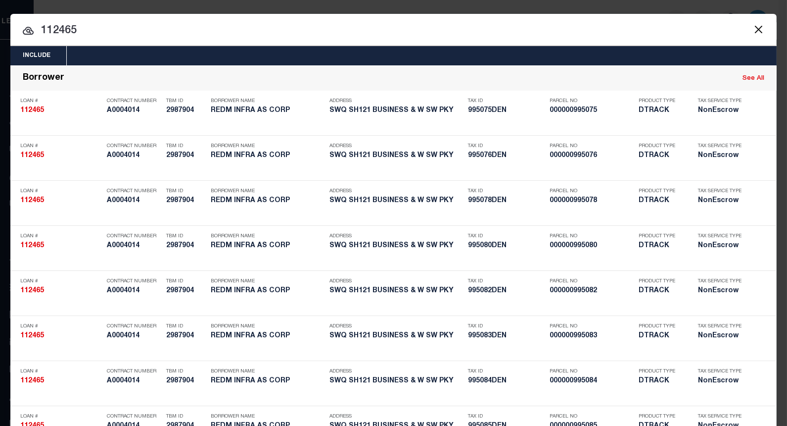
click at [61, 24] on input "112465" at bounding box center [393, 30] width 766 height 17
paste input "995080DEN"
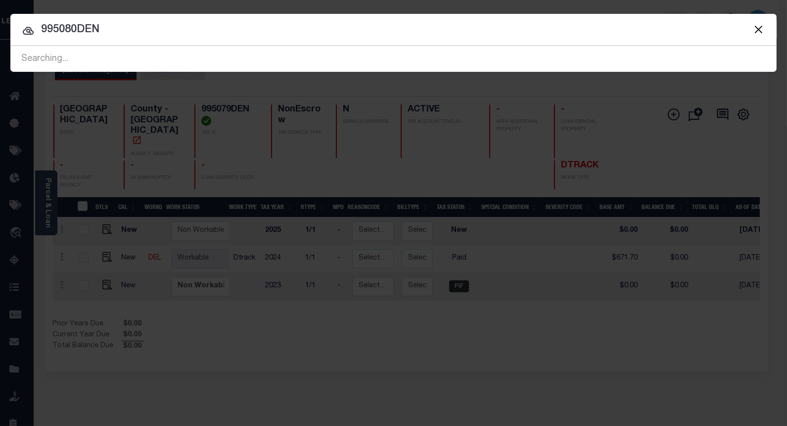
type input "995080DEN"
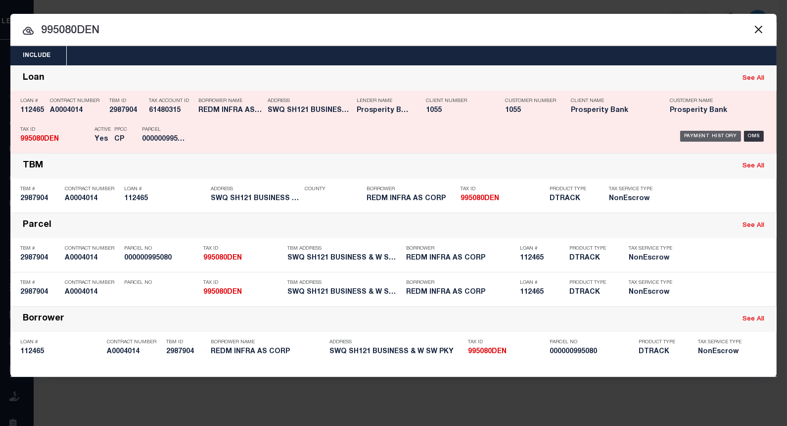
click at [700, 136] on div "Payment History" at bounding box center [710, 136] width 61 height 11
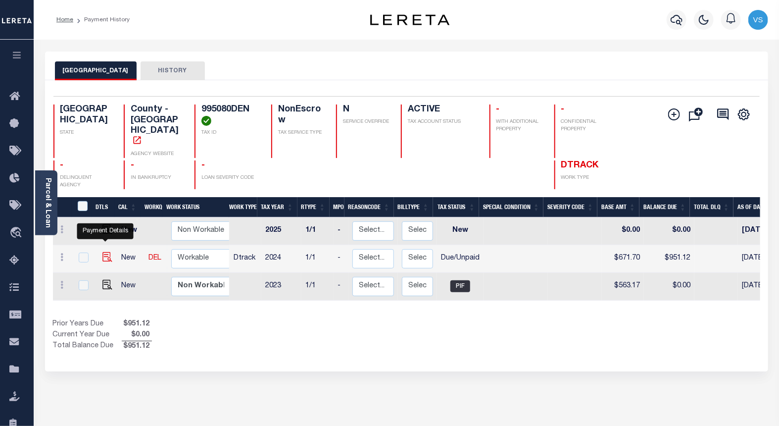
click at [102, 252] on img "" at bounding box center [107, 257] width 10 height 10
checkbox input "true"
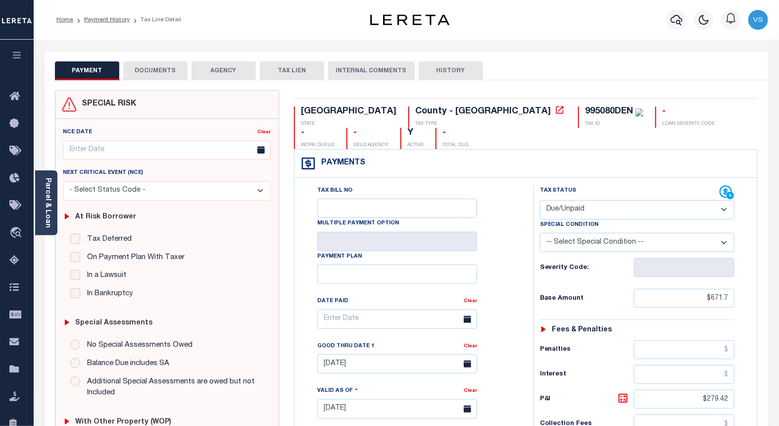
click at [563, 200] on select "- Select Status Code - Open Due/Unpaid Paid Incomplete No Tax Due Internal Refu…" at bounding box center [637, 209] width 195 height 19
select select "PYD"
click at [540, 200] on select "- Select Status Code - Open Due/Unpaid Paid Incomplete No Tax Due Internal Refu…" at bounding box center [637, 209] width 195 height 19
type input "[DATE]"
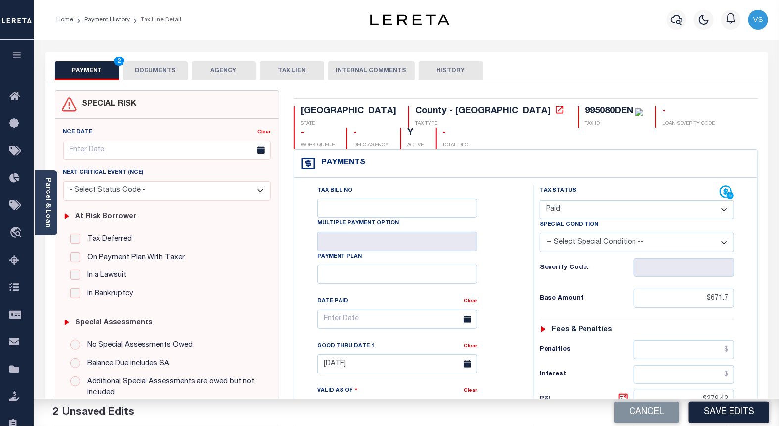
scroll to position [165, 0]
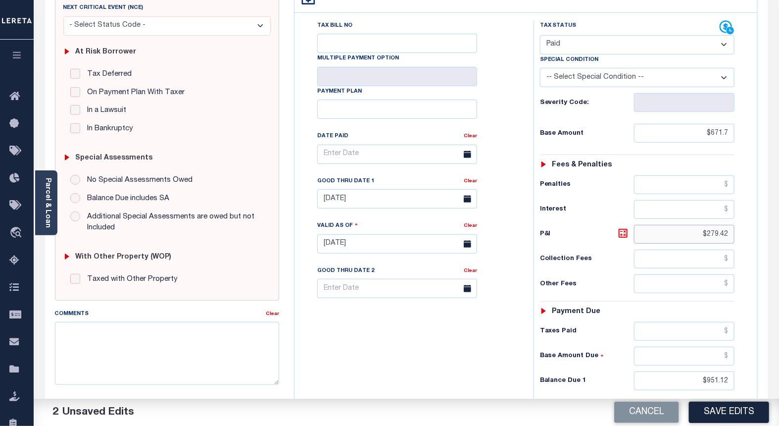
click at [719, 225] on input "$279.42" at bounding box center [684, 234] width 101 height 19
type input "$.00"
click at [721, 371] on input "$951.12" at bounding box center [684, 380] width 101 height 19
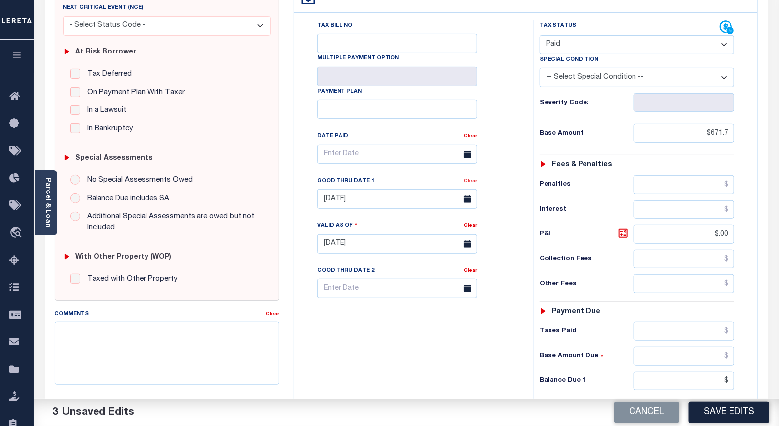
type input "$.00"
click at [468, 179] on link "Clear" at bounding box center [470, 181] width 13 height 5
drag, startPoint x: 729, startPoint y: 213, endPoint x: 695, endPoint y: 213, distance: 34.1
click at [695, 225] on input "$.00" at bounding box center [684, 234] width 101 height 19
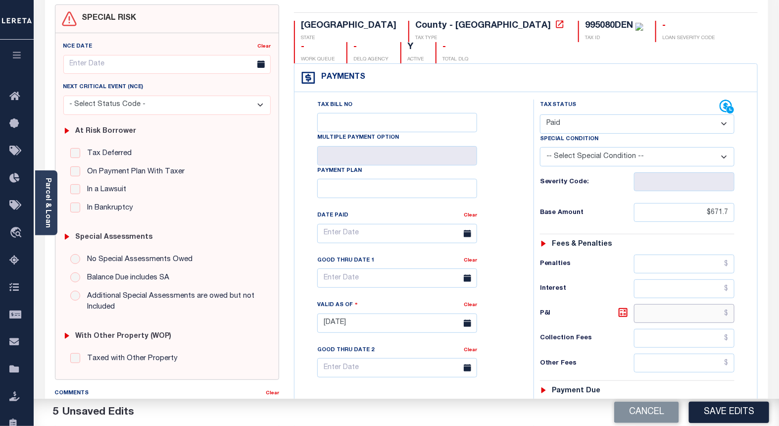
scroll to position [31, 0]
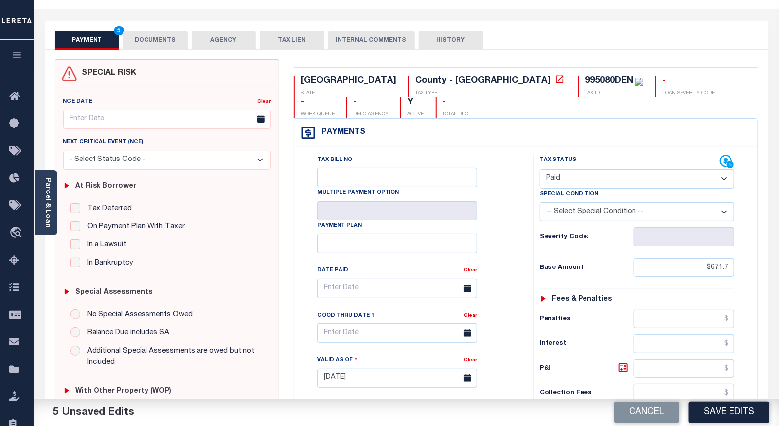
click at [146, 41] on button "DOCUMENTS" at bounding box center [155, 40] width 64 height 19
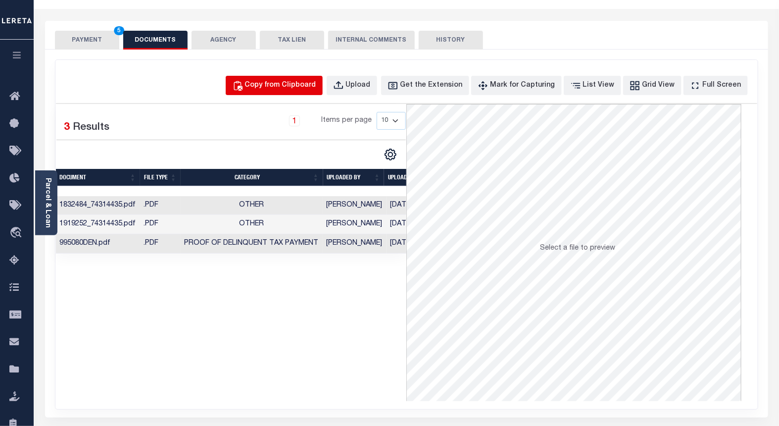
click at [275, 89] on div "Copy from Clipboard" at bounding box center [280, 85] width 71 height 11
select select "POP"
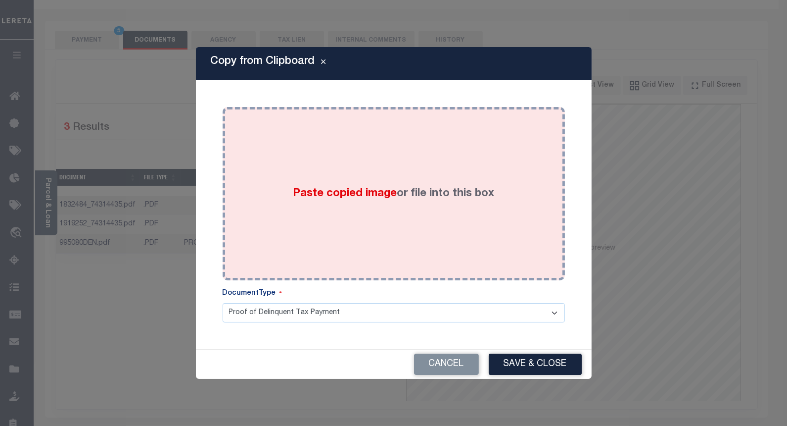
click at [330, 234] on div "Paste copied image or file into this box" at bounding box center [394, 193] width 328 height 158
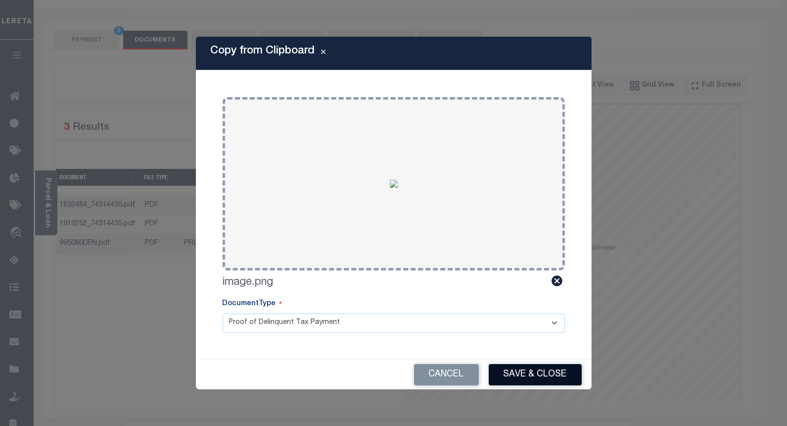
click at [505, 374] on button "Save & Close" at bounding box center [535, 374] width 93 height 21
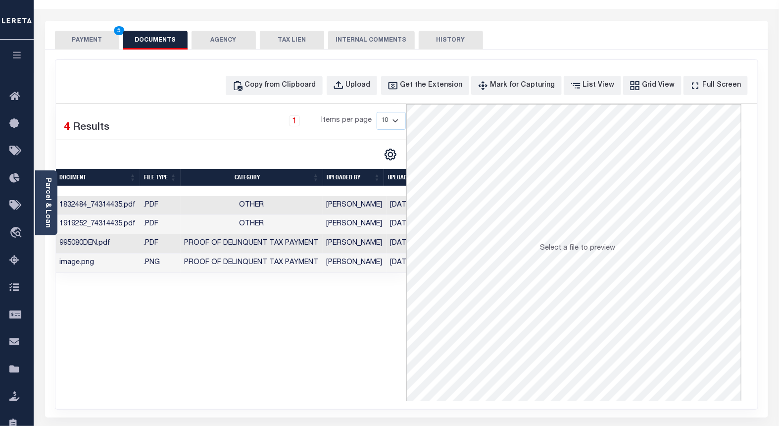
click at [80, 40] on button "PAYMENT 5" at bounding box center [87, 40] width 64 height 19
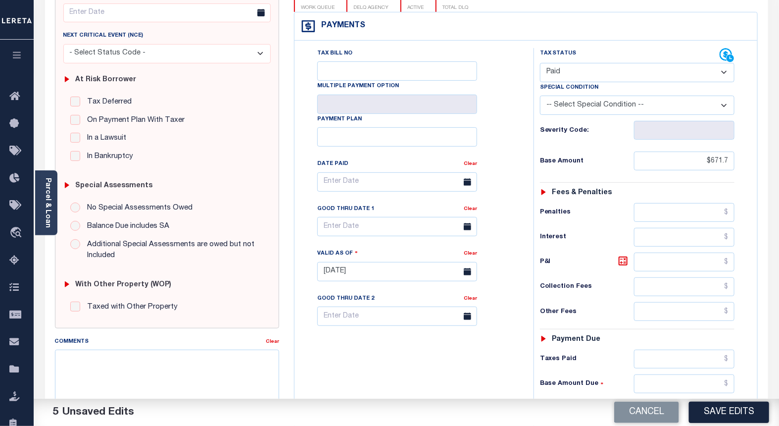
scroll to position [0, 0]
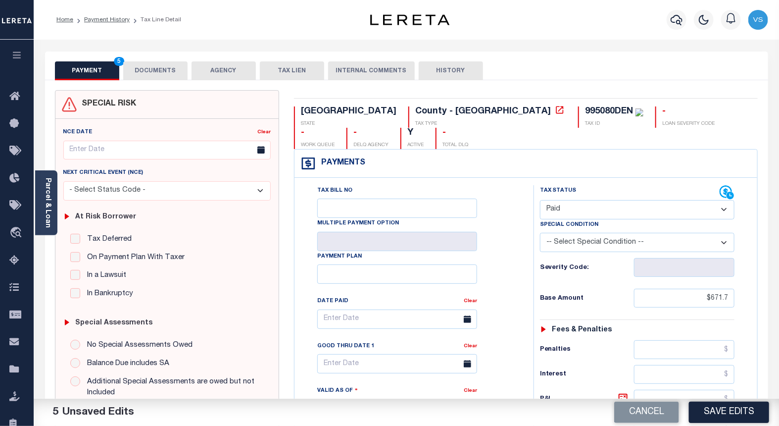
click at [161, 73] on button "DOCUMENTS" at bounding box center [155, 70] width 64 height 19
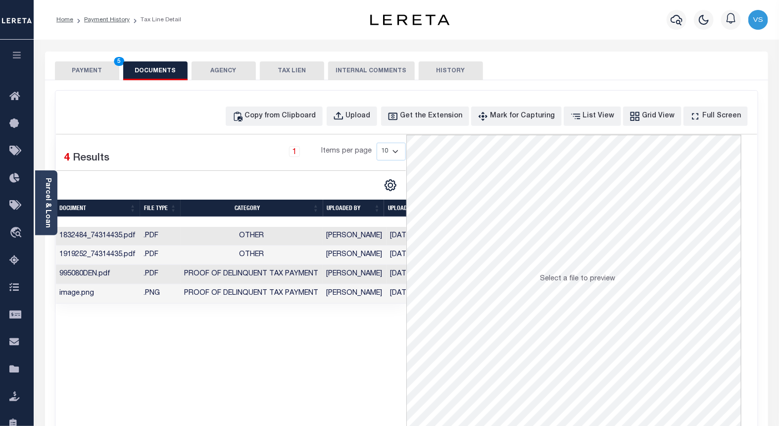
click at [96, 74] on button "PAYMENT 5" at bounding box center [87, 70] width 64 height 19
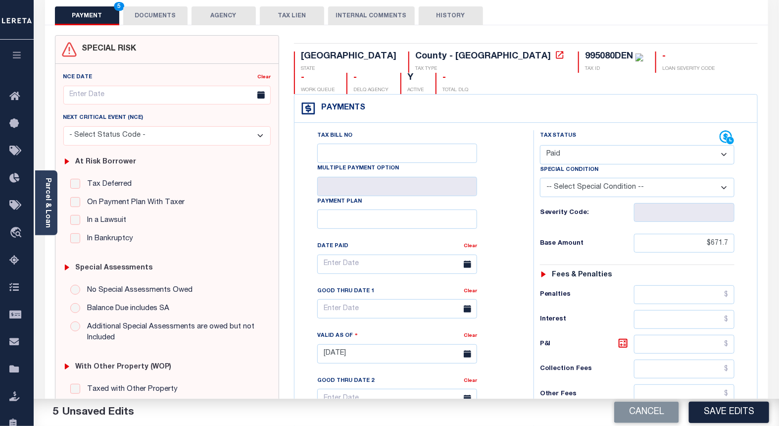
scroll to position [165, 0]
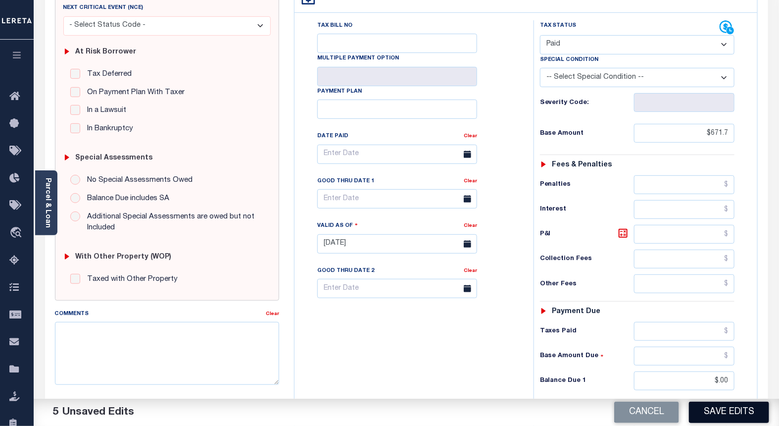
click at [704, 417] on button "Save Edits" at bounding box center [729, 411] width 80 height 21
checkbox input "false"
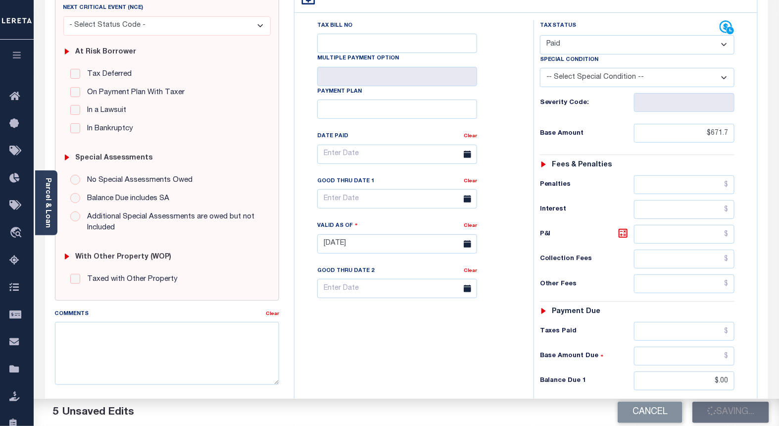
type input "$671.7"
type input "$0"
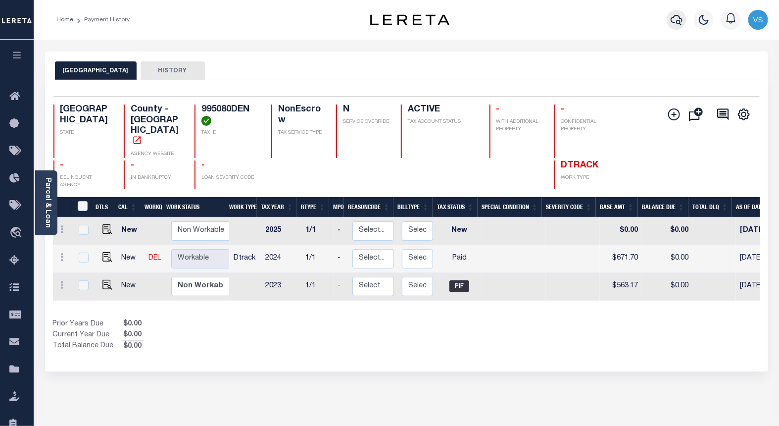
click at [671, 21] on icon "button" at bounding box center [676, 20] width 12 height 10
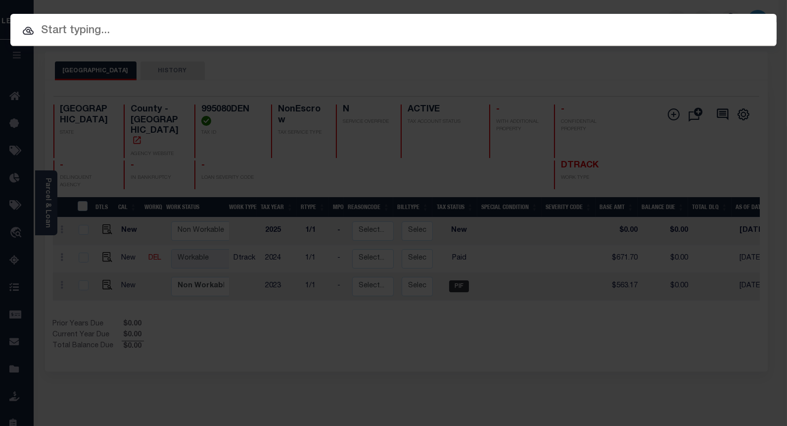
paste input "112465"
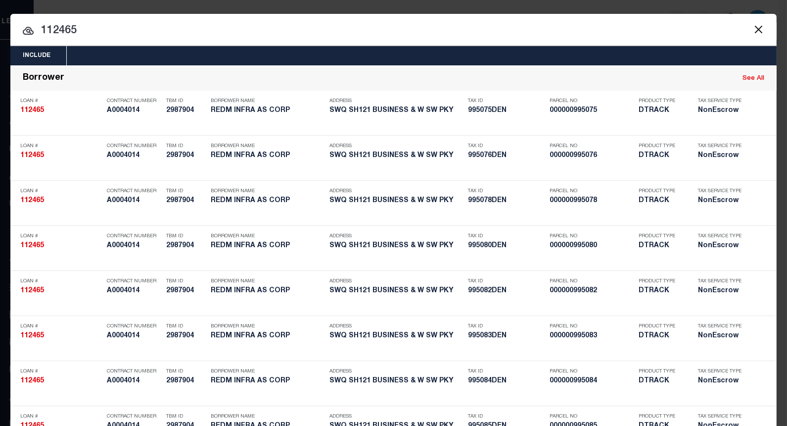
click at [57, 31] on input "112465" at bounding box center [393, 30] width 766 height 17
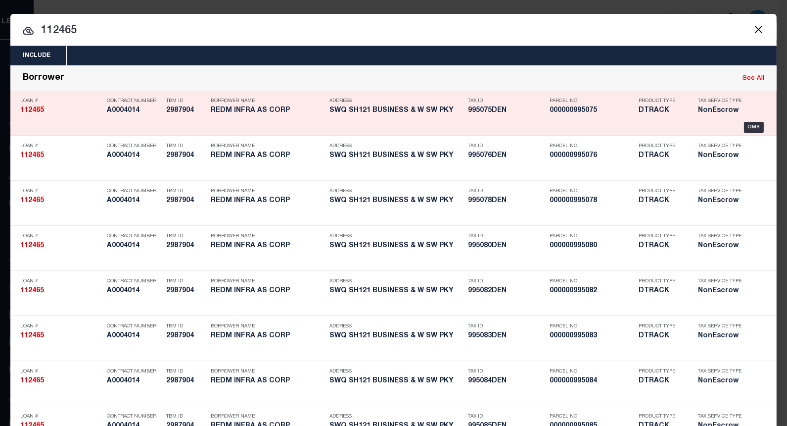
paste input "995081DEN"
type input "995081DEN"
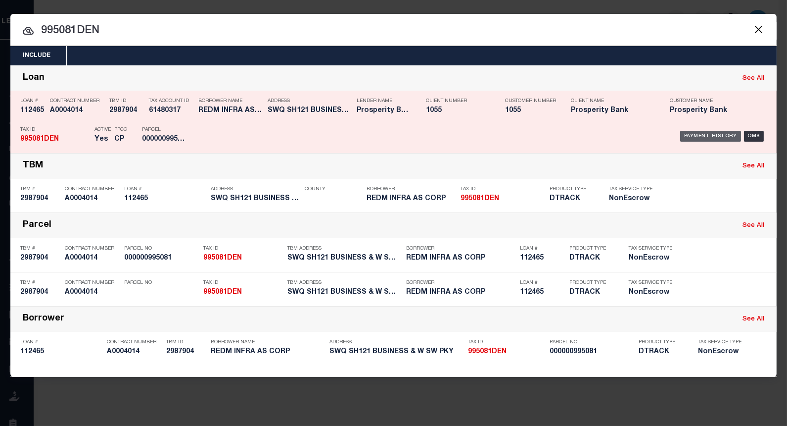
click at [703, 136] on div "Payment History" at bounding box center [710, 136] width 61 height 11
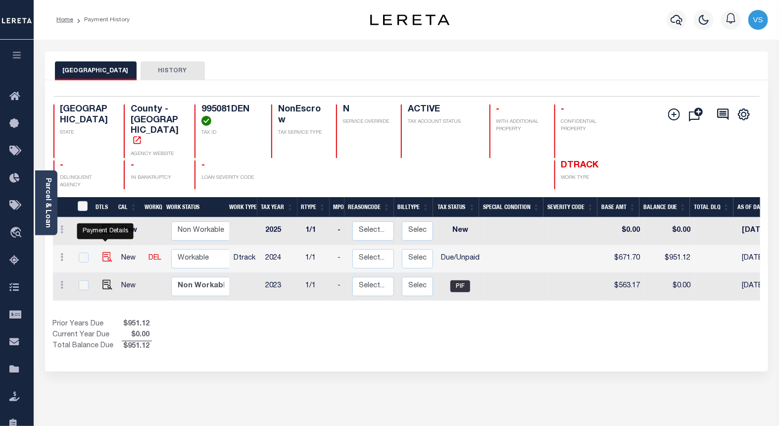
click at [106, 252] on img "" at bounding box center [107, 257] width 10 height 10
checkbox input "true"
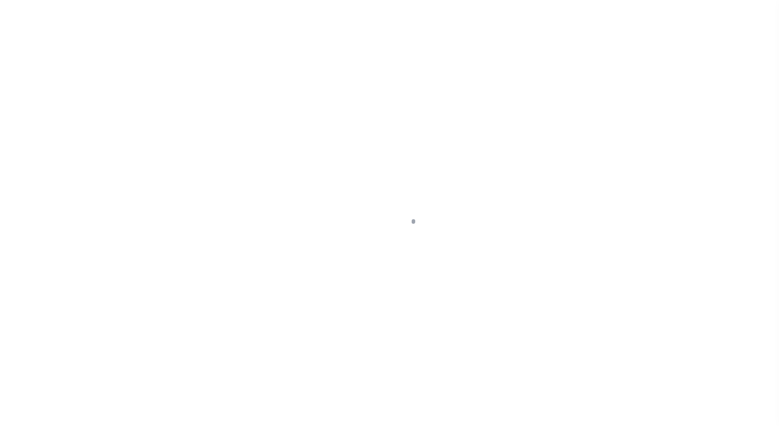
select select "DUE"
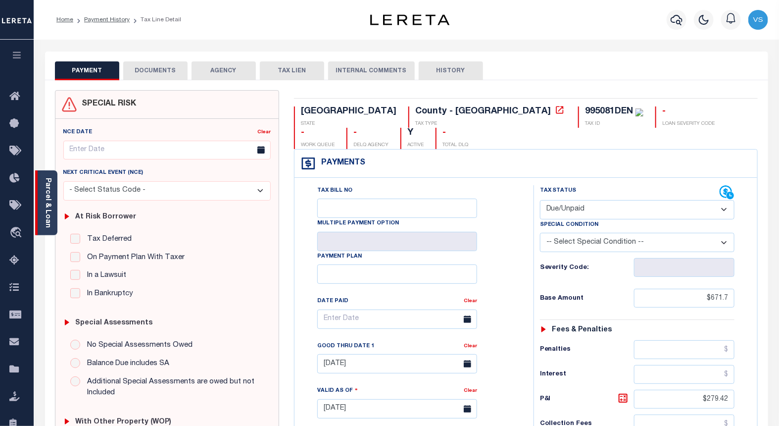
click at [48, 218] on link "Parcel & Loan" at bounding box center [47, 203] width 7 height 50
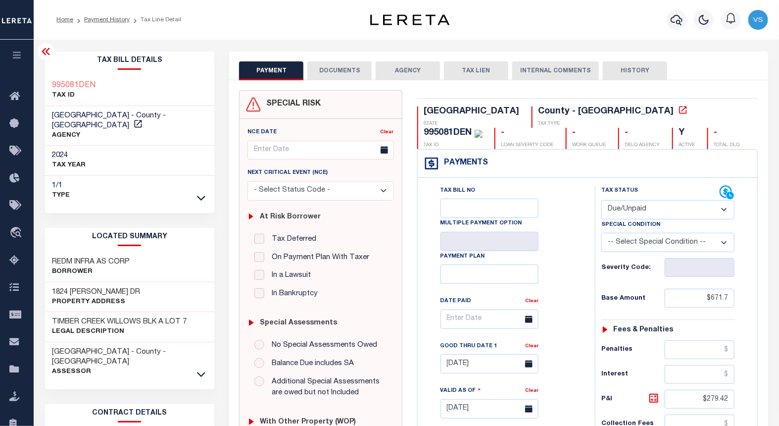
click at [324, 71] on button "DOCUMENTS" at bounding box center [339, 70] width 64 height 19
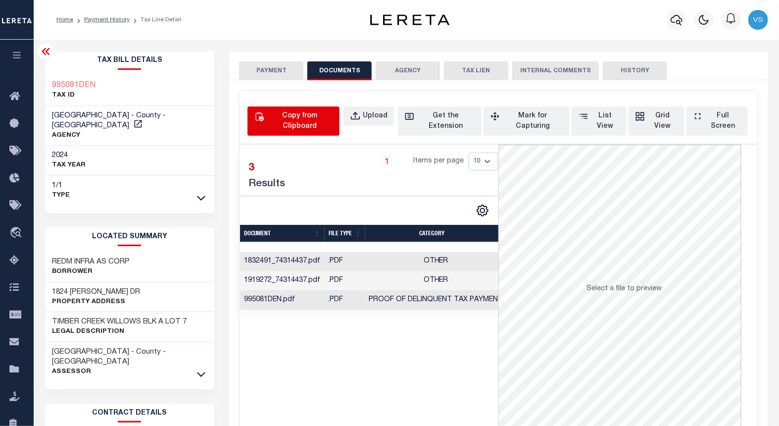
click at [308, 112] on div "Copy from Clipboard" at bounding box center [299, 121] width 67 height 21
select select "POP"
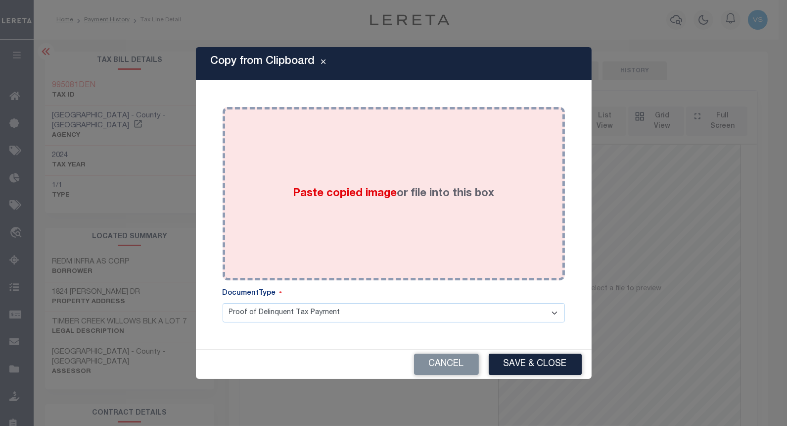
click at [356, 166] on div "Paste copied image or file into this box" at bounding box center [394, 193] width 328 height 158
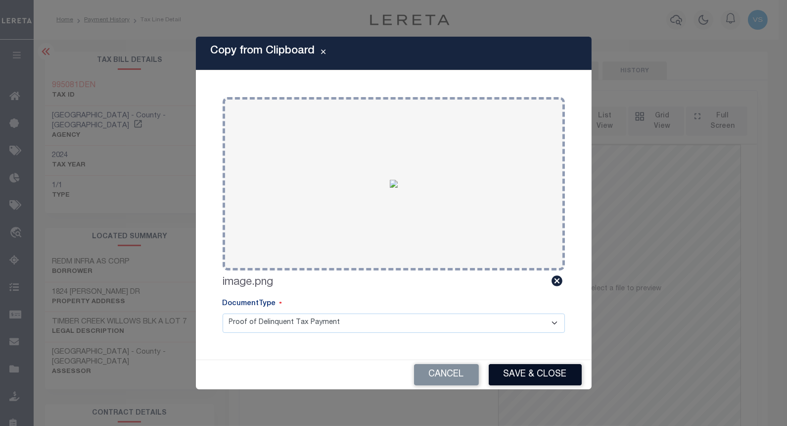
click at [505, 375] on button "Save & Close" at bounding box center [535, 374] width 93 height 21
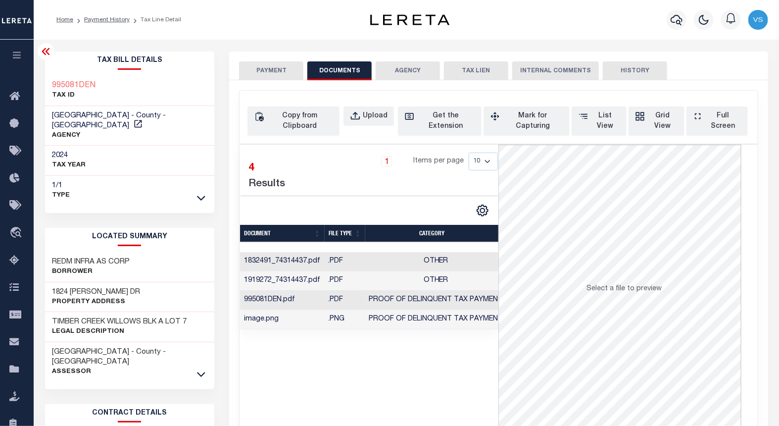
click at [255, 67] on button "PAYMENT" at bounding box center [271, 70] width 64 height 19
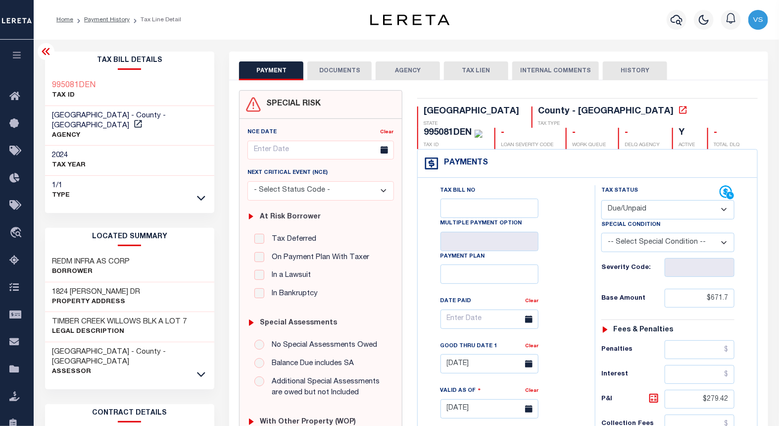
click at [615, 210] on select "- Select Status Code - Open Due/Unpaid Paid Incomplete No Tax Due Internal Refu…" at bounding box center [667, 209] width 133 height 19
select select "PYD"
click at [601, 200] on select "- Select Status Code - Open Due/Unpaid Paid Incomplete No Tax Due Internal Refu…" at bounding box center [667, 209] width 133 height 19
type input "10/15/2025"
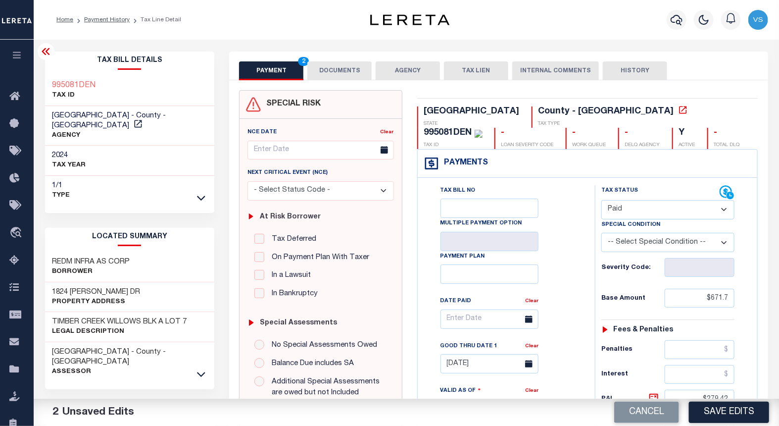
scroll to position [165, 0]
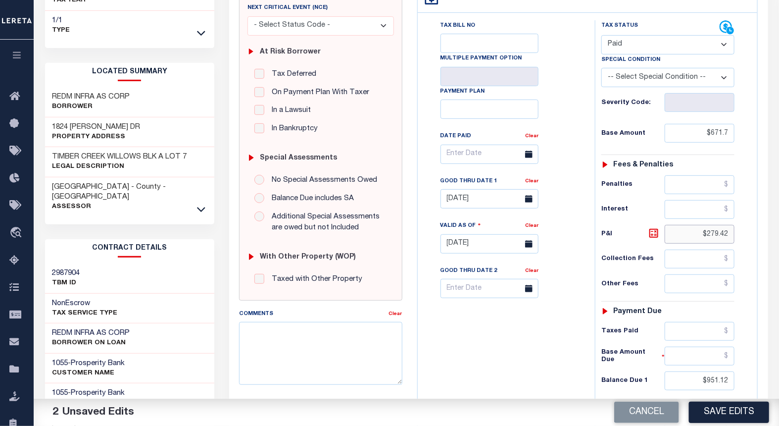
drag, startPoint x: 730, startPoint y: 236, endPoint x: 692, endPoint y: 268, distance: 50.6
click at [679, 233] on input "$279.42" at bounding box center [700, 234] width 70 height 19
drag, startPoint x: 726, startPoint y: 381, endPoint x: 697, endPoint y: 387, distance: 29.8
click at [698, 387] on input "$951.12" at bounding box center [700, 380] width 70 height 19
type input "$"
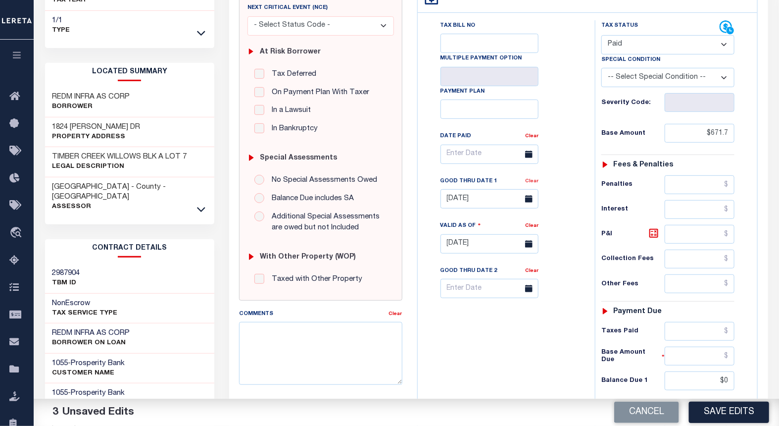
type input "$0.00"
click at [527, 184] on link "Clear" at bounding box center [531, 181] width 13 height 5
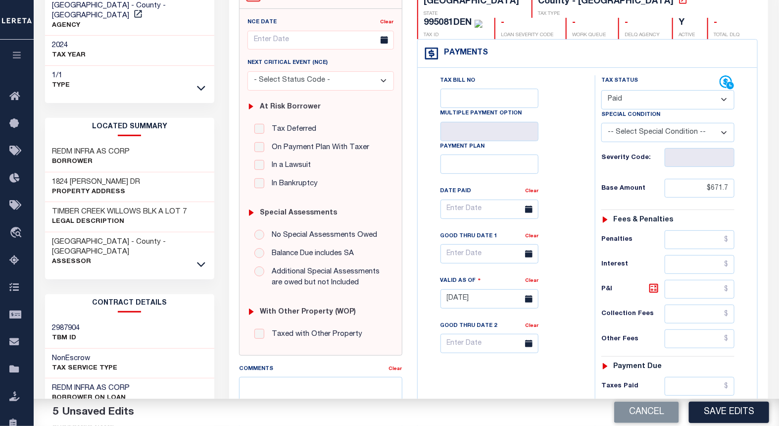
scroll to position [0, 0]
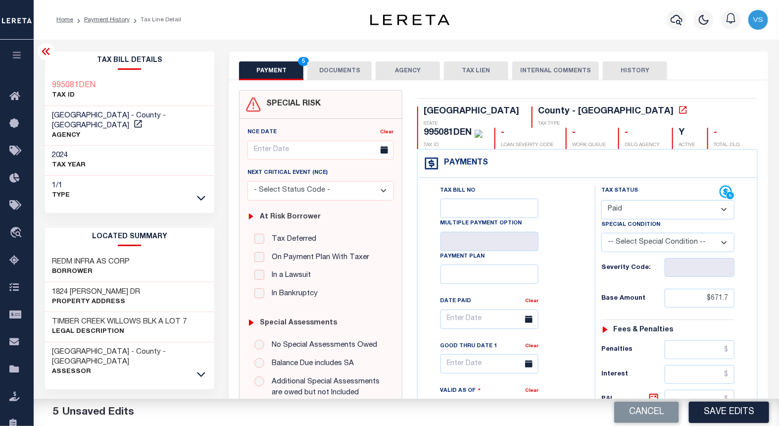
click at [332, 72] on button "DOCUMENTS" at bounding box center [339, 70] width 64 height 19
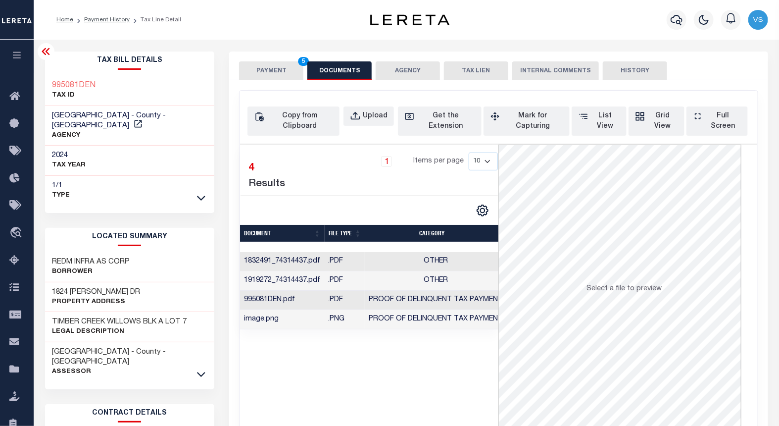
click at [268, 68] on button "PAYMENT 5" at bounding box center [271, 70] width 64 height 19
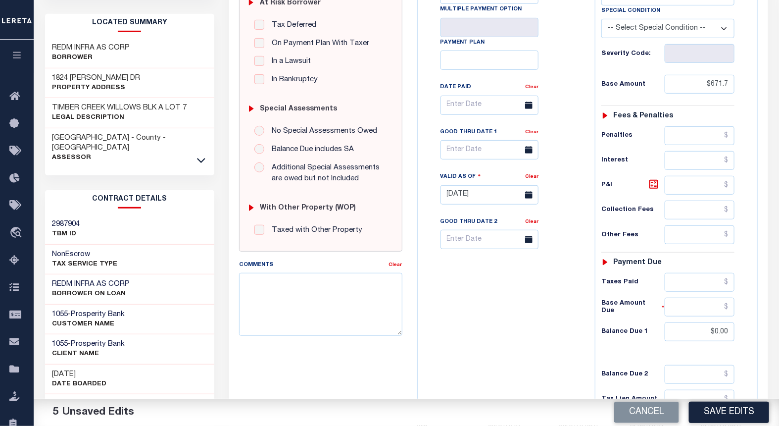
scroll to position [104, 0]
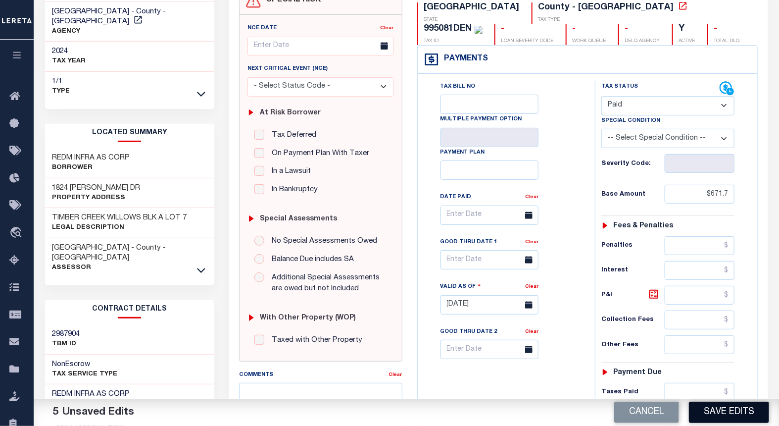
click at [703, 410] on button "Save Edits" at bounding box center [729, 411] width 80 height 21
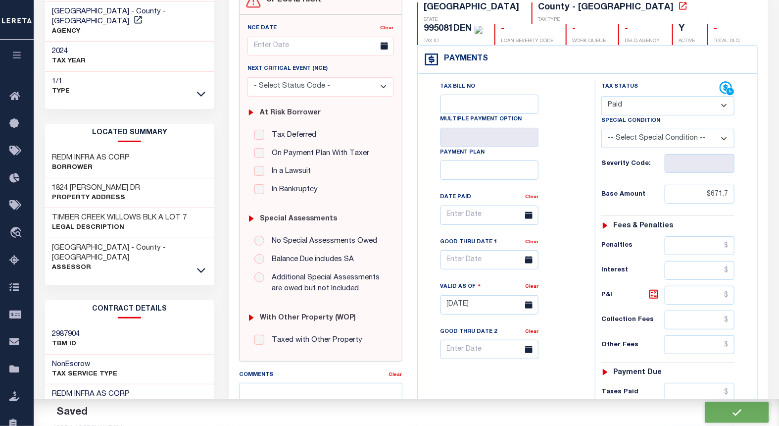
checkbox input "false"
type input "$671.7"
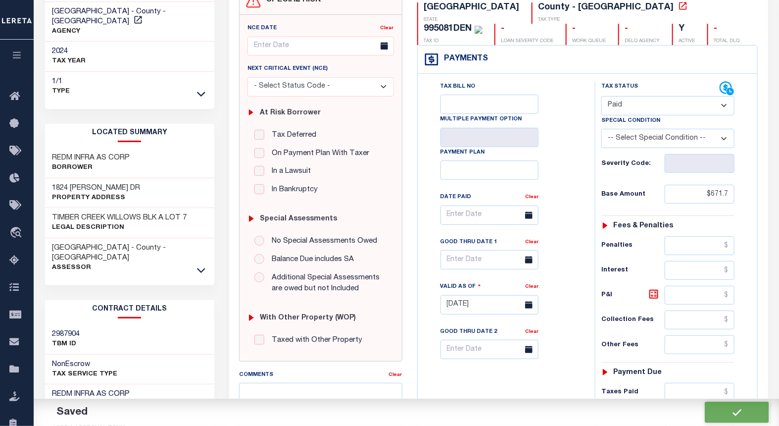
type input "$0"
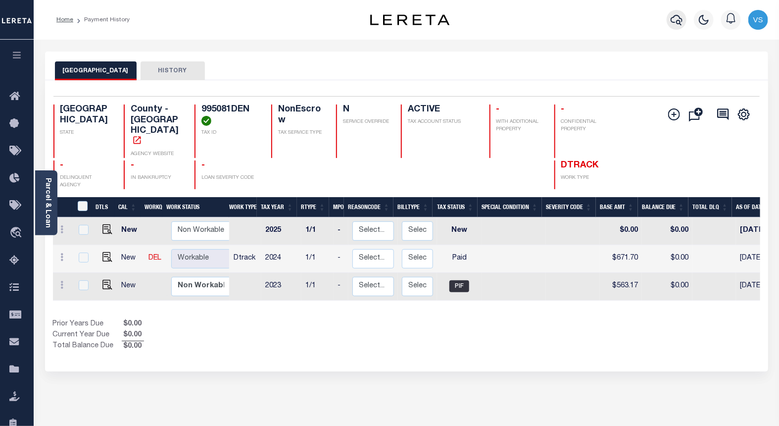
click at [676, 17] on icon "button" at bounding box center [676, 20] width 12 height 12
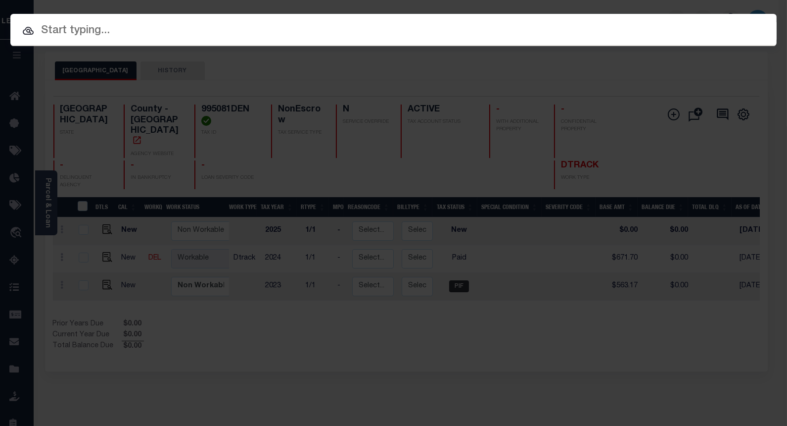
paste input "112465"
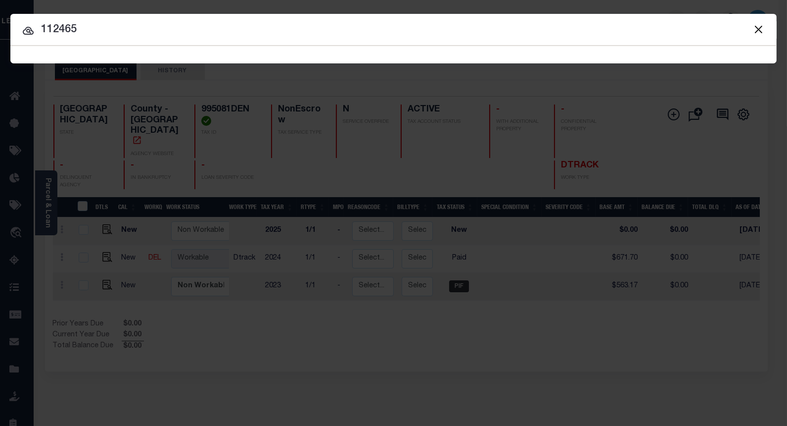
type input "112465"
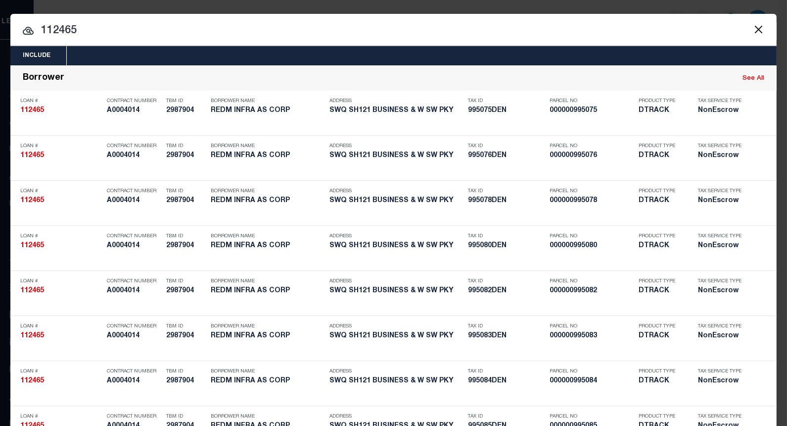
click at [95, 34] on input "112465" at bounding box center [393, 30] width 766 height 17
click at [755, 28] on button "Close" at bounding box center [758, 29] width 13 height 13
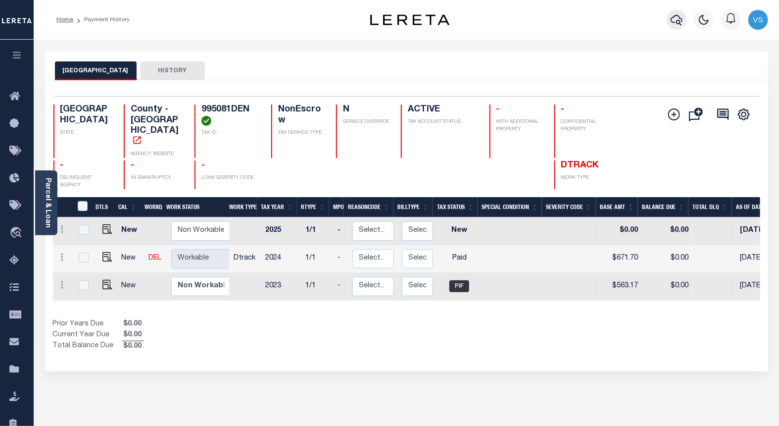
click at [673, 19] on icon "button" at bounding box center [676, 20] width 12 height 12
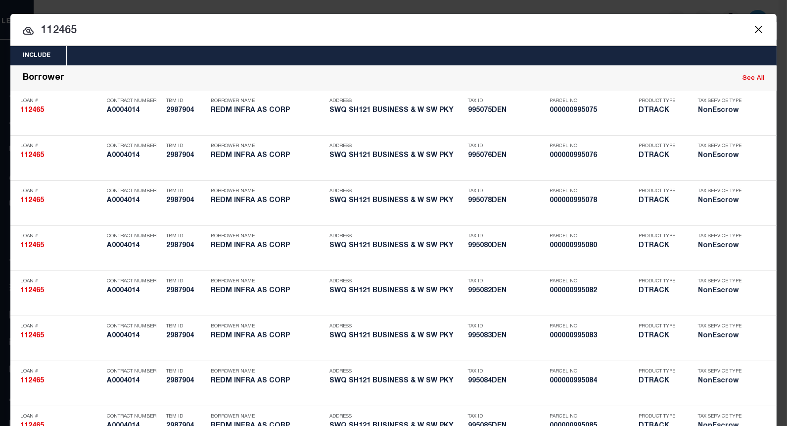
paste input "995082DEN"
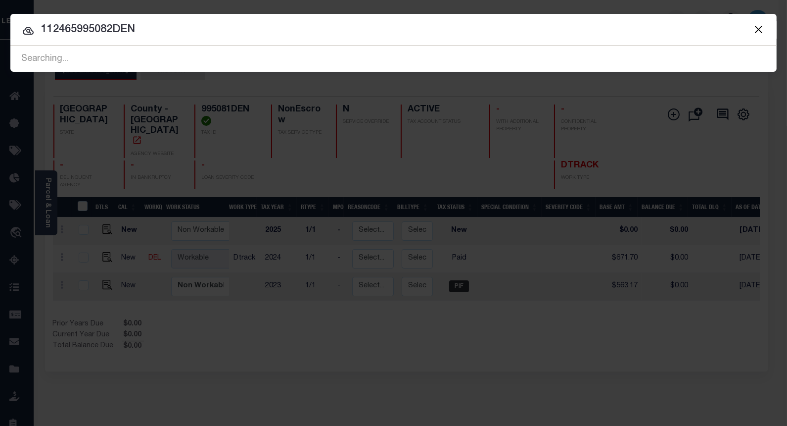
paste input "text"
type input "995082DEN"
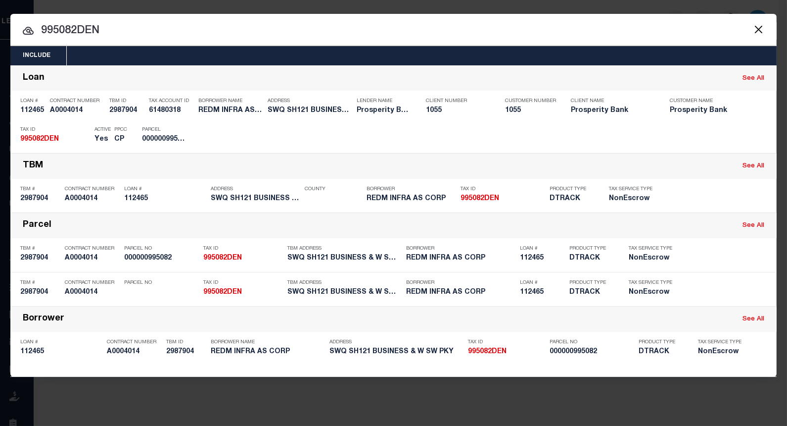
click at [121, 27] on input "995082DEN" at bounding box center [393, 30] width 766 height 17
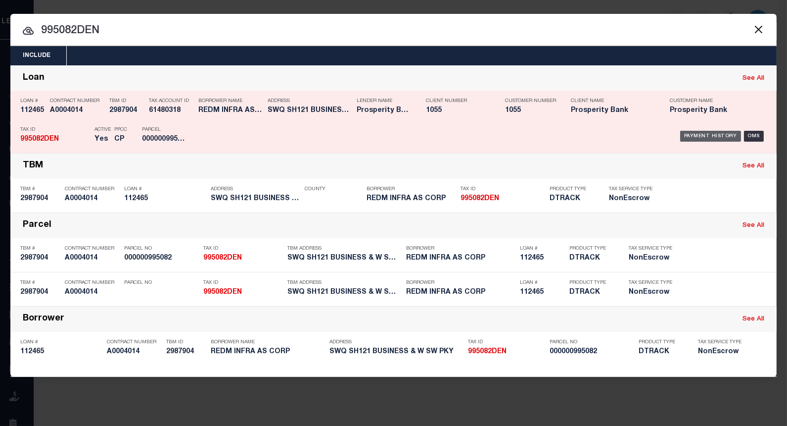
click at [694, 132] on div "Payment History" at bounding box center [710, 136] width 61 height 11
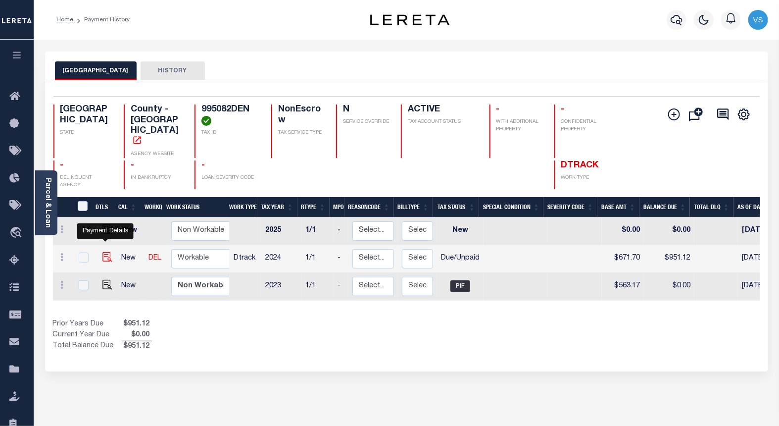
click at [103, 252] on img "" at bounding box center [107, 257] width 10 height 10
checkbox input "true"
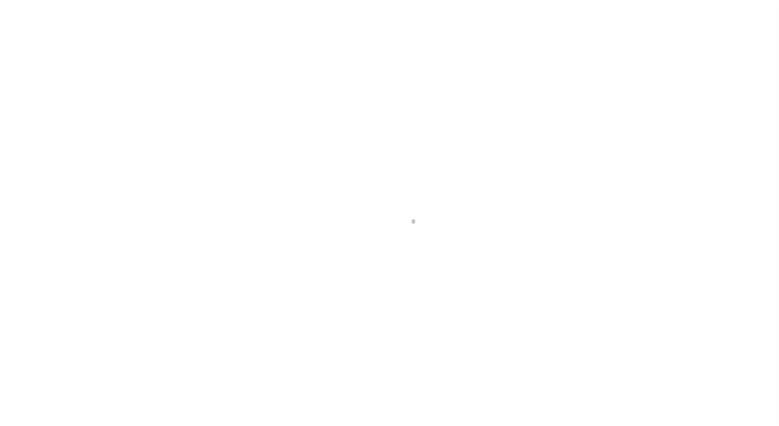
select select "DUE"
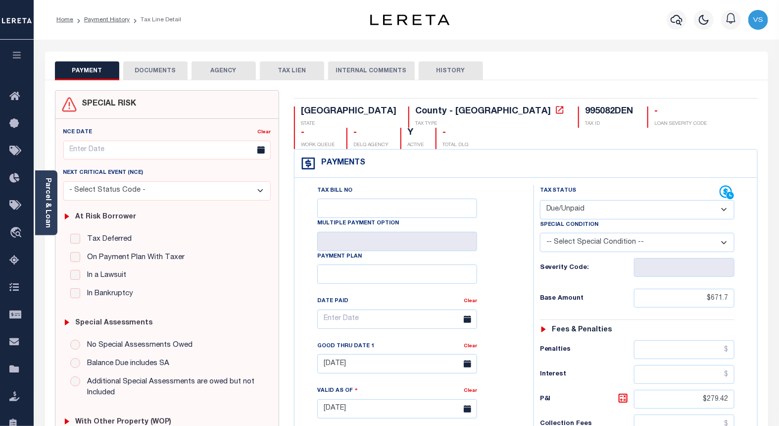
scroll to position [165, 0]
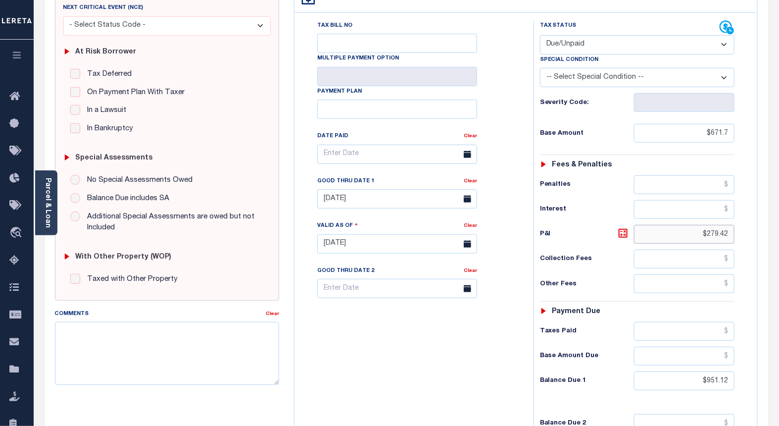
drag, startPoint x: 728, startPoint y: 215, endPoint x: 705, endPoint y: 213, distance: 23.8
click at [706, 225] on input "$279.42" at bounding box center [684, 234] width 101 height 19
type input "$"
type input "[DATE]"
type input "$.00"
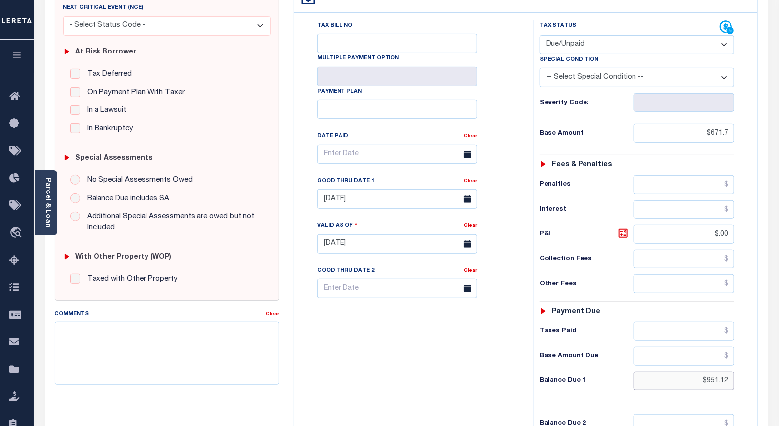
drag, startPoint x: 729, startPoint y: 364, endPoint x: 673, endPoint y: 358, distance: 56.2
click at [673, 371] on input "$951.12" at bounding box center [684, 380] width 101 height 19
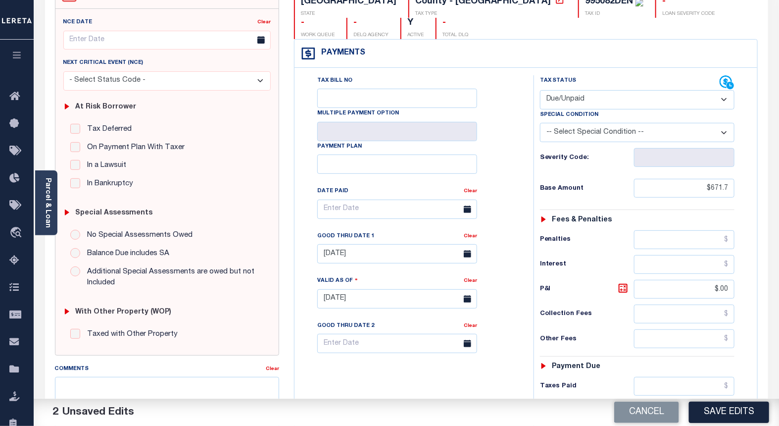
scroll to position [0, 0]
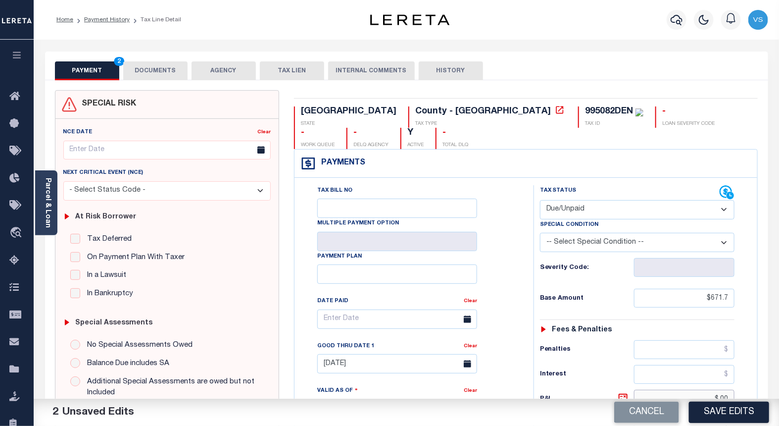
drag, startPoint x: 729, startPoint y: 379, endPoint x: 695, endPoint y: 380, distance: 33.7
click at [695, 389] on input "$.00" at bounding box center [684, 398] width 101 height 19
click at [567, 200] on select "- Select Status Code - Open Due/Unpaid Paid Incomplete No Tax Due Internal Refu…" at bounding box center [637, 209] width 195 height 19
select select "PYD"
click at [540, 200] on select "- Select Status Code - Open Due/Unpaid Paid Incomplete No Tax Due Internal Refu…" at bounding box center [637, 209] width 195 height 19
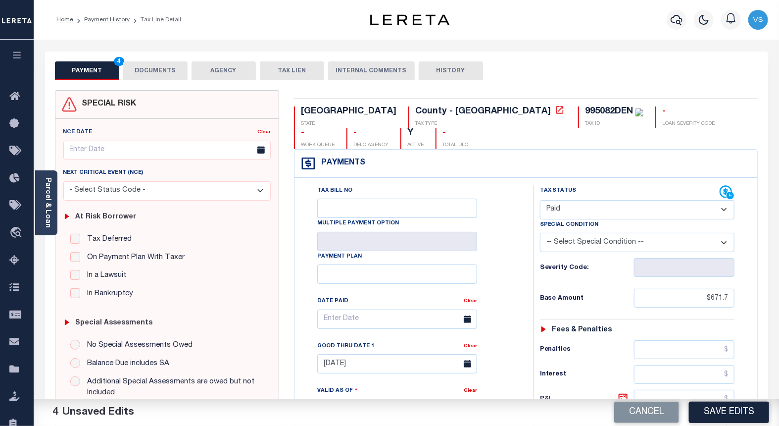
scroll to position [220, 0]
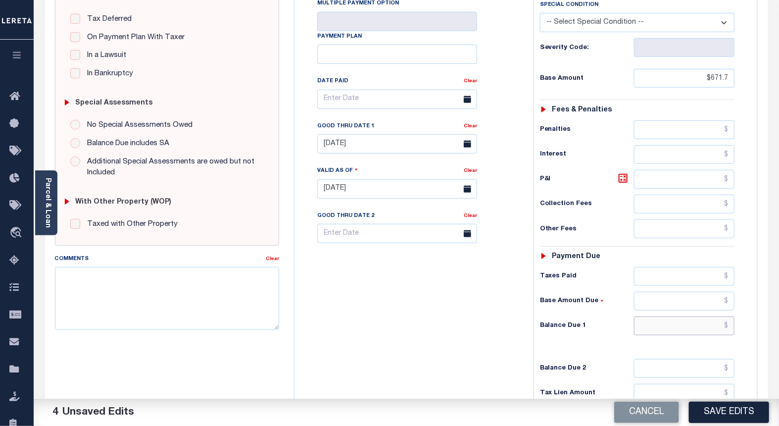
click at [709, 316] on input "text" at bounding box center [684, 325] width 101 height 19
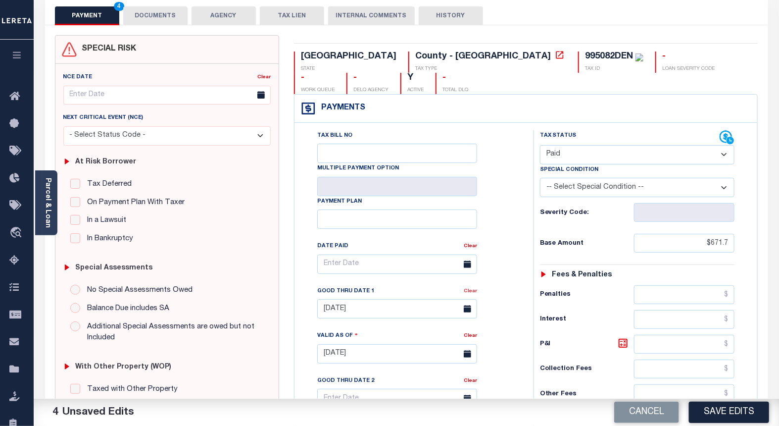
type input "$0.00"
click at [468, 288] on link "Clear" at bounding box center [470, 290] width 13 height 5
click at [150, 16] on button "DOCUMENTS" at bounding box center [155, 15] width 64 height 19
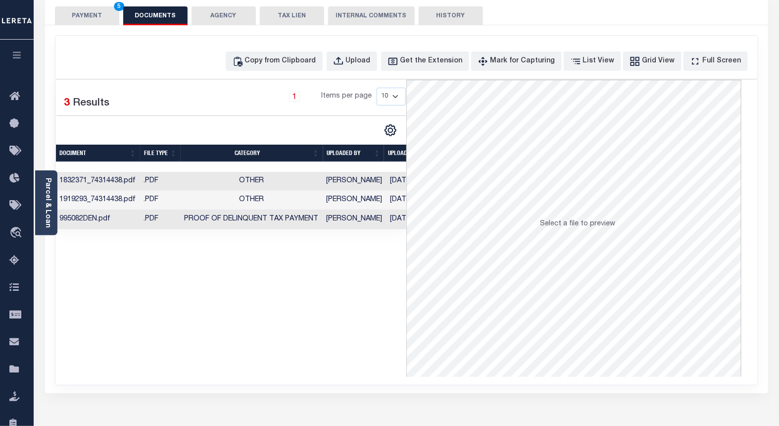
click at [76, 13] on button "PAYMENT 5" at bounding box center [87, 15] width 64 height 19
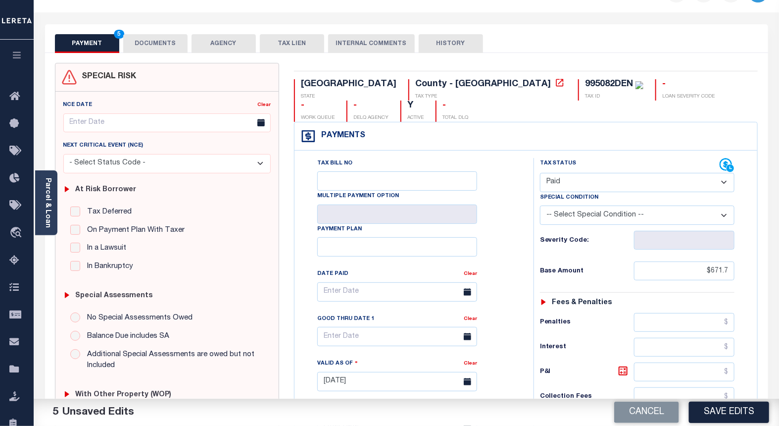
scroll to position [0, 0]
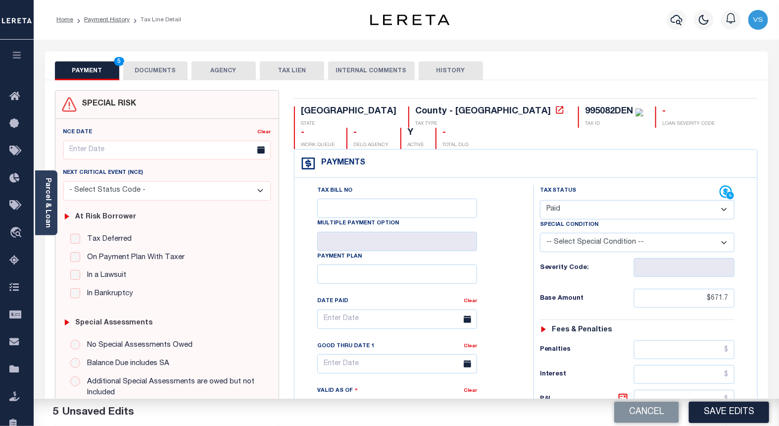
click at [160, 70] on button "DOCUMENTS" at bounding box center [155, 70] width 64 height 19
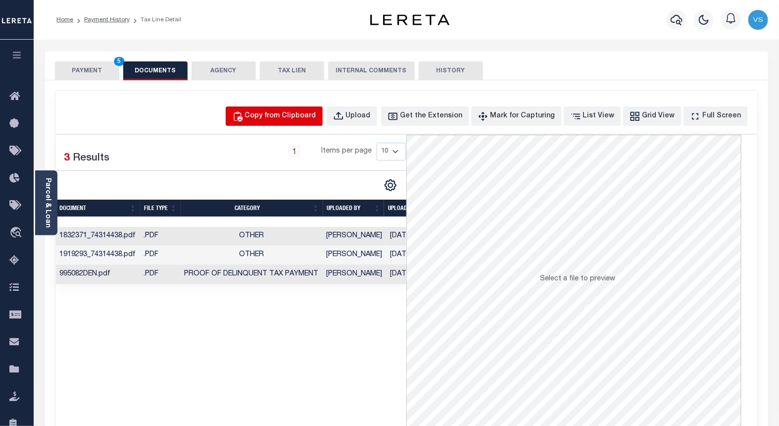
click at [289, 114] on div "Copy from Clipboard" at bounding box center [280, 116] width 71 height 11
select select "POP"
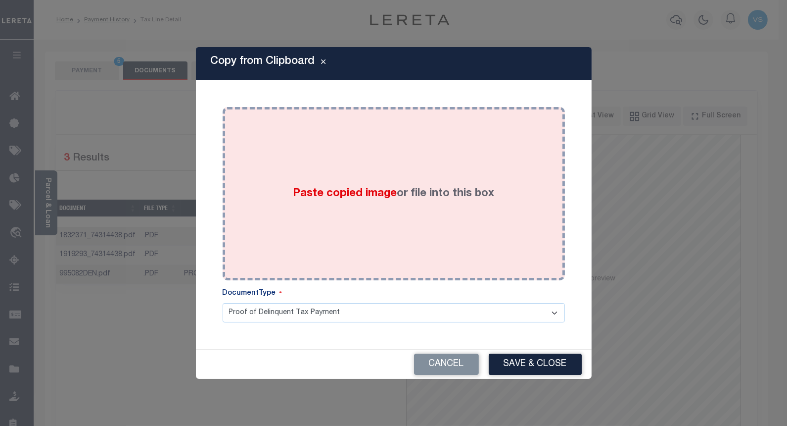
click at [347, 194] on span "Paste copied image" at bounding box center [345, 193] width 104 height 11
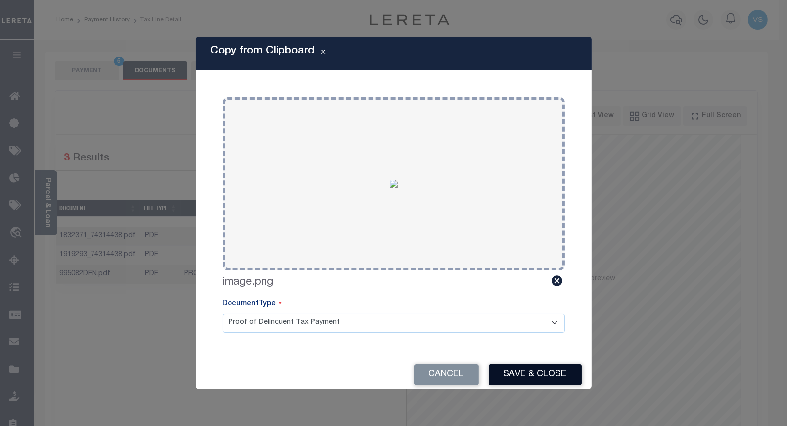
click at [510, 374] on button "Save & Close" at bounding box center [535, 374] width 93 height 21
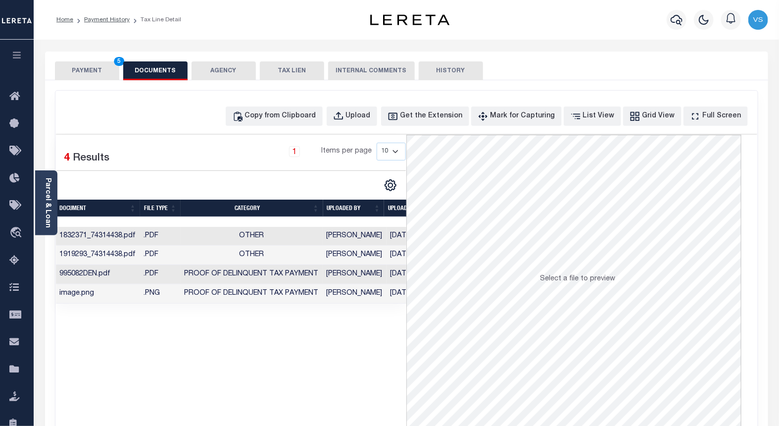
click at [77, 75] on button "PAYMENT 5" at bounding box center [87, 70] width 64 height 19
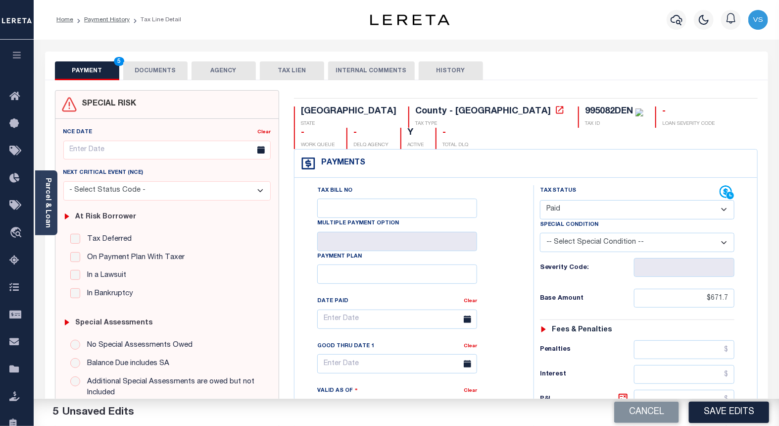
scroll to position [110, 0]
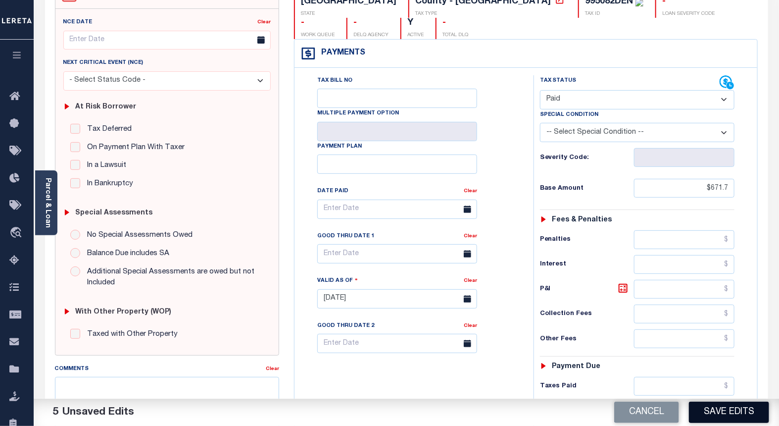
click at [702, 413] on button "Save Edits" at bounding box center [729, 411] width 80 height 21
checkbox input "false"
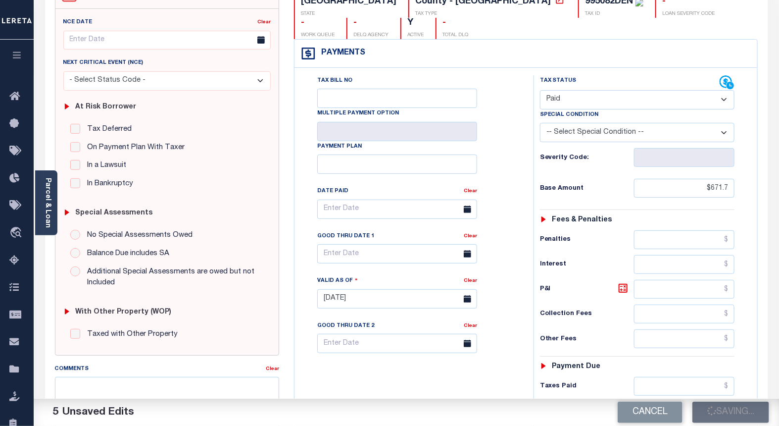
type input "$671.7"
type input "$0"
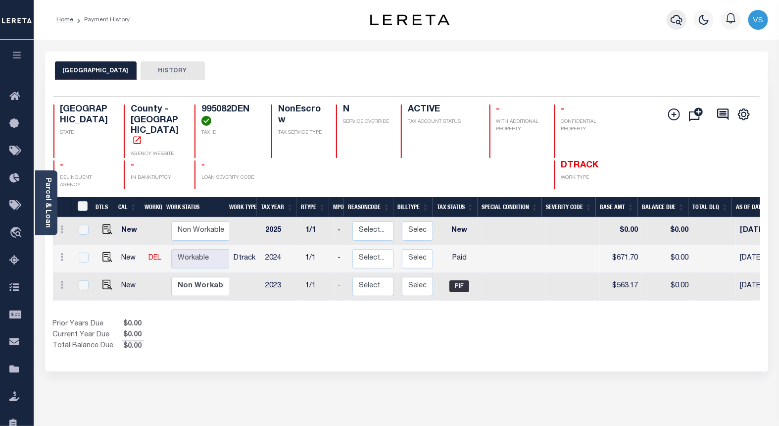
click at [672, 17] on icon "button" at bounding box center [676, 20] width 12 height 12
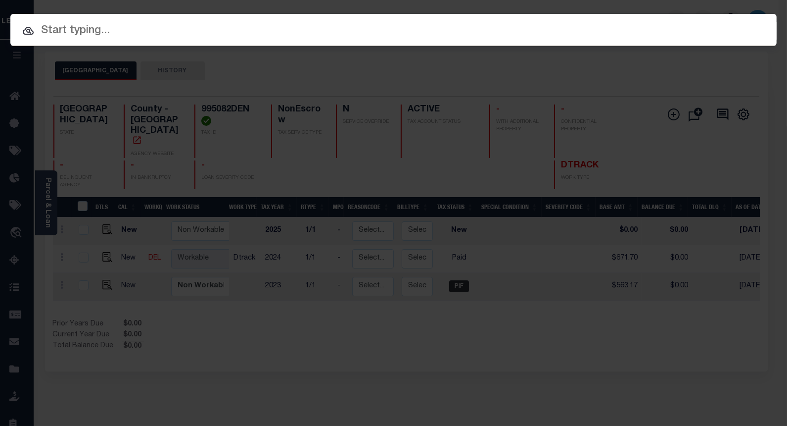
paste input "112465"
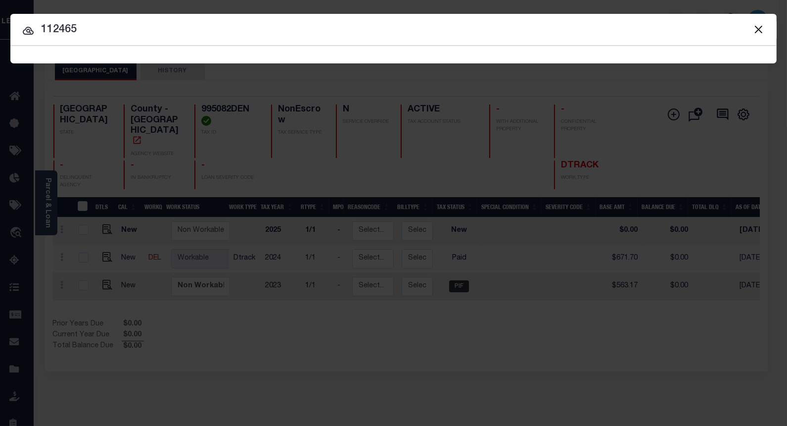
type input "112465"
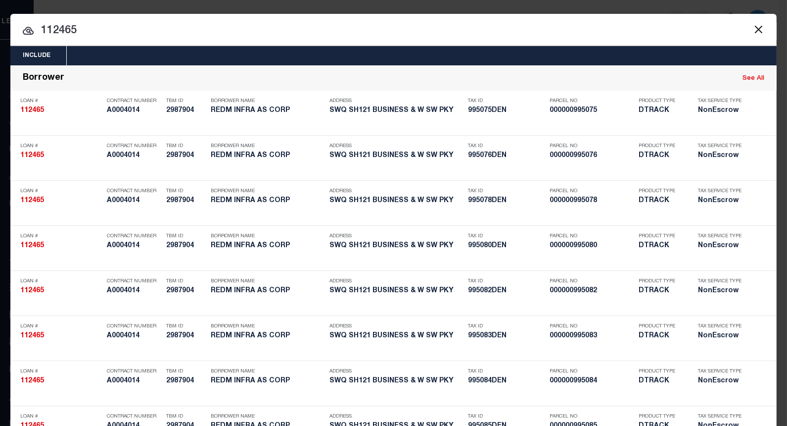
scroll to position [2273, 0]
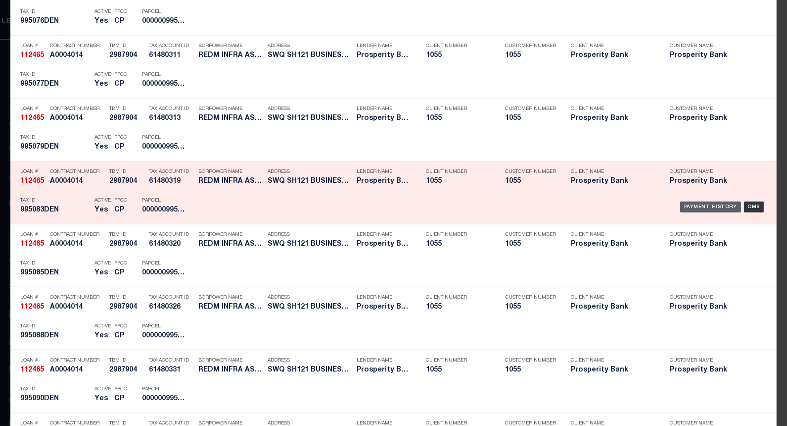
click at [686, 206] on div "Payment History" at bounding box center [710, 206] width 61 height 11
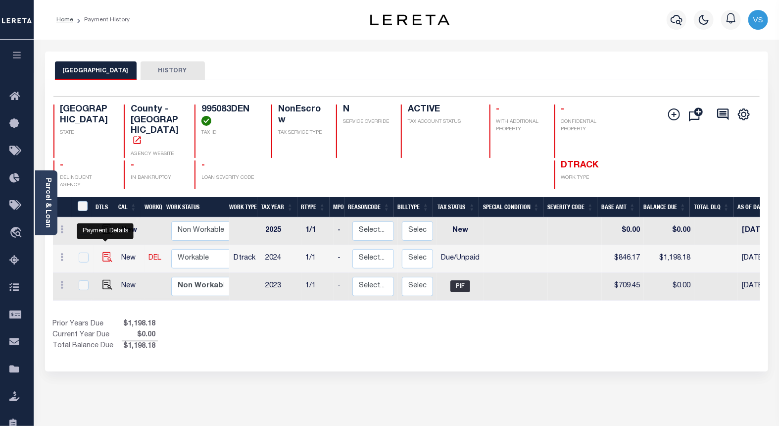
click at [104, 252] on img "" at bounding box center [107, 257] width 10 height 10
checkbox input "true"
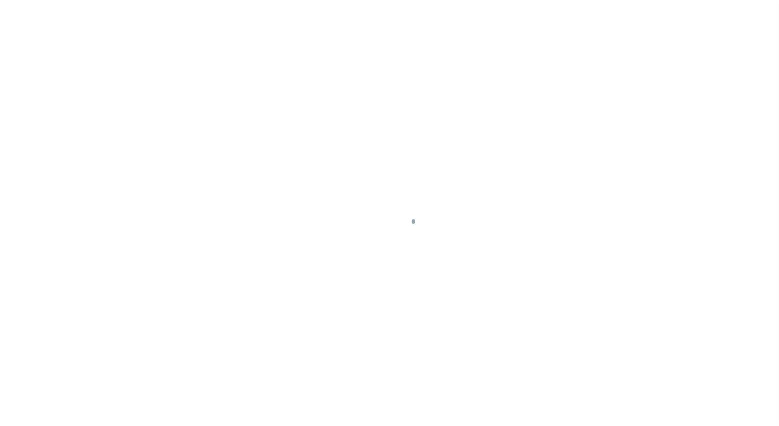
select select "DUE"
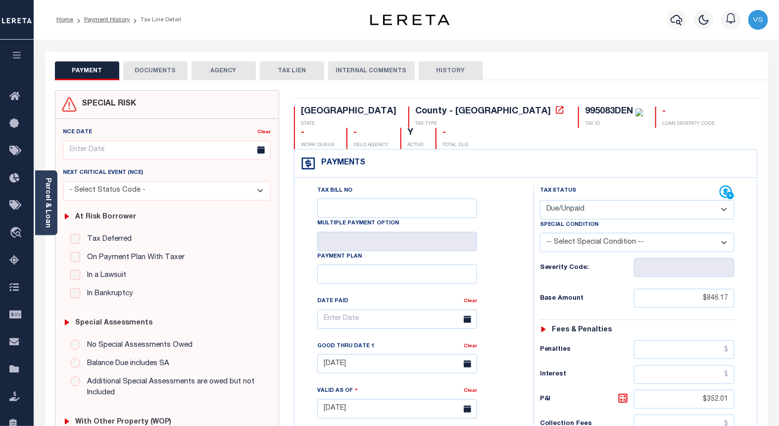
scroll to position [165, 0]
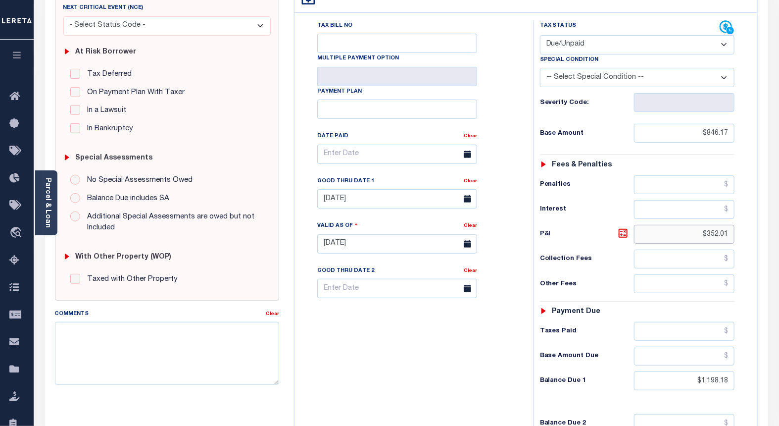
drag, startPoint x: 715, startPoint y: 215, endPoint x: 681, endPoint y: 217, distance: 33.7
click at [684, 225] on input "$352.01" at bounding box center [684, 234] width 101 height 19
type input "[DATE]"
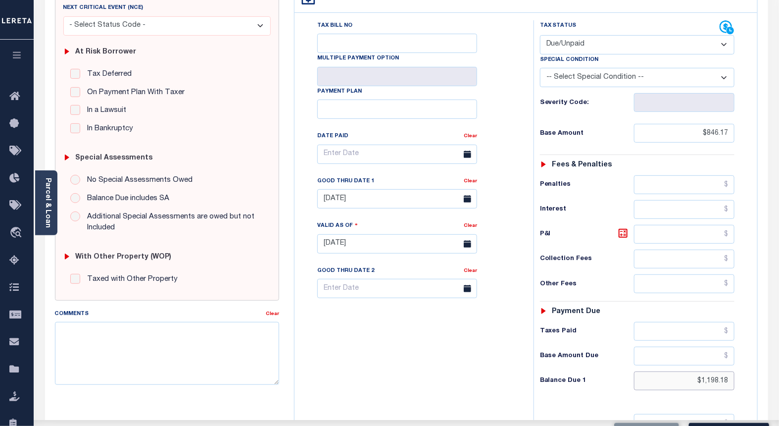
drag, startPoint x: 729, startPoint y: 362, endPoint x: 698, endPoint y: 360, distance: 31.2
click at [698, 371] on input "$1,198.18" at bounding box center [684, 380] width 101 height 19
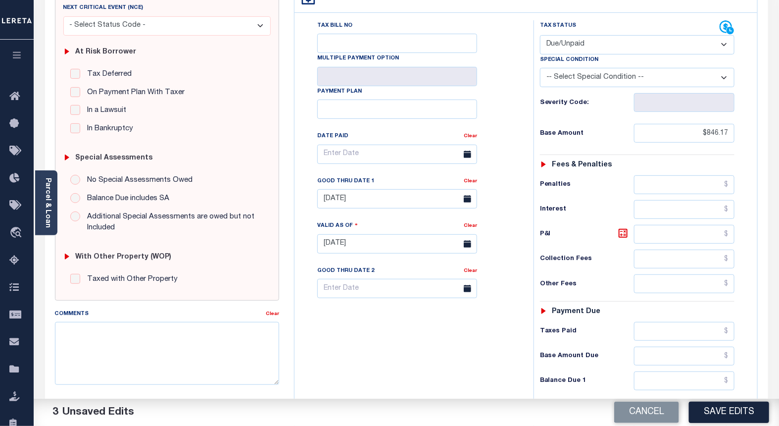
click at [567, 35] on select "- Select Status Code - Open Due/Unpaid Paid Incomplete No Tax Due Internal Refu…" at bounding box center [637, 44] width 195 height 19
select select "PYD"
click at [540, 35] on select "- Select Status Code - Open Due/Unpaid Paid Incomplete No Tax Due Internal Refu…" at bounding box center [637, 44] width 195 height 19
click at [465, 179] on link "Clear" at bounding box center [470, 181] width 13 height 5
click at [687, 371] on input "text" at bounding box center [684, 380] width 101 height 19
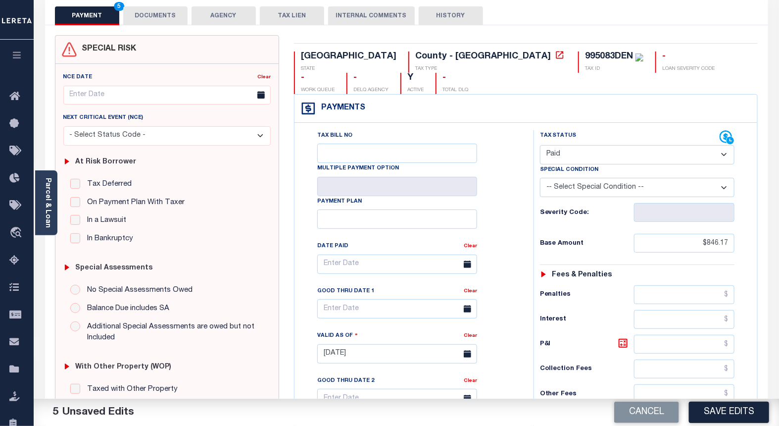
scroll to position [0, 0]
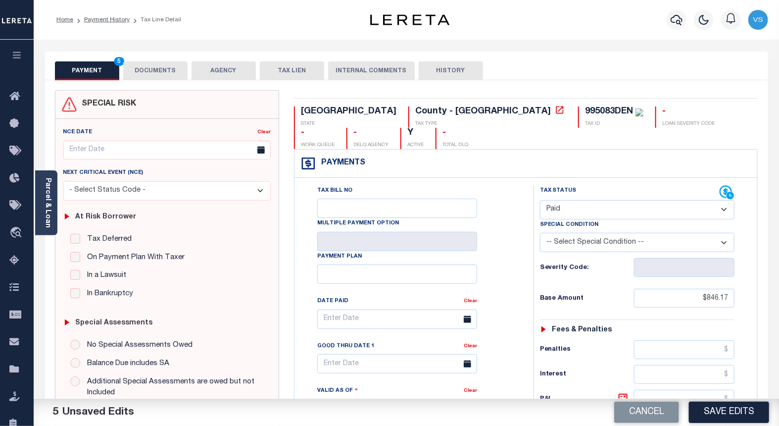
type input "$0.00"
click at [139, 74] on button "DOCUMENTS" at bounding box center [155, 70] width 64 height 19
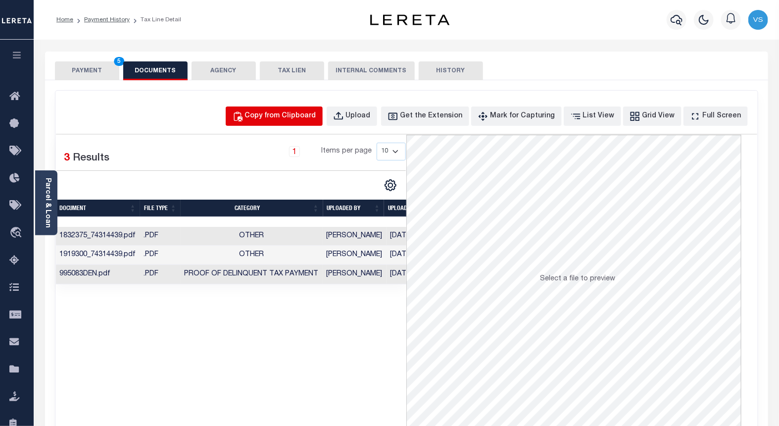
click at [293, 117] on div "Copy from Clipboard" at bounding box center [280, 116] width 71 height 11
select select "POP"
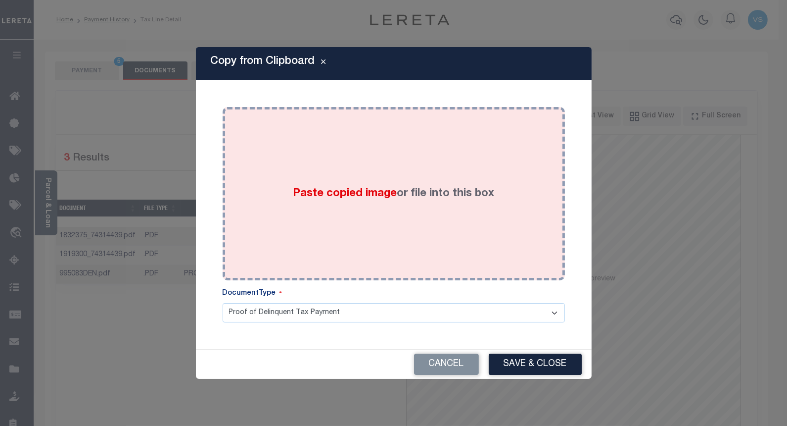
click at [392, 240] on div "Paste copied image or file into this box" at bounding box center [394, 193] width 328 height 158
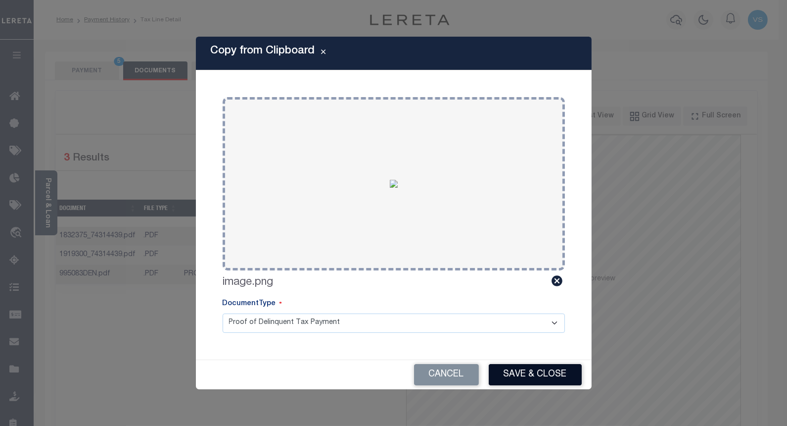
click at [520, 376] on button "Save & Close" at bounding box center [535, 374] width 93 height 21
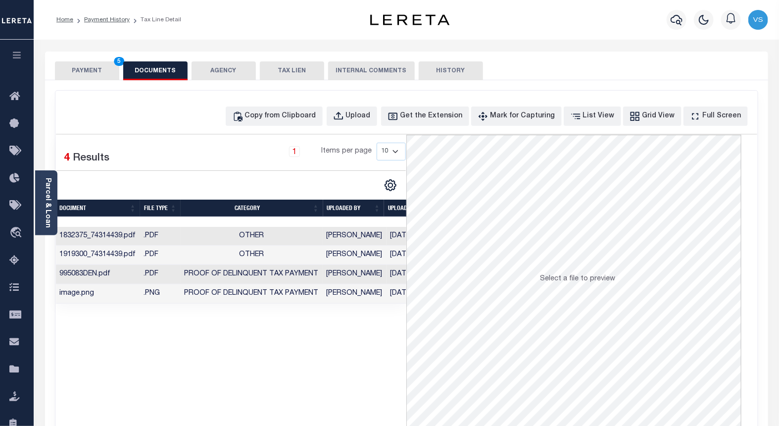
click at [78, 68] on button "PAYMENT 5" at bounding box center [87, 70] width 64 height 19
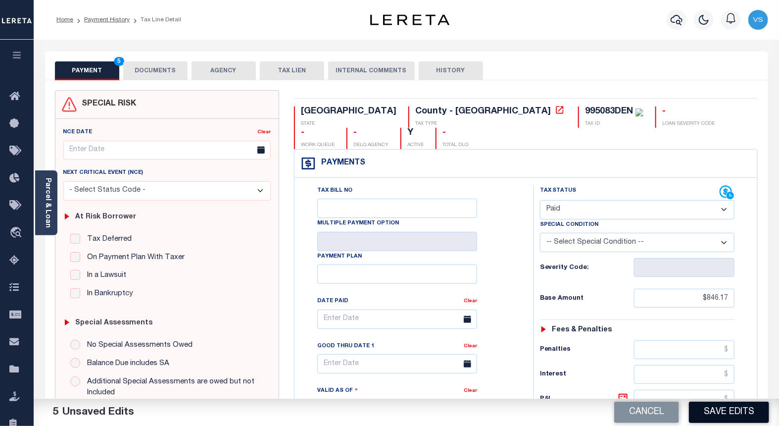
click at [699, 408] on button "Save Edits" at bounding box center [729, 411] width 80 height 21
checkbox input "false"
type input "$846.17"
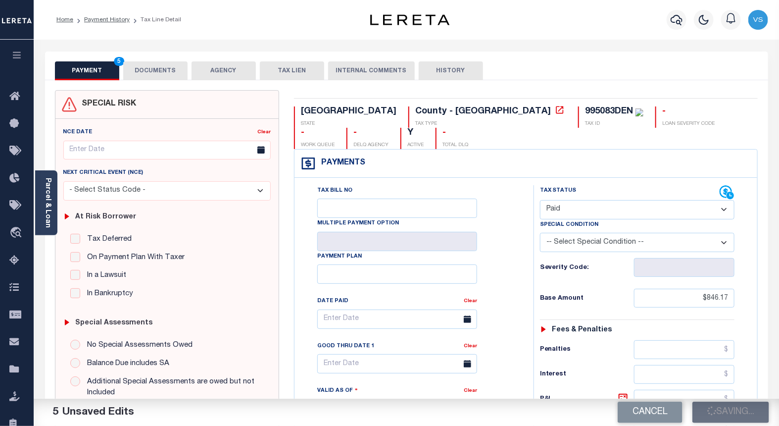
type input "$0"
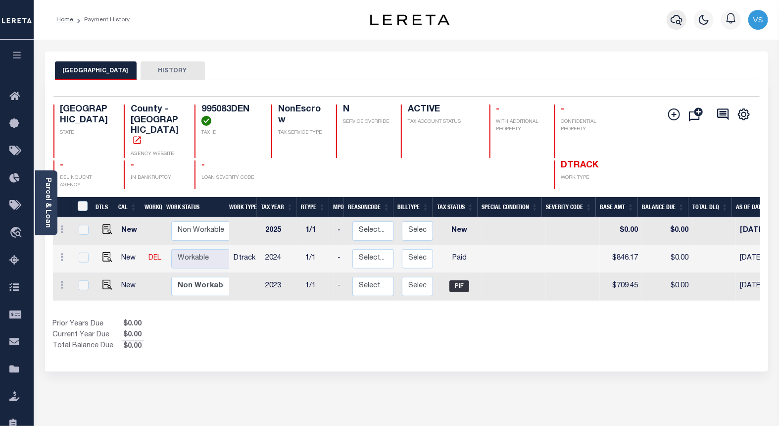
click at [678, 22] on icon "button" at bounding box center [676, 20] width 12 height 12
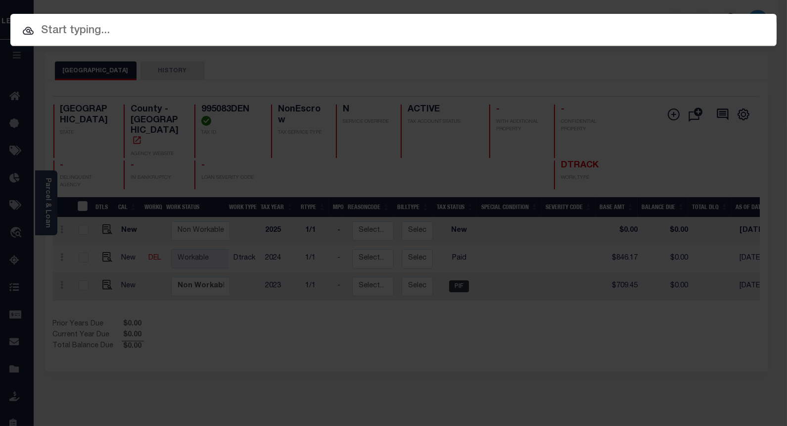
paste input "112465"
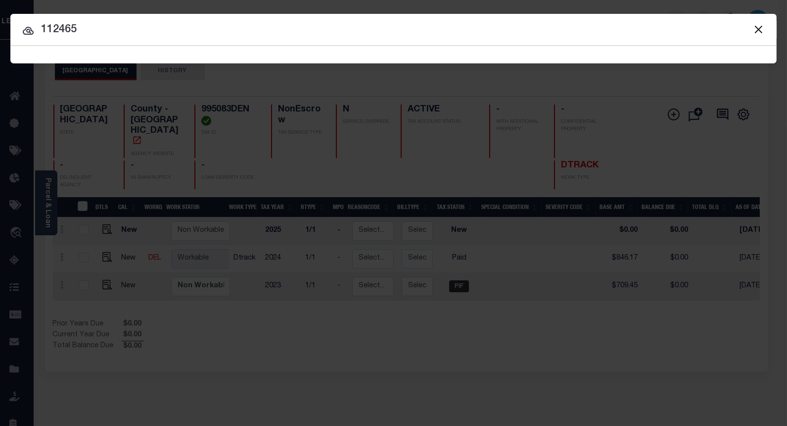
type input "112465"
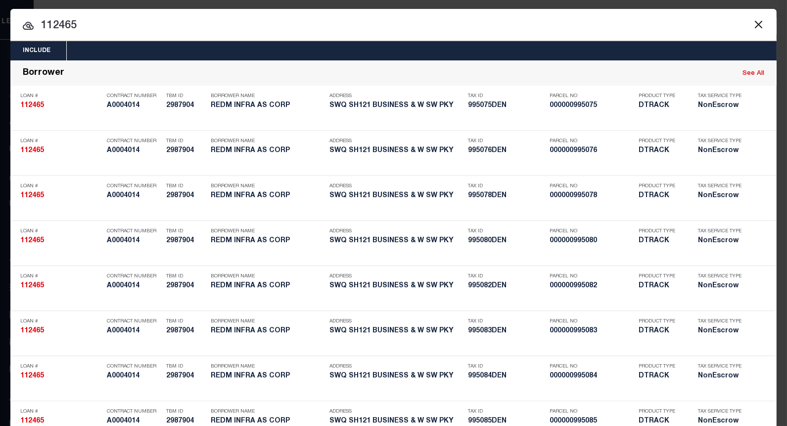
scroll to position [2336, 0]
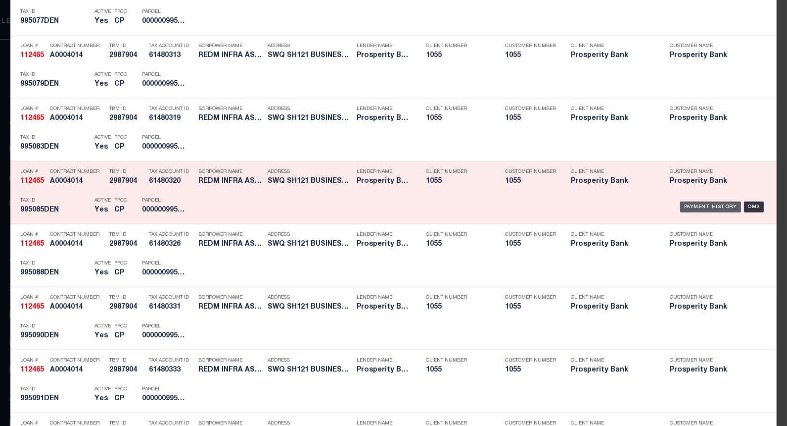
click at [693, 206] on div "Payment History" at bounding box center [710, 206] width 61 height 11
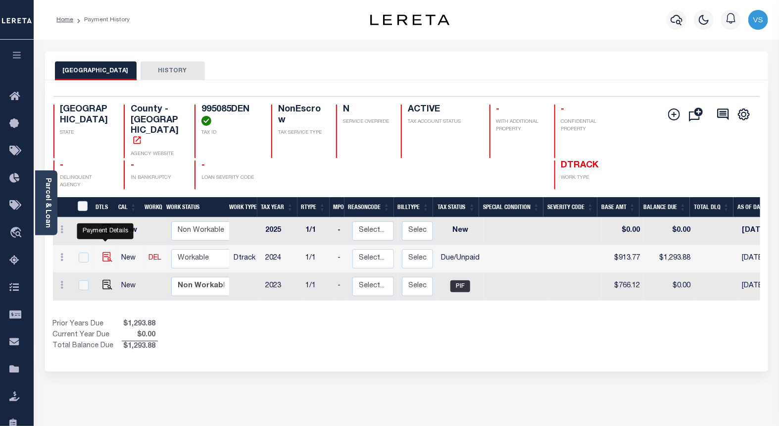
click at [103, 252] on img "" at bounding box center [107, 257] width 10 height 10
checkbox input "true"
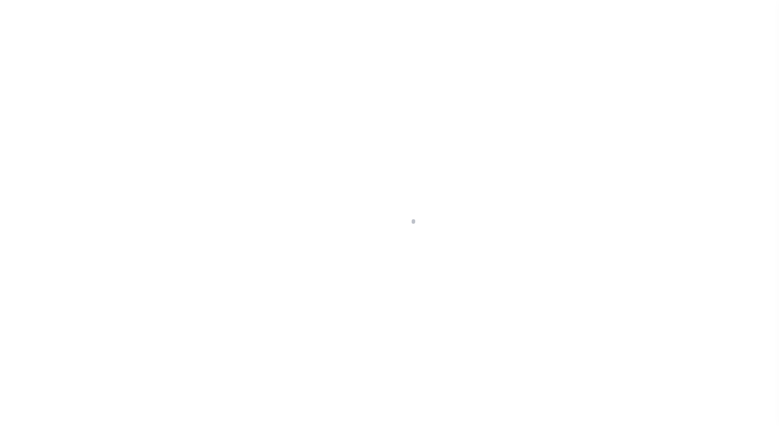
select select "DUE"
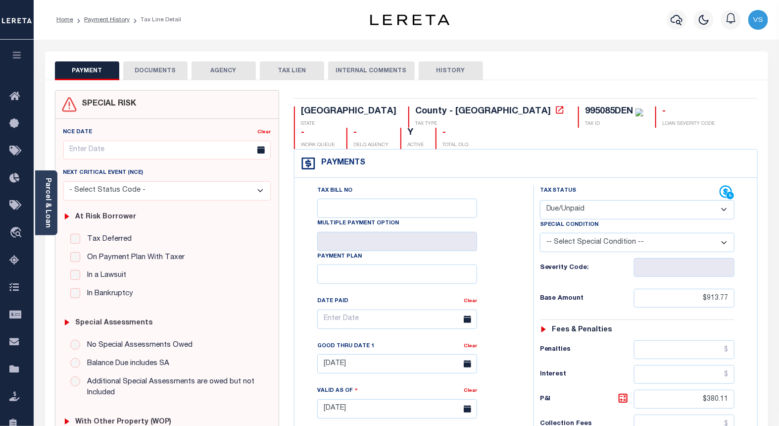
click at [159, 72] on button "DOCUMENTS" at bounding box center [155, 70] width 64 height 19
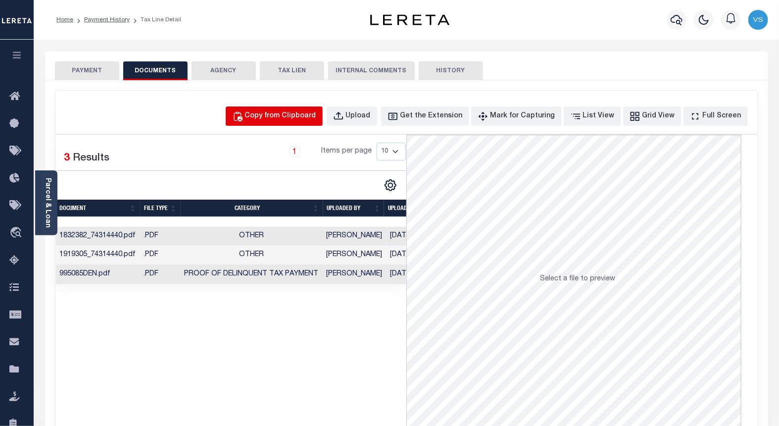
click at [300, 119] on div "Copy from Clipboard" at bounding box center [280, 116] width 71 height 11
select select "POP"
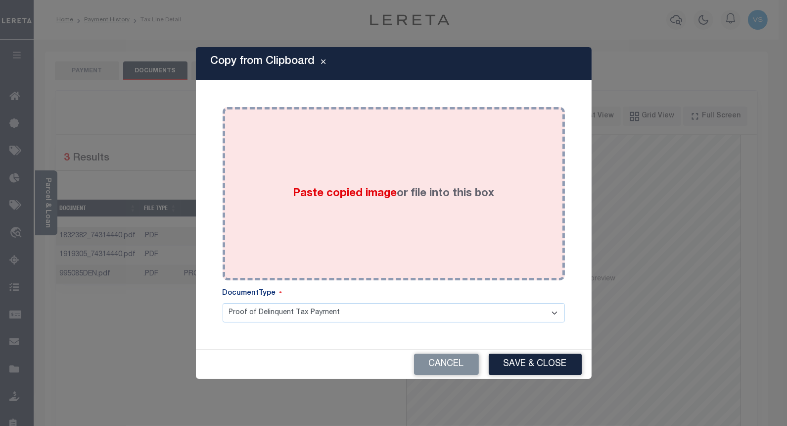
click at [308, 242] on div "Paste copied image or file into this box" at bounding box center [394, 193] width 328 height 158
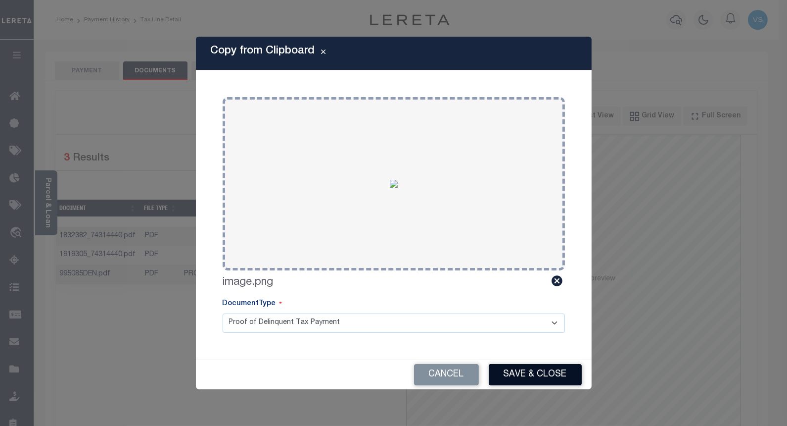
click at [521, 378] on button "Save & Close" at bounding box center [535, 374] width 93 height 21
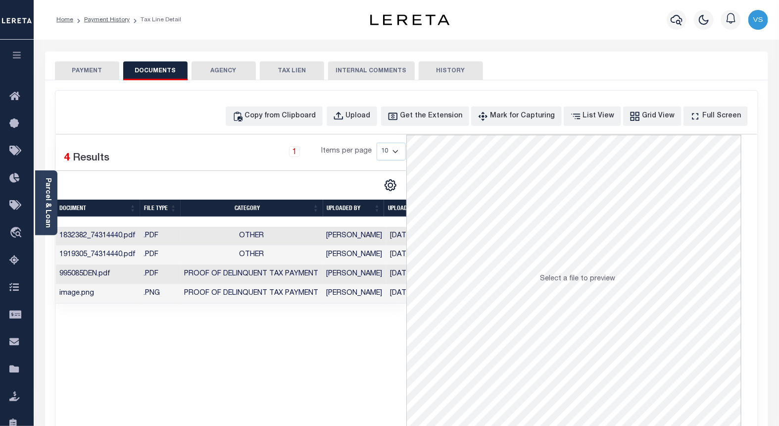
click at [90, 71] on button "PAYMENT" at bounding box center [87, 70] width 64 height 19
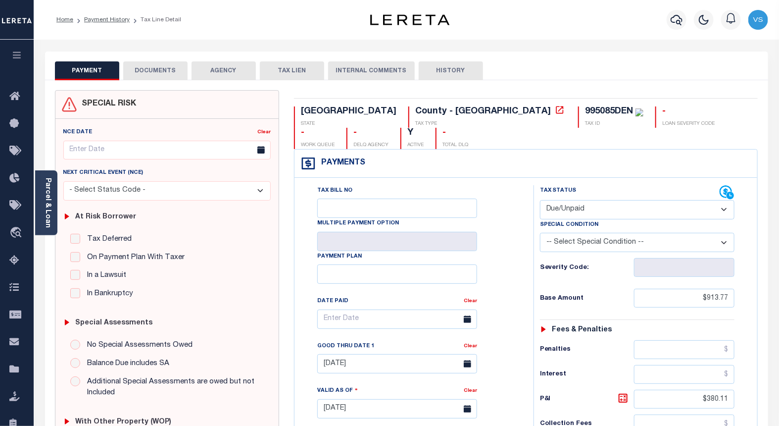
click at [550, 200] on select "- Select Status Code - Open Due/Unpaid Paid Incomplete No Tax Due Internal Refu…" at bounding box center [637, 209] width 195 height 19
select select "PYD"
click at [540, 200] on select "- Select Status Code - Open Due/Unpaid Paid Incomplete No Tax Due Internal Refu…" at bounding box center [637, 209] width 195 height 19
type input "[DATE]"
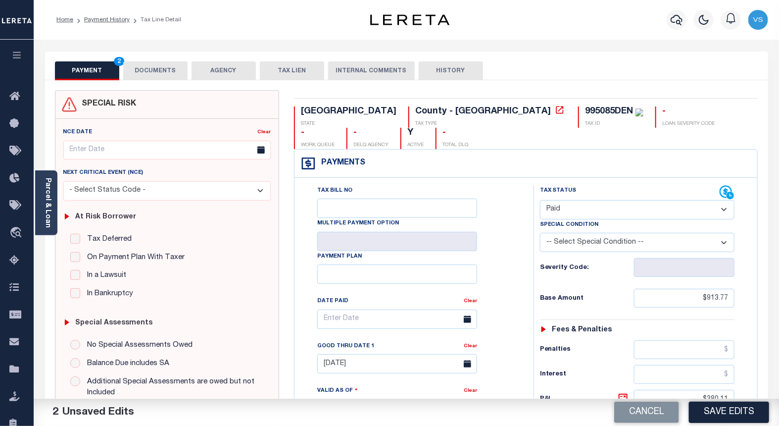
scroll to position [165, 0]
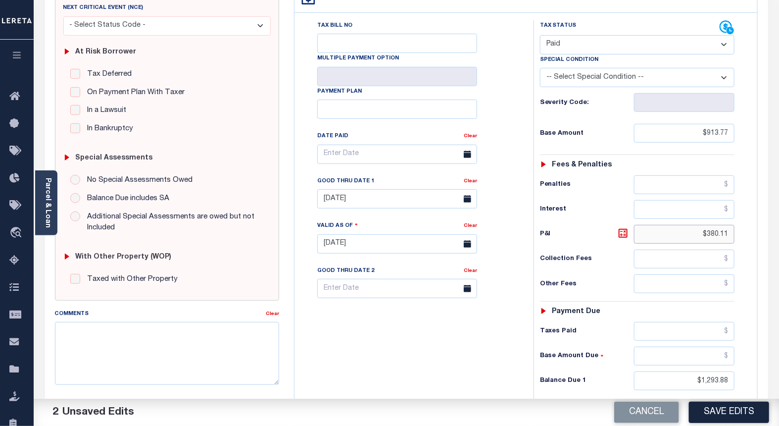
drag, startPoint x: 729, startPoint y: 210, endPoint x: 639, endPoint y: 218, distance: 89.9
click at [639, 225] on input "$380.11" at bounding box center [684, 234] width 101 height 19
drag, startPoint x: 730, startPoint y: 361, endPoint x: 687, endPoint y: 359, distance: 43.6
click at [689, 371] on input "$1,293.88" at bounding box center [684, 380] width 101 height 19
type input "$0.00"
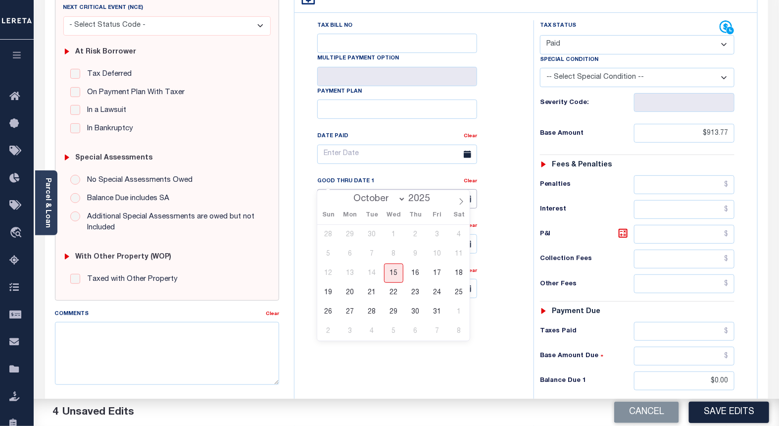
click at [342, 189] on input "07/31/2025" at bounding box center [397, 198] width 160 height 19
click at [469, 179] on link "Clear" at bounding box center [470, 181] width 13 height 5
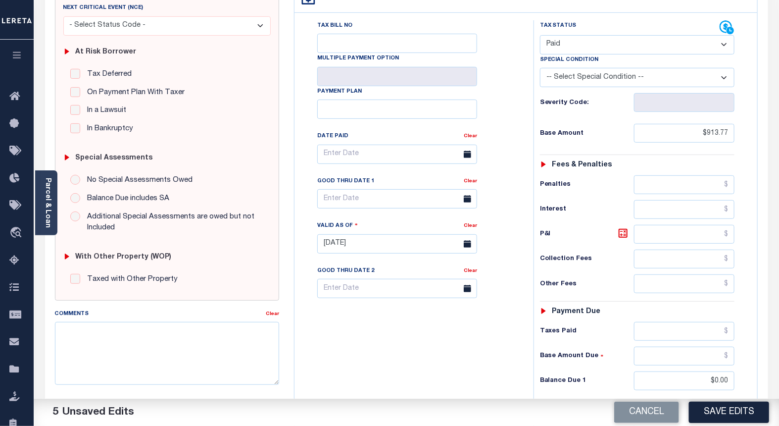
scroll to position [0, 0]
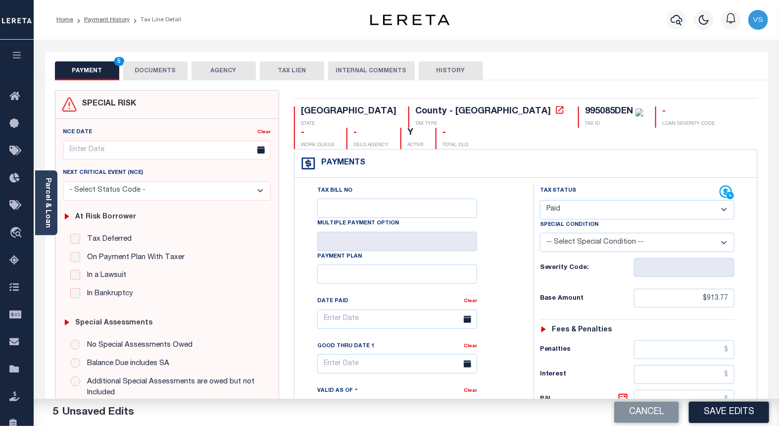
click at [161, 67] on button "DOCUMENTS" at bounding box center [155, 70] width 64 height 19
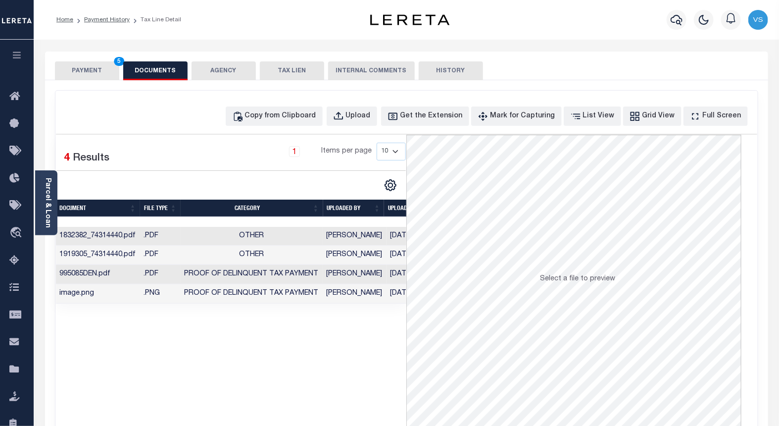
click at [88, 67] on button "PAYMENT 5" at bounding box center [87, 70] width 64 height 19
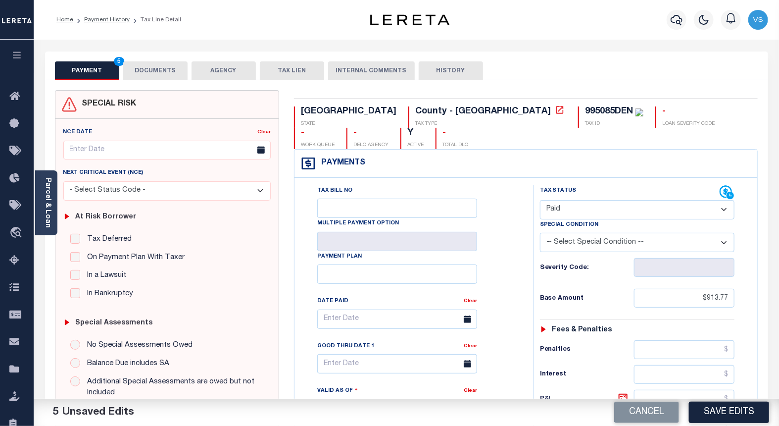
scroll to position [110, 0]
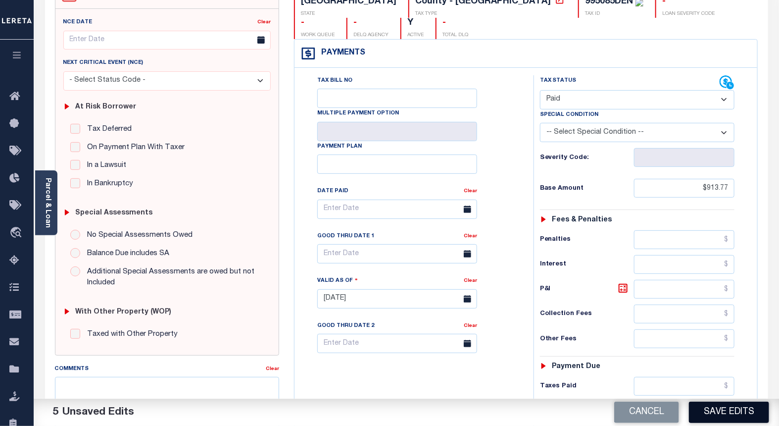
click at [699, 409] on button "Save Edits" at bounding box center [729, 411] width 80 height 21
checkbox input "false"
type input "$913.77"
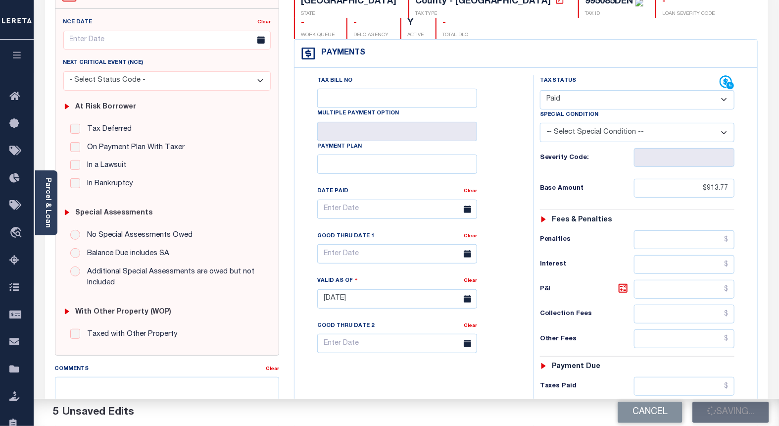
type input "$0"
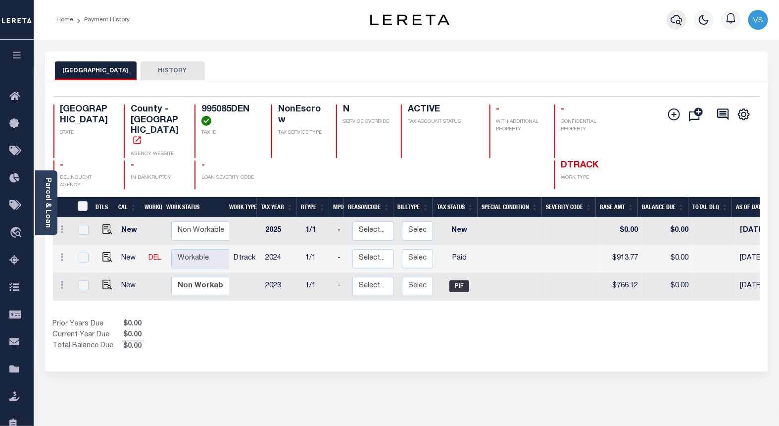
click at [673, 23] on icon "button" at bounding box center [676, 20] width 12 height 12
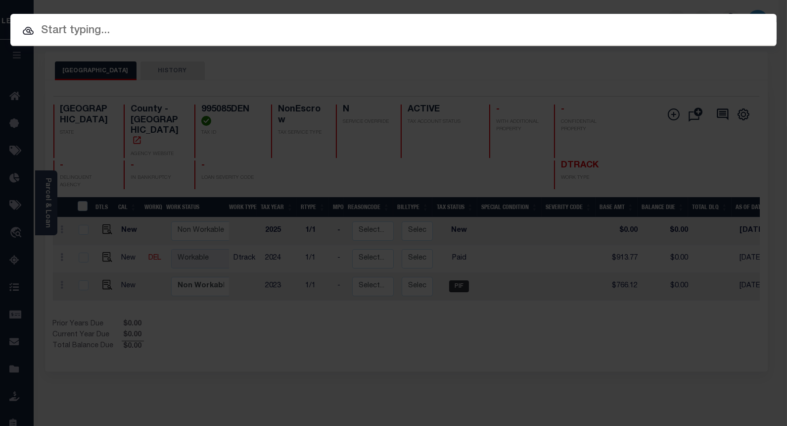
paste input "112465"
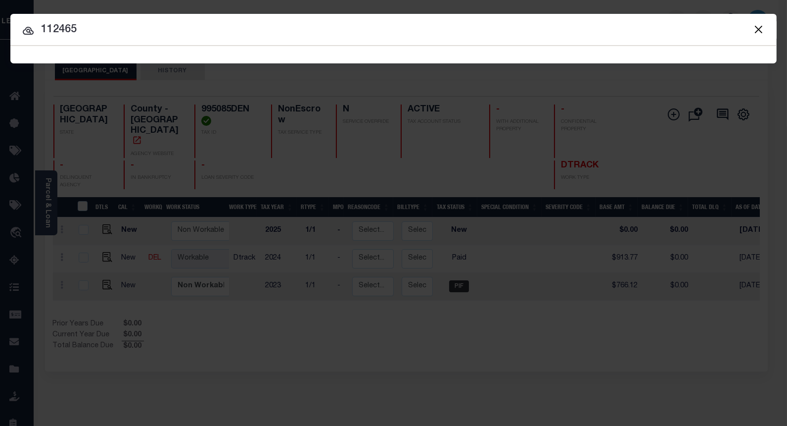
type input "112465"
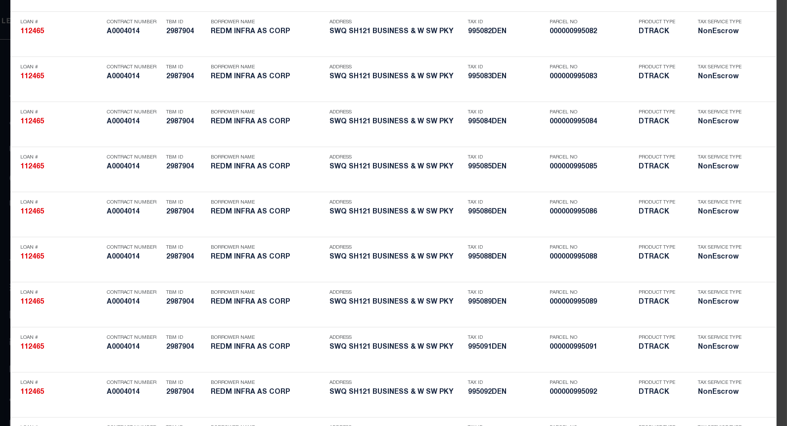
scroll to position [3342, 0]
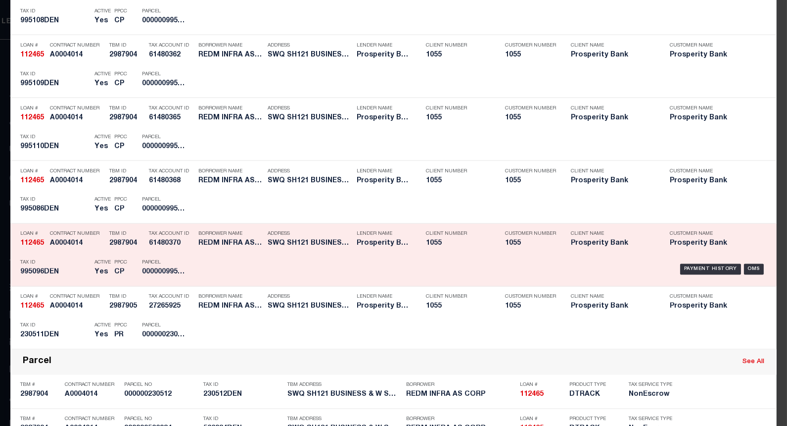
click at [686, 205] on div "Payment History" at bounding box center [710, 206] width 61 height 11
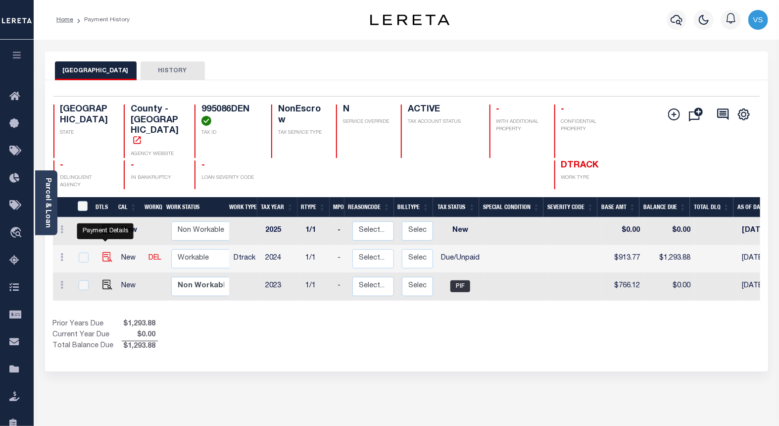
click at [105, 252] on img "" at bounding box center [107, 257] width 10 height 10
checkbox input "true"
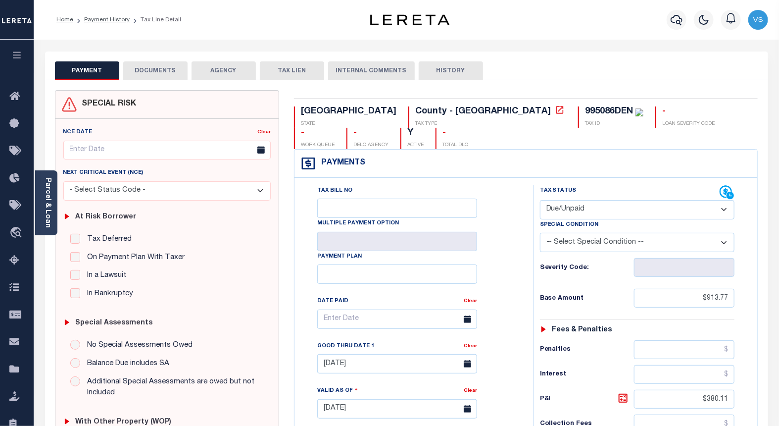
click at [563, 200] on select "- Select Status Code - Open Due/Unpaid Paid Incomplete No Tax Due Internal Refu…" at bounding box center [637, 209] width 195 height 19
select select "PYD"
click at [540, 200] on select "- Select Status Code - Open Due/Unpaid Paid Incomplete No Tax Due Internal Refu…" at bounding box center [637, 209] width 195 height 19
type input "[DATE]"
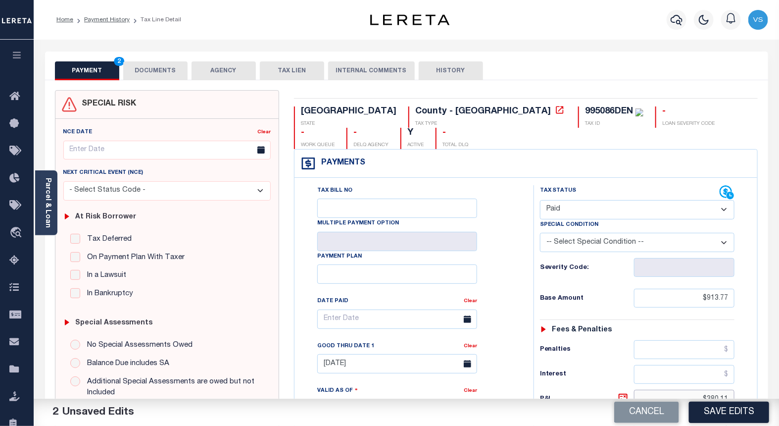
drag, startPoint x: 728, startPoint y: 384, endPoint x: 688, endPoint y: 387, distance: 39.7
click at [688, 389] on input "$380.11" at bounding box center [684, 398] width 101 height 19
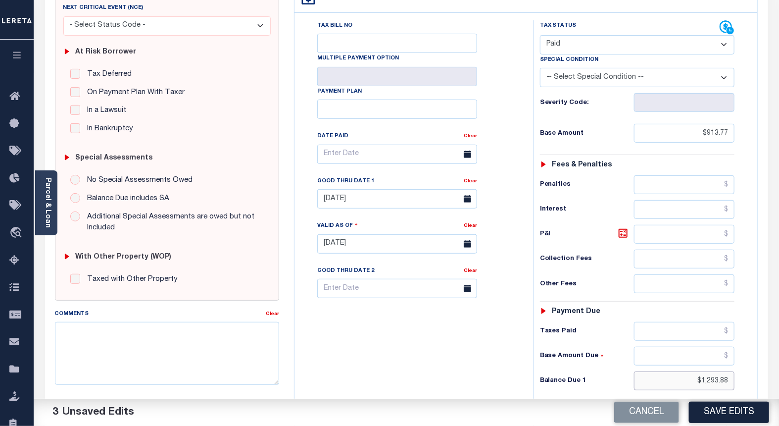
drag, startPoint x: 729, startPoint y: 358, endPoint x: 657, endPoint y: 361, distance: 72.3
click at [657, 371] on input "$1,293.88" at bounding box center [684, 380] width 101 height 19
click at [470, 179] on link "Clear" at bounding box center [470, 181] width 13 height 5
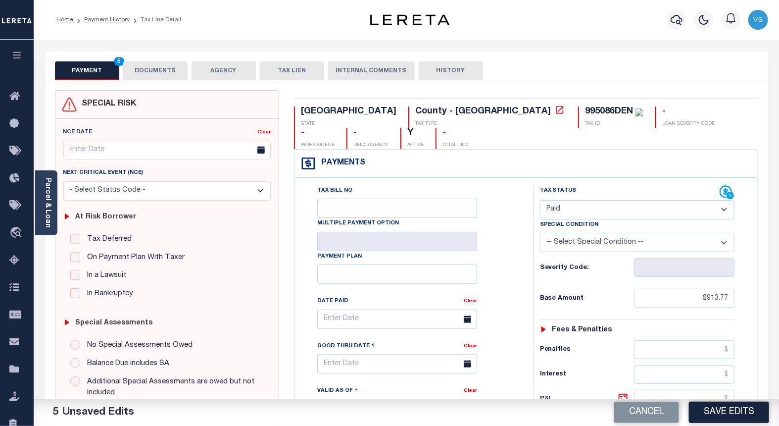
click at [151, 71] on button "DOCUMENTS" at bounding box center [155, 70] width 64 height 19
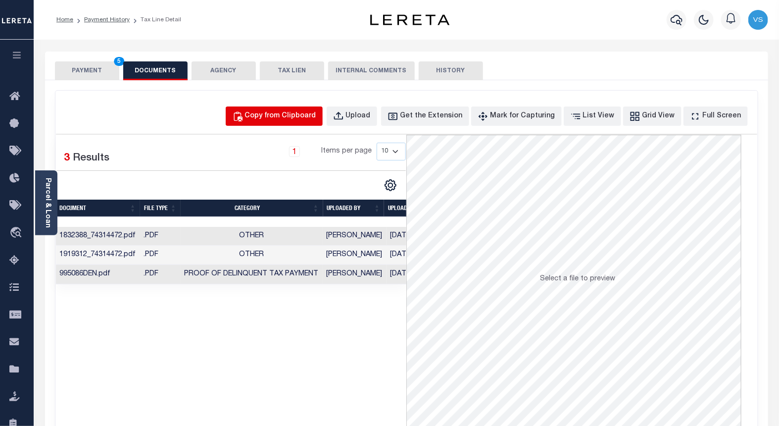
click at [276, 115] on div "Copy from Clipboard" at bounding box center [280, 116] width 71 height 11
select select "POP"
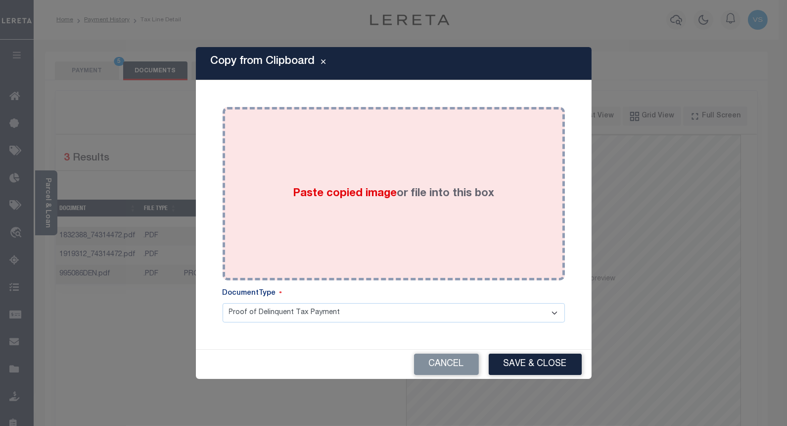
click at [325, 253] on div "Paste copied image or file into this box" at bounding box center [394, 193] width 328 height 158
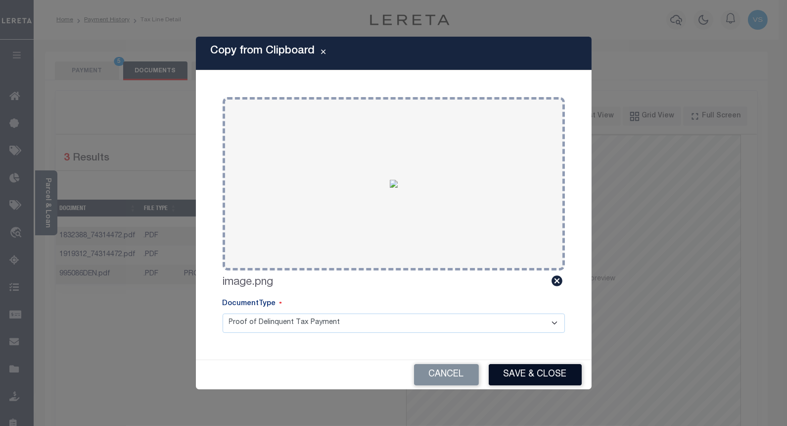
click at [523, 377] on button "Save & Close" at bounding box center [535, 374] width 93 height 21
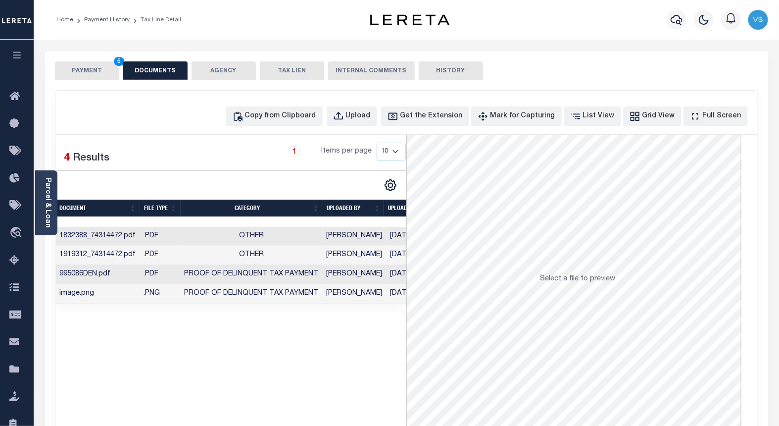
click at [96, 70] on button "PAYMENT 5" at bounding box center [87, 70] width 64 height 19
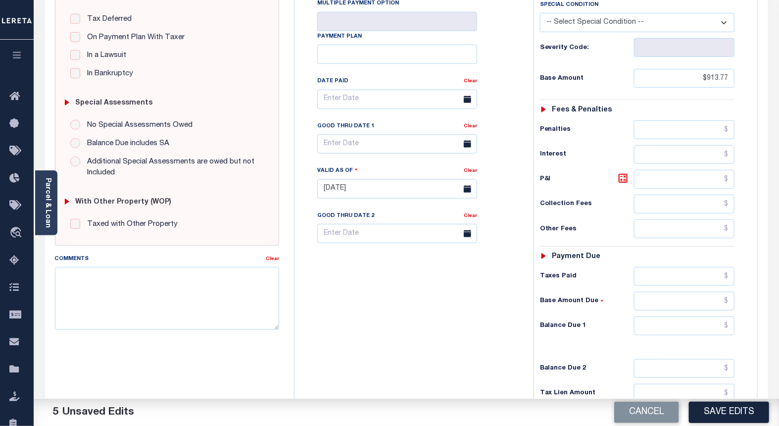
scroll to position [302, 0]
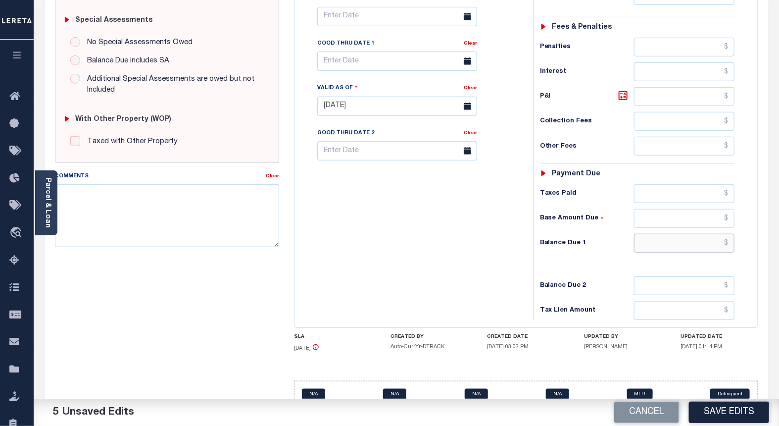
click at [706, 234] on input "text" at bounding box center [684, 243] width 101 height 19
click at [708, 410] on button "Save Edits" at bounding box center [729, 411] width 80 height 21
type input "$0.00"
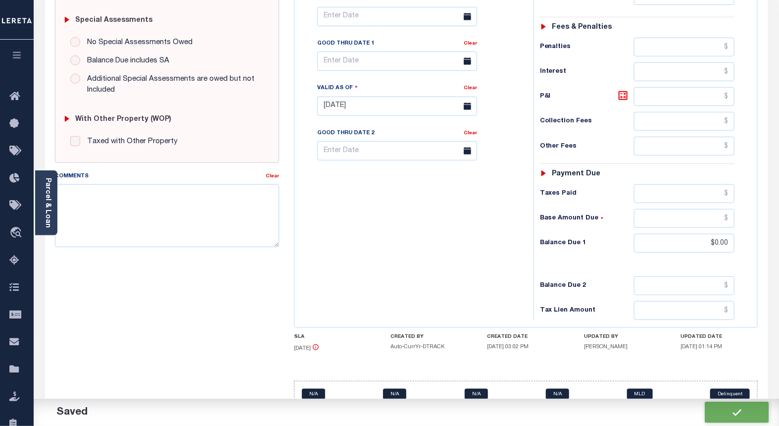
checkbox input "false"
type input "$913.77"
type input "$0"
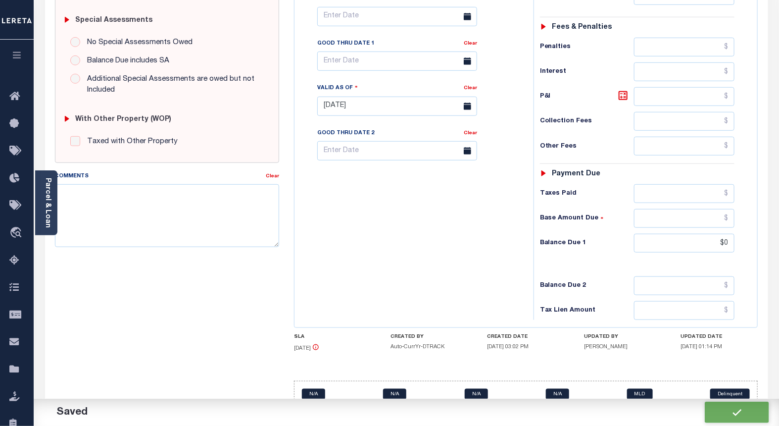
scroll to position [301, 0]
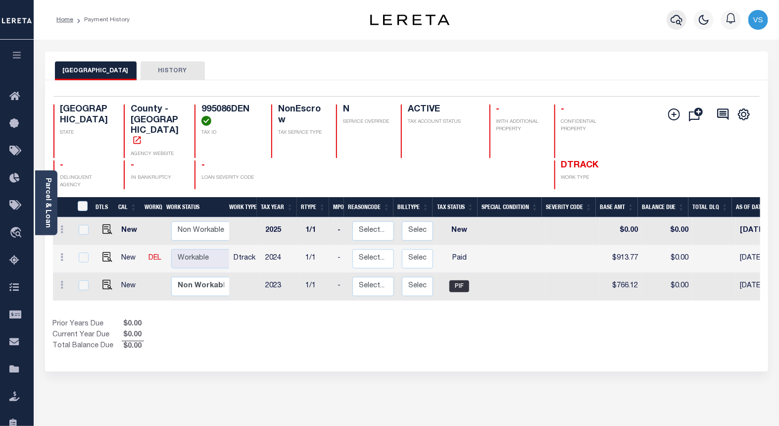
click at [673, 21] on icon "button" at bounding box center [676, 20] width 12 height 12
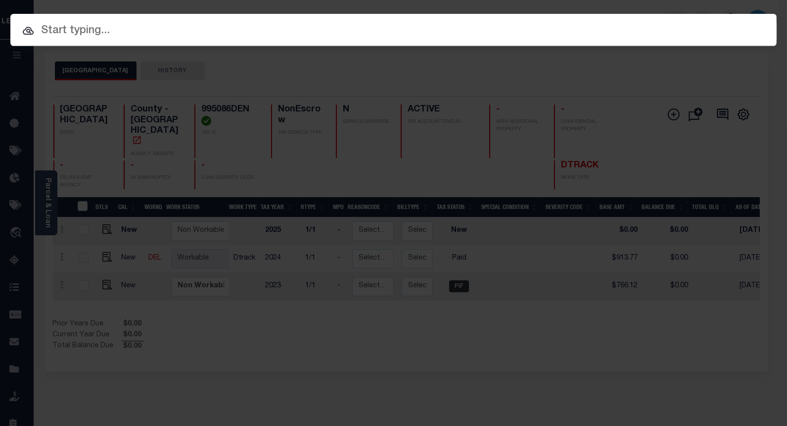
paste input "112465"
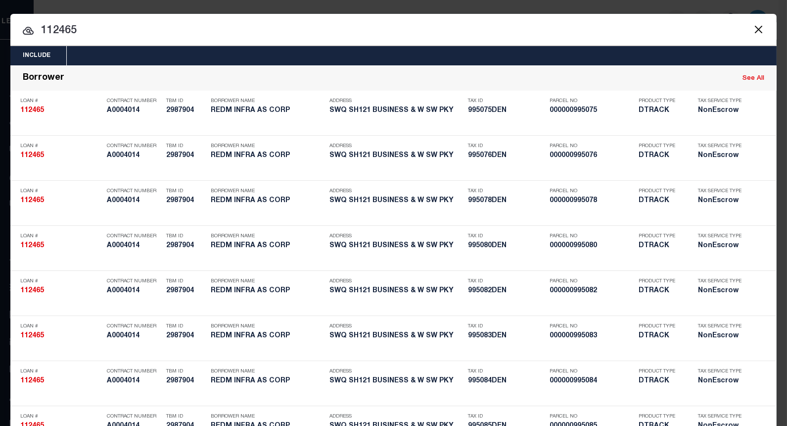
click at [60, 30] on input "112465" at bounding box center [393, 30] width 766 height 17
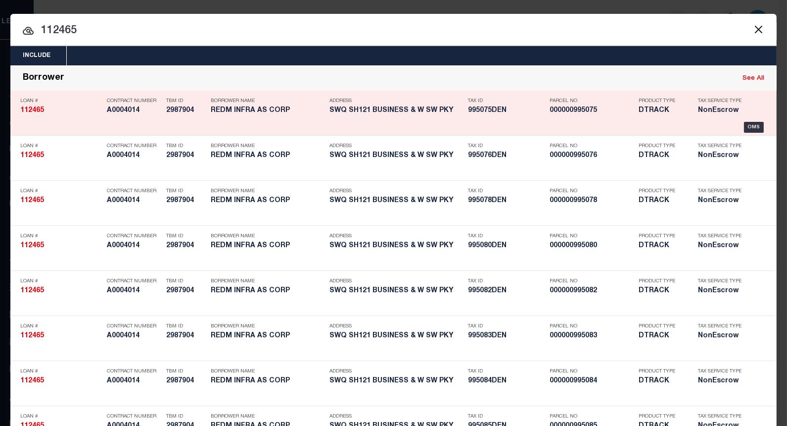
drag, startPoint x: 60, startPoint y: 30, endPoint x: 265, endPoint y: 82, distance: 210.9
click at [61, 30] on input "112465" at bounding box center [393, 30] width 766 height 17
paste input "995087DEN"
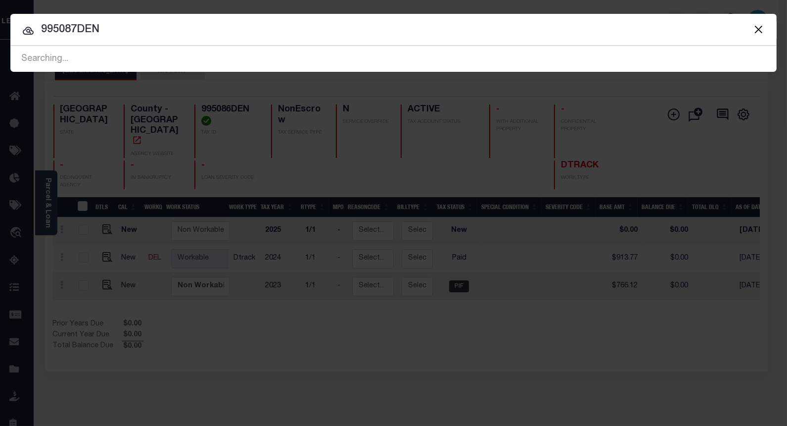
type input "995087DEN"
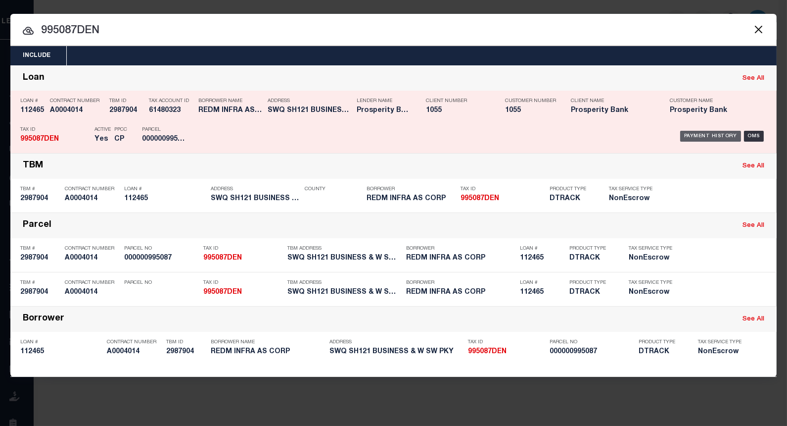
click at [696, 135] on div "Payment History" at bounding box center [710, 136] width 61 height 11
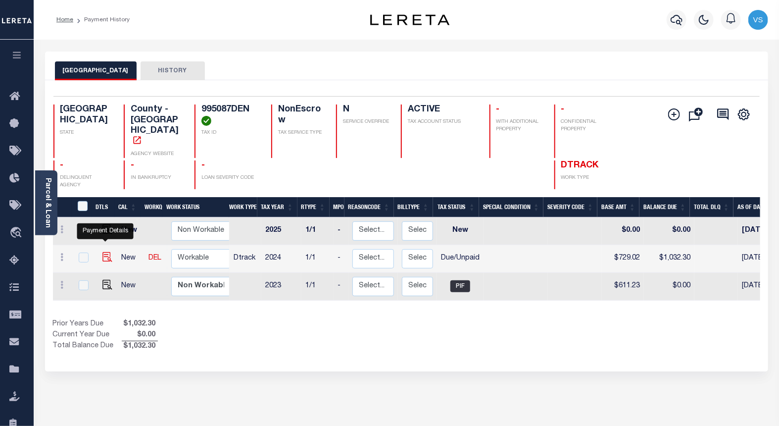
click at [103, 252] on img "" at bounding box center [107, 257] width 10 height 10
checkbox input "true"
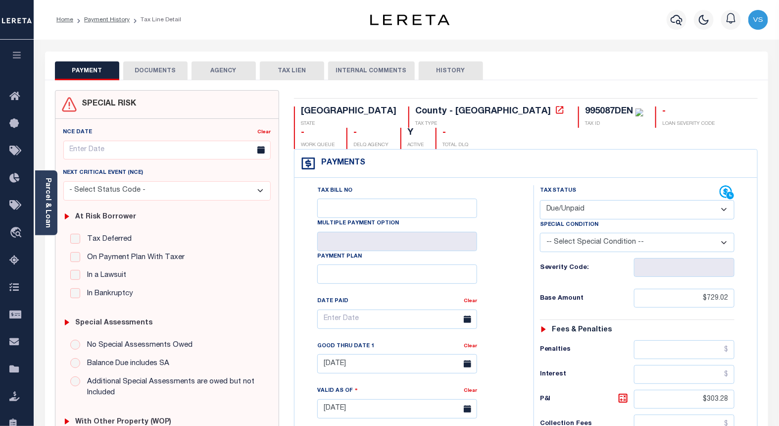
drag, startPoint x: 601, startPoint y: 187, endPoint x: 601, endPoint y: 194, distance: 6.9
click at [601, 200] on select "- Select Status Code - Open Due/Unpaid Paid Incomplete No Tax Due Internal Refu…" at bounding box center [637, 209] width 195 height 19
select select "PYD"
click at [540, 200] on select "- Select Status Code - Open Due/Unpaid Paid Incomplete No Tax Due Internal Refu…" at bounding box center [637, 209] width 195 height 19
type input "[DATE]"
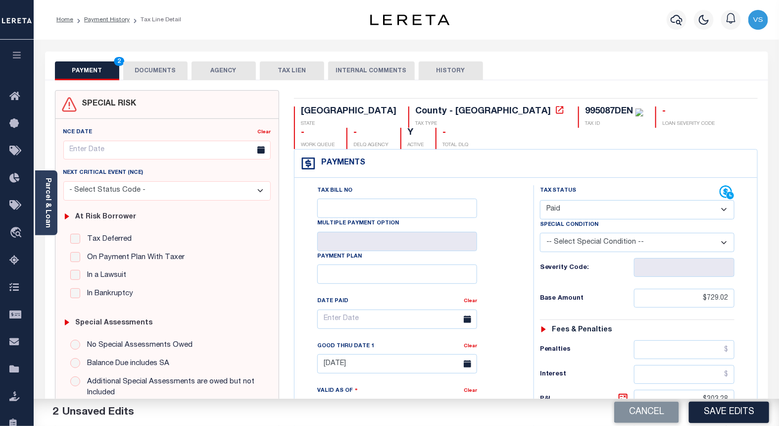
scroll to position [220, 0]
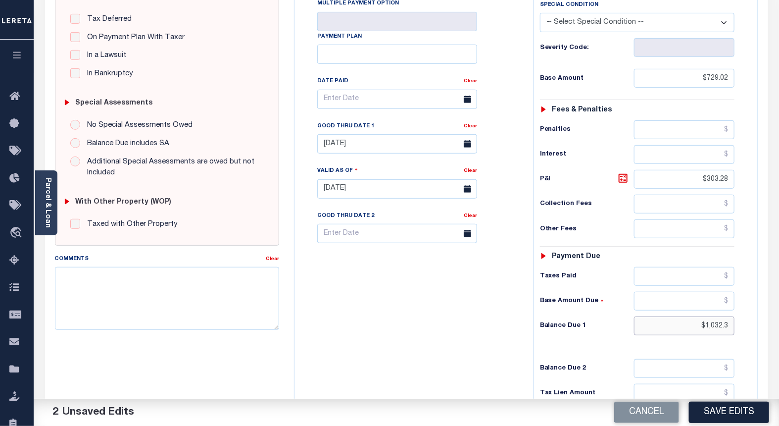
drag, startPoint x: 728, startPoint y: 305, endPoint x: 691, endPoint y: 308, distance: 37.2
click at [691, 316] on input "$1,032.3" at bounding box center [684, 325] width 101 height 19
drag, startPoint x: 730, startPoint y: 156, endPoint x: 692, endPoint y: 162, distance: 39.0
click at [692, 170] on input "$303.28" at bounding box center [684, 179] width 101 height 19
click at [708, 316] on input "text" at bounding box center [684, 325] width 101 height 19
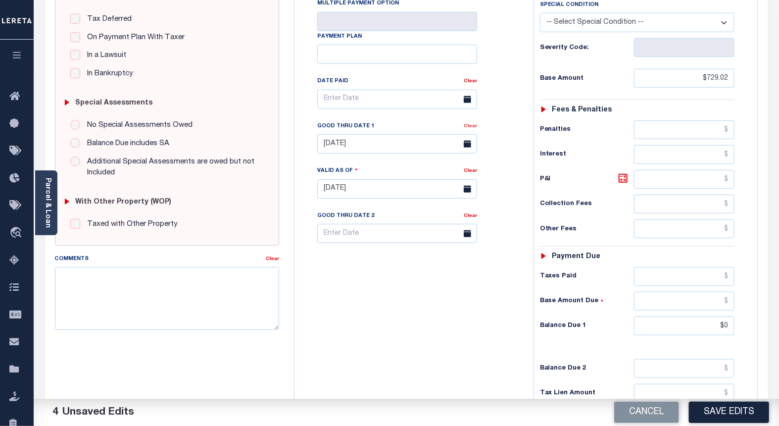
type input "$0.00"
click at [473, 124] on link "Clear" at bounding box center [470, 126] width 13 height 5
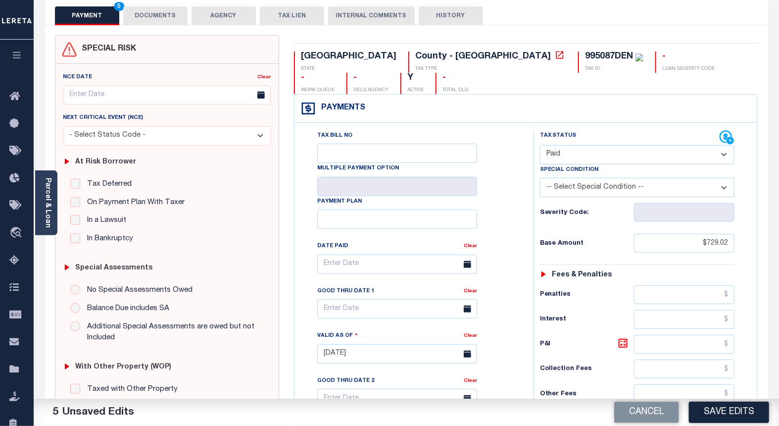
click at [149, 12] on button "DOCUMENTS" at bounding box center [155, 15] width 64 height 19
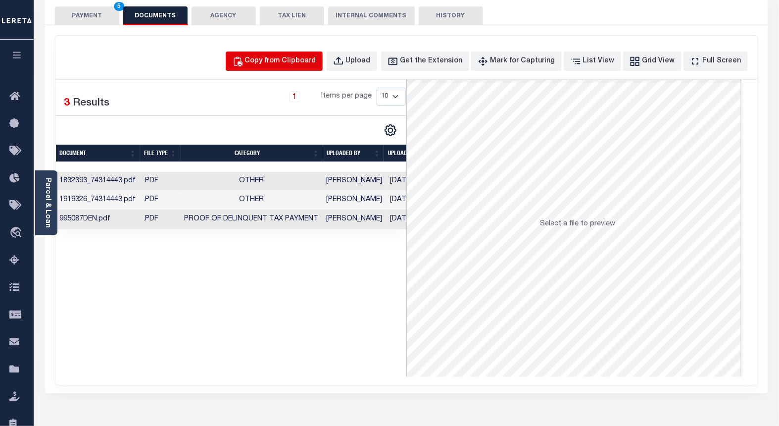
click at [283, 60] on div "Copy from Clipboard" at bounding box center [280, 61] width 71 height 11
select select "POP"
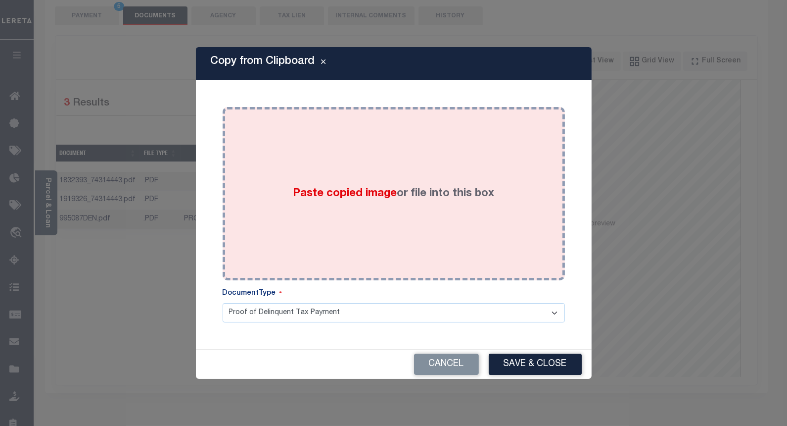
click at [320, 219] on div "Paste copied image or file into this box" at bounding box center [394, 193] width 328 height 158
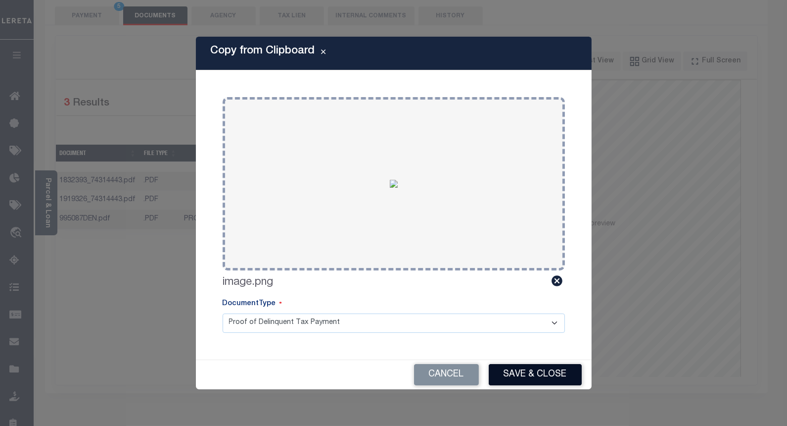
click at [517, 376] on button "Save & Close" at bounding box center [535, 374] width 93 height 21
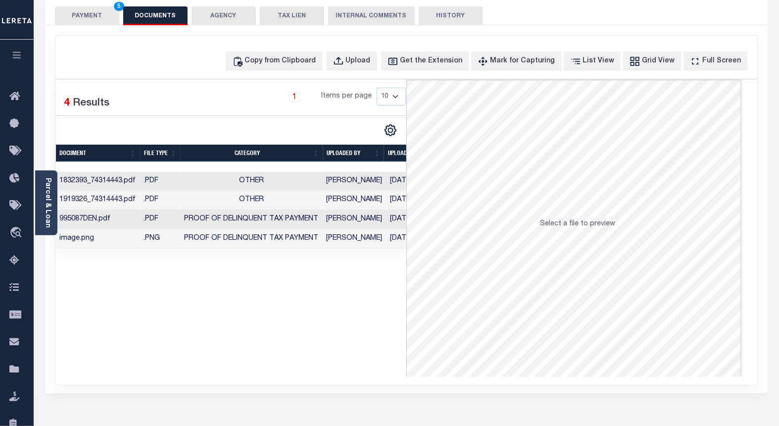
click at [85, 10] on button "PAYMENT 5" at bounding box center [87, 15] width 64 height 19
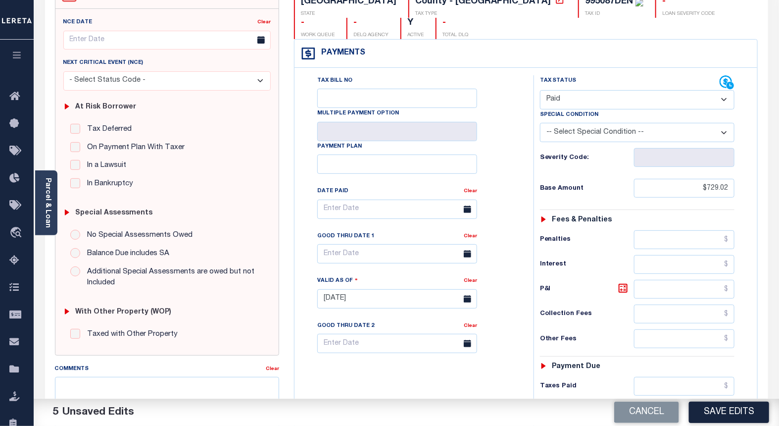
scroll to position [0, 0]
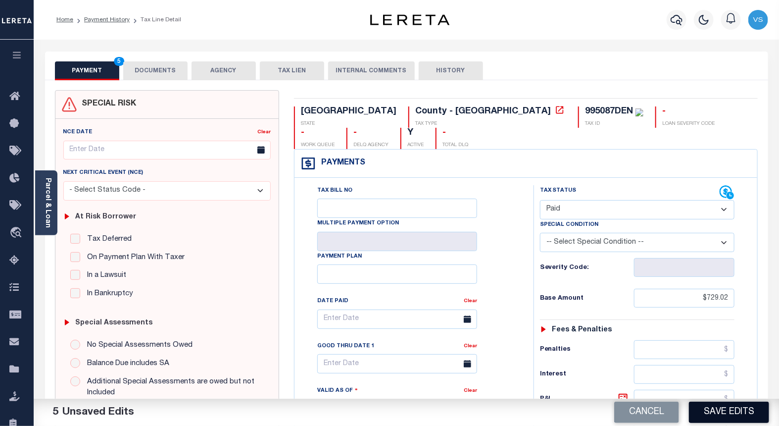
click at [695, 409] on button "Save Edits" at bounding box center [729, 411] width 80 height 21
checkbox input "false"
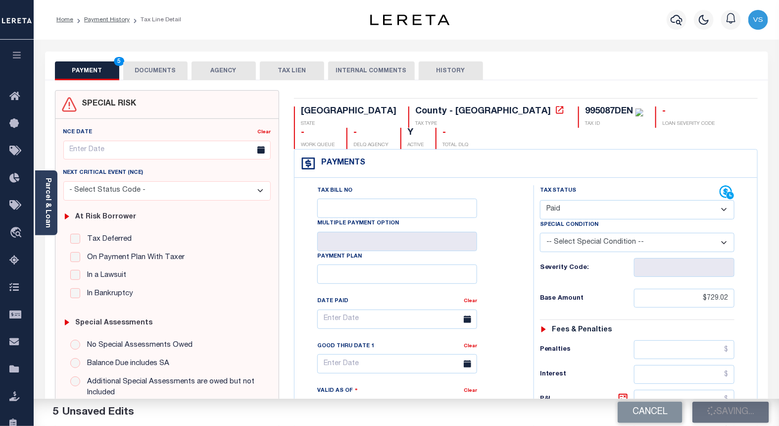
type input "$729.02"
type input "$0"
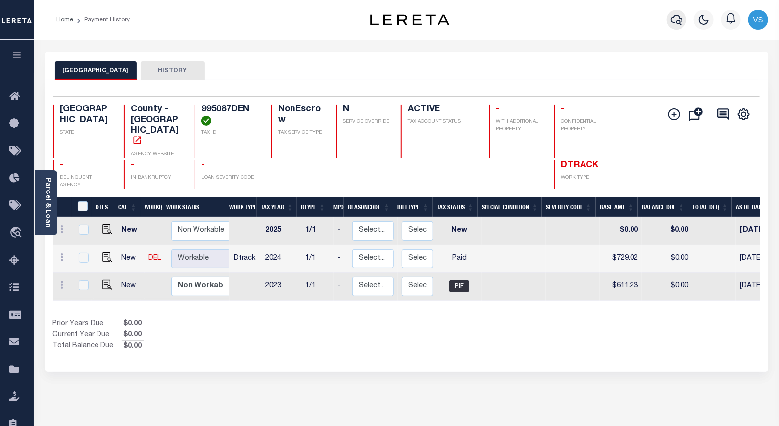
click at [678, 20] on icon "button" at bounding box center [676, 20] width 12 height 12
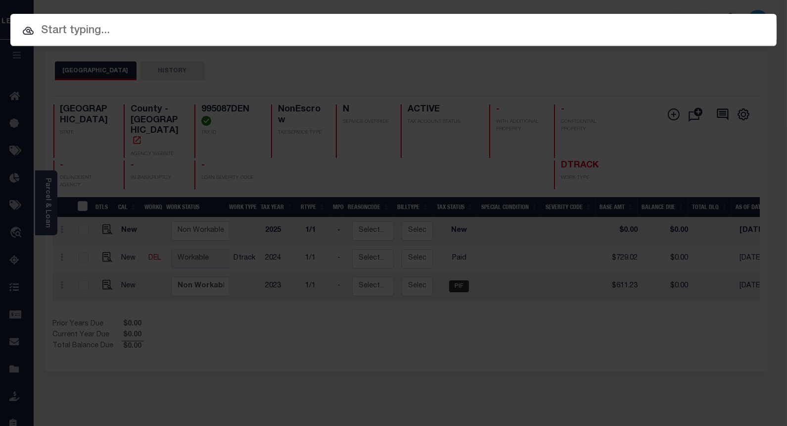
paste input "112465"
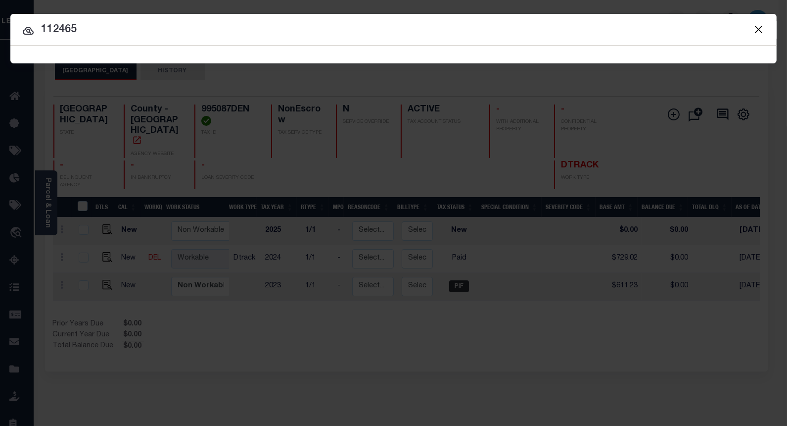
type input "112465"
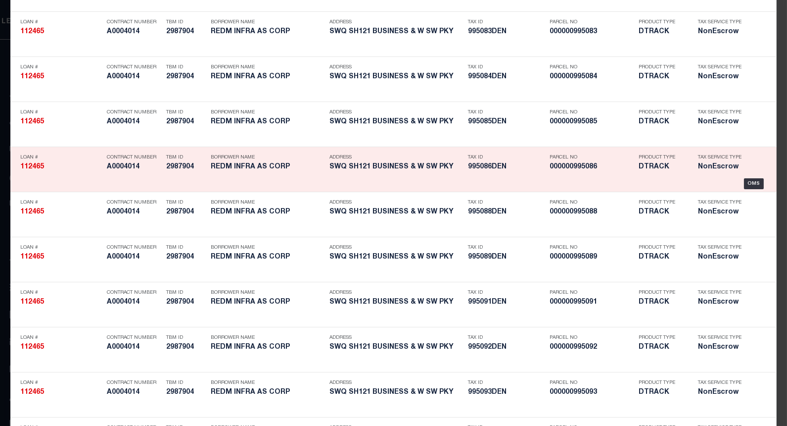
scroll to position [2398, 0]
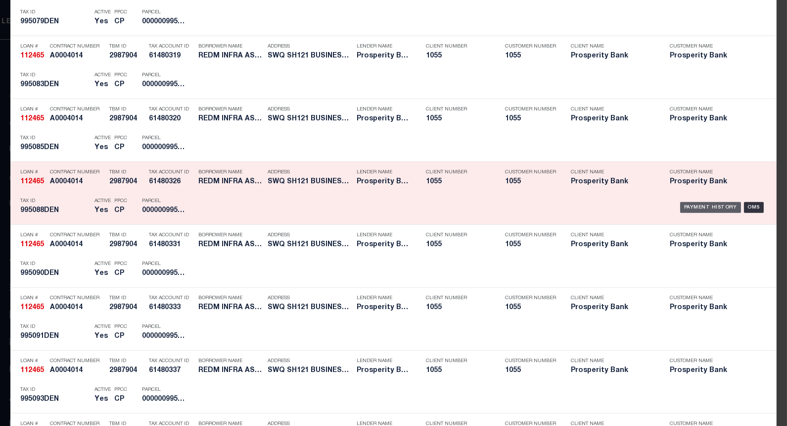
click at [683, 208] on div "Payment History" at bounding box center [710, 207] width 61 height 11
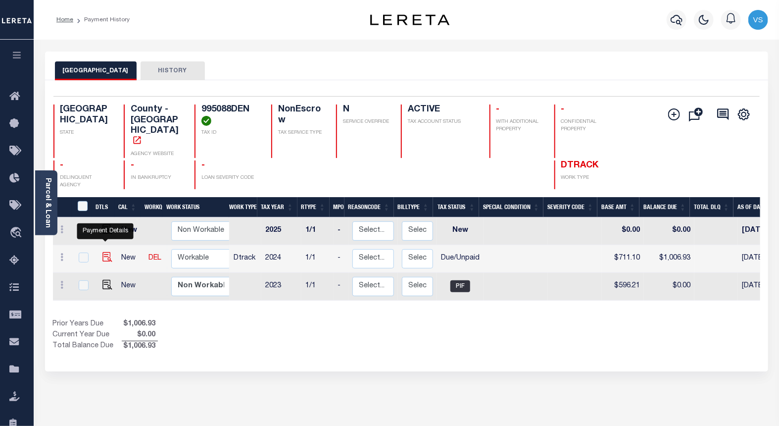
click at [105, 252] on img "" at bounding box center [107, 257] width 10 height 10
checkbox input "true"
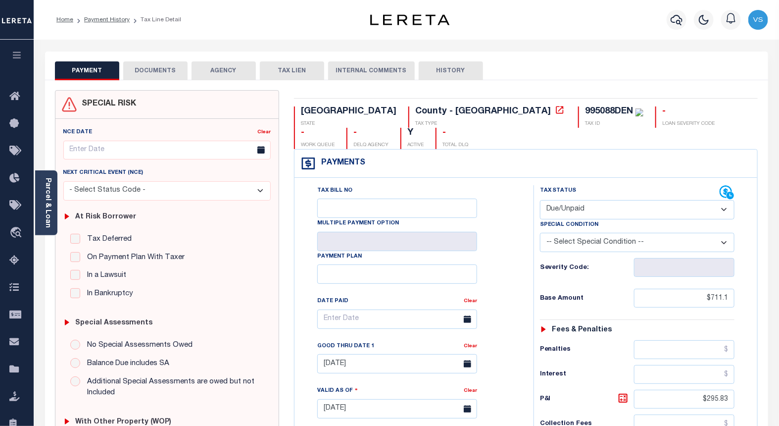
click at [577, 200] on select "- Select Status Code - Open Due/Unpaid Paid Incomplete No Tax Due Internal Refu…" at bounding box center [637, 209] width 195 height 19
select select "PYD"
click at [540, 200] on select "- Select Status Code - Open Due/Unpaid Paid Incomplete No Tax Due Internal Refu…" at bounding box center [637, 209] width 195 height 19
type input "[DATE]"
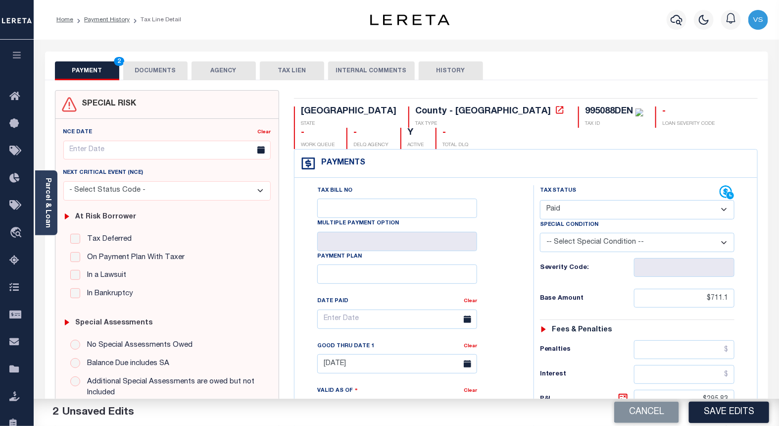
scroll to position [165, 0]
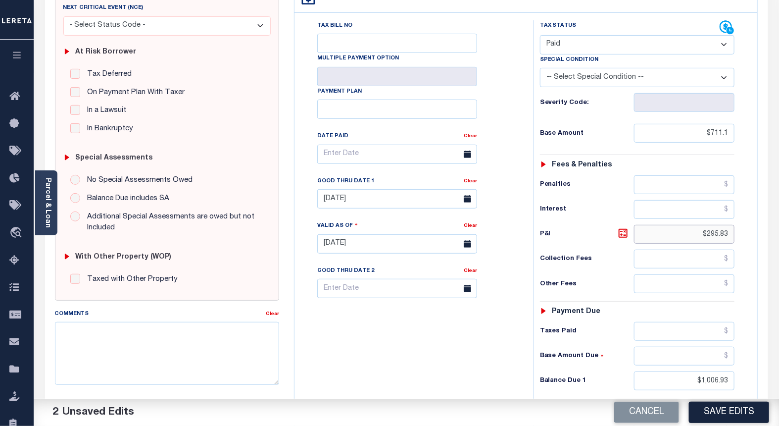
drag, startPoint x: 732, startPoint y: 214, endPoint x: 708, endPoint y: 225, distance: 27.0
click at [709, 225] on input "$295.83" at bounding box center [684, 234] width 101 height 19
type input "$"
drag, startPoint x: 729, startPoint y: 358, endPoint x: 680, endPoint y: 363, distance: 49.3
click at [680, 371] on input "$1,006.93" at bounding box center [684, 380] width 101 height 19
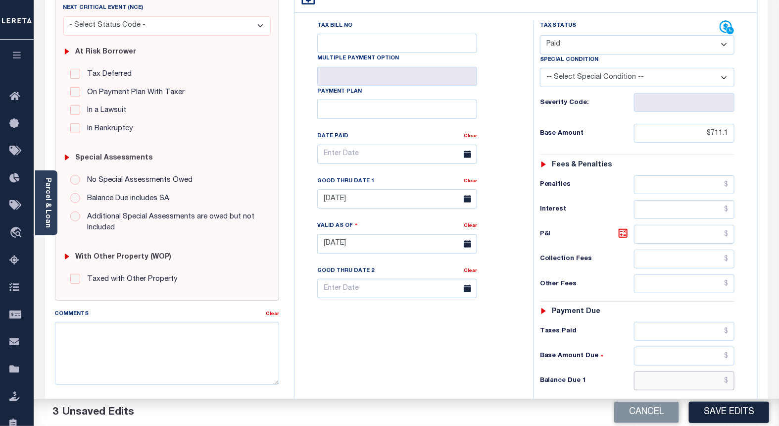
click at [682, 371] on input "text" at bounding box center [684, 380] width 101 height 19
type input "$0.00"
click at [469, 179] on link "Clear" at bounding box center [470, 181] width 13 height 5
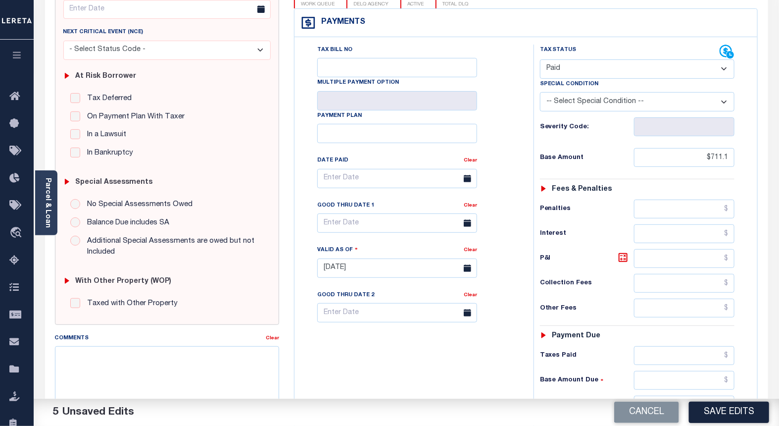
scroll to position [0, 0]
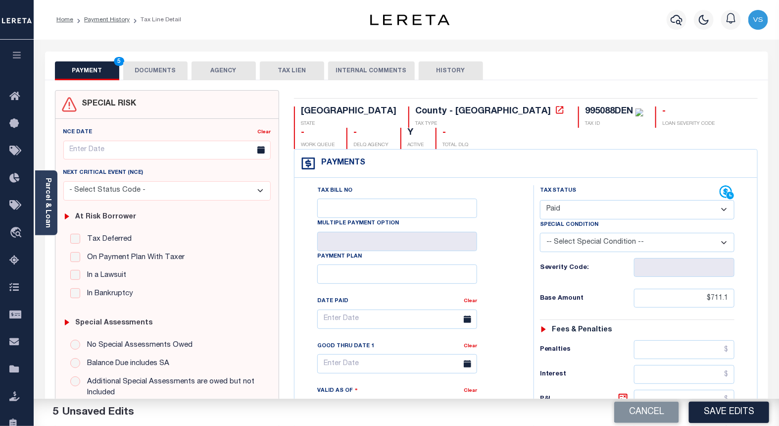
click at [157, 72] on button "DOCUMENTS" at bounding box center [155, 70] width 64 height 19
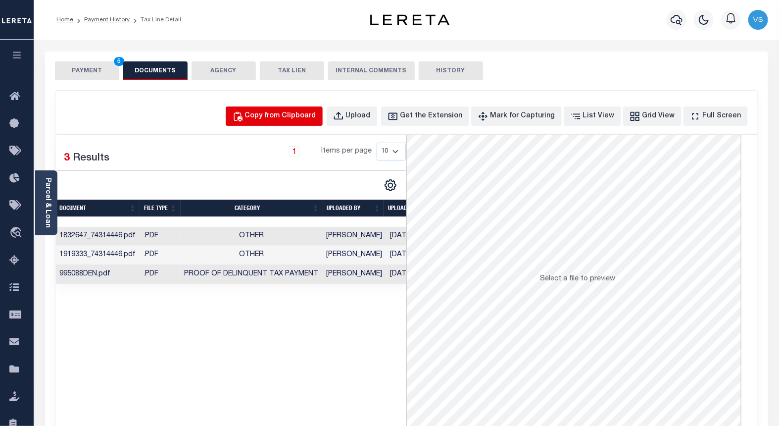
click at [278, 114] on div "Copy from Clipboard" at bounding box center [280, 116] width 71 height 11
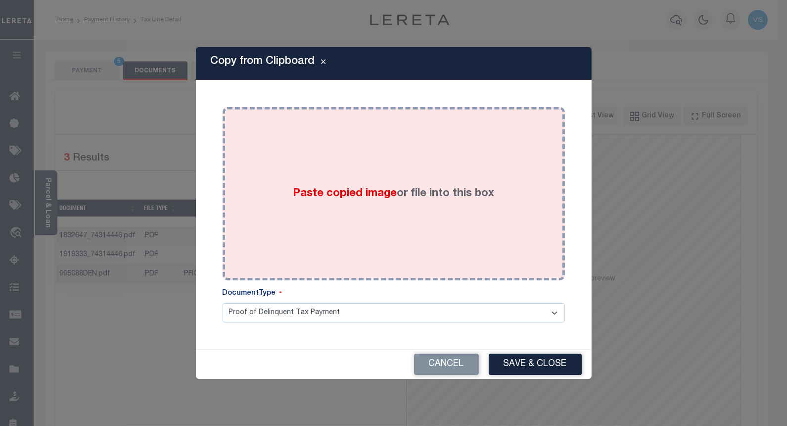
click at [440, 362] on button "Cancel" at bounding box center [446, 363] width 65 height 21
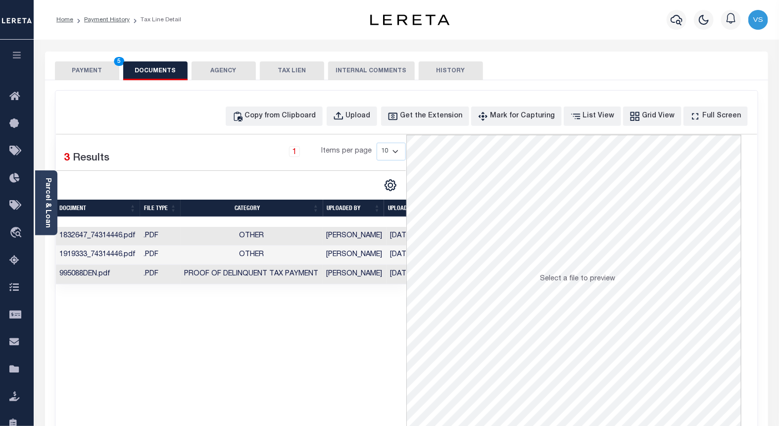
click at [78, 72] on button "PAYMENT 5" at bounding box center [87, 70] width 64 height 19
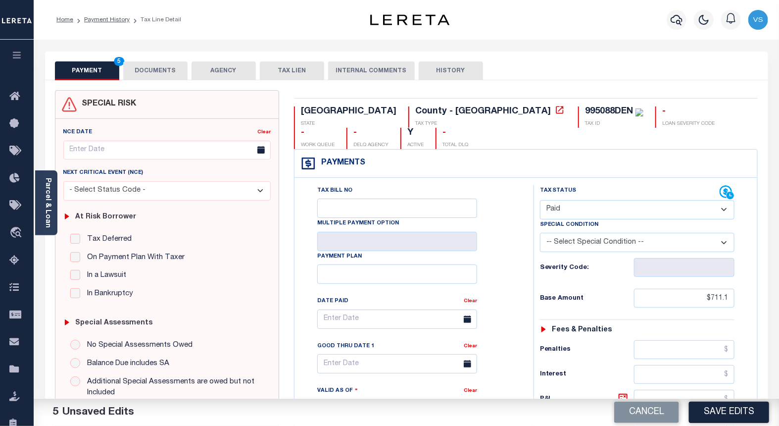
click at [585, 110] on div "995088DEN" at bounding box center [609, 111] width 48 height 9
copy div "995088DEN"
click at [151, 70] on button "DOCUMENTS" at bounding box center [155, 70] width 64 height 19
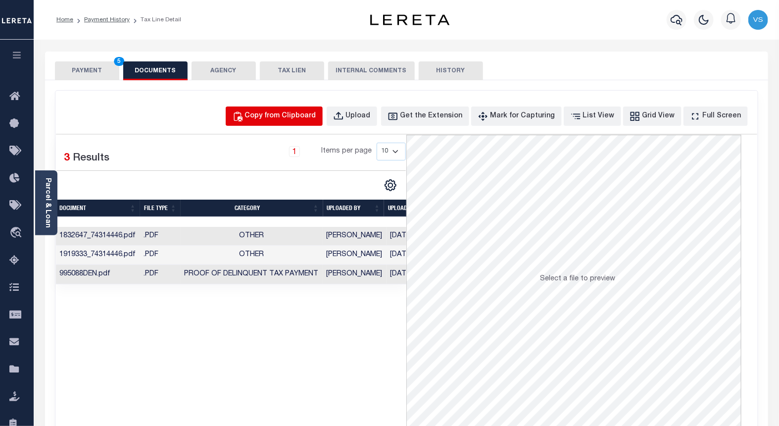
click at [286, 111] on div "Copy from Clipboard" at bounding box center [280, 116] width 71 height 11
select select "POP"
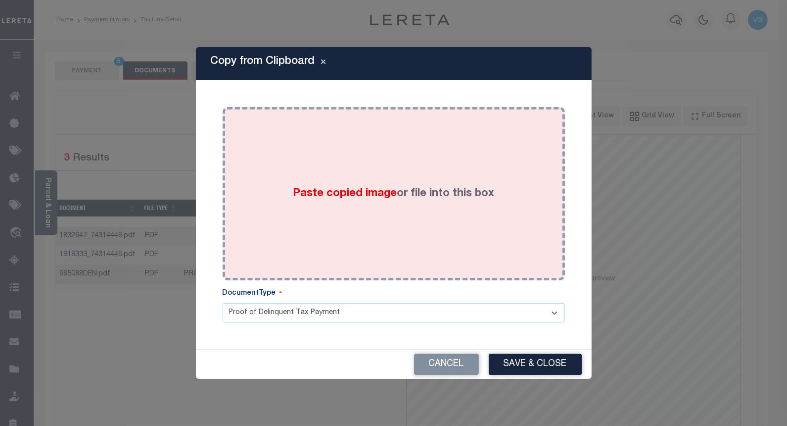
click at [306, 208] on div "Paste copied image or file into this box" at bounding box center [394, 193] width 328 height 158
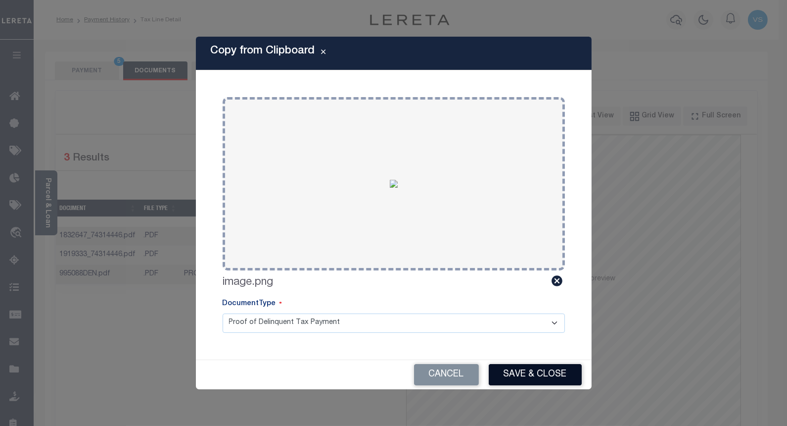
drag, startPoint x: 511, startPoint y: 371, endPoint x: 218, endPoint y: 139, distance: 374.4
click at [511, 371] on button "Save & Close" at bounding box center [535, 374] width 93 height 21
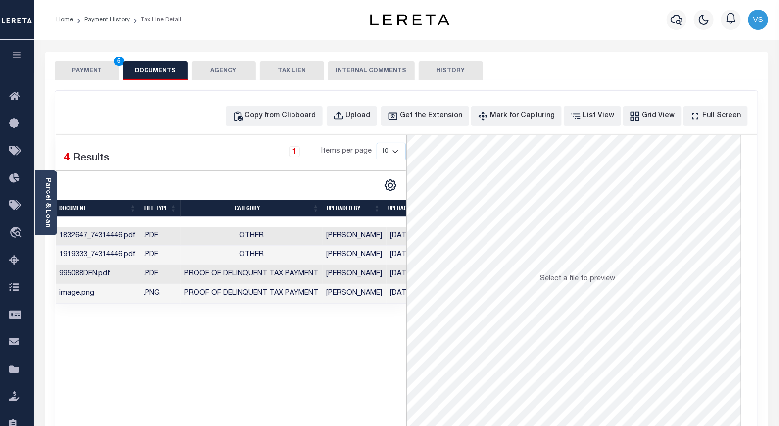
click at [81, 71] on button "PAYMENT 5" at bounding box center [87, 70] width 64 height 19
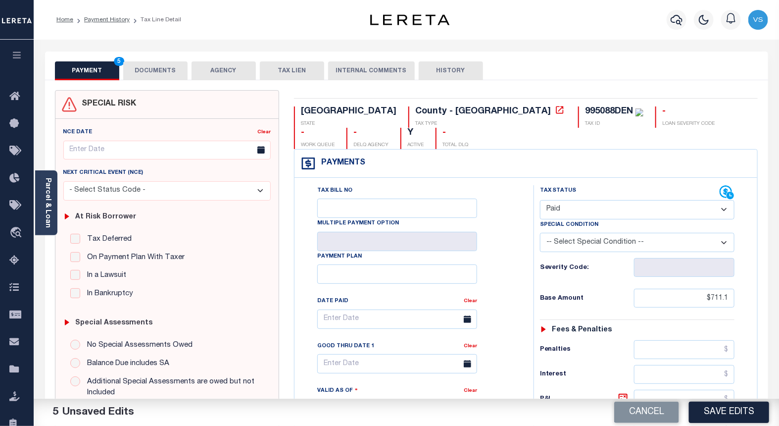
scroll to position [165, 0]
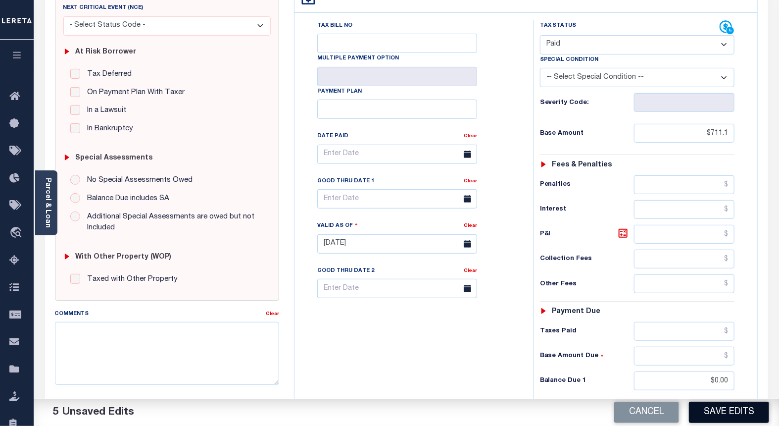
click at [710, 413] on button "Save Edits" at bounding box center [729, 411] width 80 height 21
checkbox input "false"
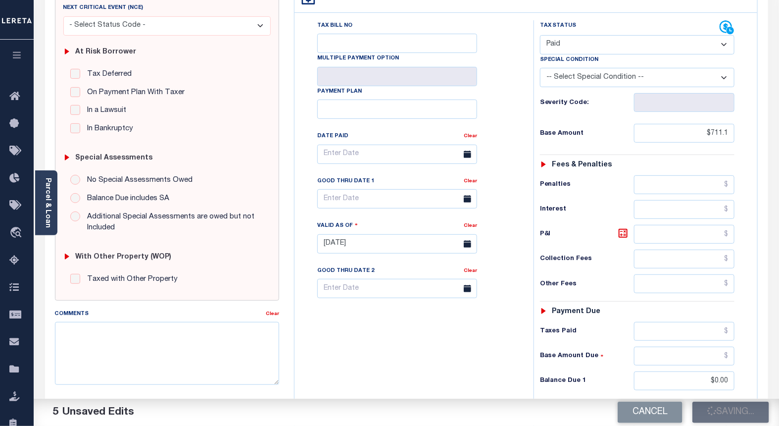
type input "$711.1"
type input "$0"
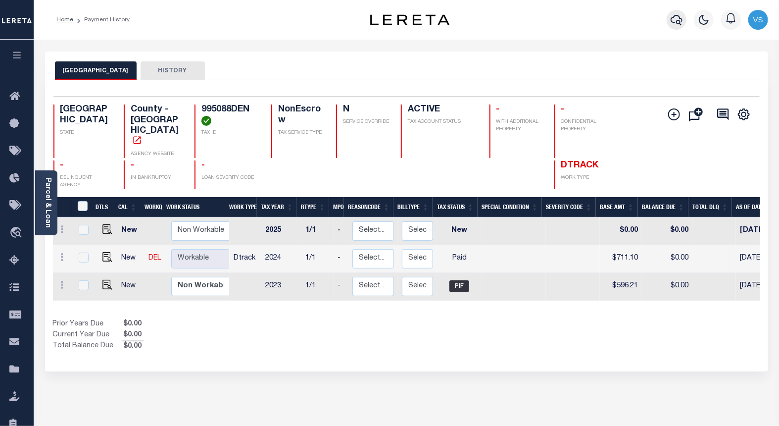
click at [678, 20] on icon "button" at bounding box center [676, 20] width 12 height 10
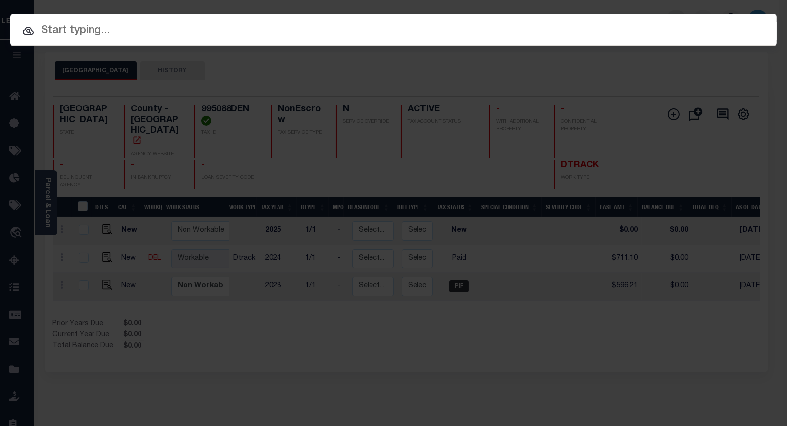
paste input "112465"
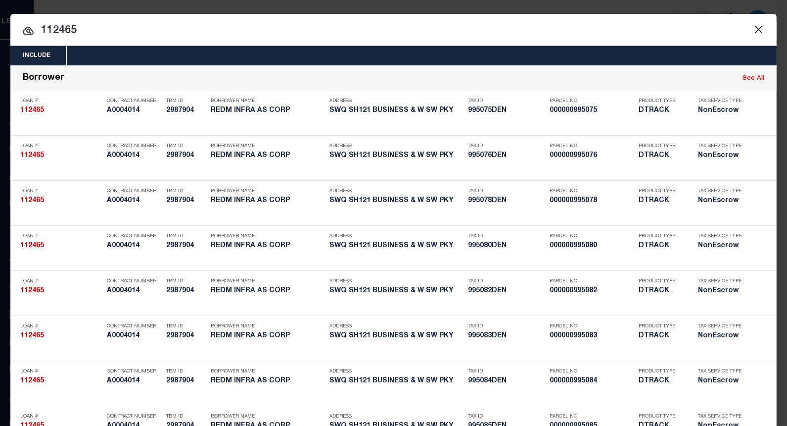
click at [54, 33] on input "112465" at bounding box center [393, 30] width 766 height 17
paste input "995089DEN"
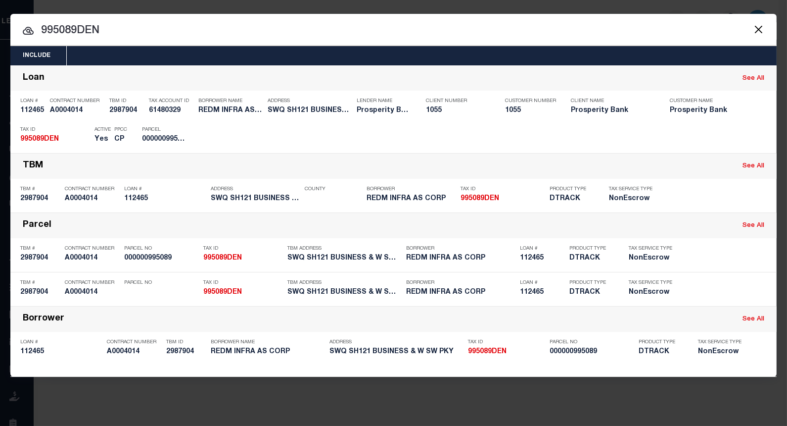
type input "995089DEN"
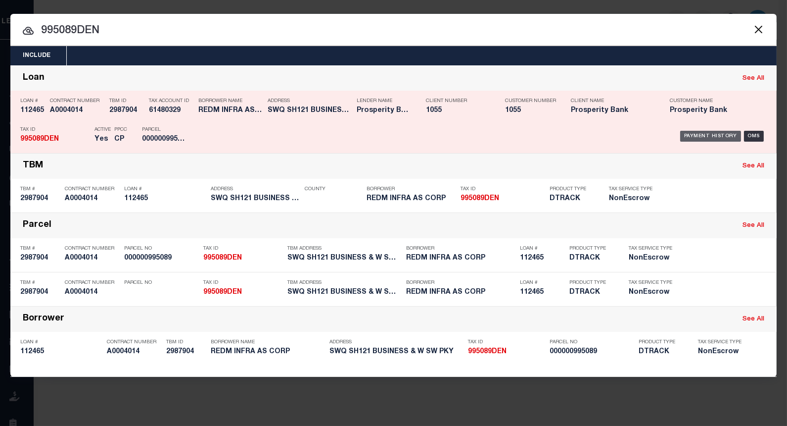
click at [709, 135] on div "Payment History" at bounding box center [710, 136] width 61 height 11
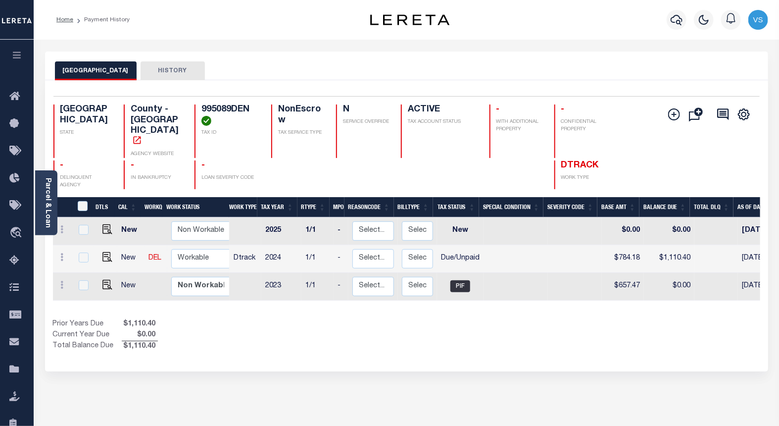
click at [102, 245] on td at bounding box center [106, 259] width 24 height 28
checkbox input "true"
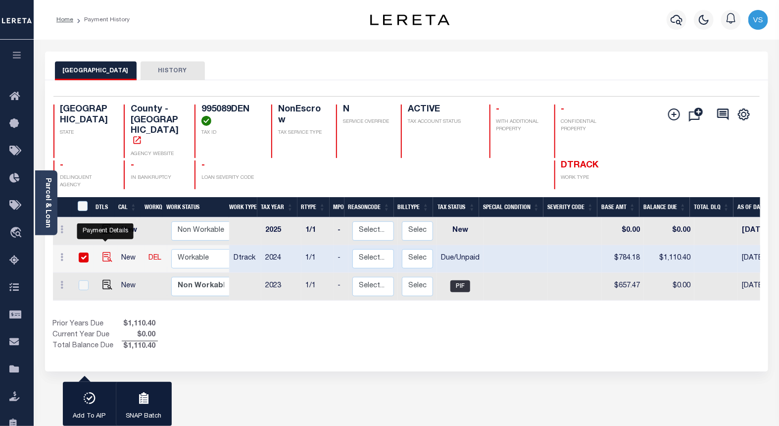
click at [103, 252] on img "" at bounding box center [107, 257] width 10 height 10
checkbox input "false"
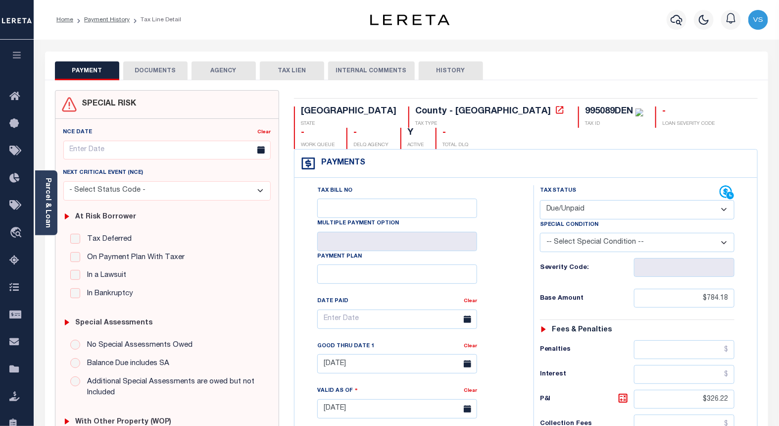
click at [566, 200] on select "- Select Status Code - Open Due/Unpaid Paid Incomplete No Tax Due Internal Refu…" at bounding box center [637, 209] width 195 height 19
select select "PYD"
click at [540, 200] on select "- Select Status Code - Open Due/Unpaid Paid Incomplete No Tax Due Internal Refu…" at bounding box center [637, 209] width 195 height 19
type input "[DATE]"
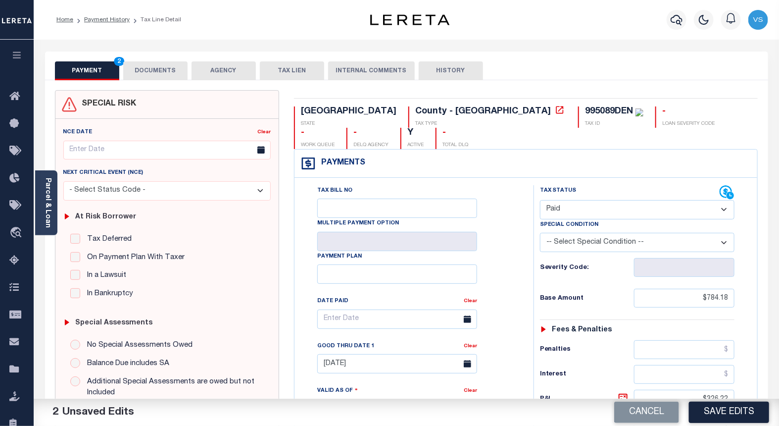
click at [585, 109] on div "995089DEN" at bounding box center [609, 111] width 48 height 9
copy div "995089DEN"
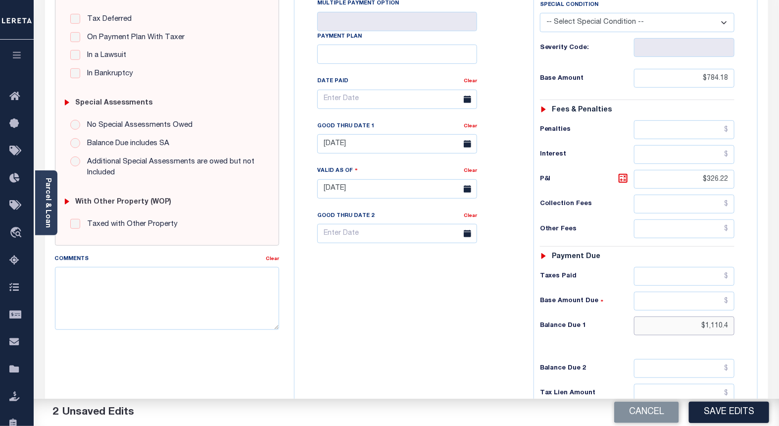
drag, startPoint x: 728, startPoint y: 308, endPoint x: 695, endPoint y: 310, distance: 33.2
click at [695, 316] on input "$1,110.4" at bounding box center [684, 325] width 101 height 19
drag, startPoint x: 715, startPoint y: 160, endPoint x: 684, endPoint y: 160, distance: 31.2
click at [684, 170] on input "$326.22" at bounding box center [684, 179] width 101 height 19
click at [466, 124] on link "Clear" at bounding box center [470, 126] width 13 height 5
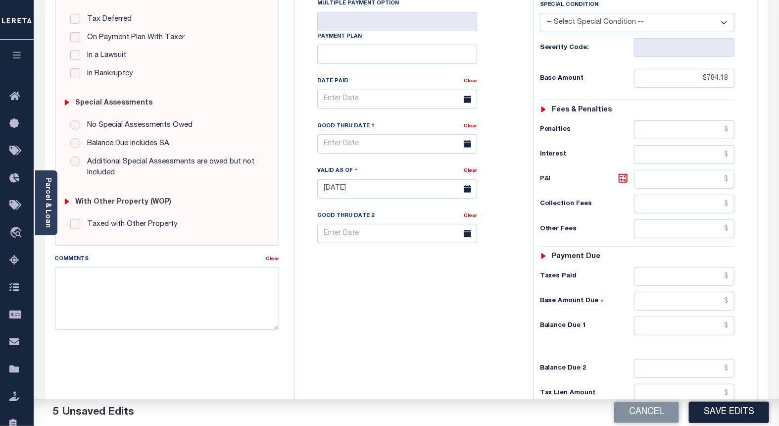
scroll to position [55, 0]
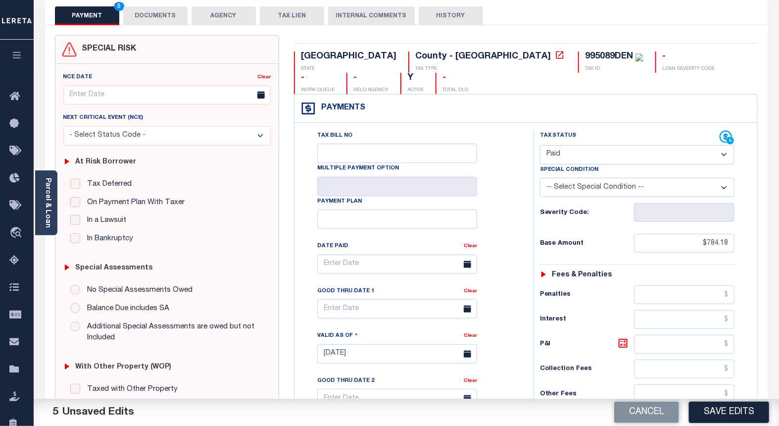
click at [138, 10] on button "DOCUMENTS" at bounding box center [155, 15] width 64 height 19
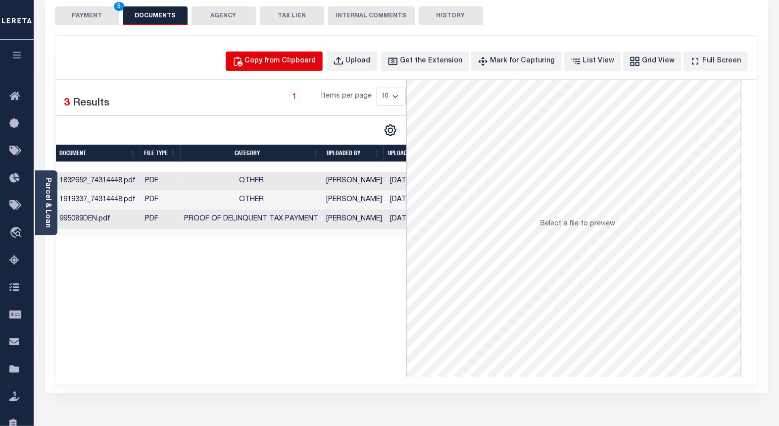
click at [294, 62] on div "Copy from Clipboard" at bounding box center [280, 61] width 71 height 11
select select "POP"
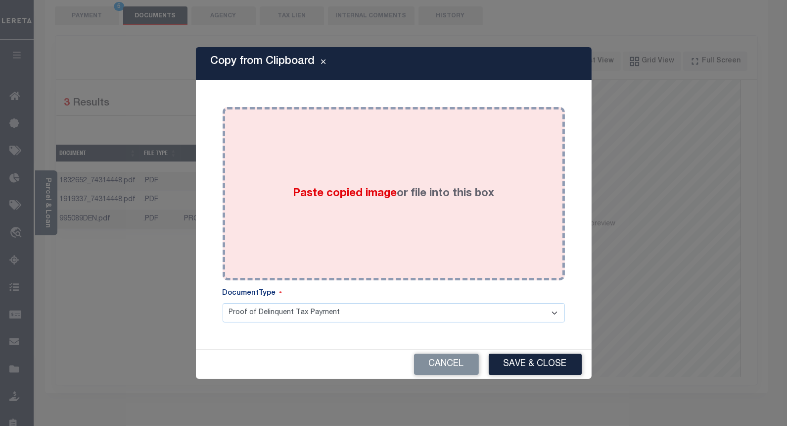
click at [328, 140] on div "Paste copied image or file into this box" at bounding box center [394, 193] width 328 height 158
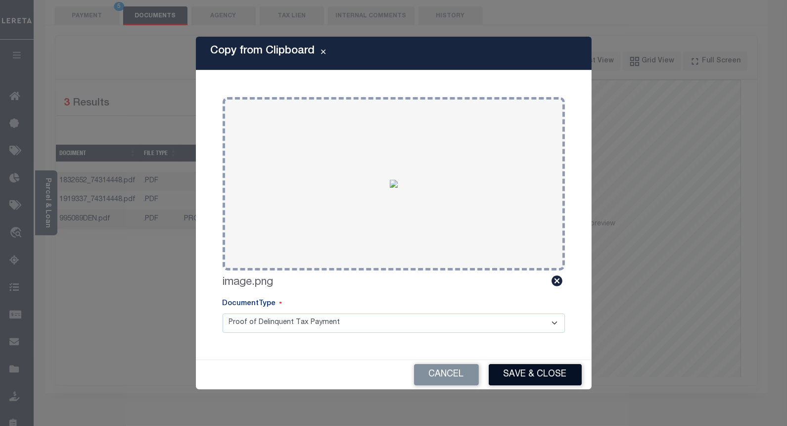
click at [525, 370] on button "Save & Close" at bounding box center [535, 374] width 93 height 21
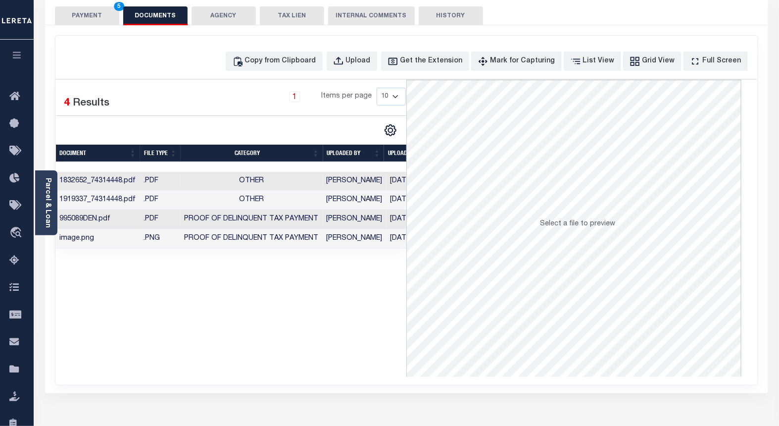
click at [83, 11] on button "PAYMENT 5" at bounding box center [87, 15] width 64 height 19
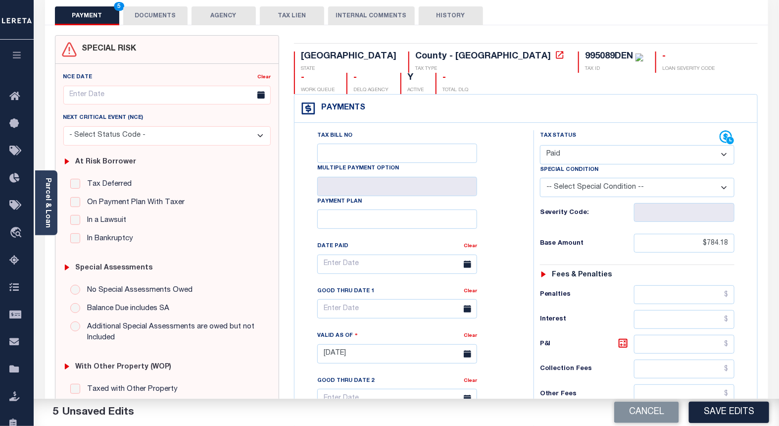
scroll to position [165, 0]
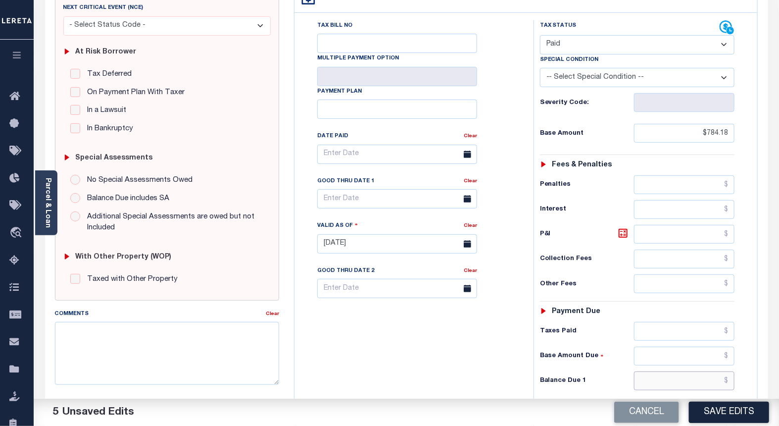
click at [684, 371] on input "text" at bounding box center [684, 380] width 101 height 19
type input "$0.00"
click at [733, 417] on button "Save Edits" at bounding box center [729, 411] width 80 height 21
checkbox input "false"
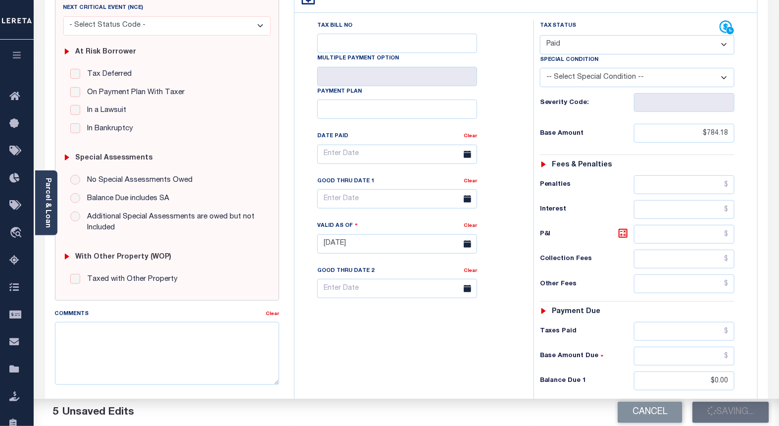
checkbox input "false"
type input "$784.18"
type input "$0"
